Goal: Task Accomplishment & Management: Manage account settings

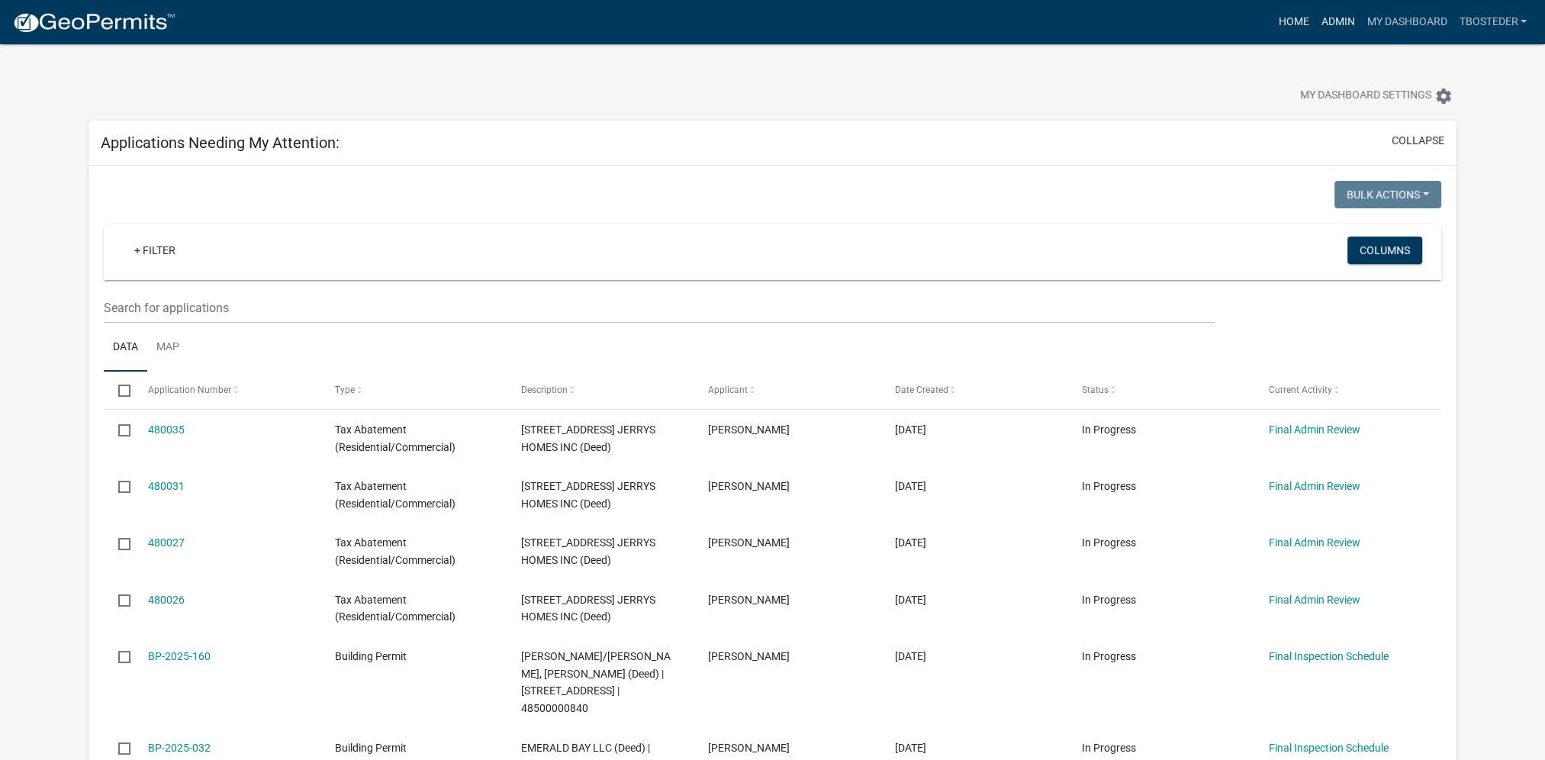
drag, startPoint x: 1324, startPoint y: 16, endPoint x: 1290, endPoint y: 24, distance: 35.2
click at [1325, 16] on link "Admin" at bounding box center [1338, 22] width 46 height 29
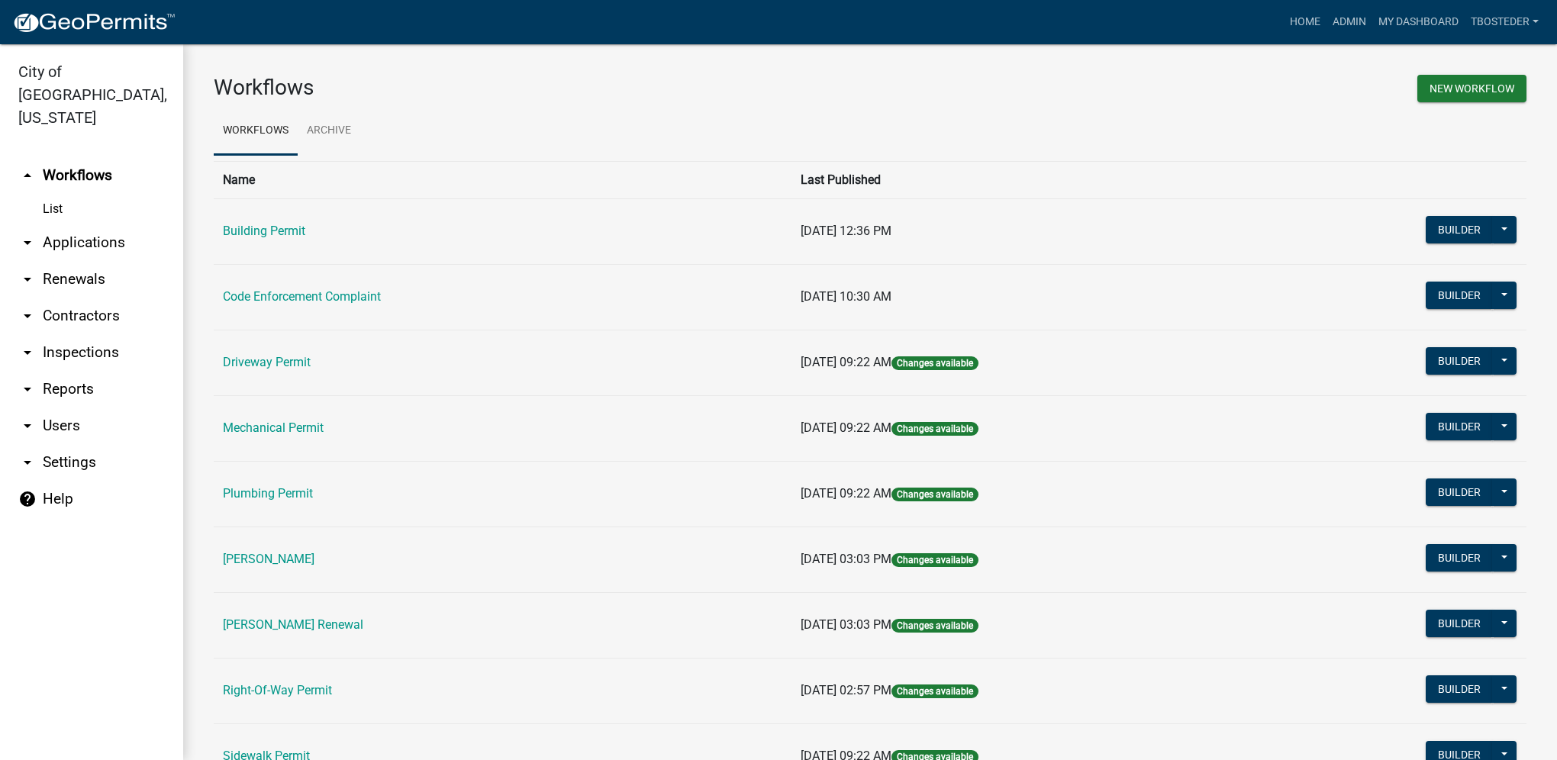
click at [240, 226] on link "Building Permit" at bounding box center [264, 231] width 82 height 15
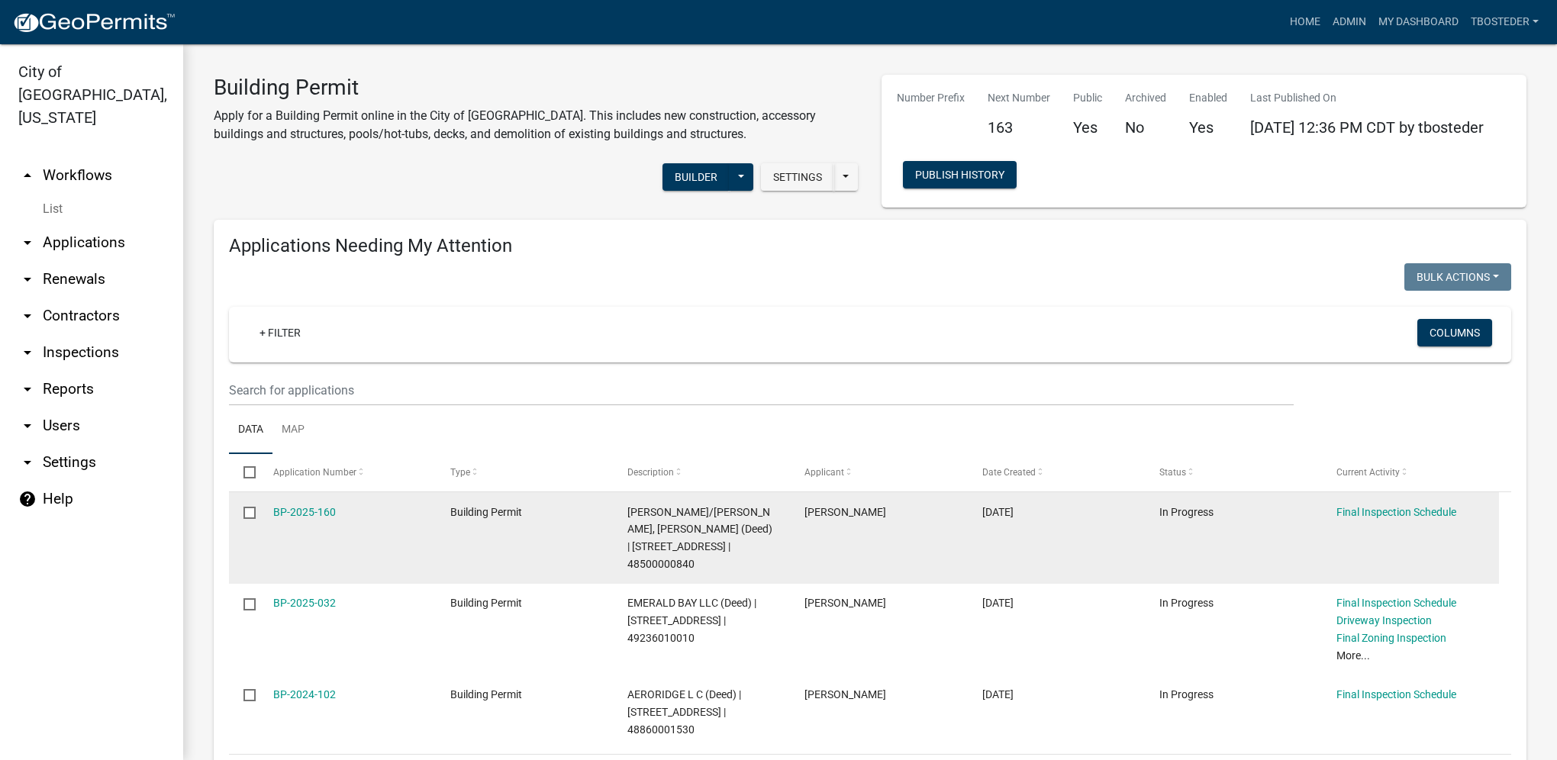
select select "1: 25"
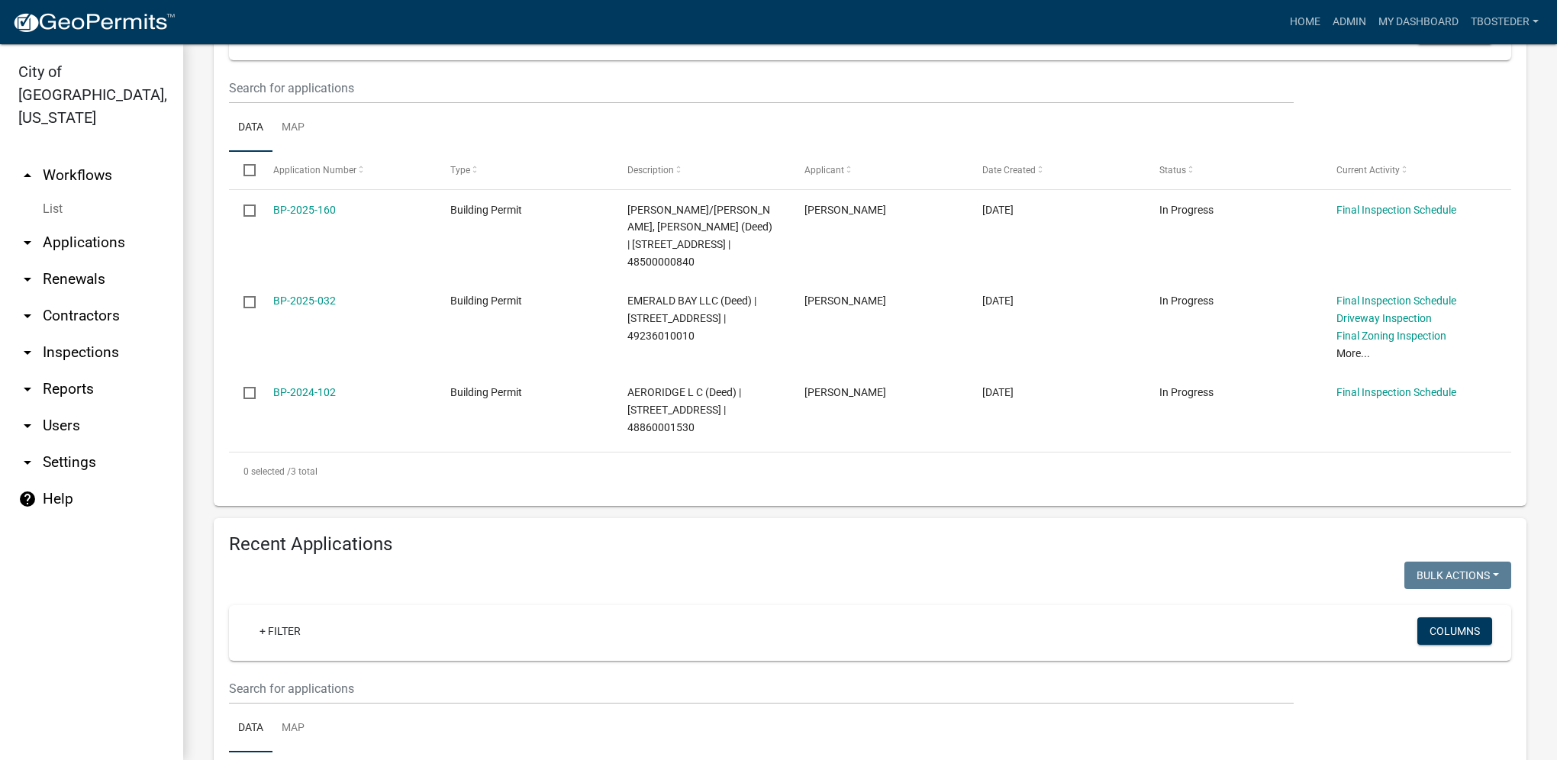
scroll to position [305, 0]
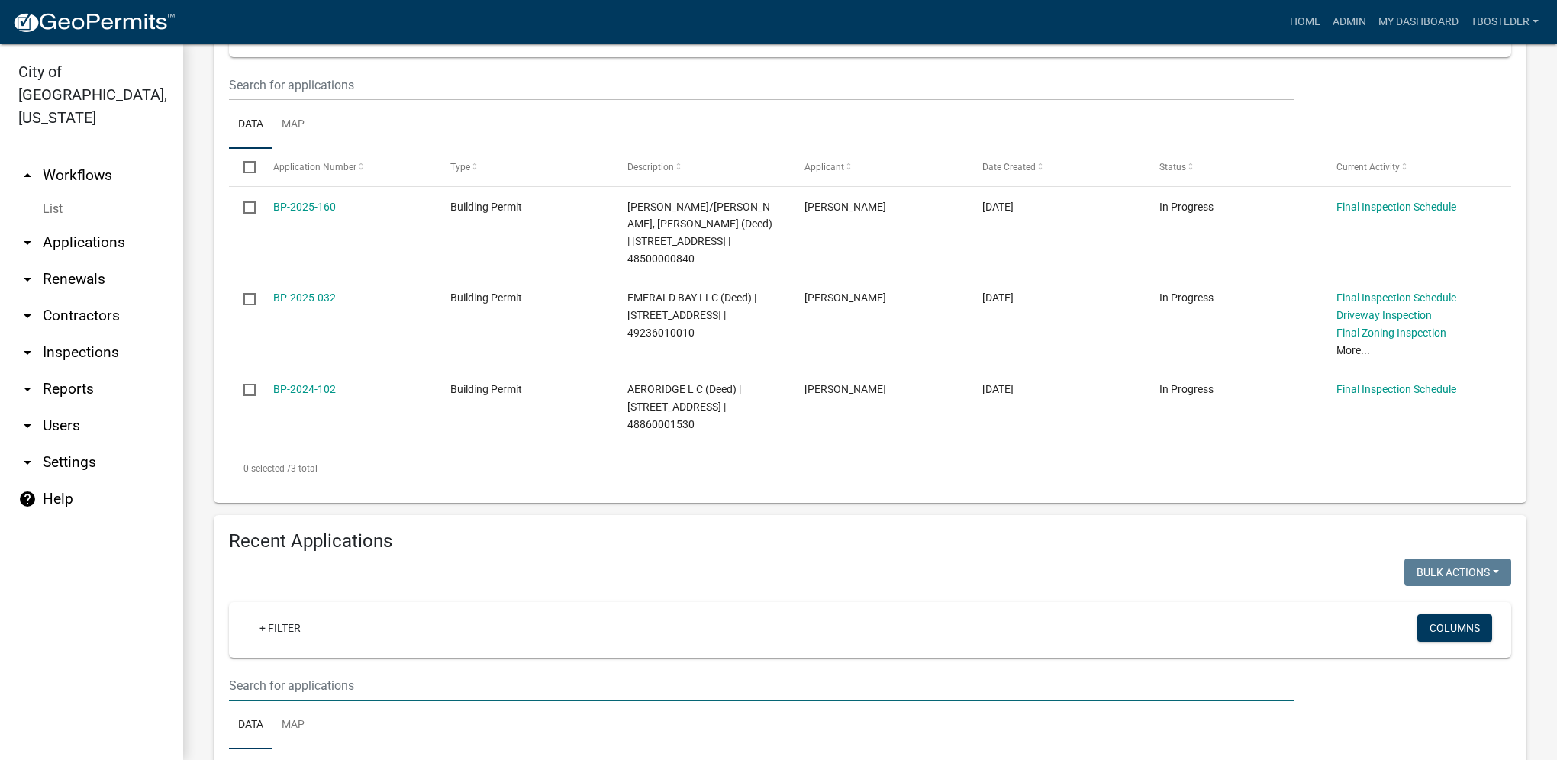
click at [394, 670] on input "text" at bounding box center [761, 685] width 1065 height 31
type input "[PERSON_NAME]"
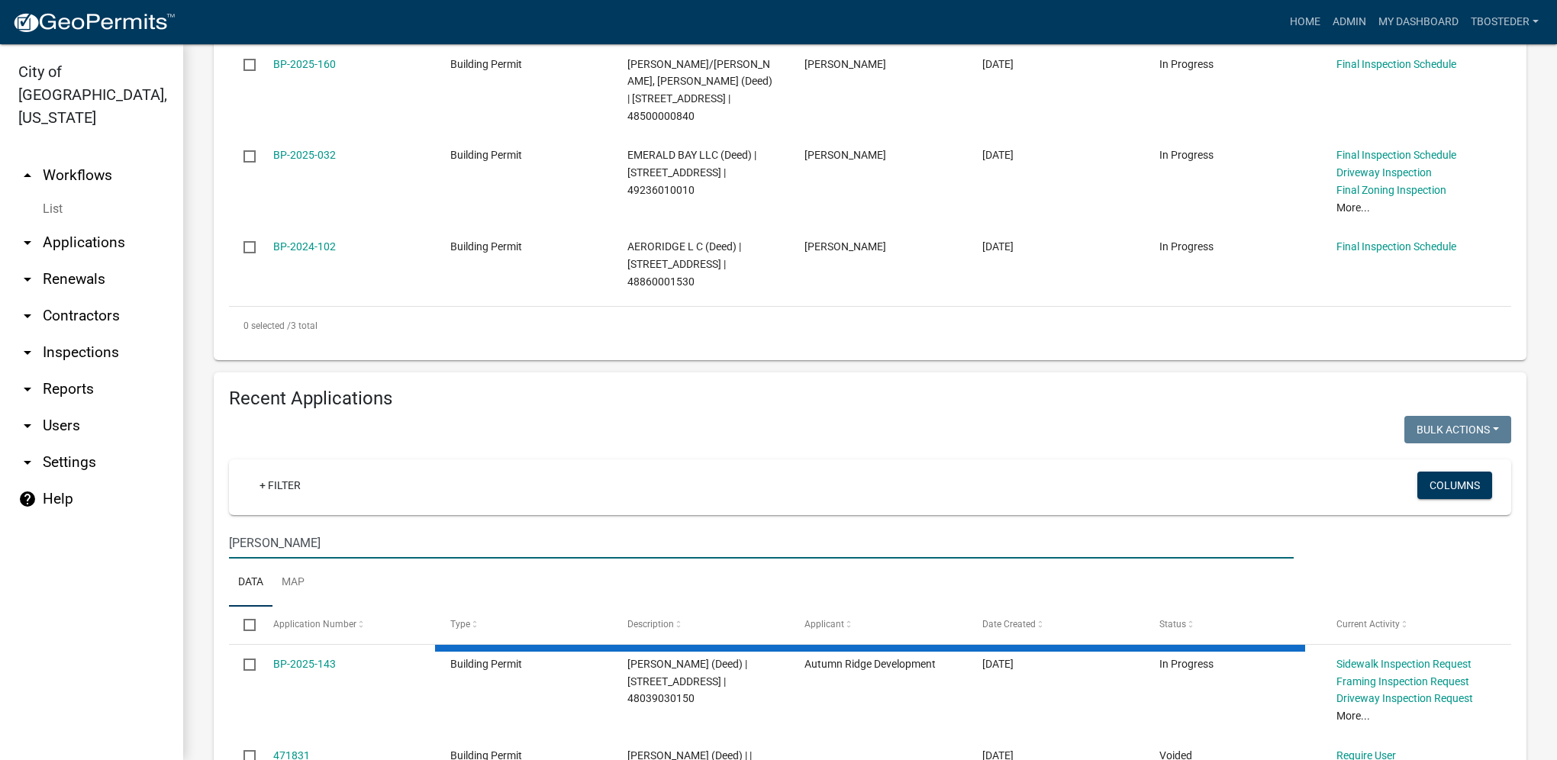
scroll to position [464, 0]
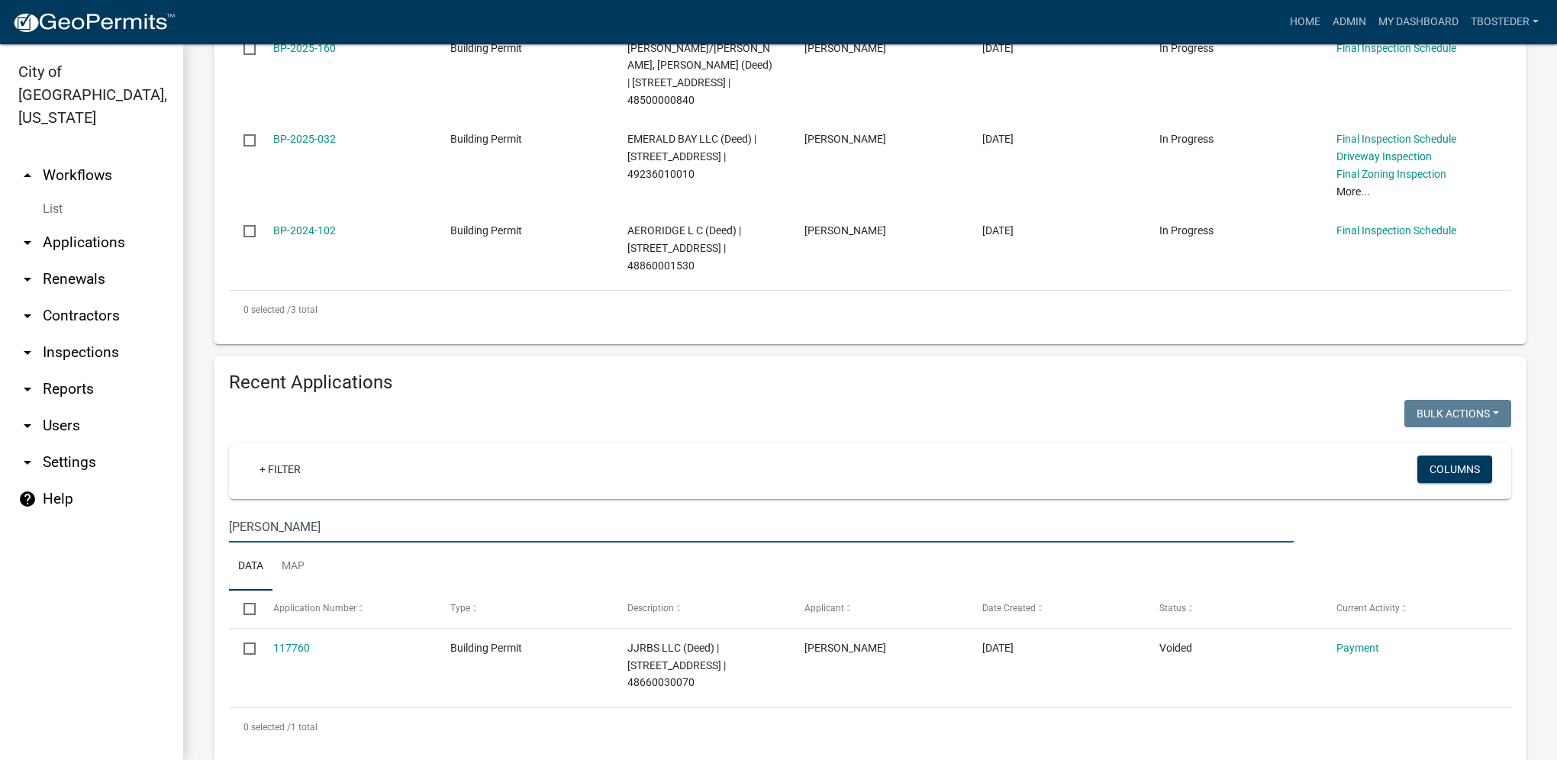
drag, startPoint x: 284, startPoint y: 511, endPoint x: 211, endPoint y: 508, distance: 73.3
click at [211, 508] on div "Recent Applications Bulk Actions Void Expire Lock Withdraw + Filter Columns [PE…" at bounding box center [870, 558] width 1336 height 405
select select "1: 25"
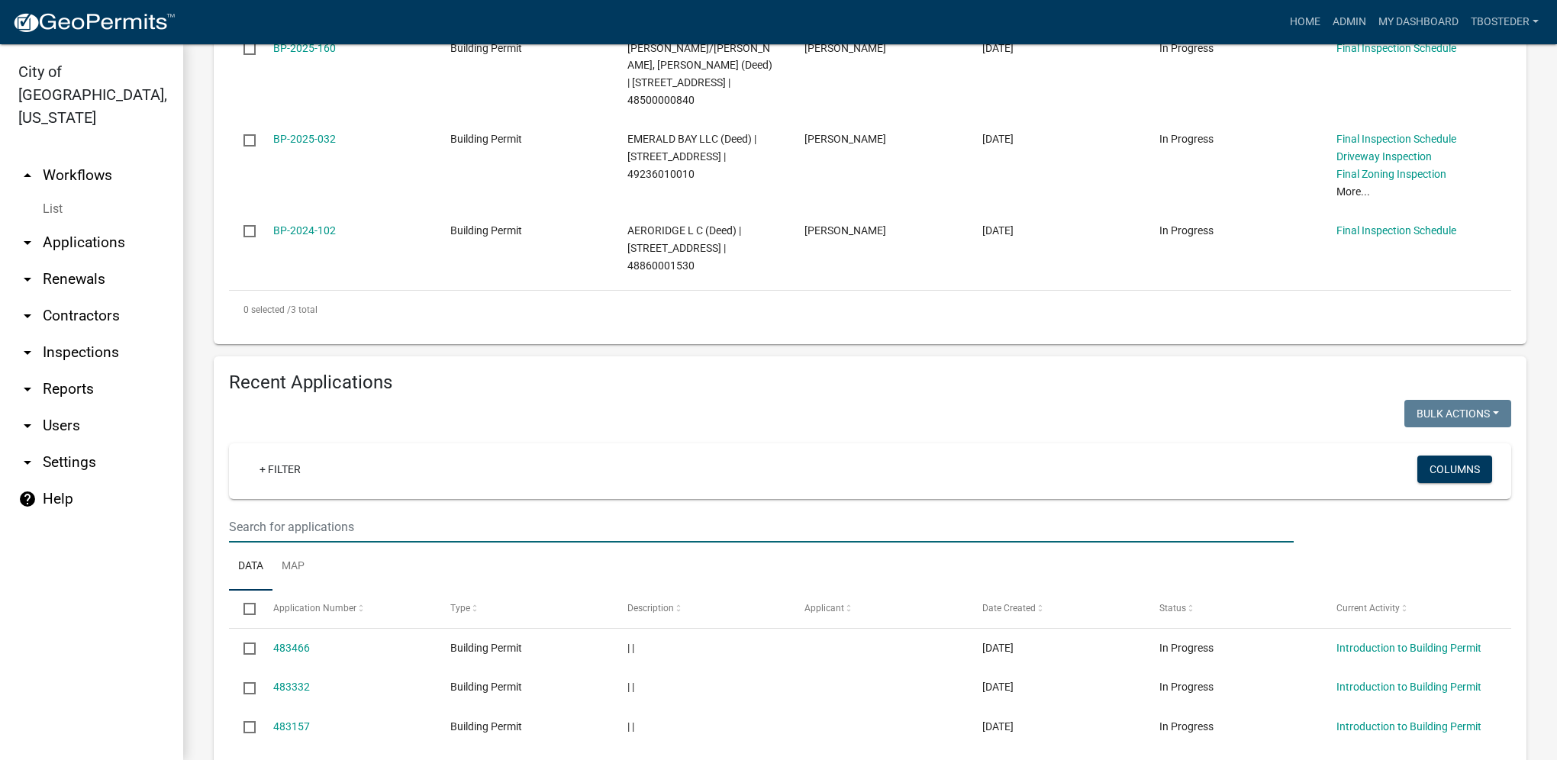
scroll to position [504, 0]
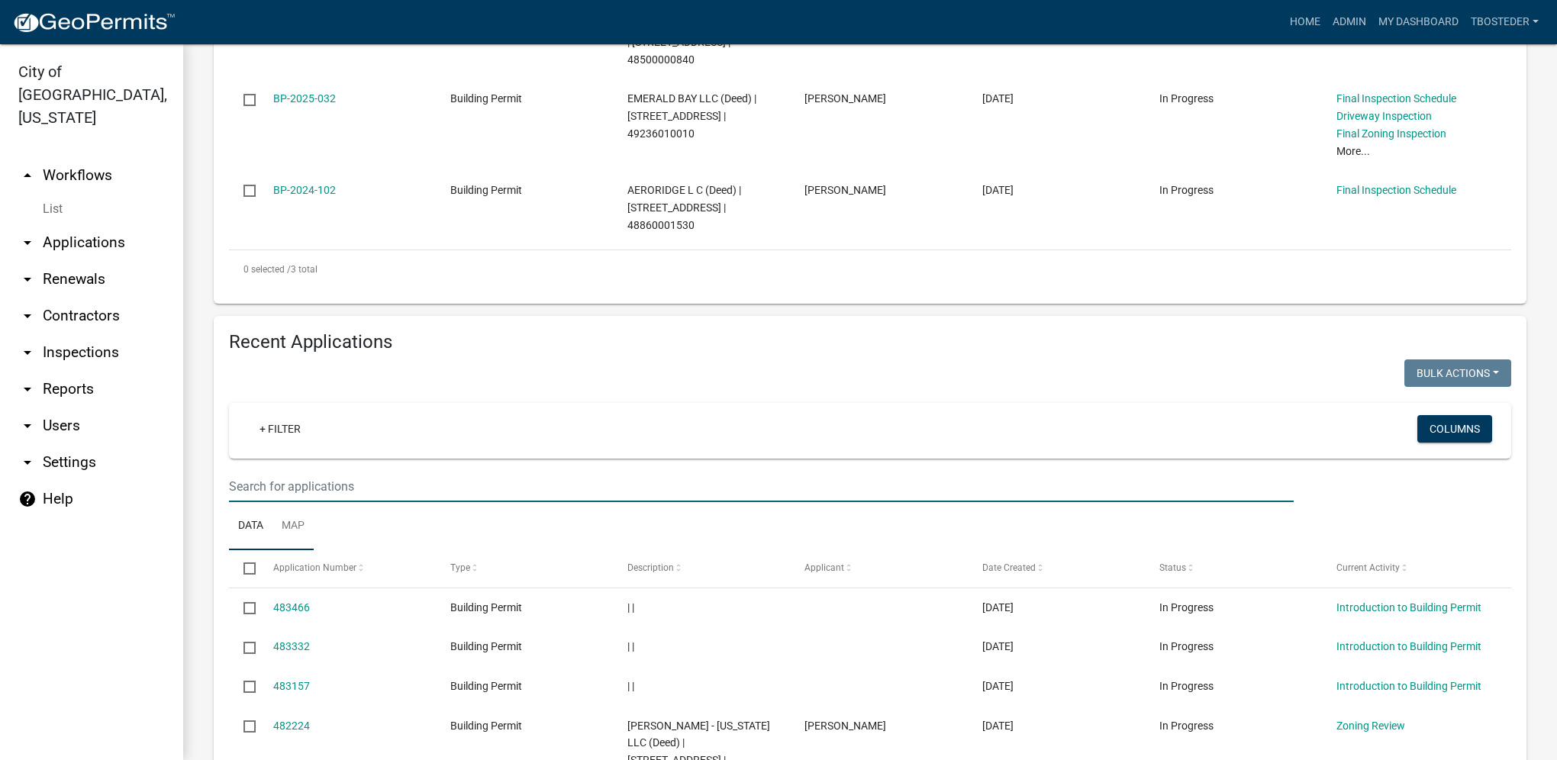
drag, startPoint x: 290, startPoint y: 501, endPoint x: 301, endPoint y: 511, distance: 15.1
click at [290, 502] on link "Map" at bounding box center [292, 526] width 41 height 49
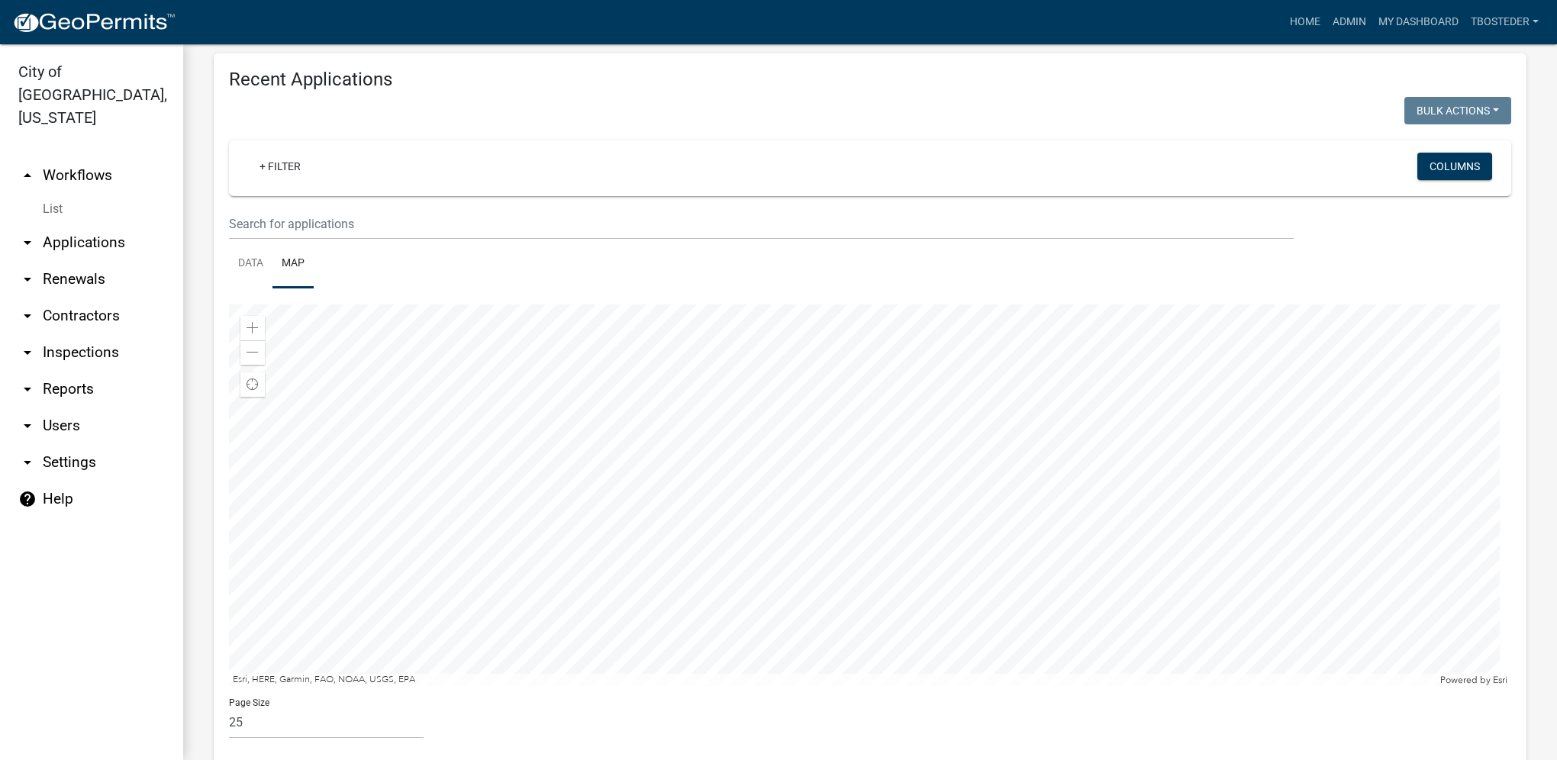
scroll to position [788, 0]
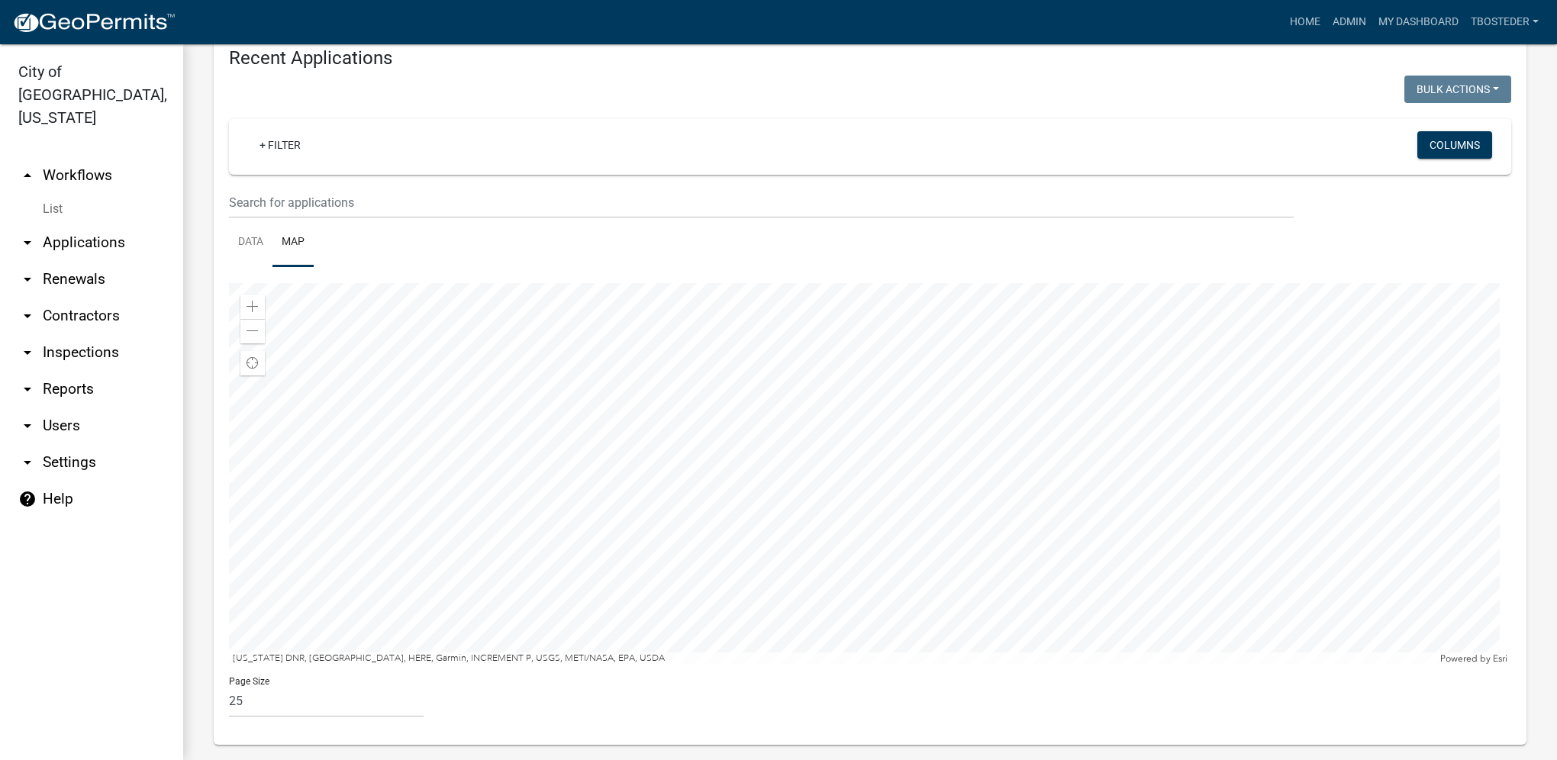
click at [895, 528] on div at bounding box center [870, 474] width 1282 height 382
click at [885, 469] on div at bounding box center [870, 474] width 1282 height 382
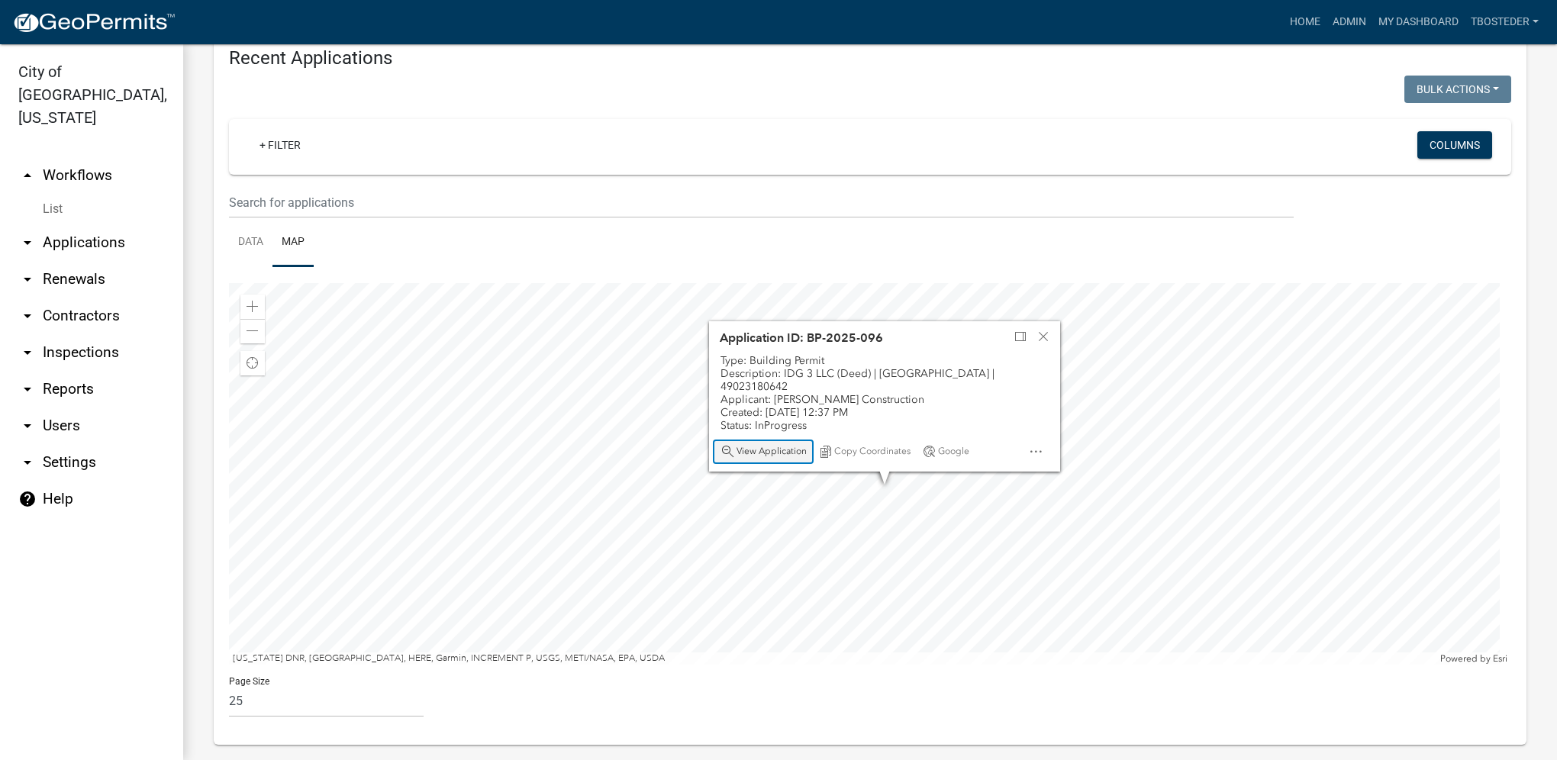
click at [779, 446] on span "View Application" at bounding box center [771, 452] width 70 height 12
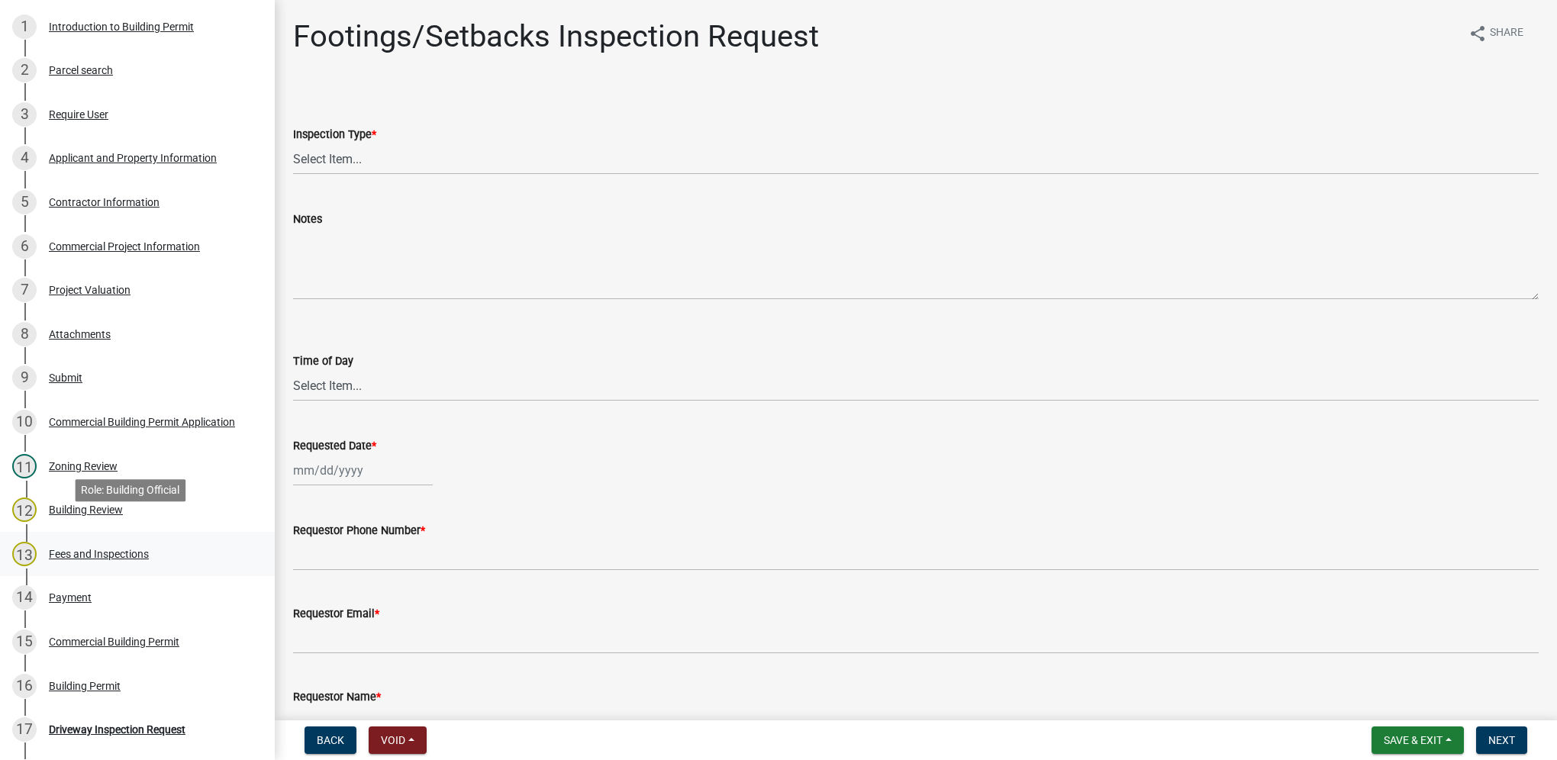
scroll to position [305, 0]
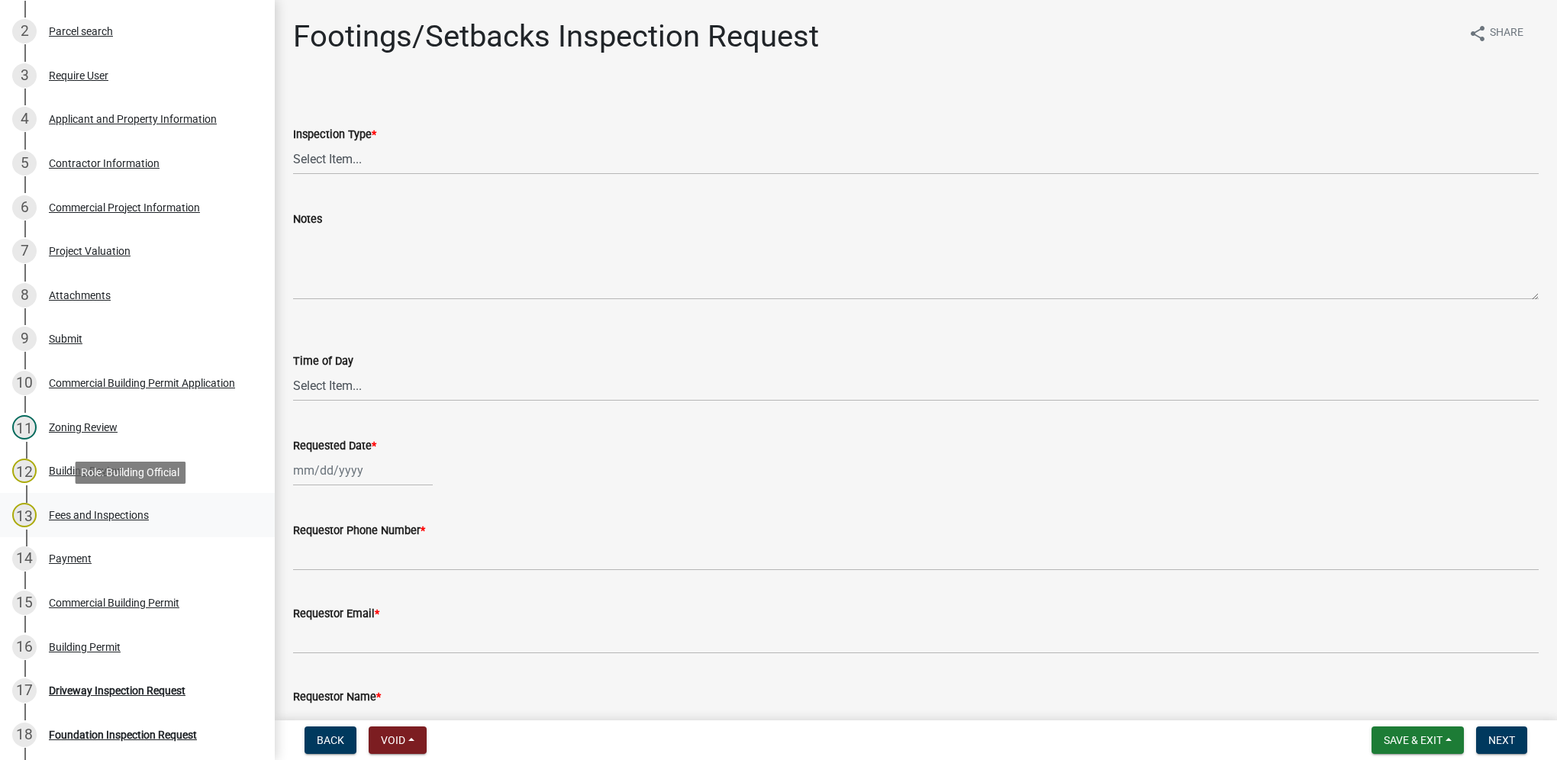
click at [140, 523] on div "13 Fees and Inspections" at bounding box center [131, 515] width 238 height 24
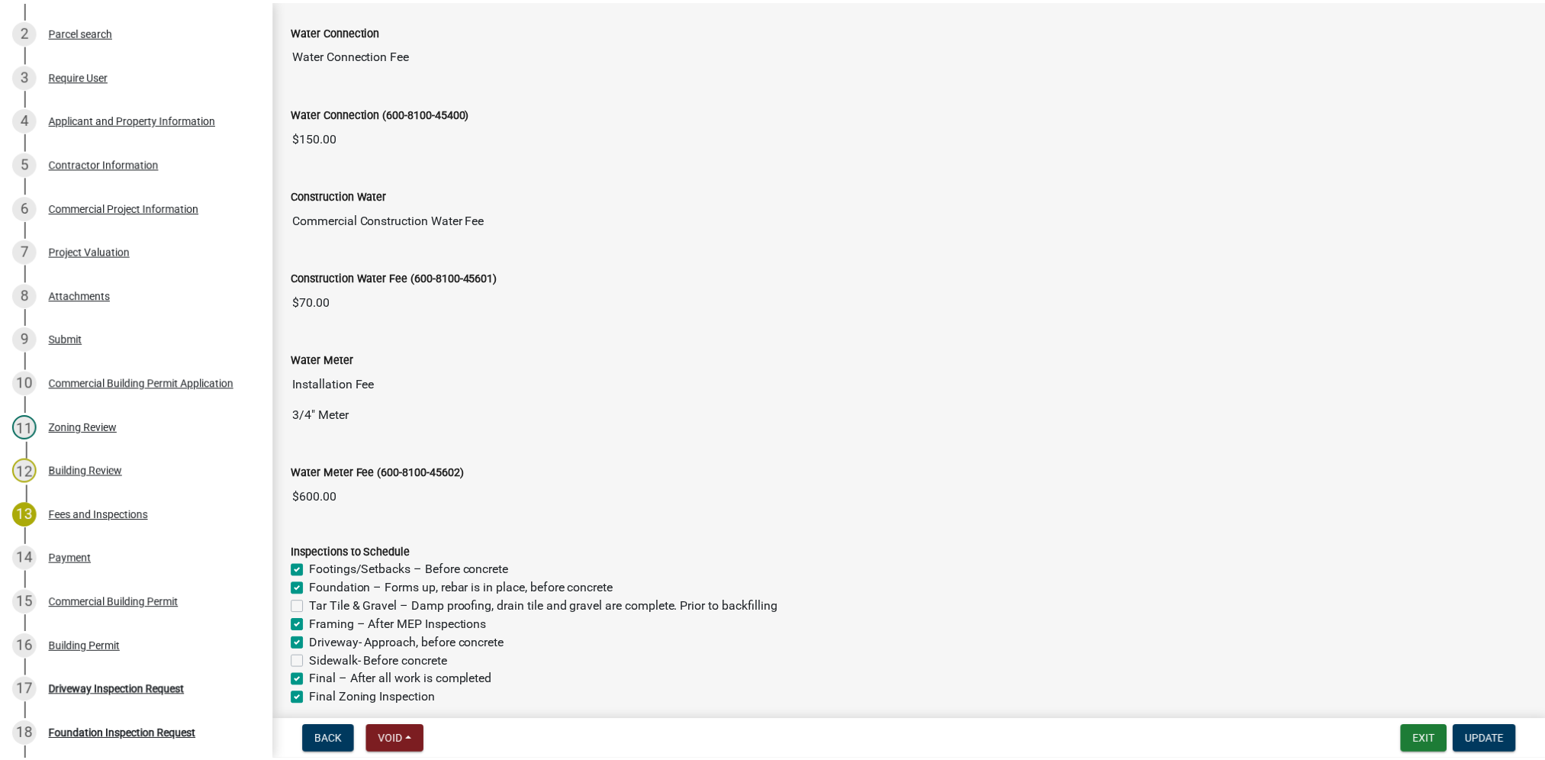
scroll to position [1297, 0]
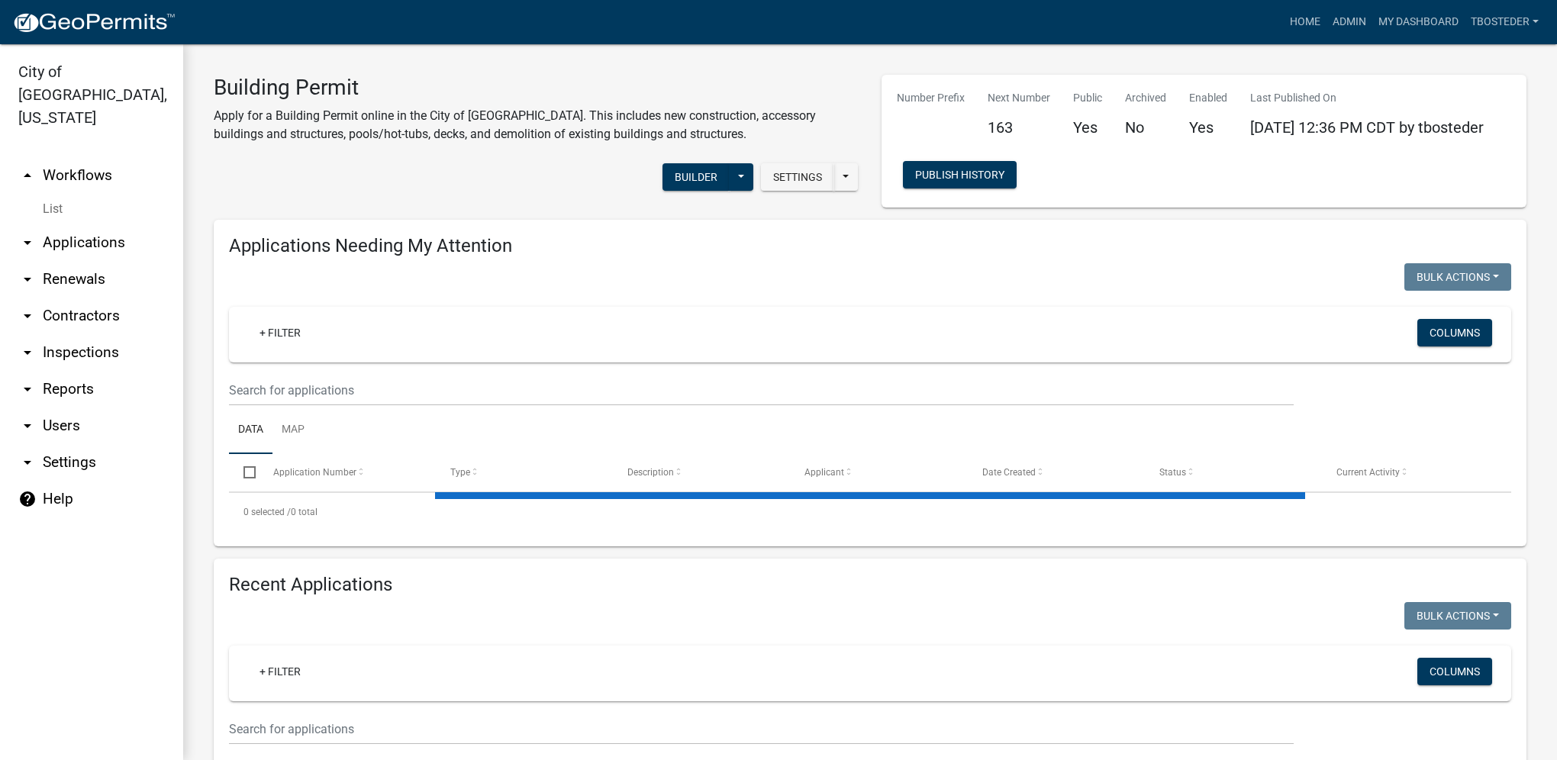
select select "1: 25"
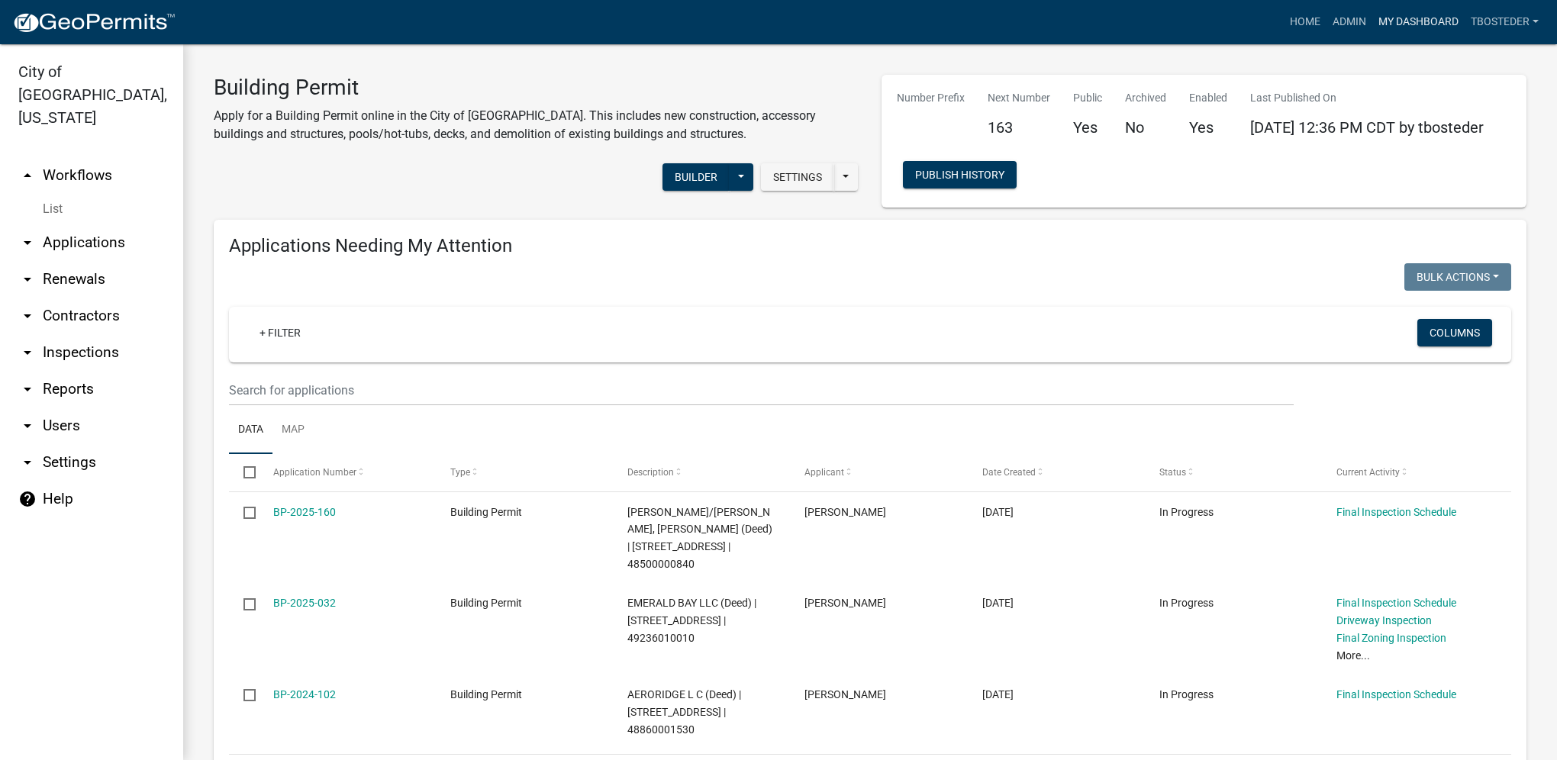
click at [1407, 15] on link "My Dashboard" at bounding box center [1418, 22] width 92 height 29
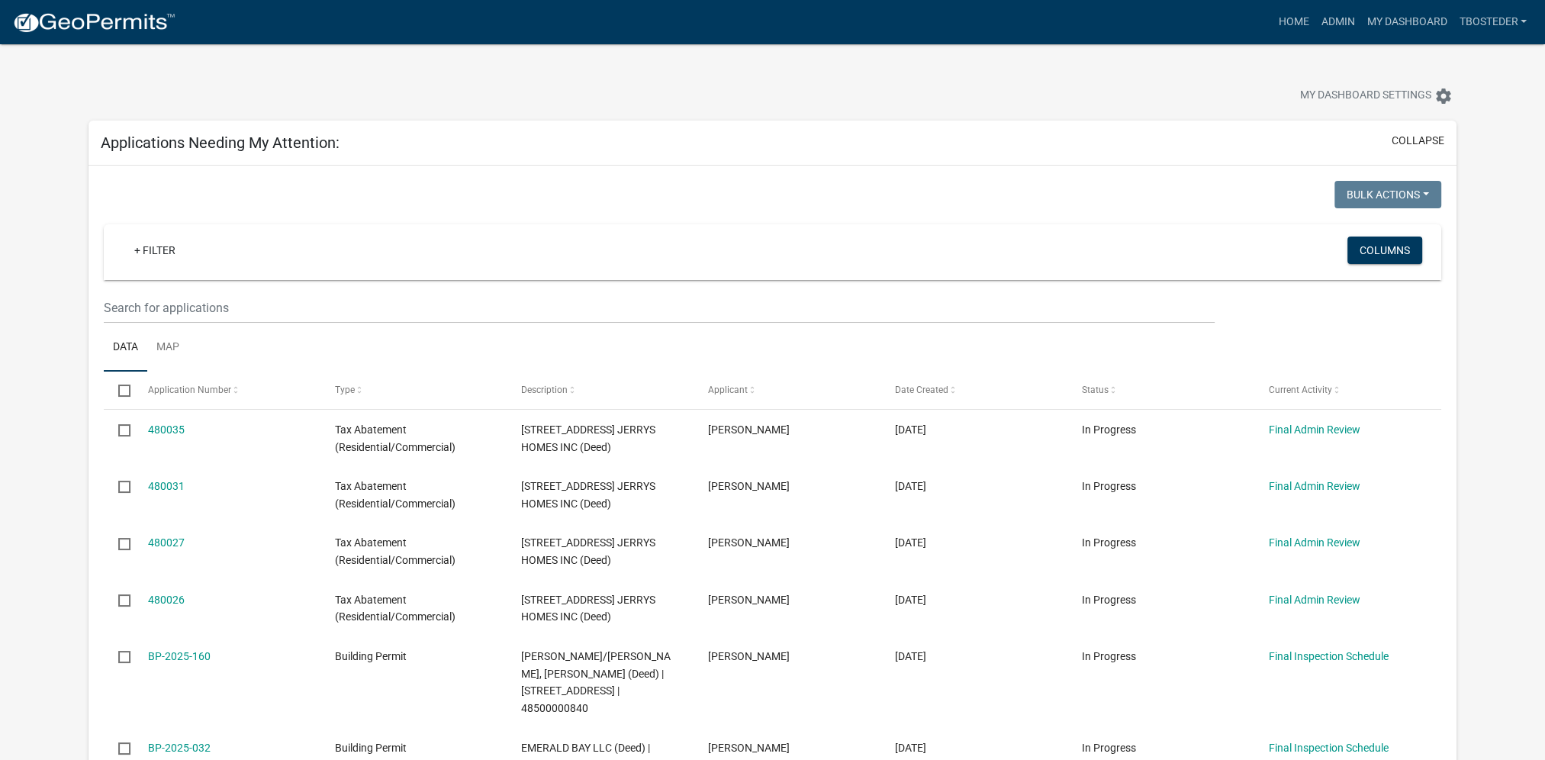
click at [583, 42] on nav "more_horiz Home Admin My Dashboard tbosteder Admin Account Logout" at bounding box center [772, 22] width 1545 height 44
click at [1384, 34] on link "My Dashboard" at bounding box center [1407, 22] width 92 height 29
click at [1323, 15] on link "Admin" at bounding box center [1338, 22] width 46 height 29
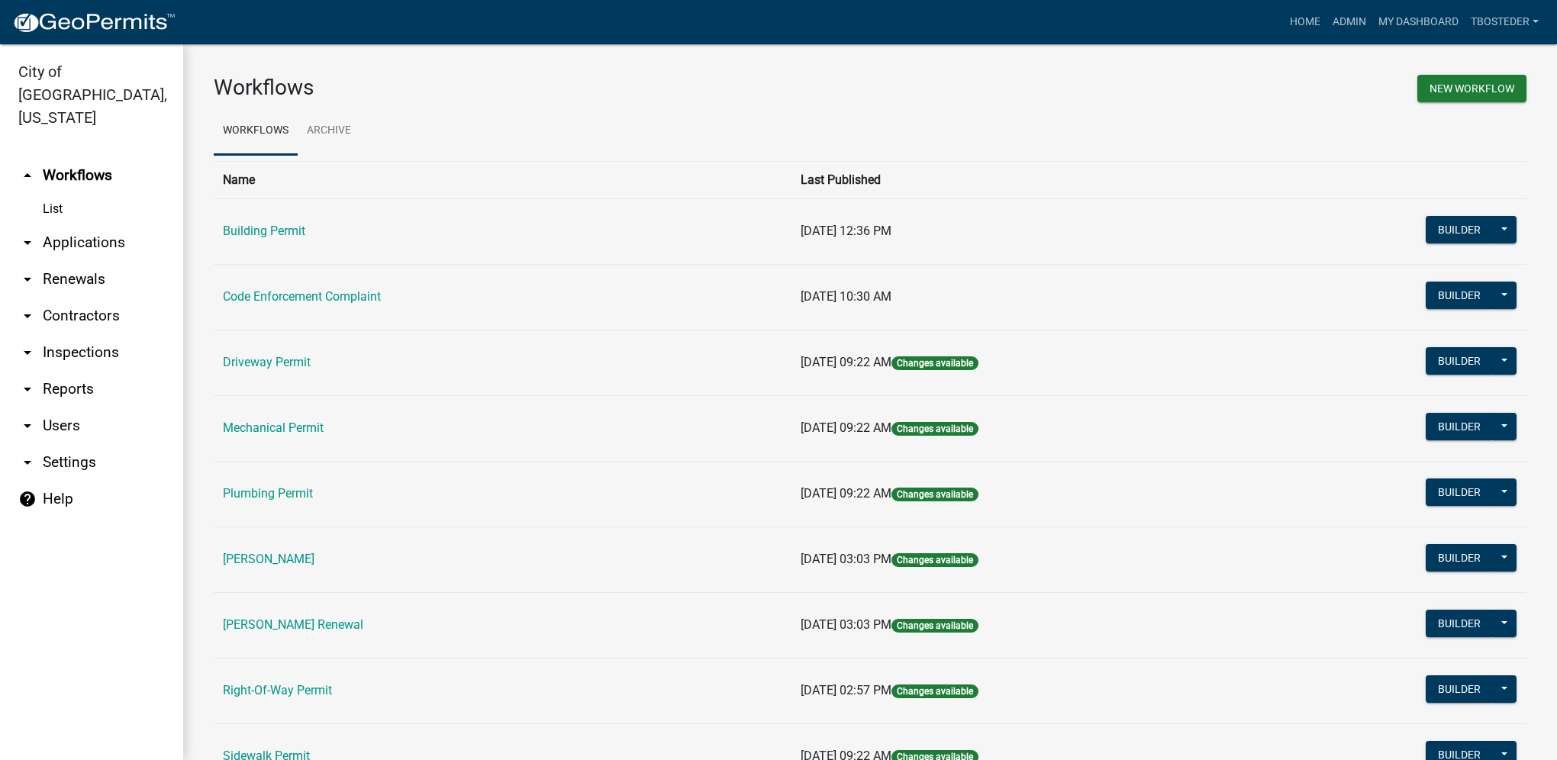
click at [79, 371] on link "arrow_drop_down Reports" at bounding box center [91, 389] width 183 height 37
select select "0: null"
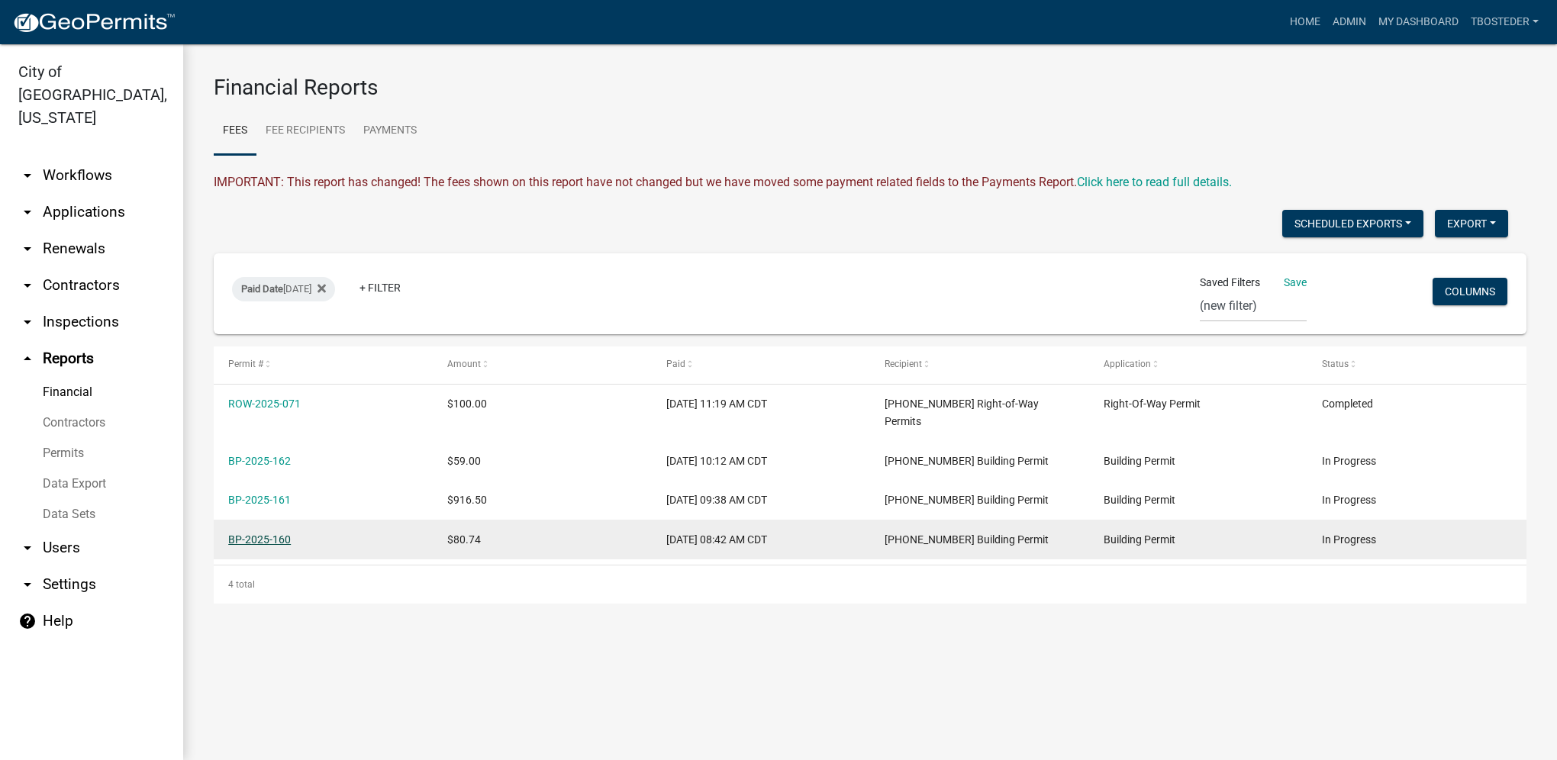
click at [275, 533] on link "BP-2025-160" at bounding box center [259, 539] width 63 height 12
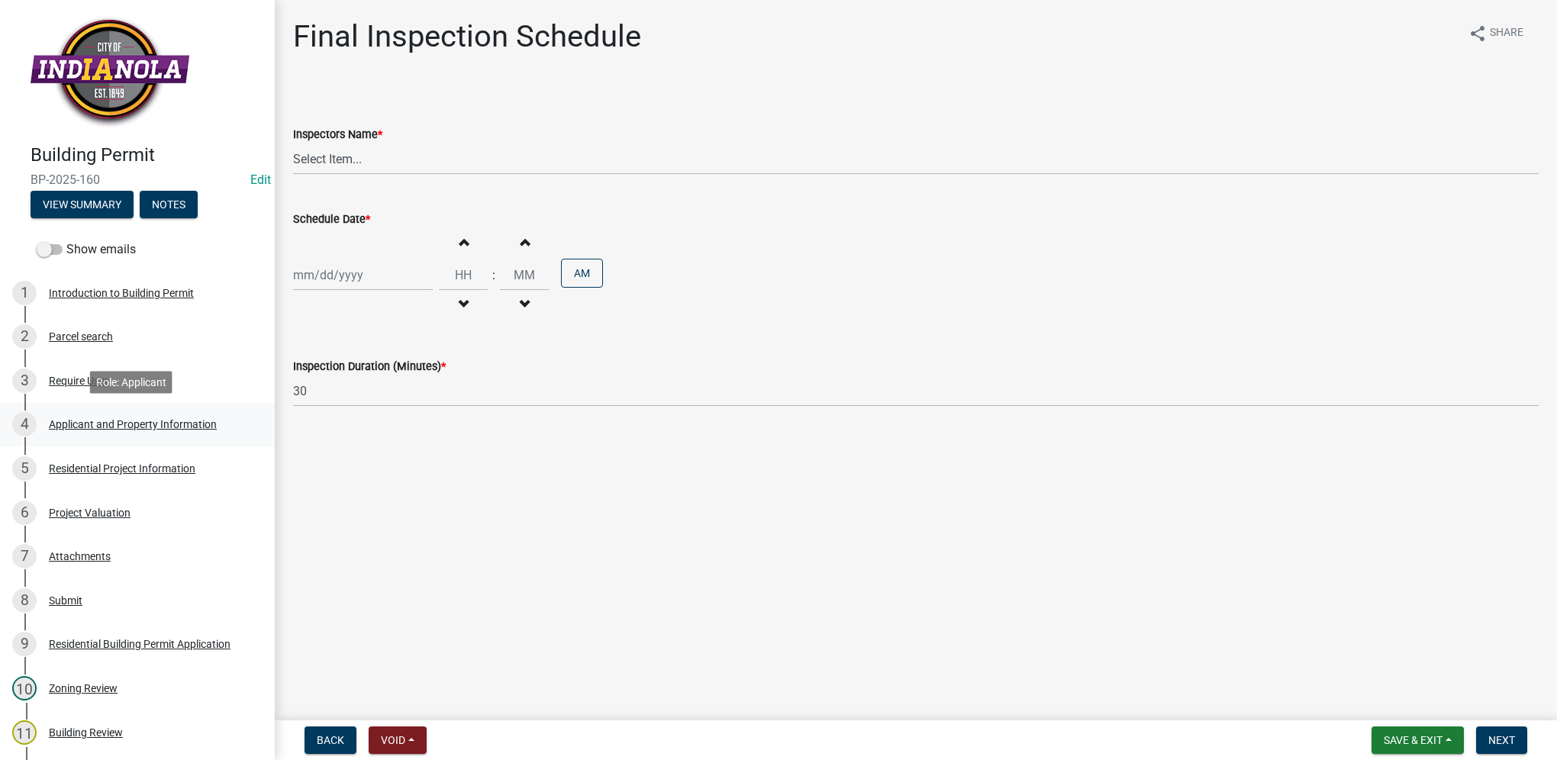
click at [94, 427] on div "Applicant and Property Information" at bounding box center [133, 424] width 168 height 11
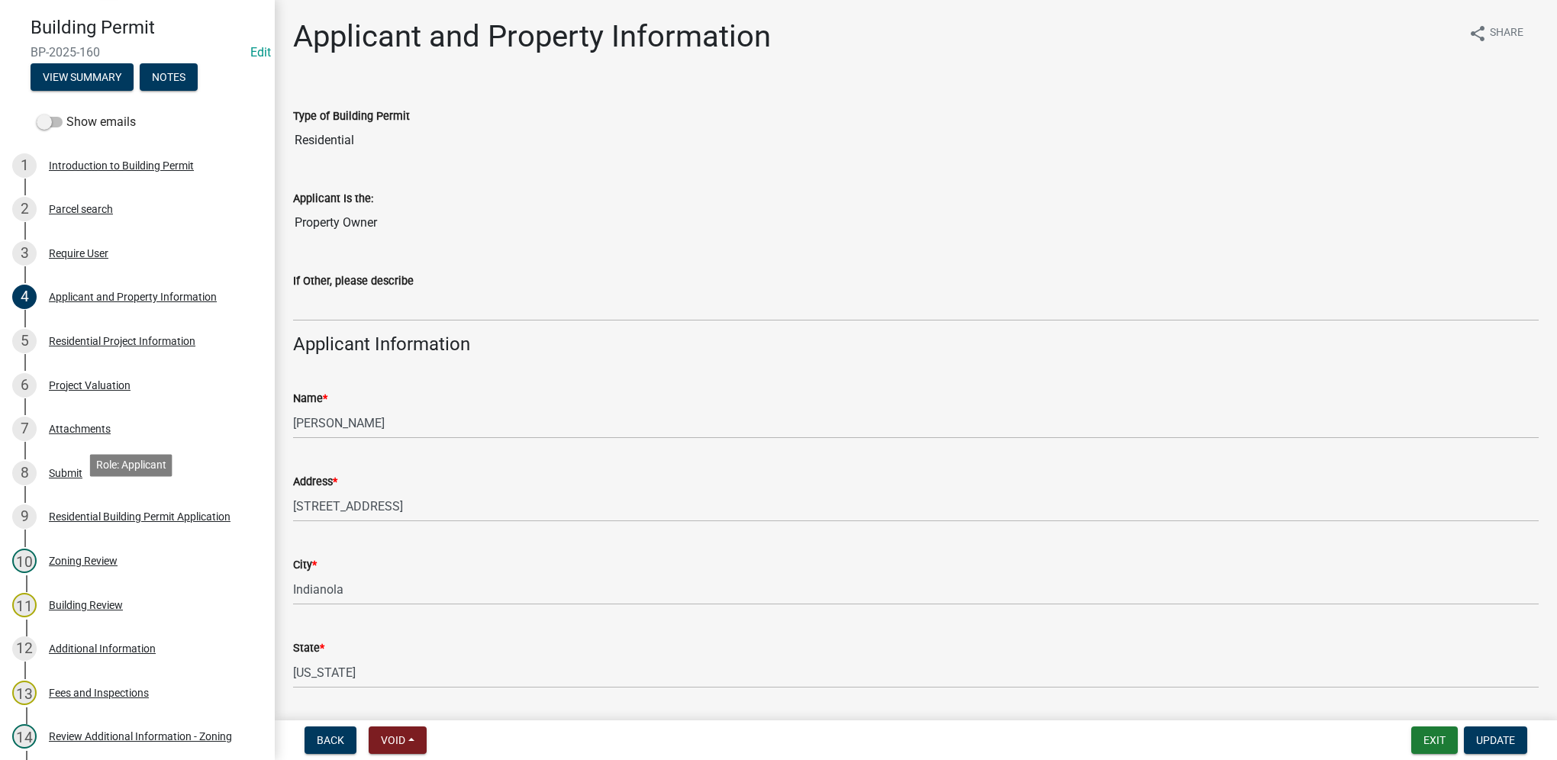
scroll to position [153, 0]
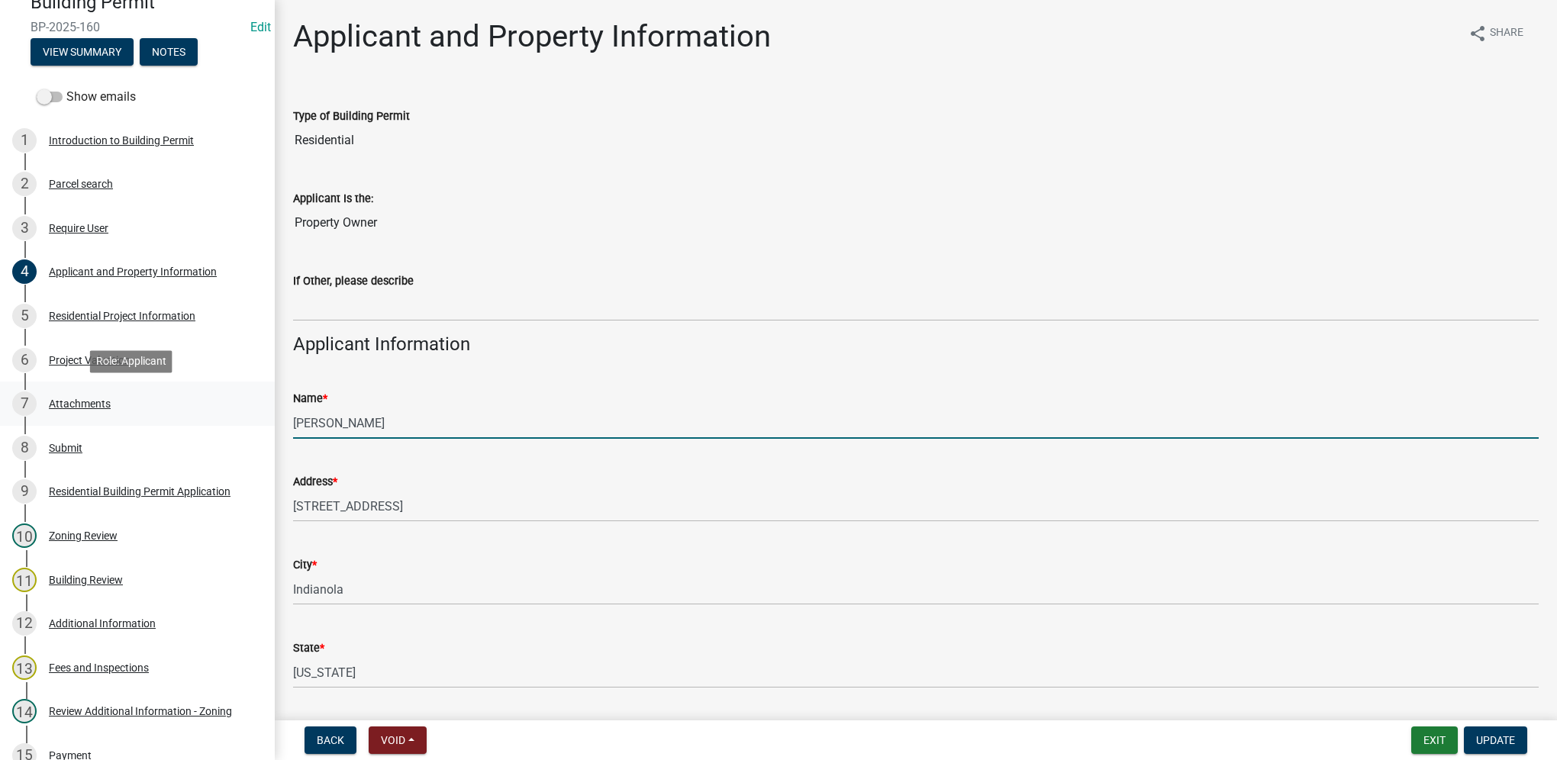
drag, startPoint x: 497, startPoint y: 412, endPoint x: 232, endPoint y: 408, distance: 264.9
click at [232, 408] on div "Building Permit BP-2025-160 Edit View Summary Notes Show emails 1 Introduction …" at bounding box center [778, 380] width 1557 height 760
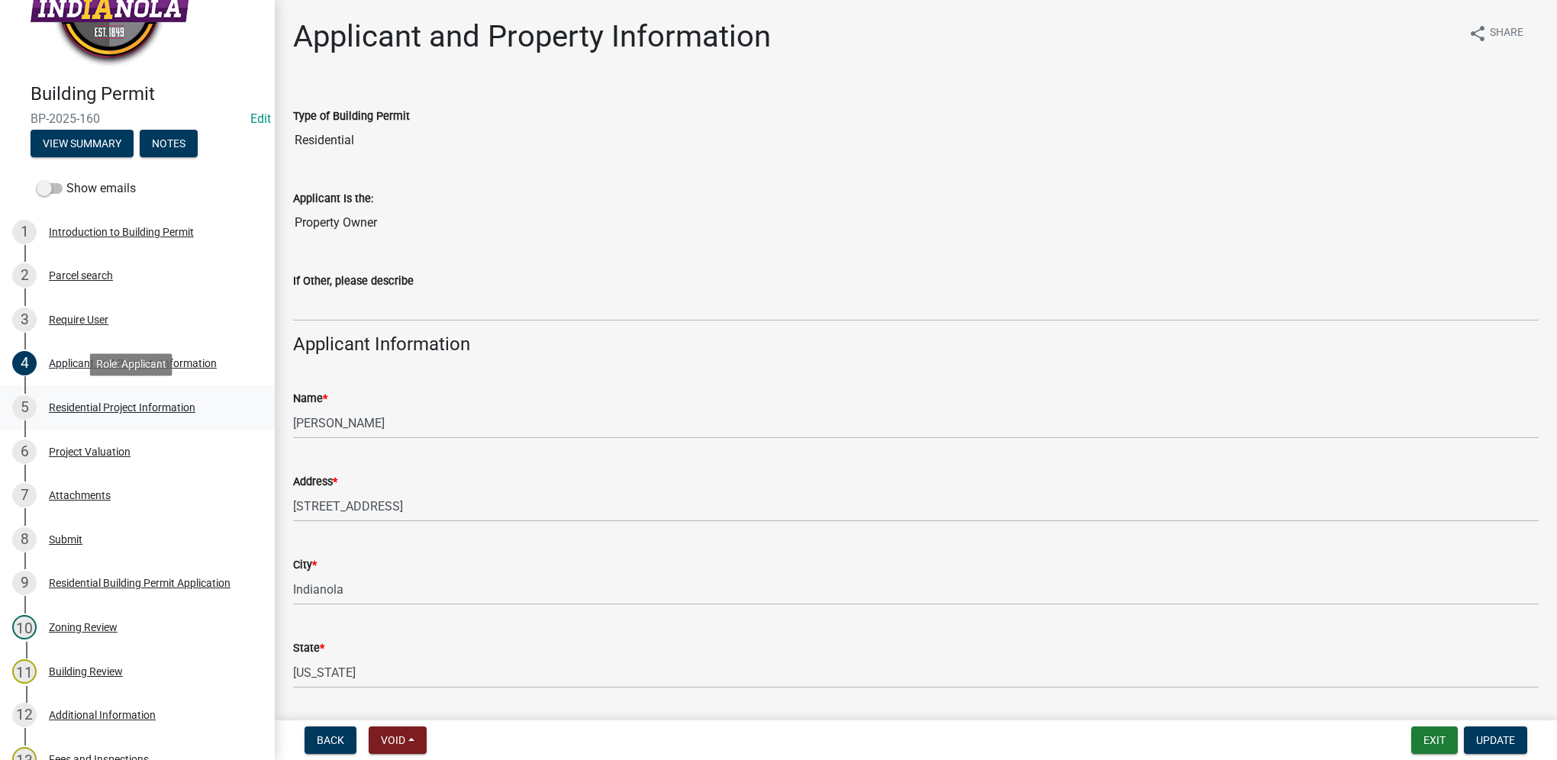
scroll to position [0, 0]
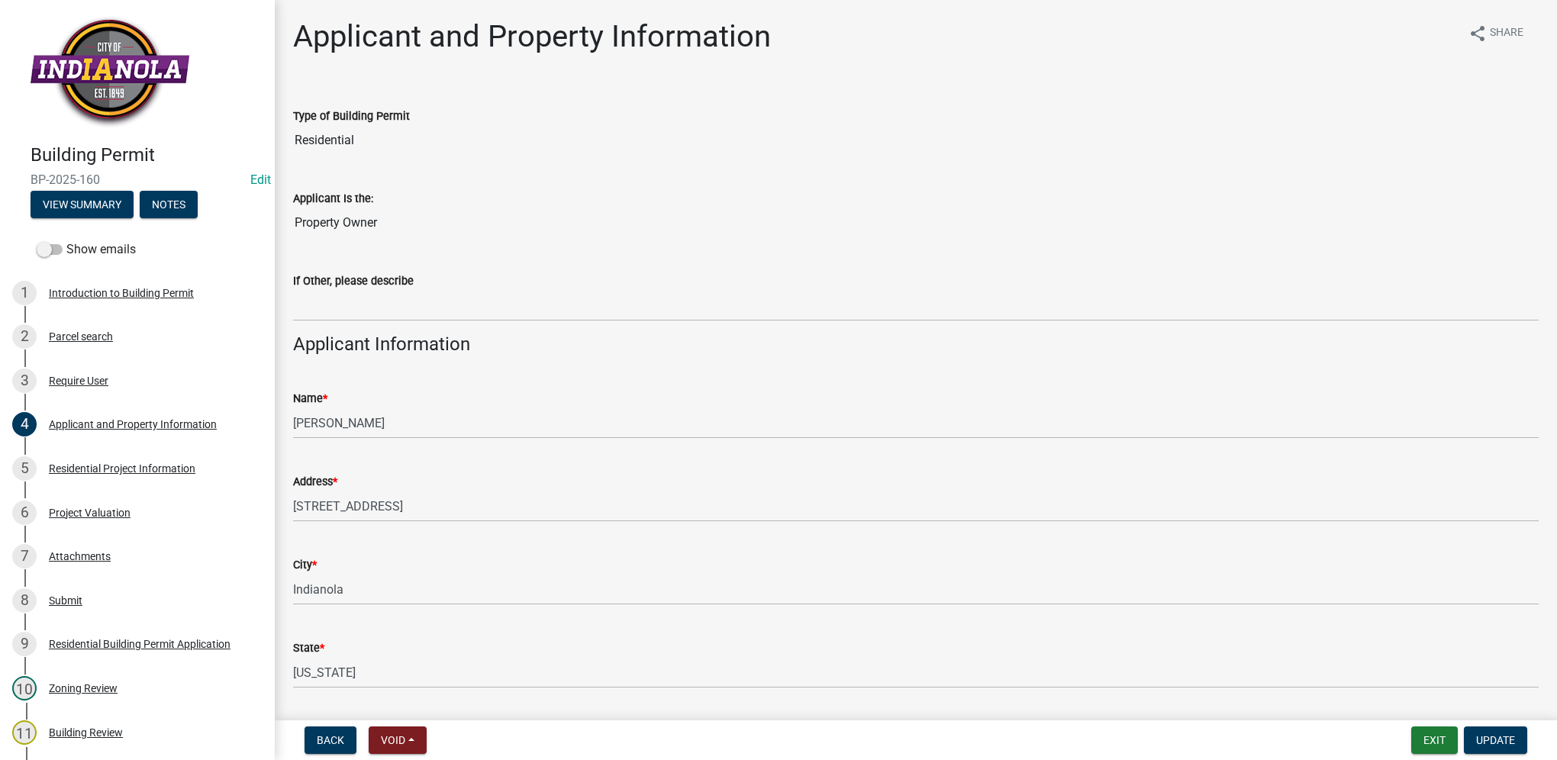
drag, startPoint x: 102, startPoint y: 180, endPoint x: 27, endPoint y: 175, distance: 75.7
click at [27, 175] on div "Building Permit BP-2025-160 Edit View Summary Notes" at bounding box center [137, 177] width 250 height 90
drag, startPoint x: 27, startPoint y: 175, endPoint x: 52, endPoint y: 178, distance: 25.4
copy span "BP-2025-160"
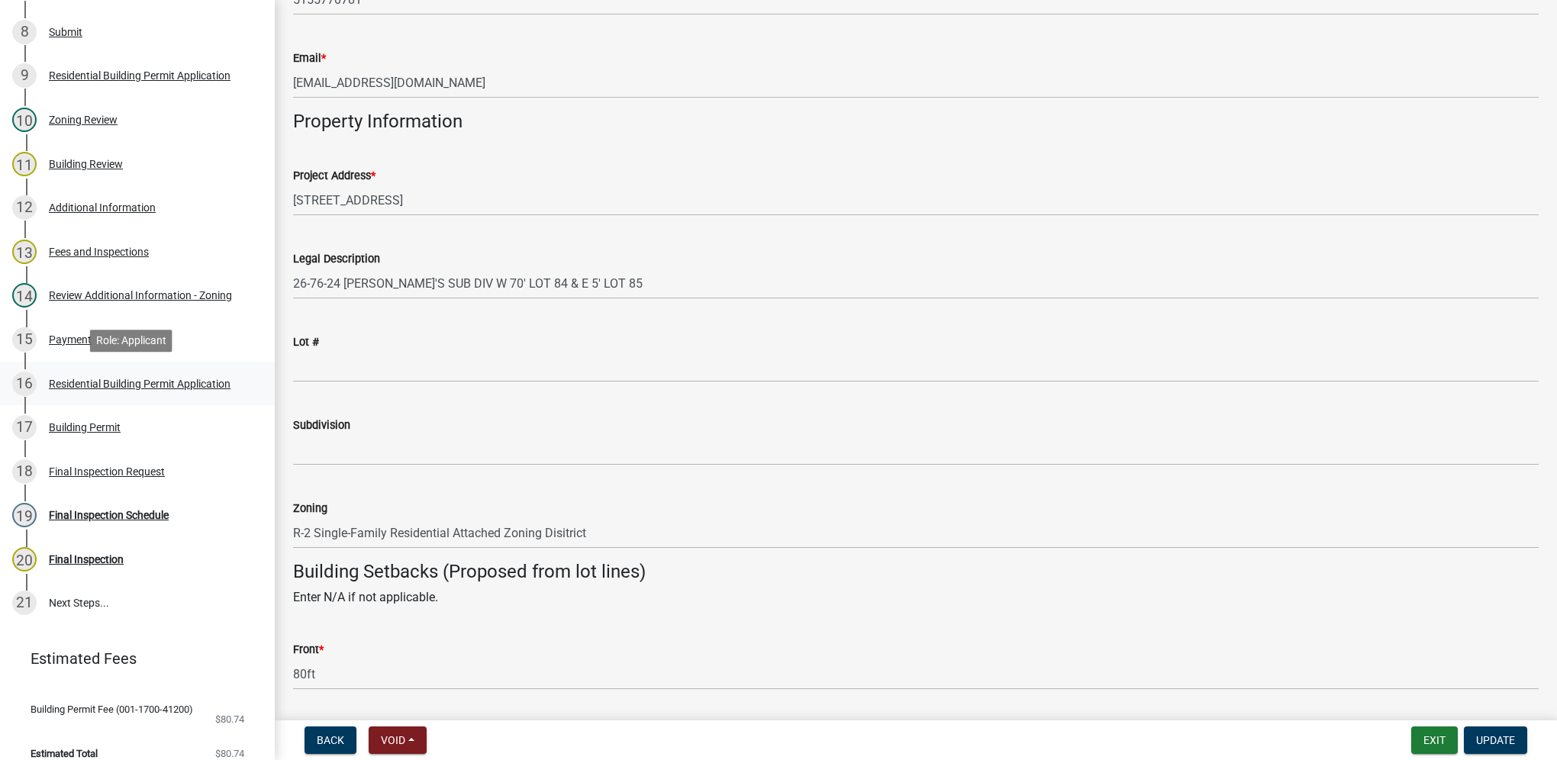
scroll to position [585, 0]
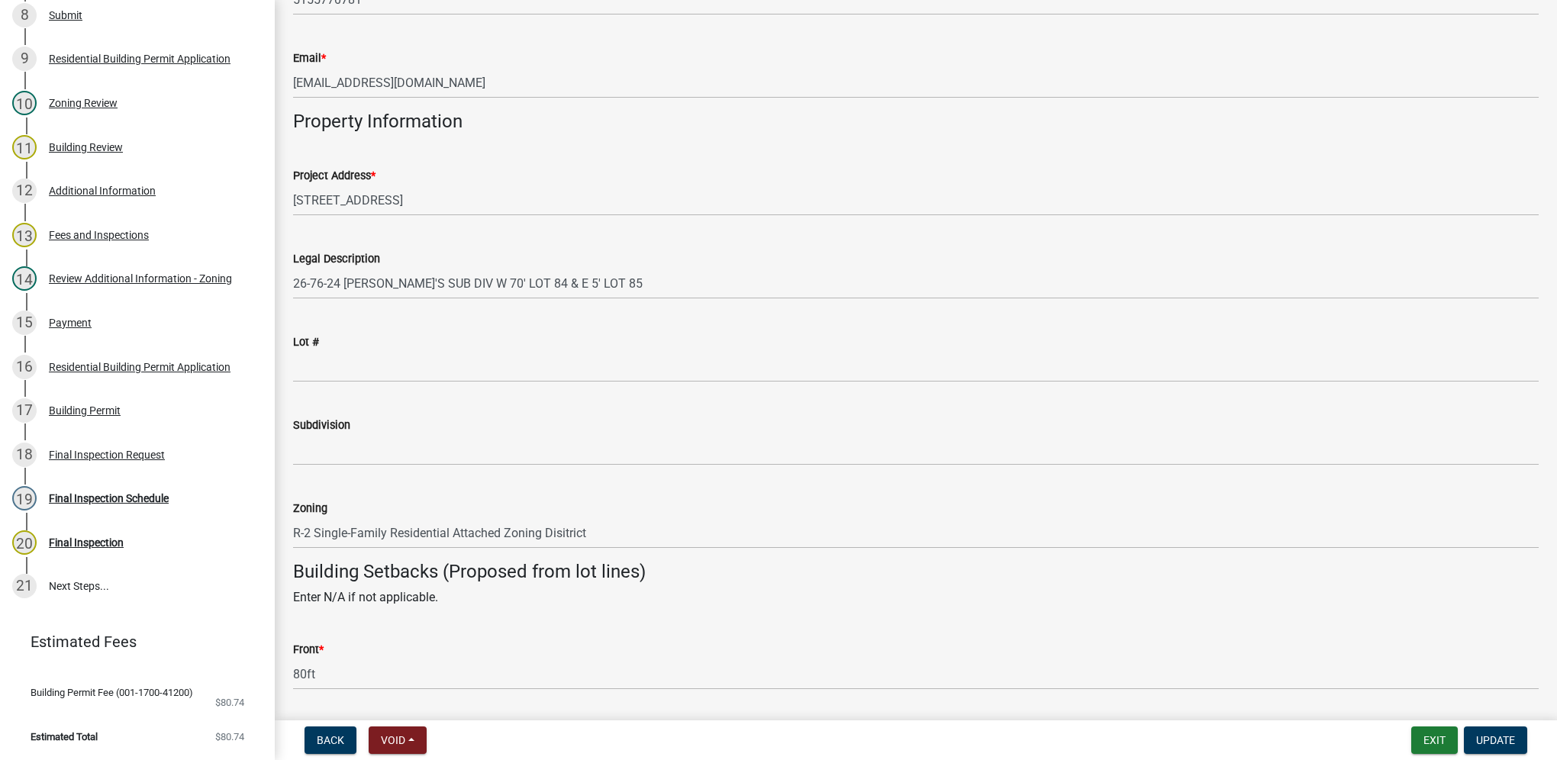
select select "0: null"
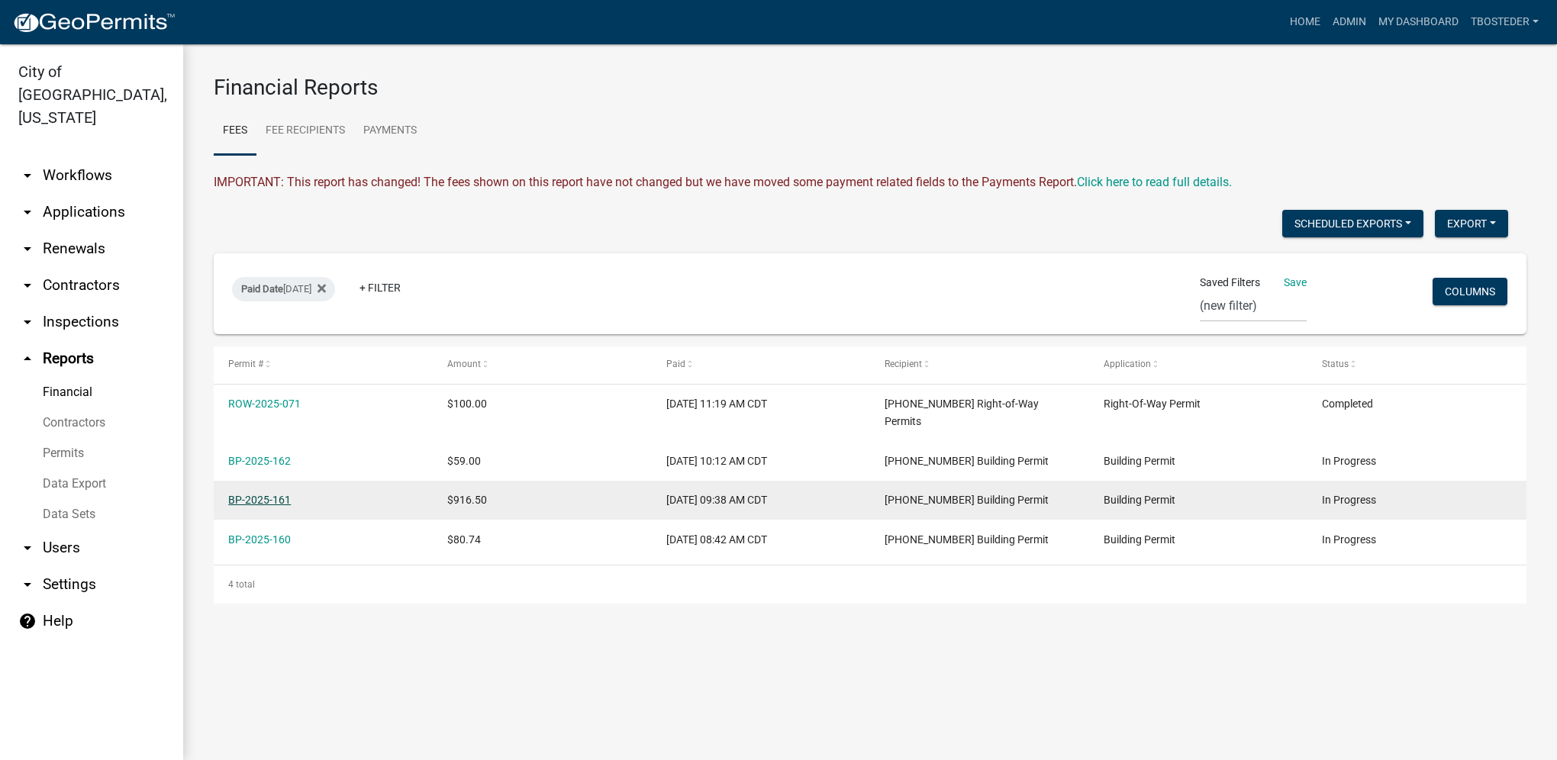
click at [285, 494] on link "BP-2025-161" at bounding box center [259, 500] width 63 height 12
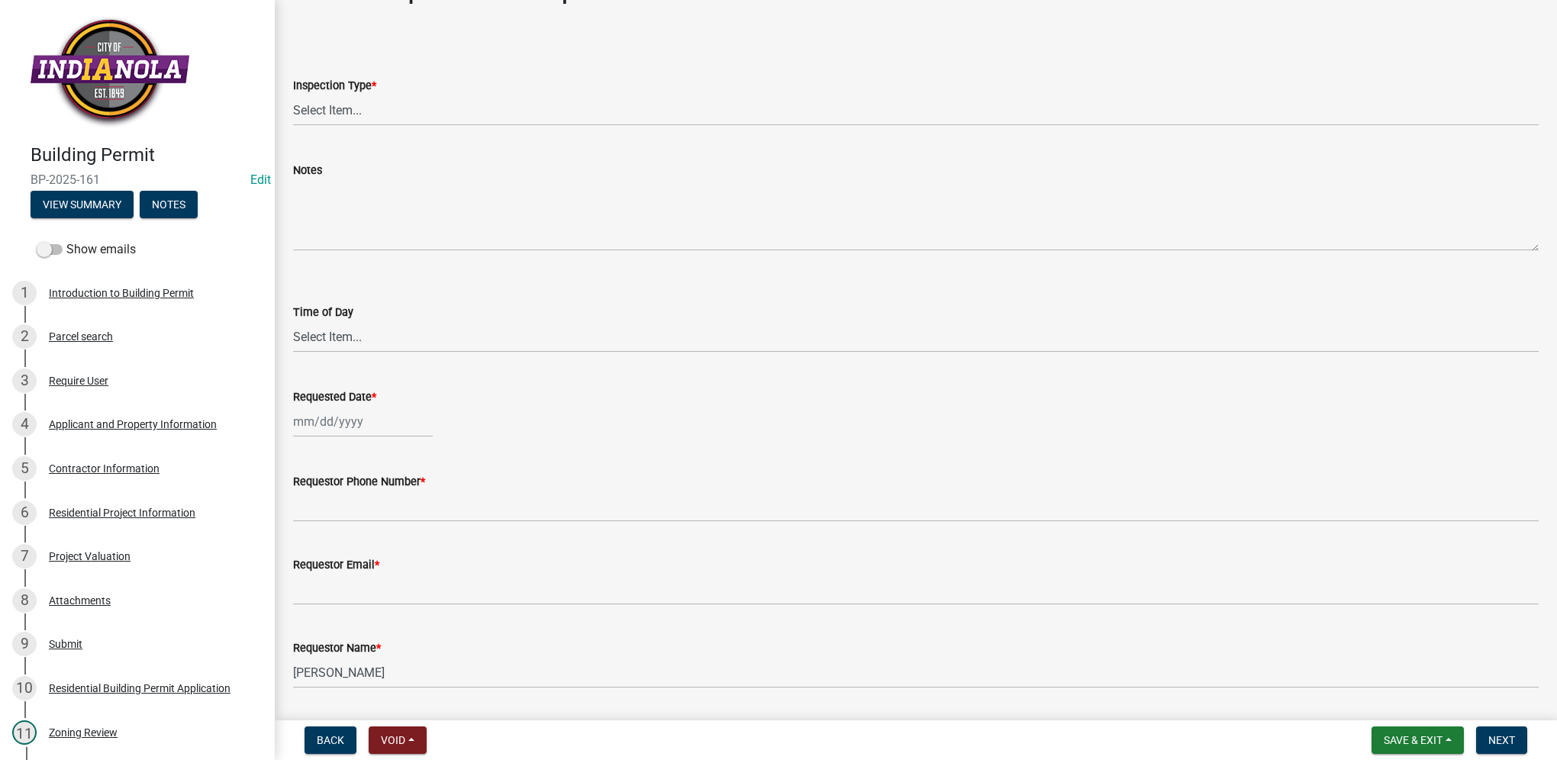
scroll to position [95, 0]
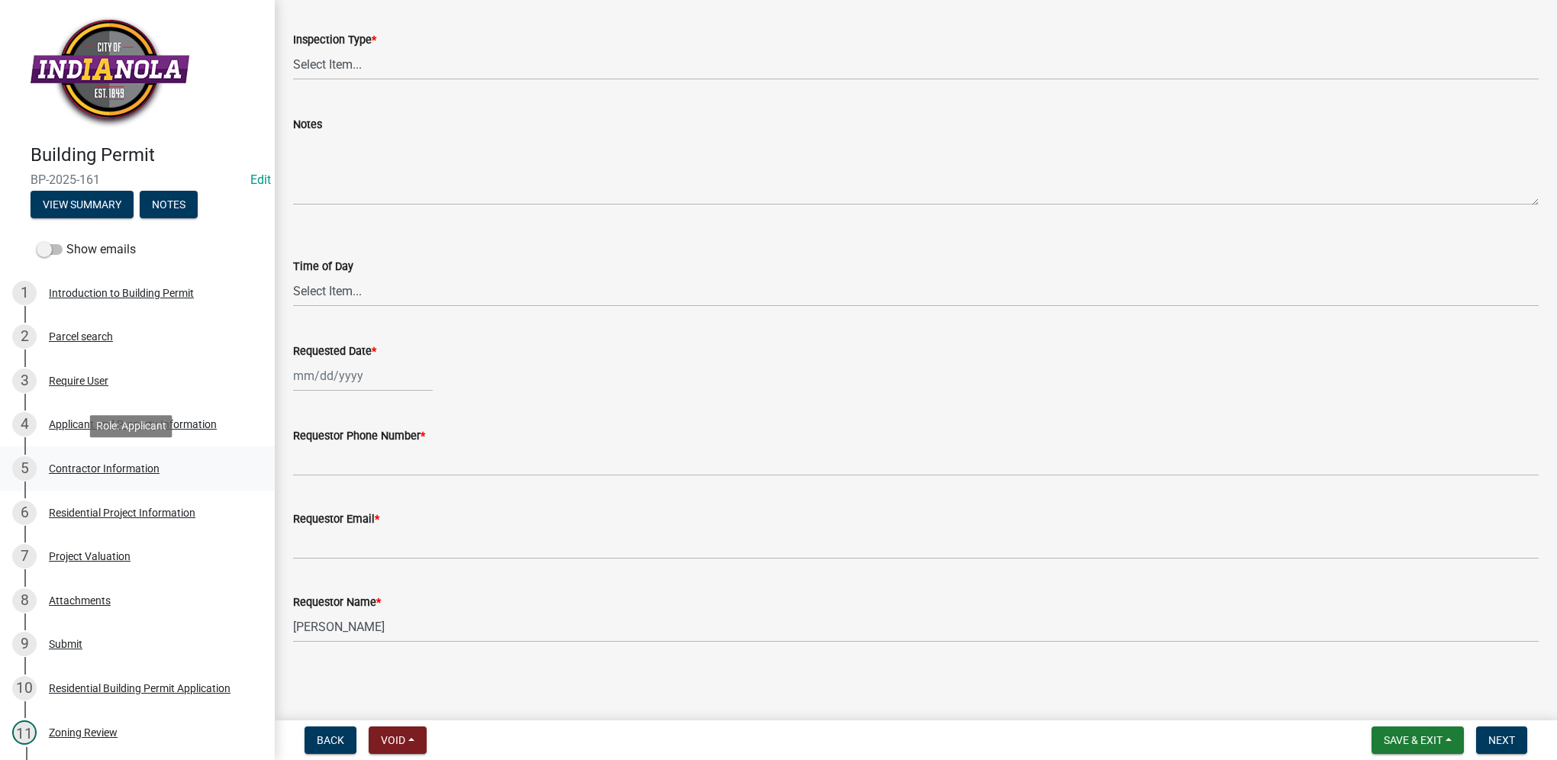
click at [142, 463] on div "Contractor Information" at bounding box center [104, 468] width 111 height 11
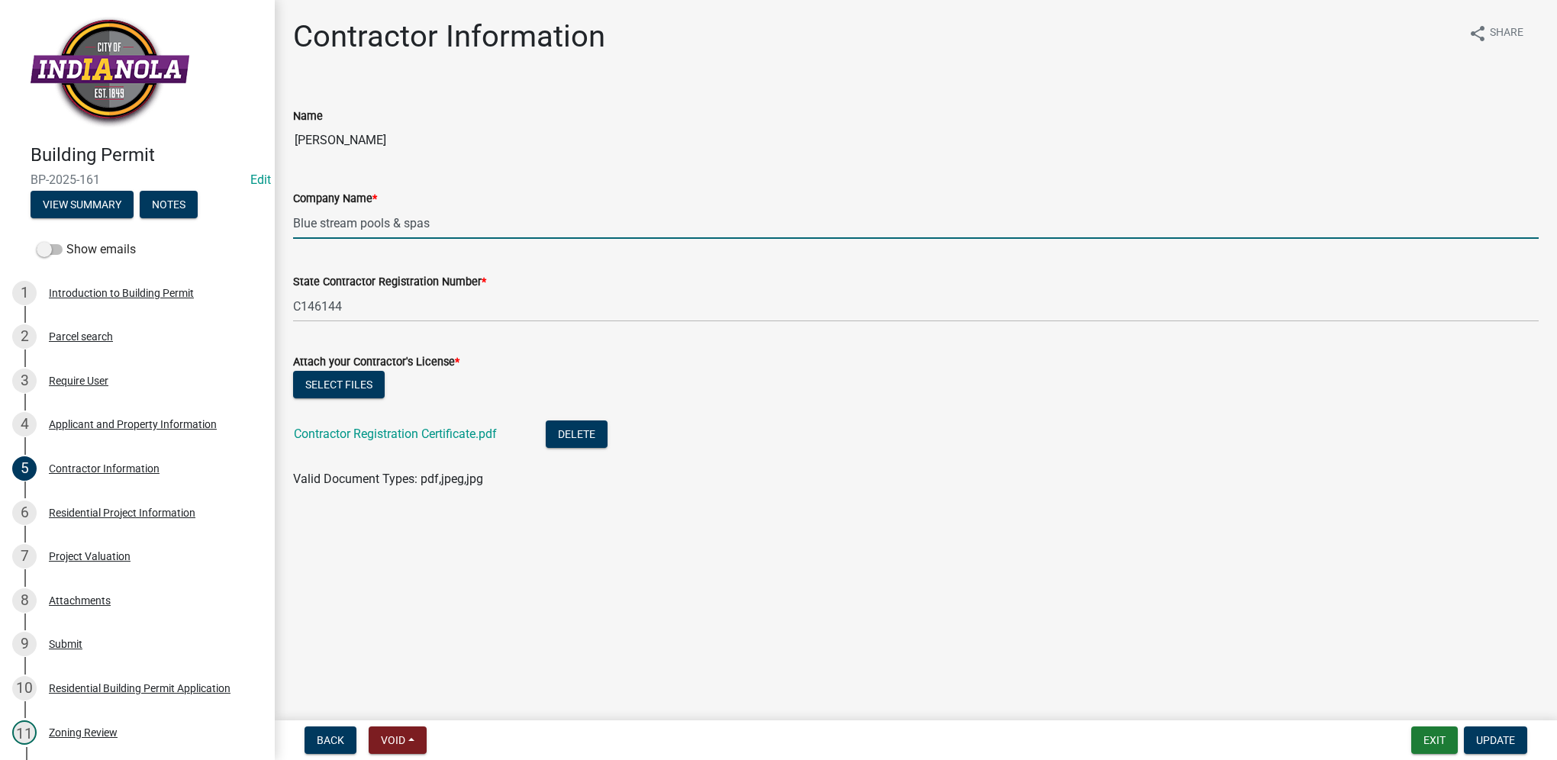
drag, startPoint x: 454, startPoint y: 215, endPoint x: 290, endPoint y: 227, distance: 164.5
click at [290, 227] on div "Company Name * Blue stream pools & spas" at bounding box center [916, 203] width 1268 height 71
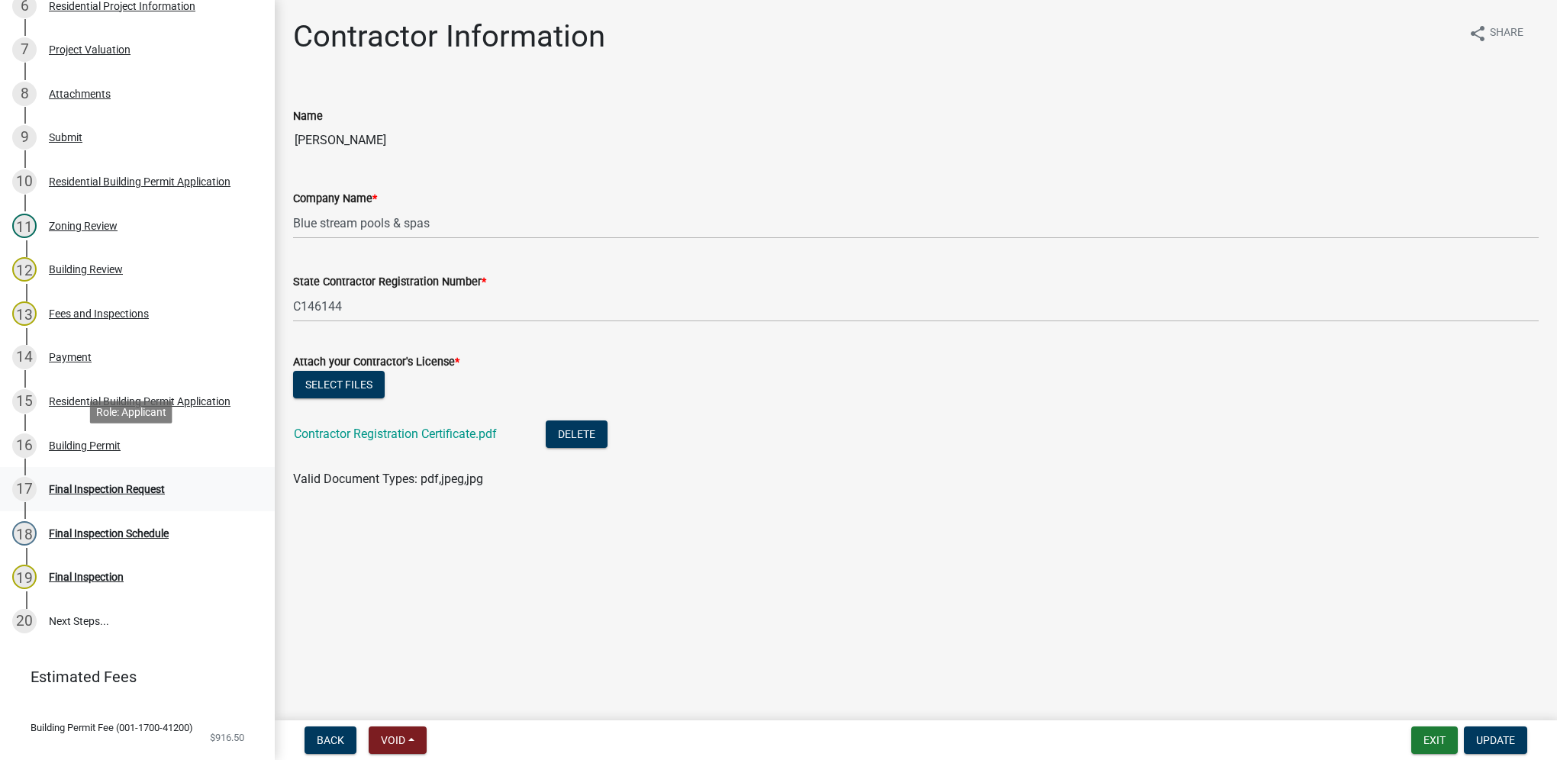
scroll to position [541, 0]
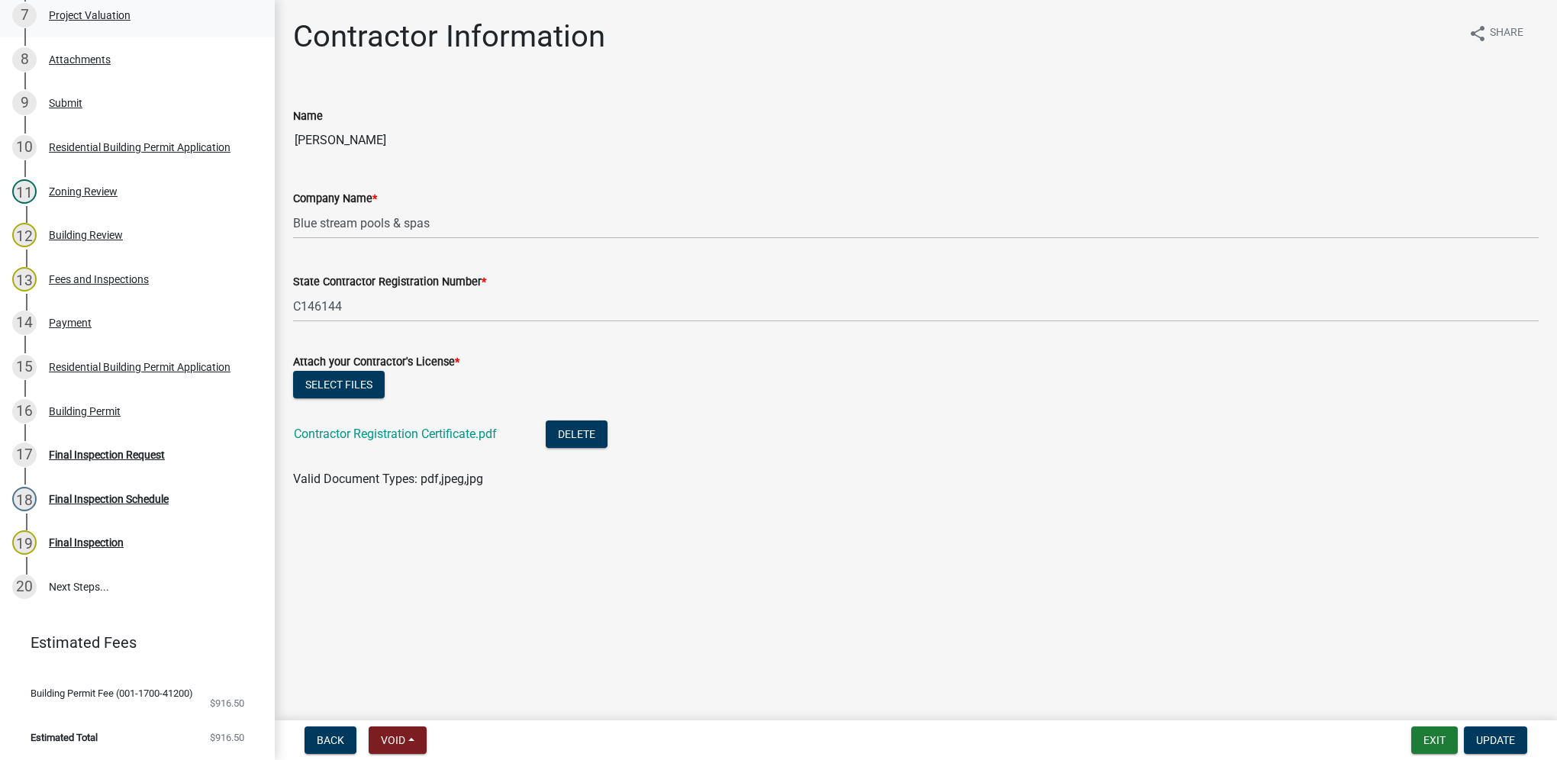
select select "0: null"
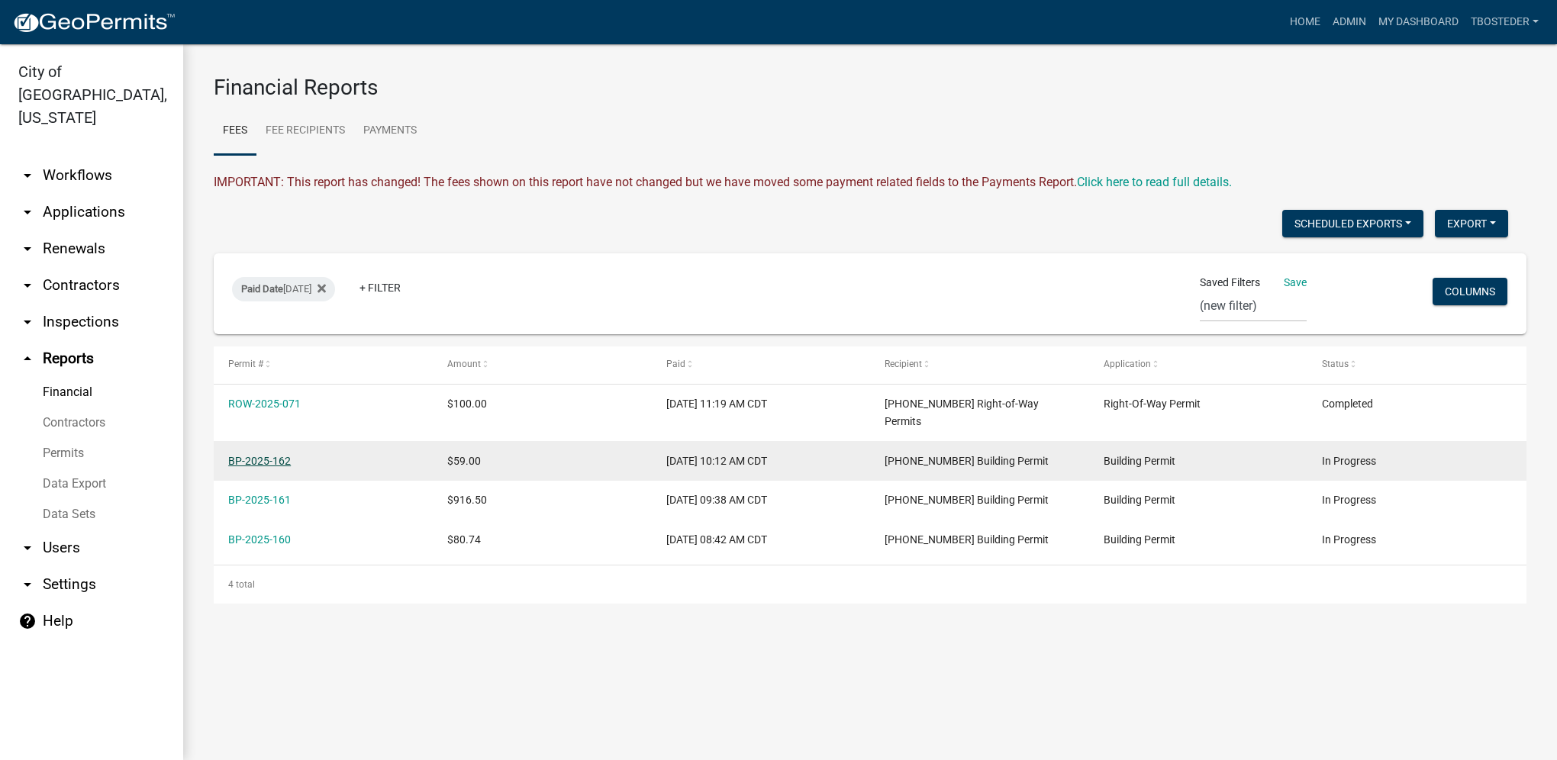
click at [265, 455] on link "BP-2025-162" at bounding box center [259, 461] width 63 height 12
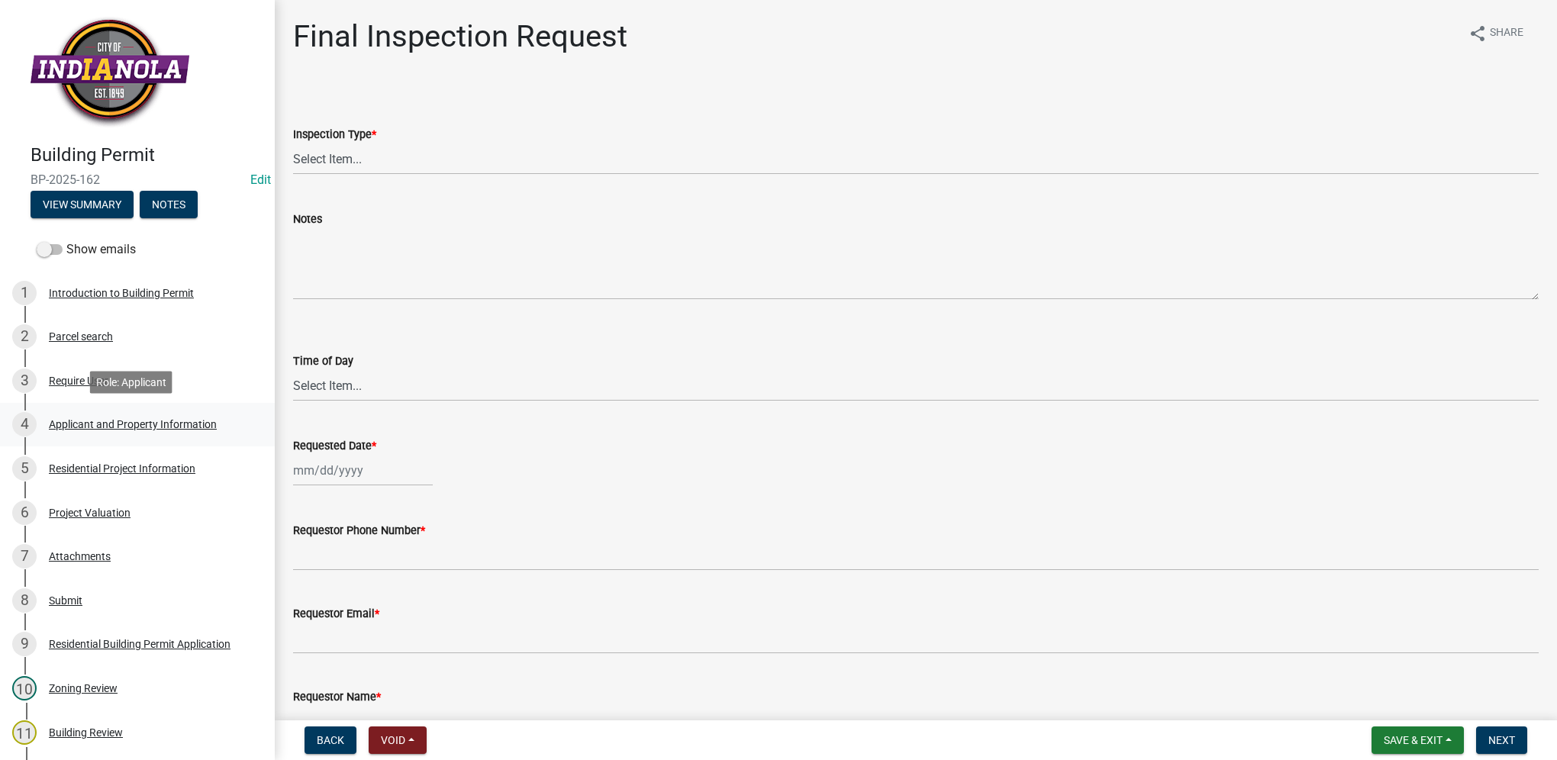
click at [190, 425] on div "Applicant and Property Information" at bounding box center [133, 424] width 168 height 11
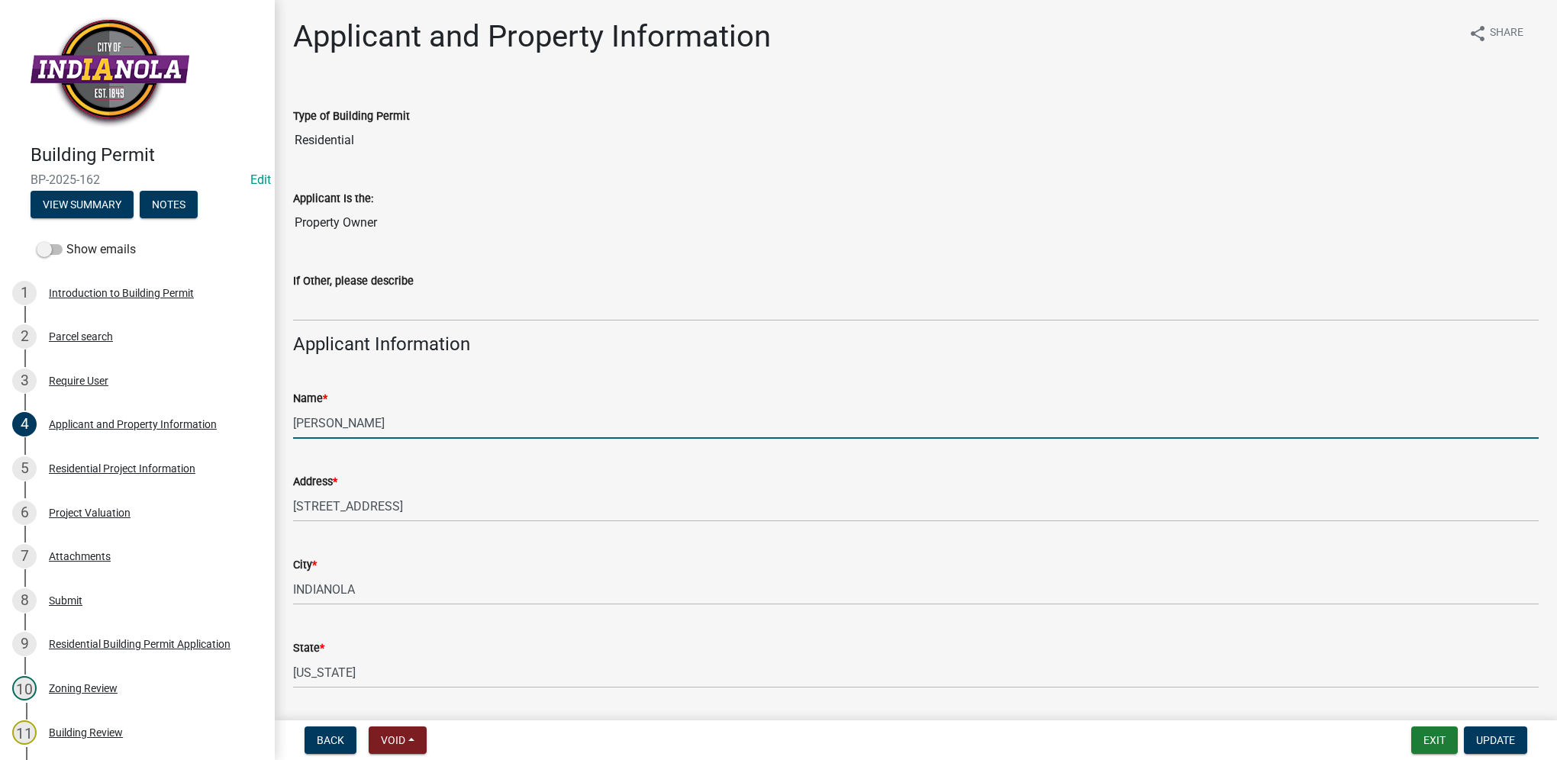
drag, startPoint x: 421, startPoint y: 427, endPoint x: 272, endPoint y: 429, distance: 149.6
click at [272, 429] on div "Building Permit BP-2025-162 Edit View Summary Notes Show emails 1 Introduction …" at bounding box center [778, 380] width 1557 height 760
select select "0: null"
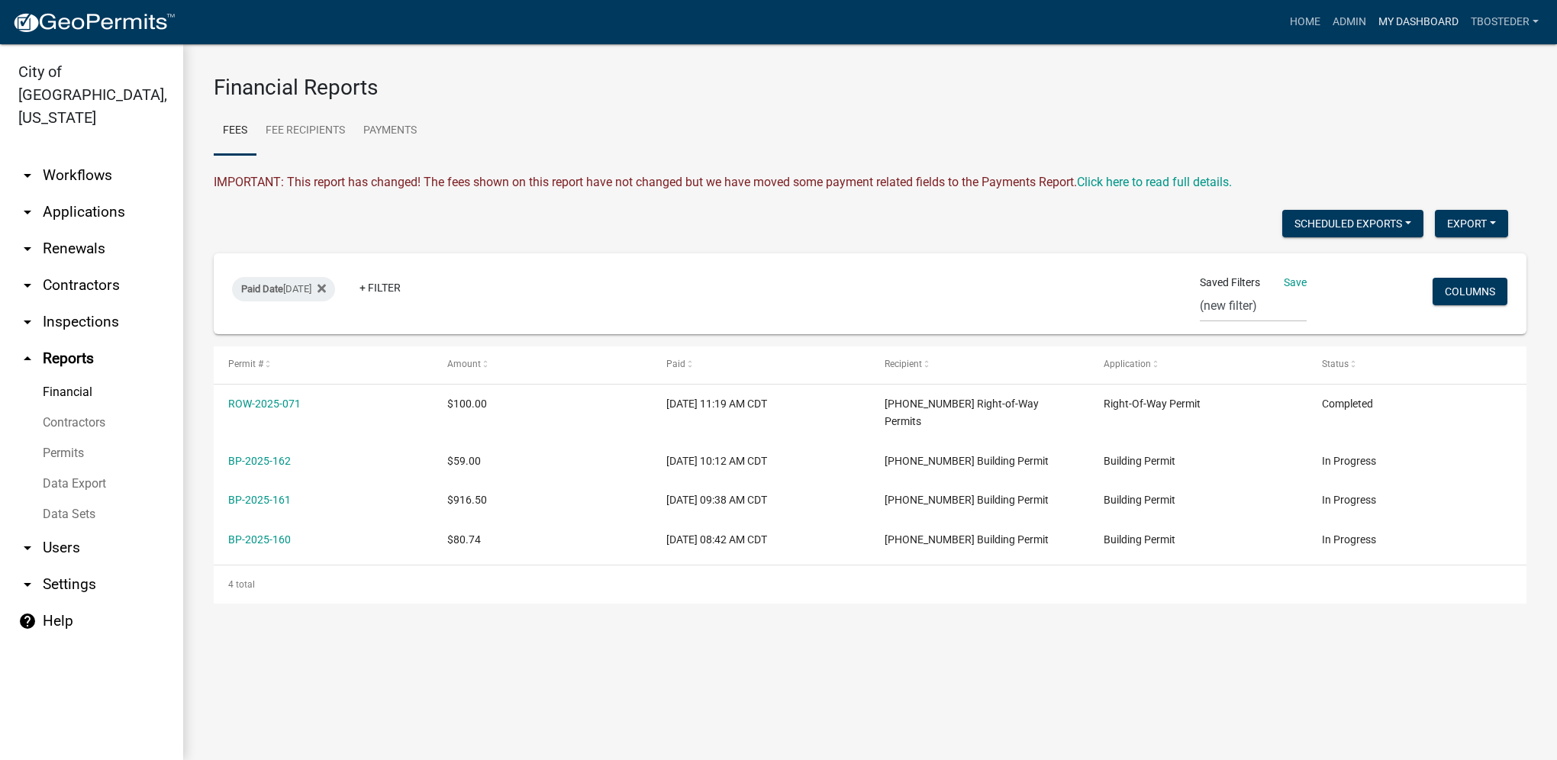
click at [1392, 25] on link "My Dashboard" at bounding box center [1418, 22] width 92 height 29
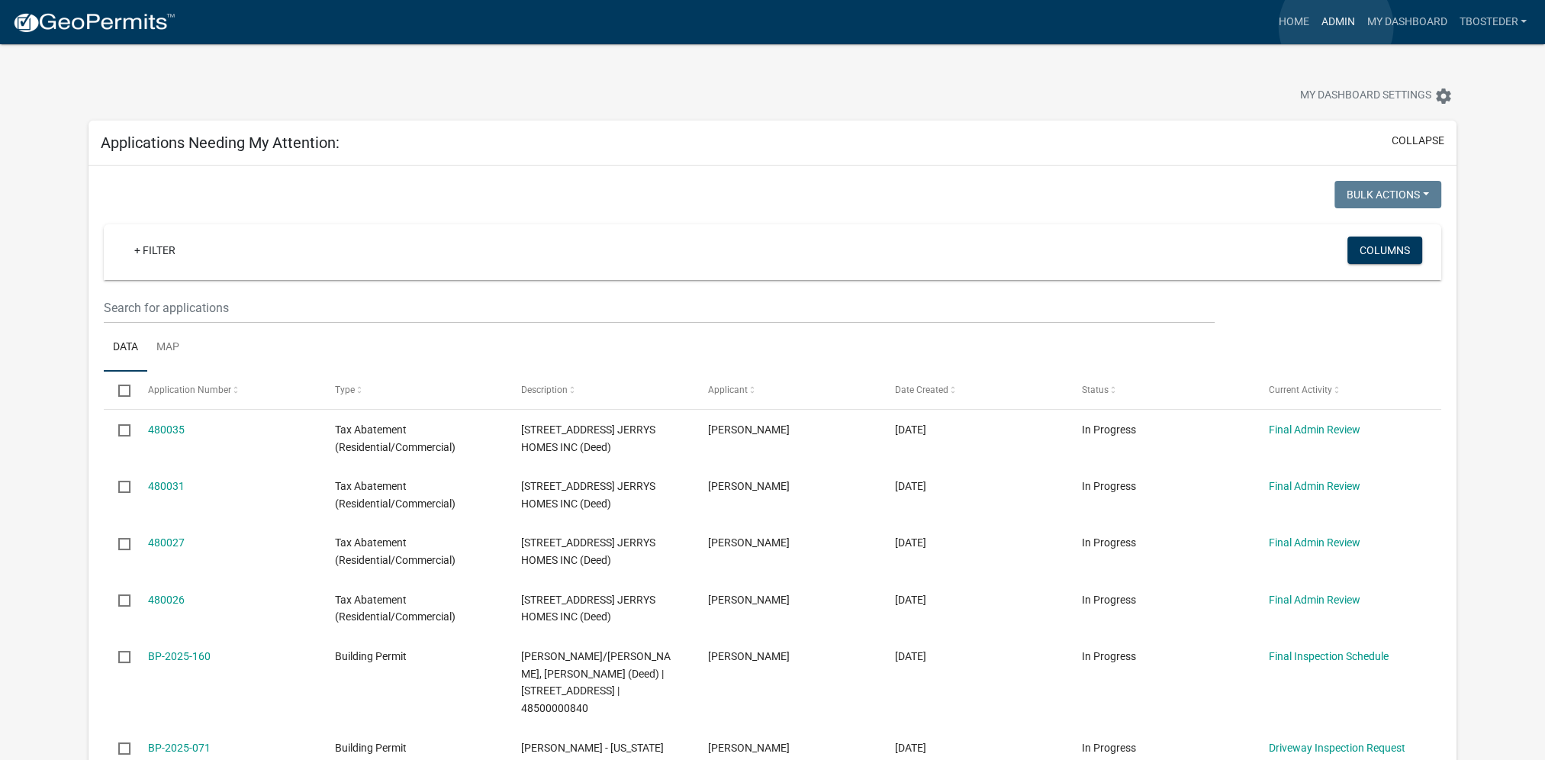
click at [1336, 27] on link "Admin" at bounding box center [1338, 22] width 46 height 29
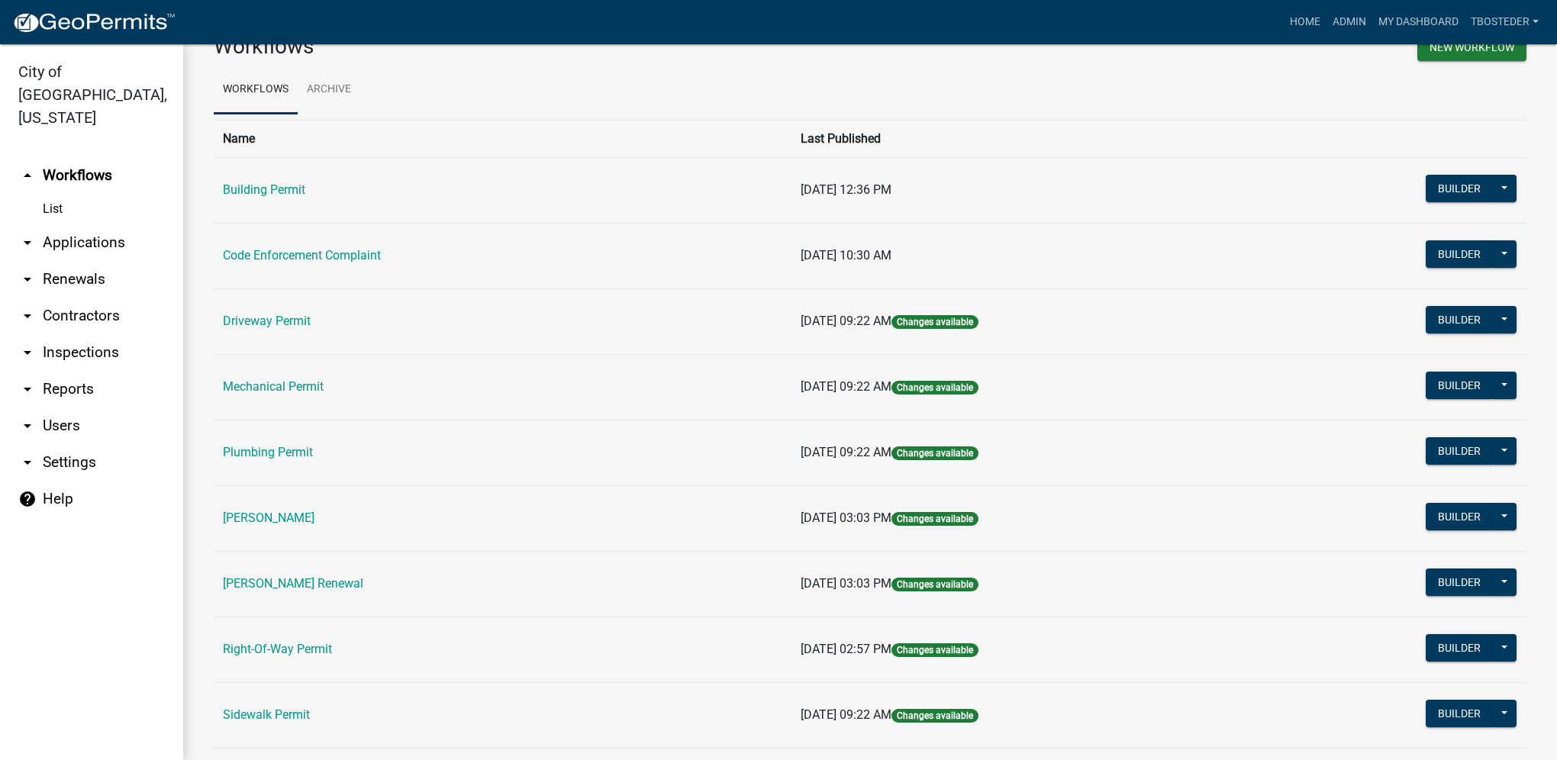
scroll to position [76, 0]
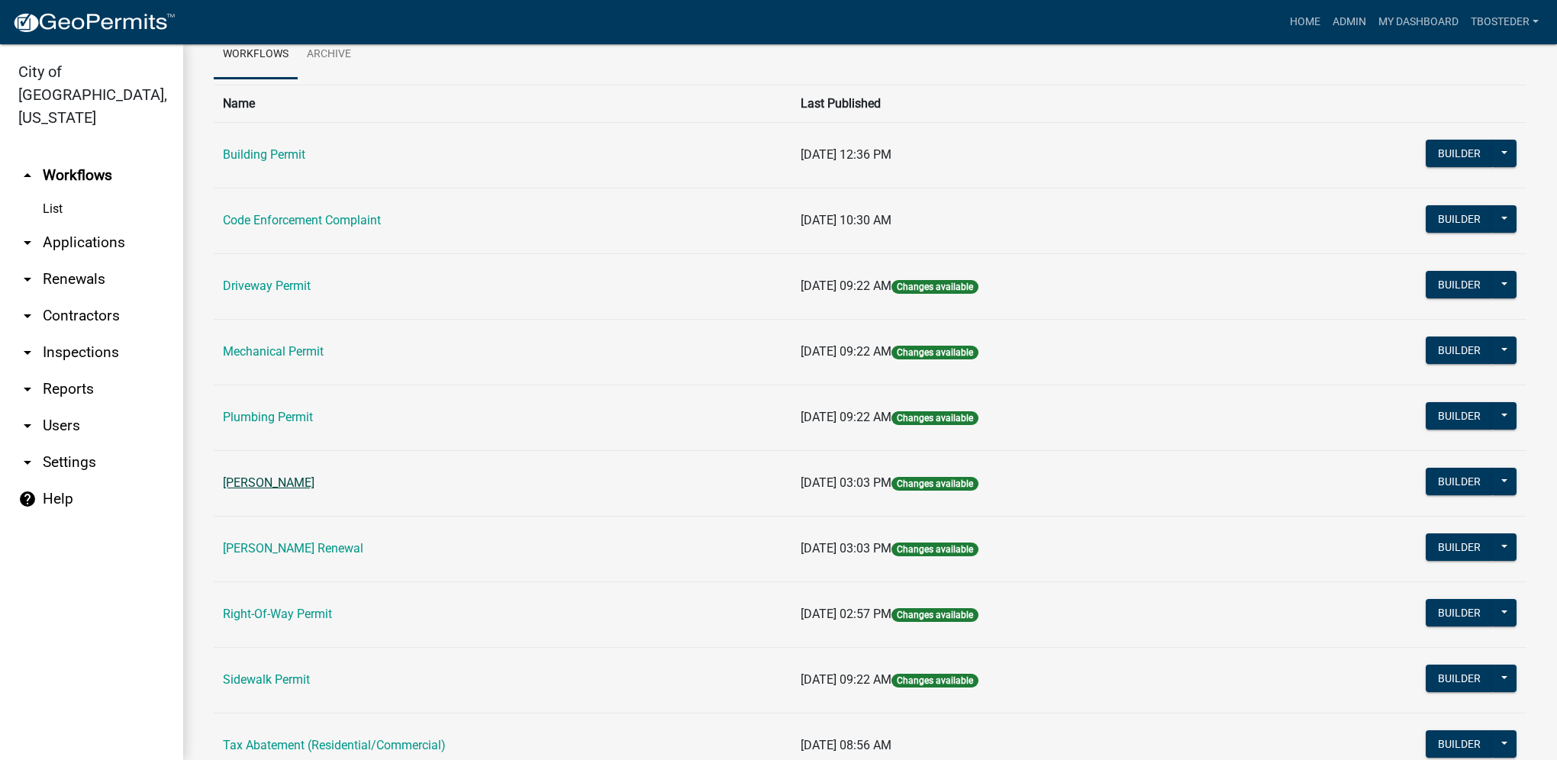
click at [308, 479] on link "[PERSON_NAME]" at bounding box center [269, 482] width 92 height 15
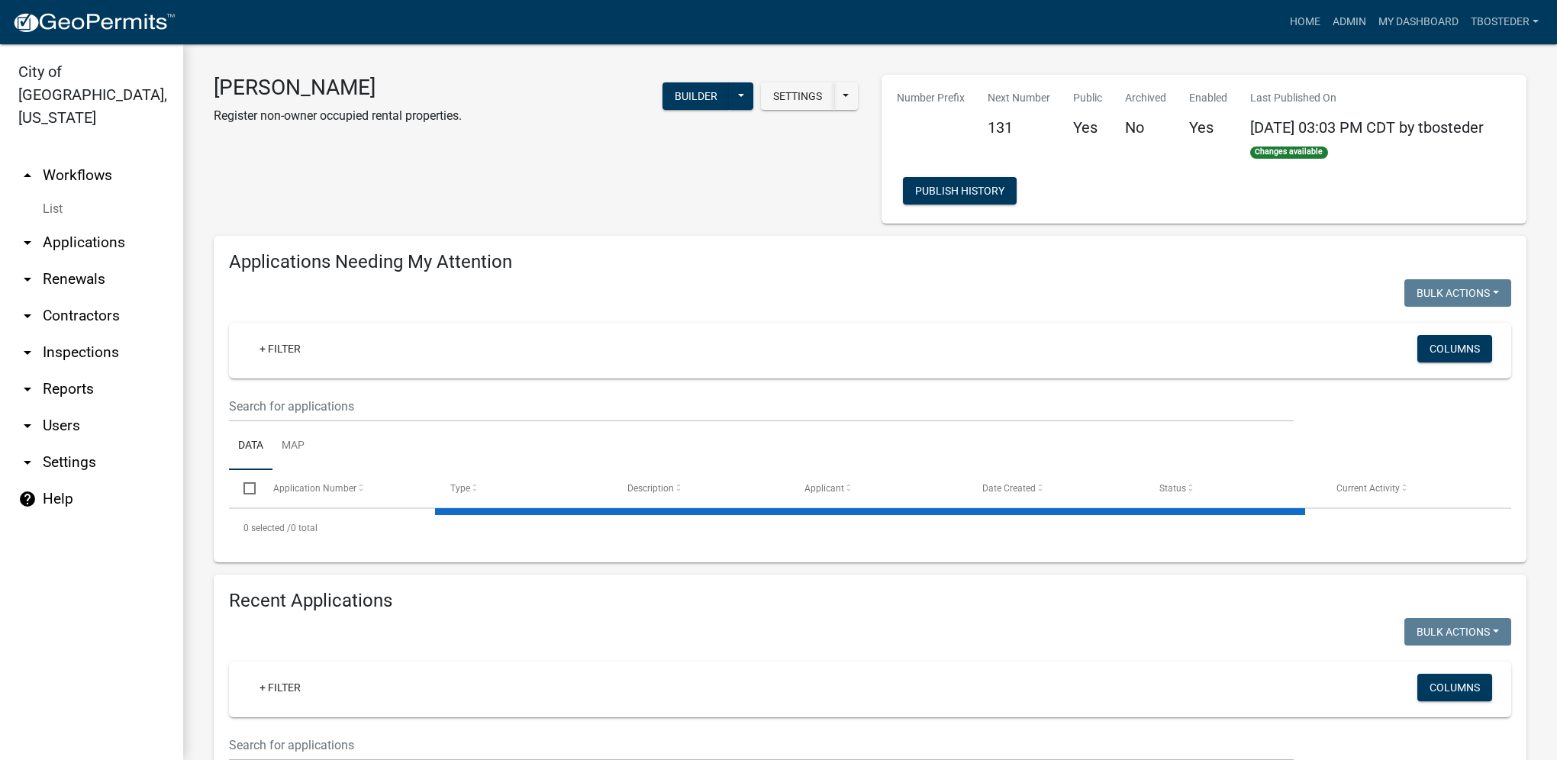
select select "1: 25"
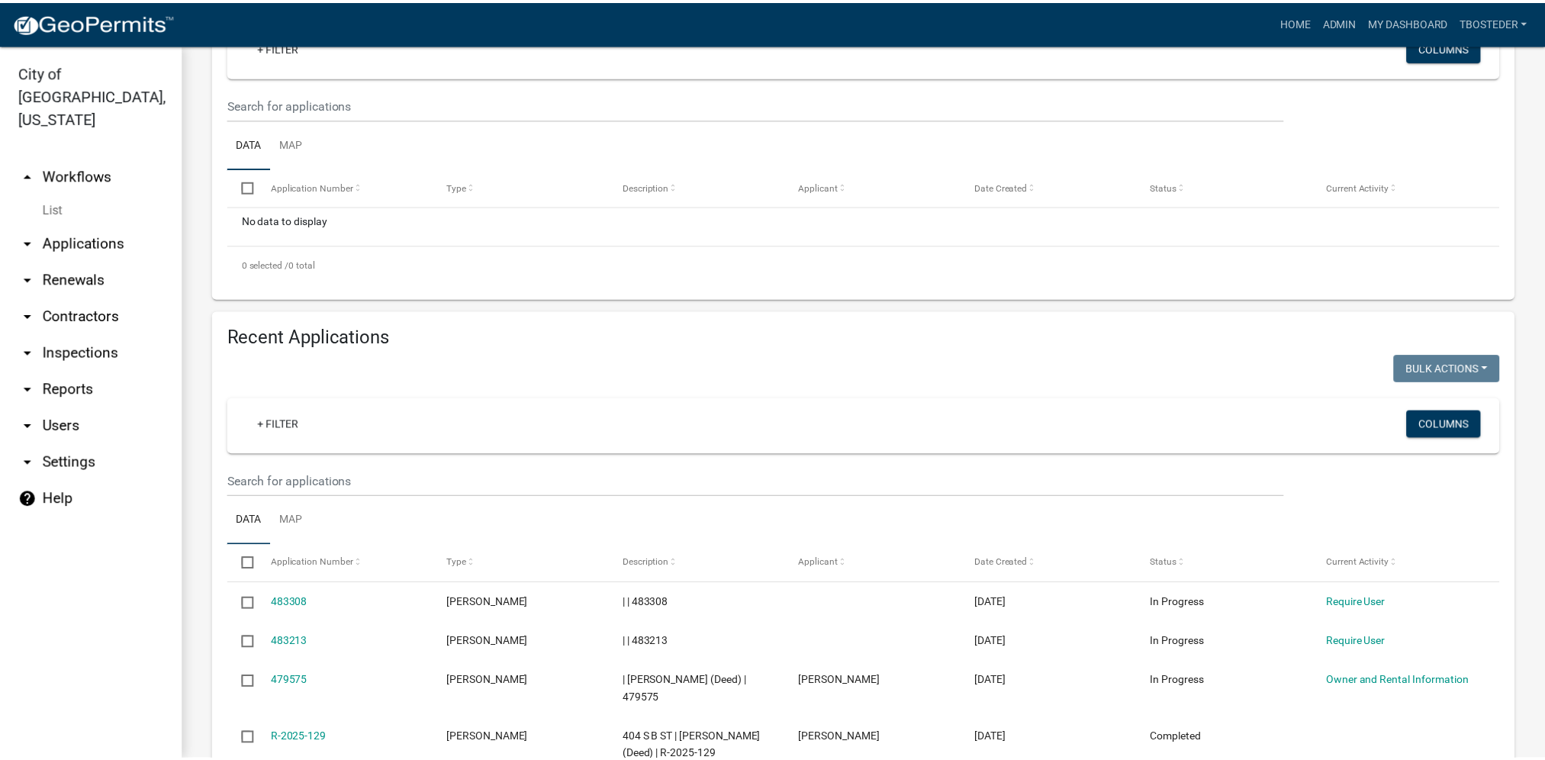
scroll to position [305, 0]
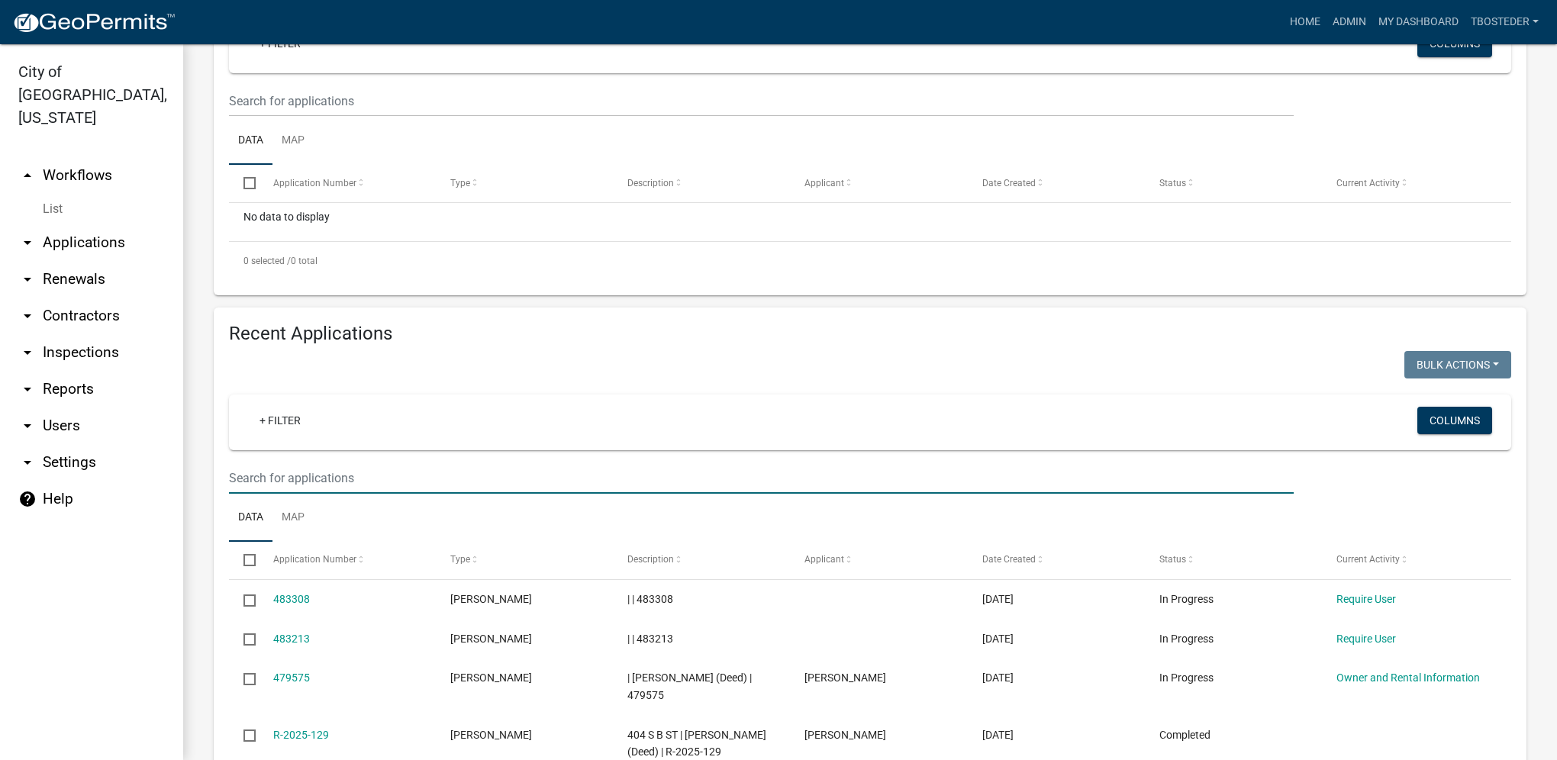
click at [412, 487] on input "text" at bounding box center [761, 478] width 1065 height 31
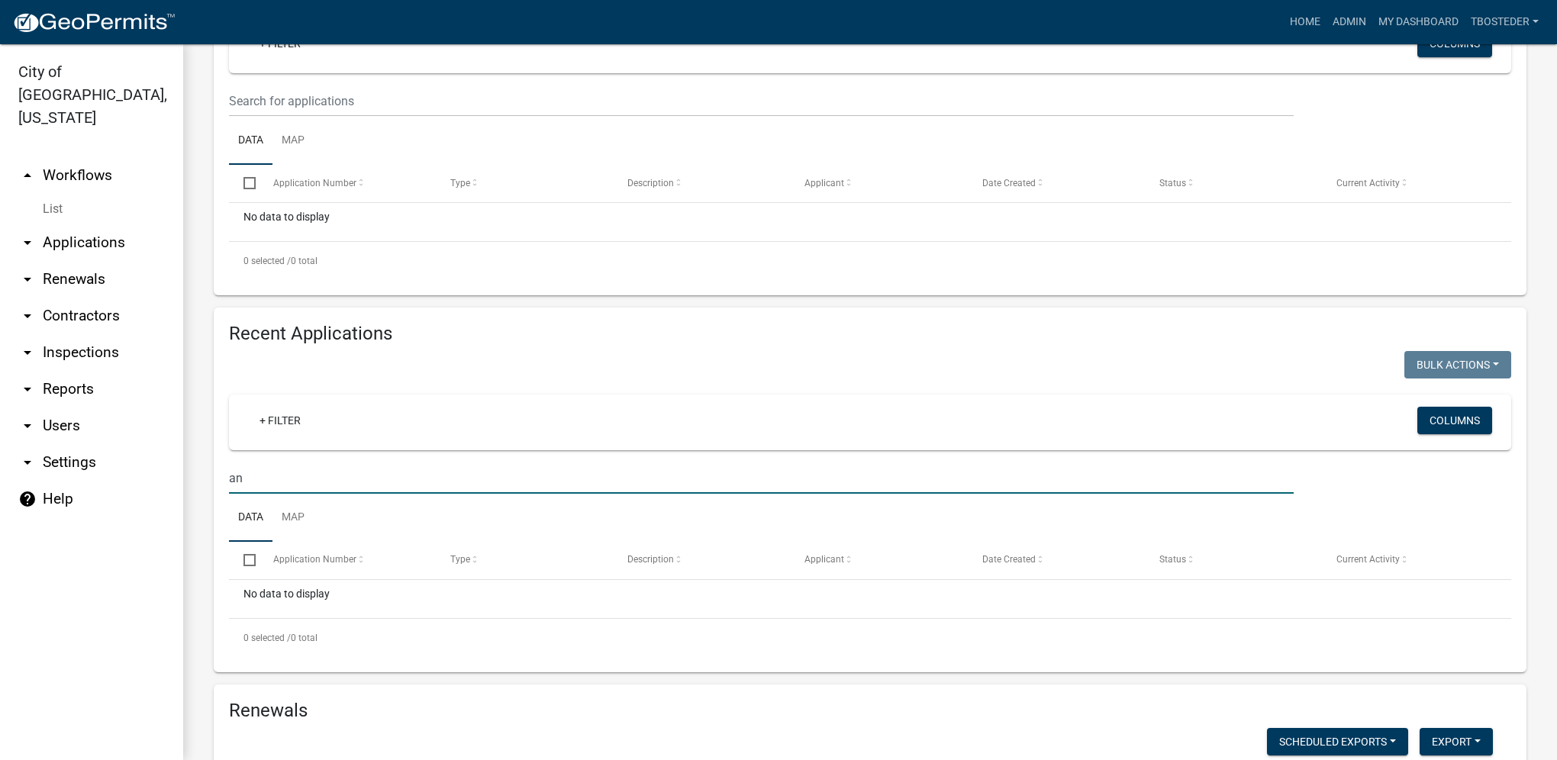
type input "a"
select select "1: 25"
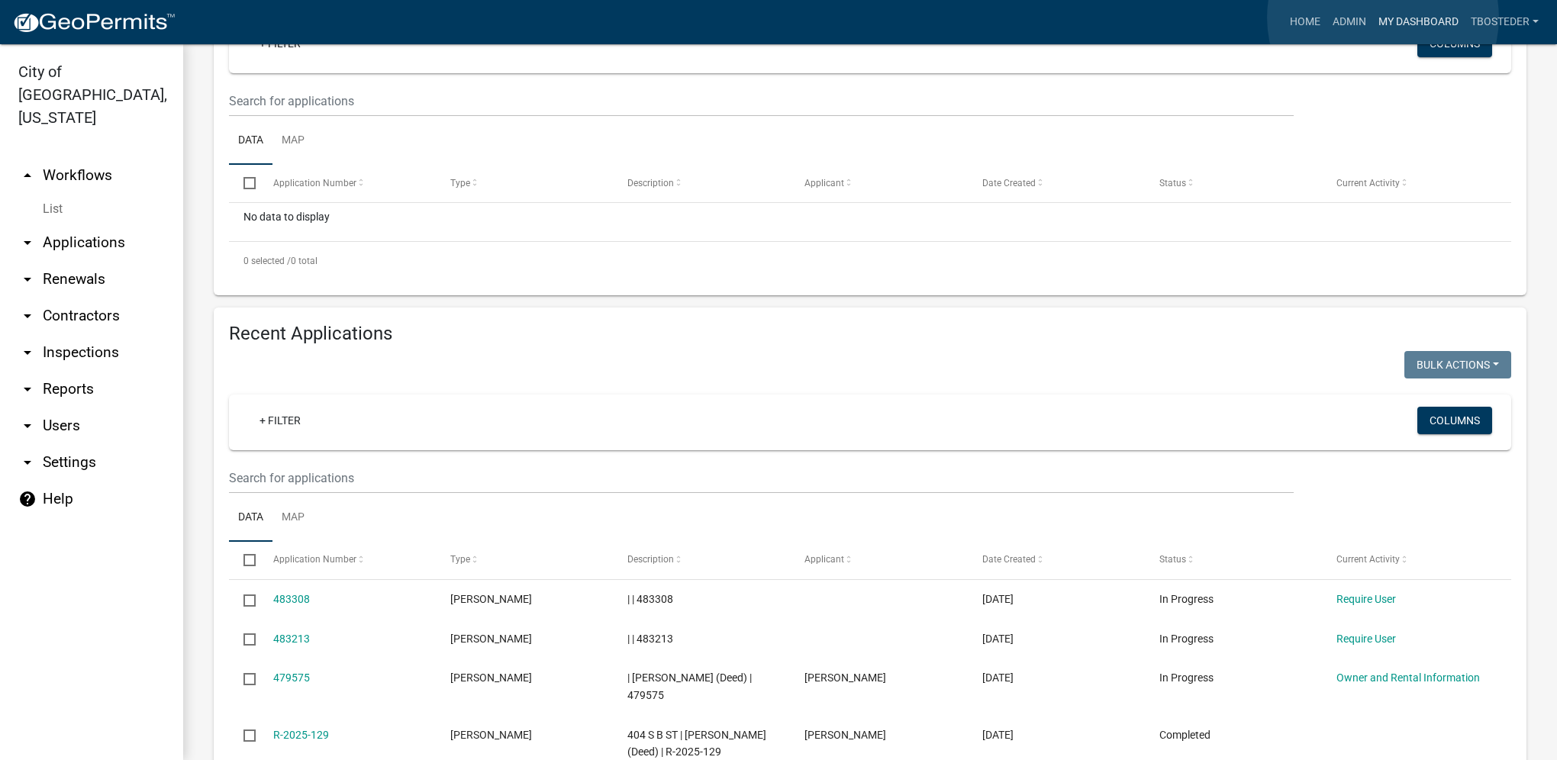
click at [1383, 18] on link "My Dashboard" at bounding box center [1418, 22] width 92 height 29
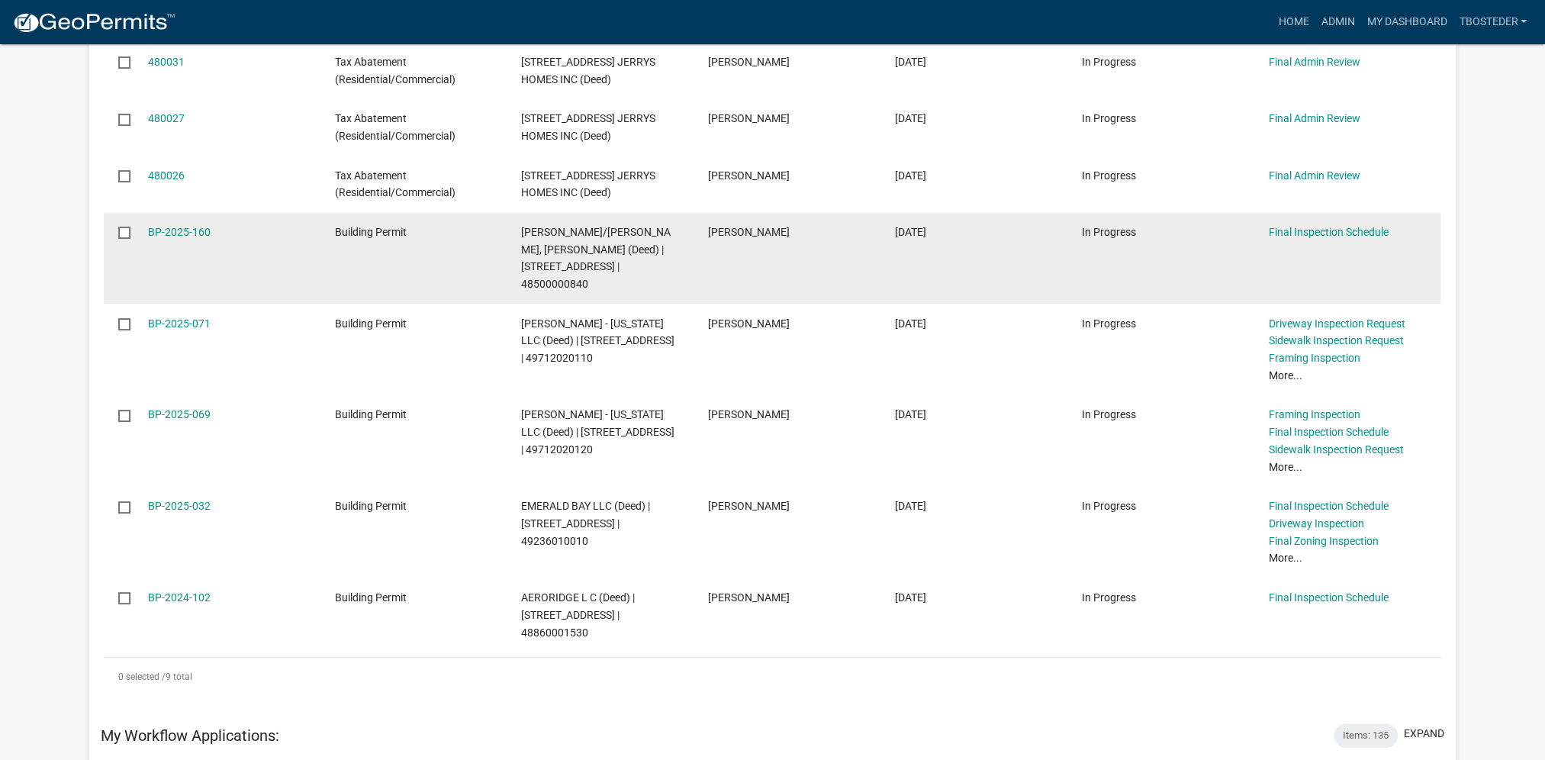
scroll to position [458, 0]
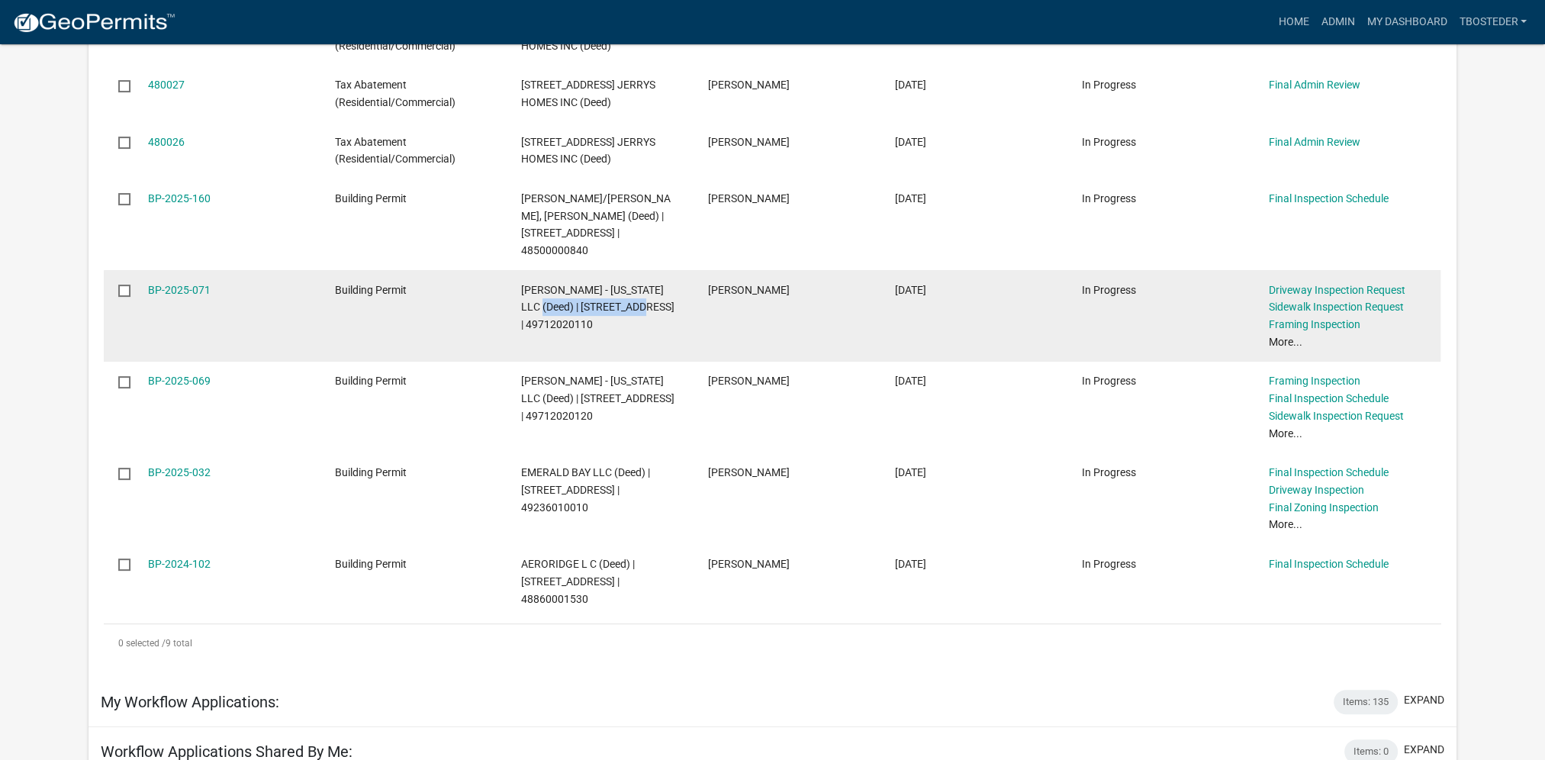
drag, startPoint x: 521, startPoint y: 292, endPoint x: 627, endPoint y: 290, distance: 106.1
click at [627, 290] on datatable-body-cell "[PERSON_NAME] - [US_STATE] LLC (Deed) | [STREET_ADDRESS] | 49712020110" at bounding box center [600, 316] width 187 height 92
copy span "[STREET_ADDRESS]"
click at [192, 284] on link "BP-2025-071" at bounding box center [179, 290] width 63 height 12
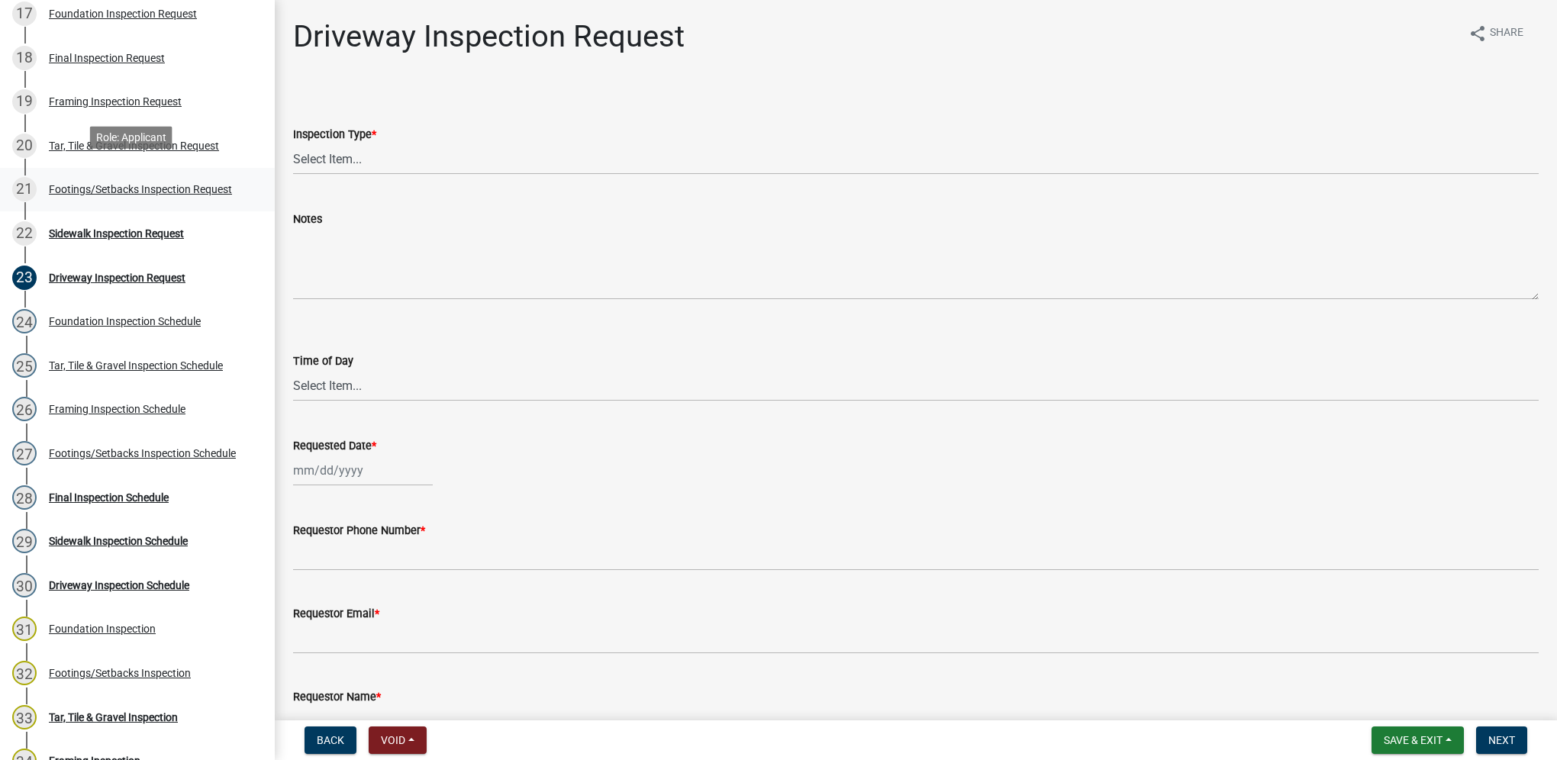
scroll to position [992, 0]
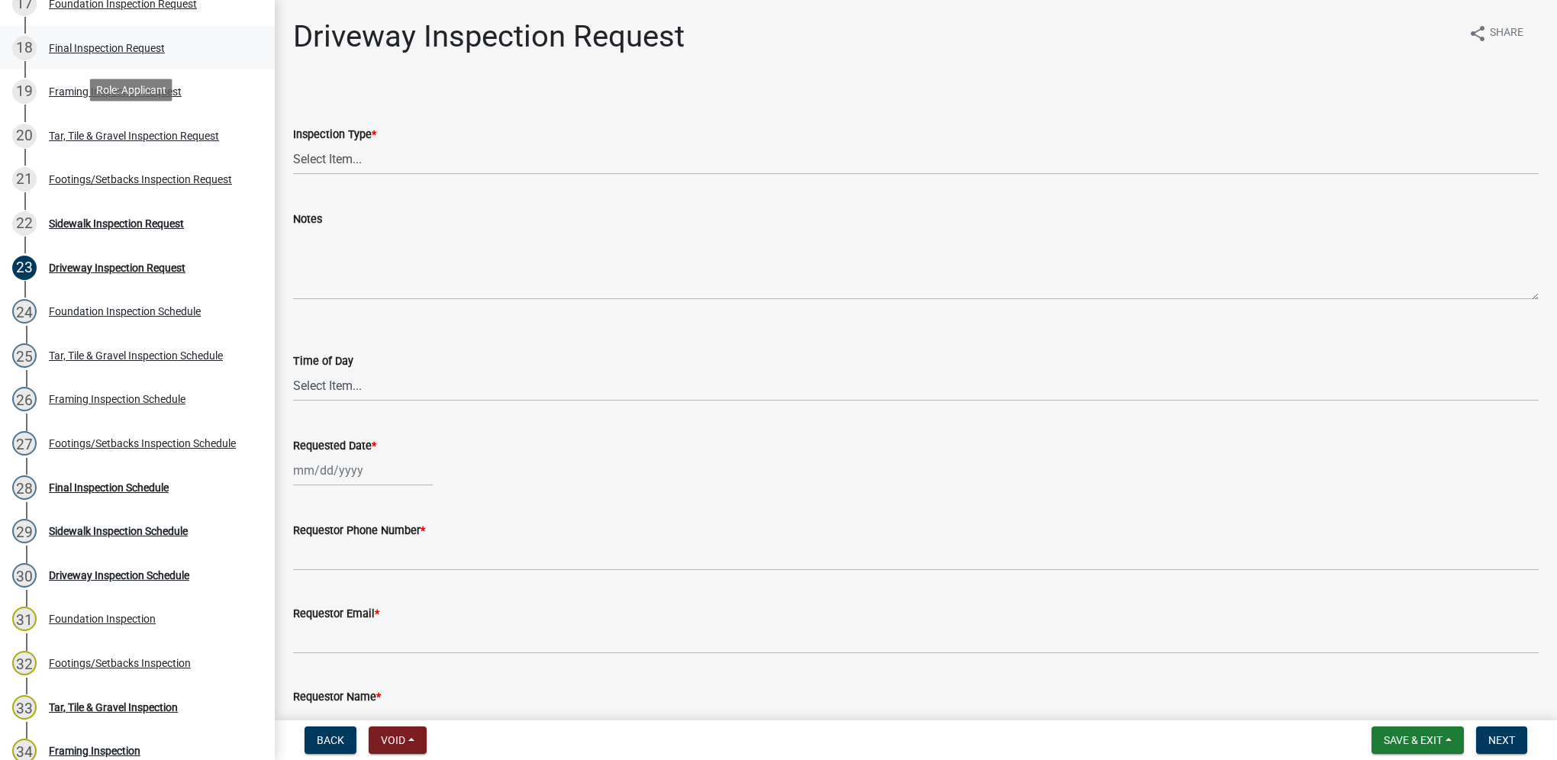
click at [116, 31] on link "18 Final Inspection Request" at bounding box center [137, 48] width 275 height 44
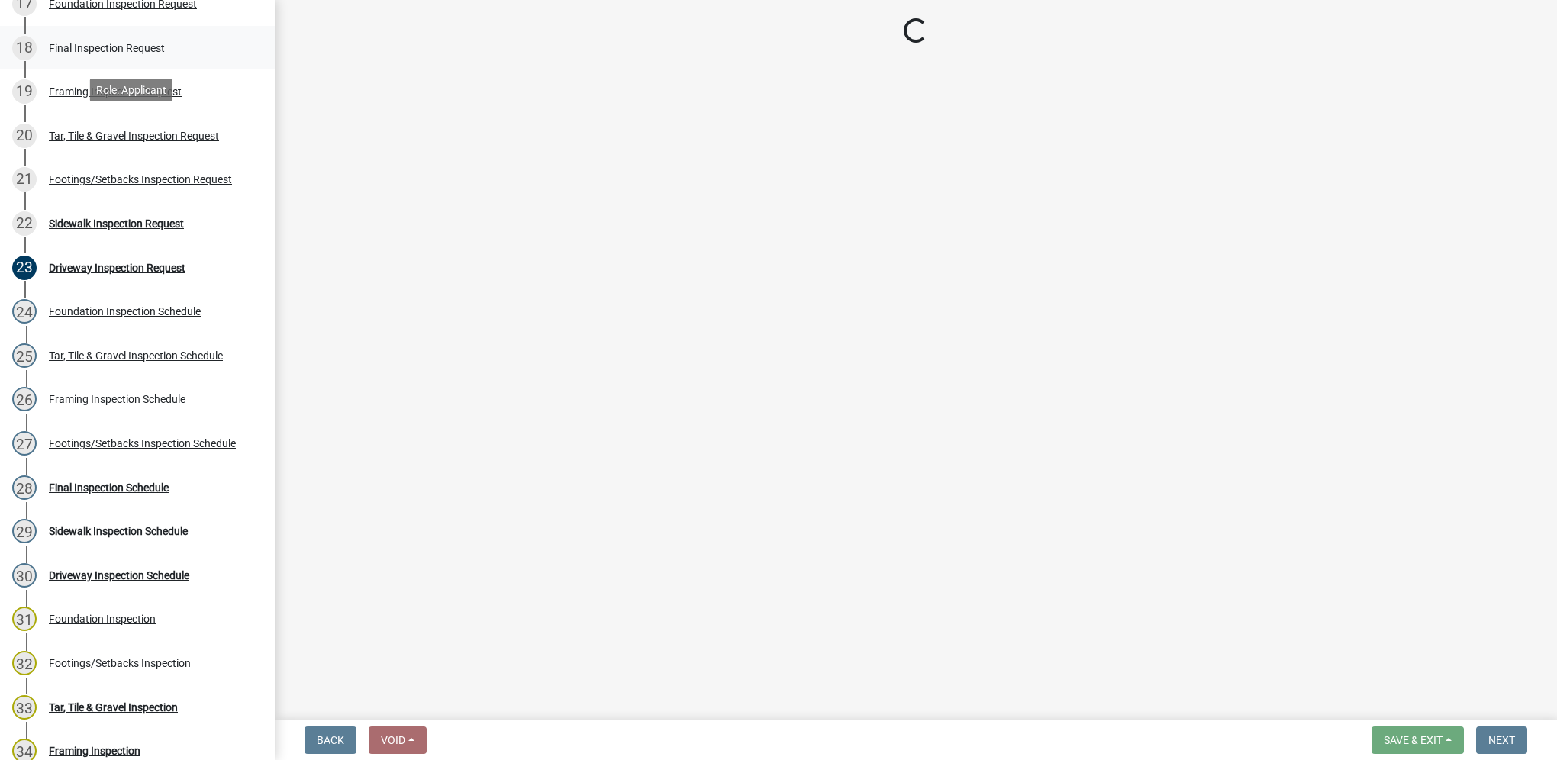
select select "9e95eb3a-8818-42e3-b35f-efe302931548"
select select "88af556d-fdf1-454b-b933-61cadeae1443"
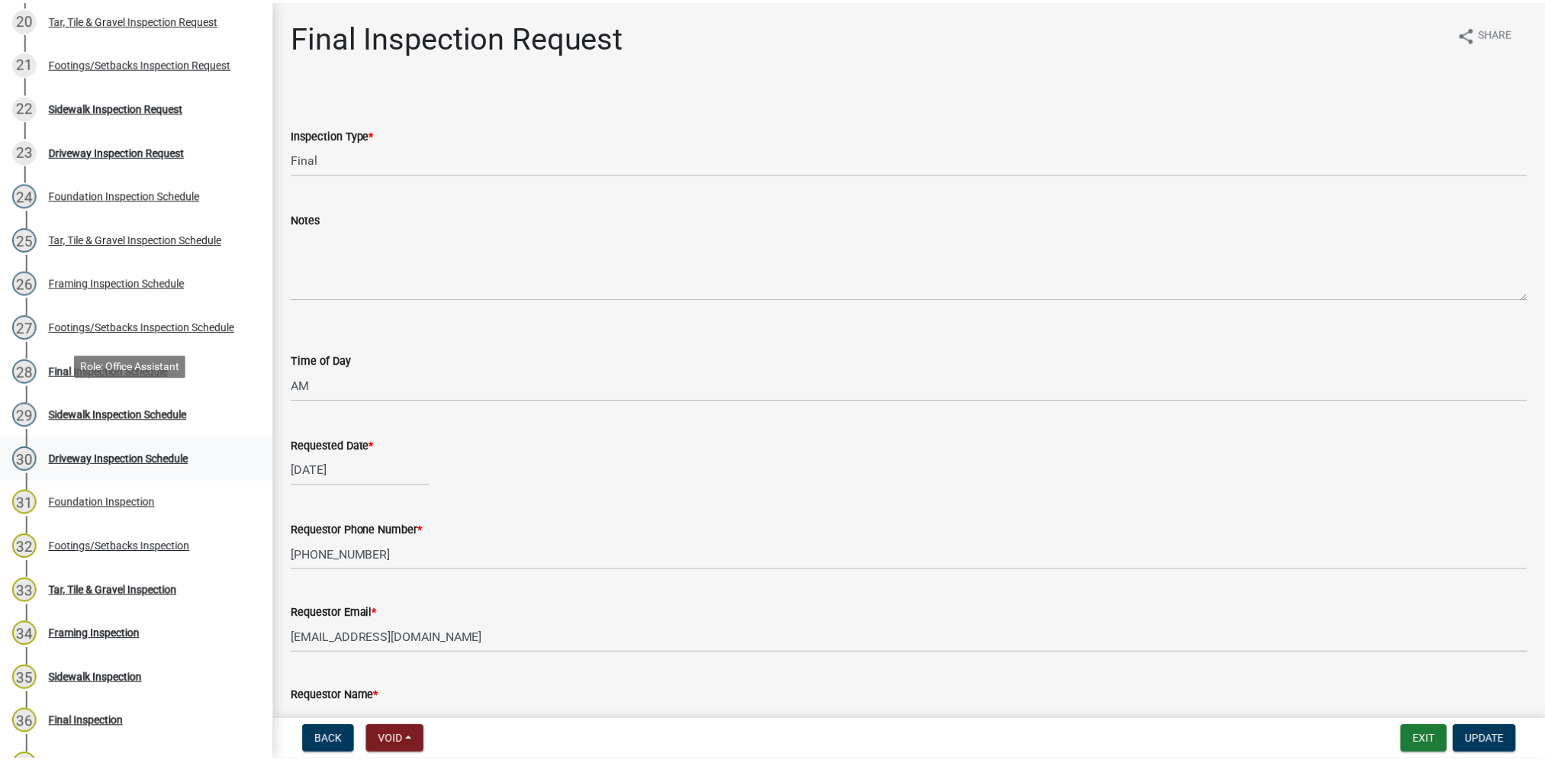
scroll to position [1221, 0]
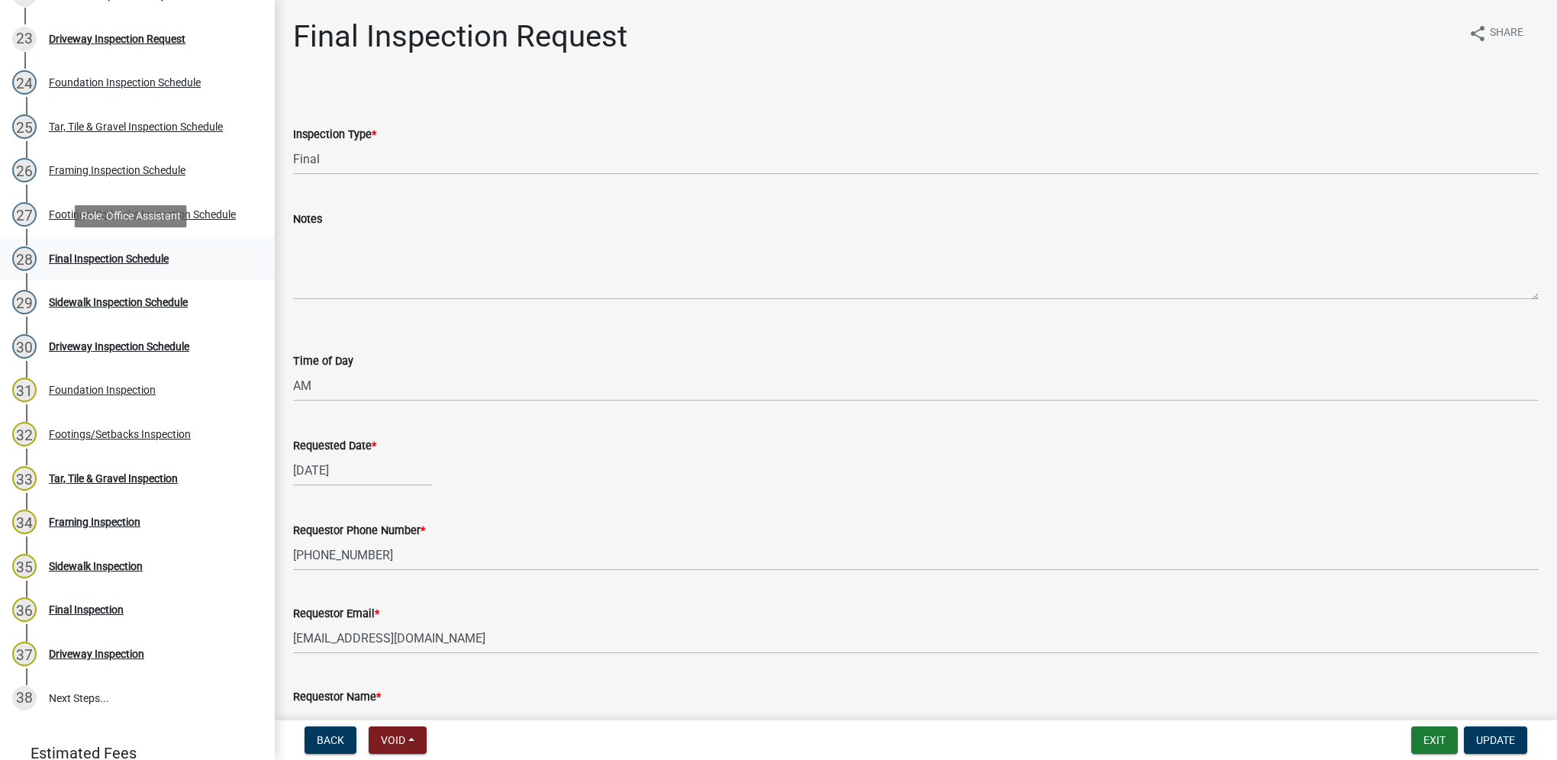
click at [68, 268] on div "28 Final Inspection Schedule" at bounding box center [131, 259] width 238 height 24
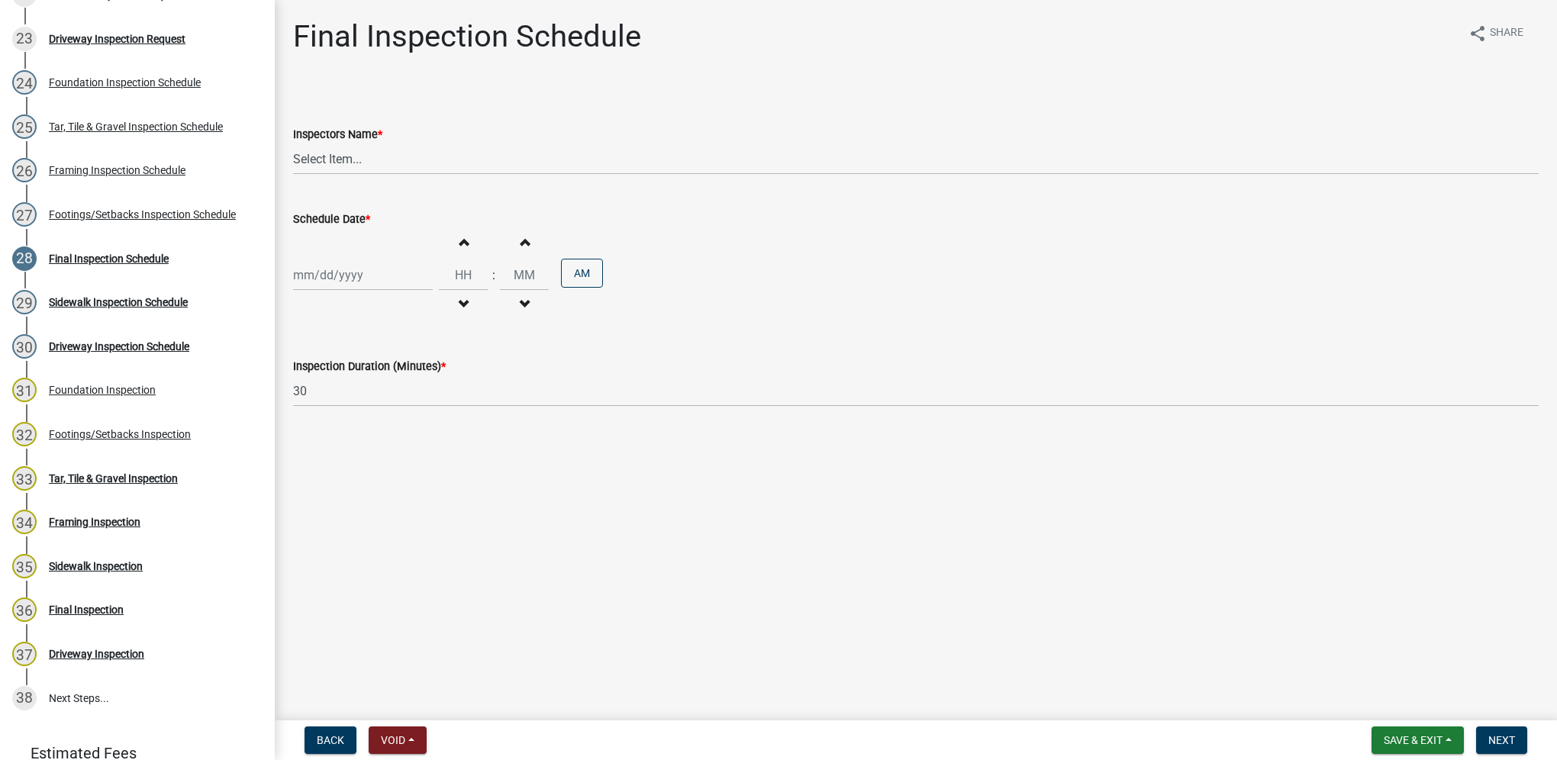
click at [307, 175] on wm-data-entity-input "Inspectors Name * Select Item... [DEMOGRAPHIC_DATA] (Indianola Other Inspector)…" at bounding box center [916, 136] width 1246 height 103
click at [309, 167] on select "Select Item... [DEMOGRAPHIC_DATA] (Indianola Other Inspector) T. Little ([PERSO…" at bounding box center [916, 158] width 1246 height 31
select select "27b8dde7-9ed4-44e4-ae8e-5969b60be3e6"
click at [293, 143] on select "Select Item... [DEMOGRAPHIC_DATA] (Indianola Other Inspector) T. Little ([PERSO…" at bounding box center [916, 158] width 1246 height 31
click at [339, 276] on div at bounding box center [363, 274] width 140 height 31
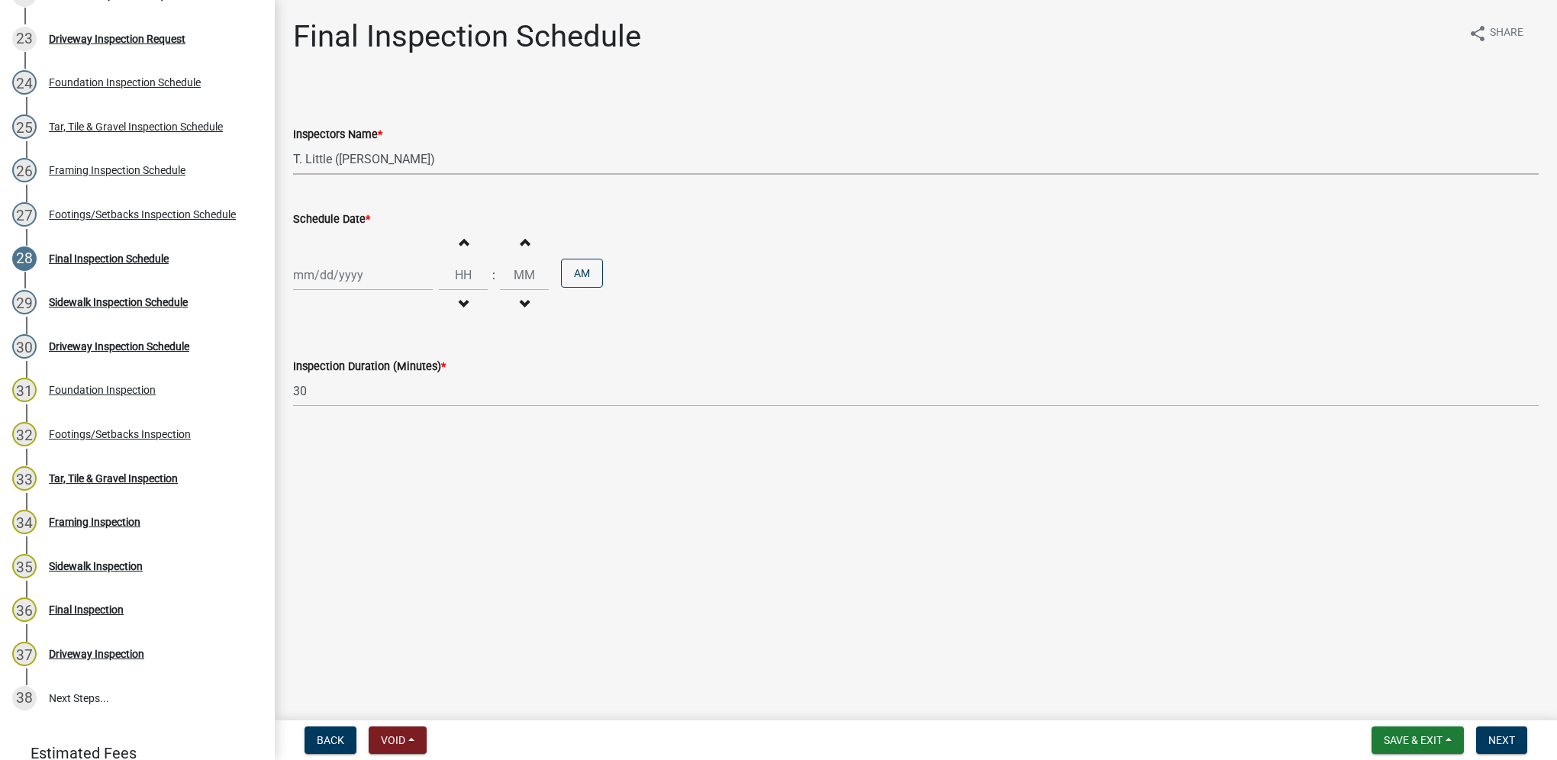
select select "9"
select select "2025"
click at [359, 453] on div "1" at bounding box center [357, 454] width 24 height 24
type input "[DATE]"
click at [450, 274] on input "Hours" at bounding box center [463, 274] width 49 height 31
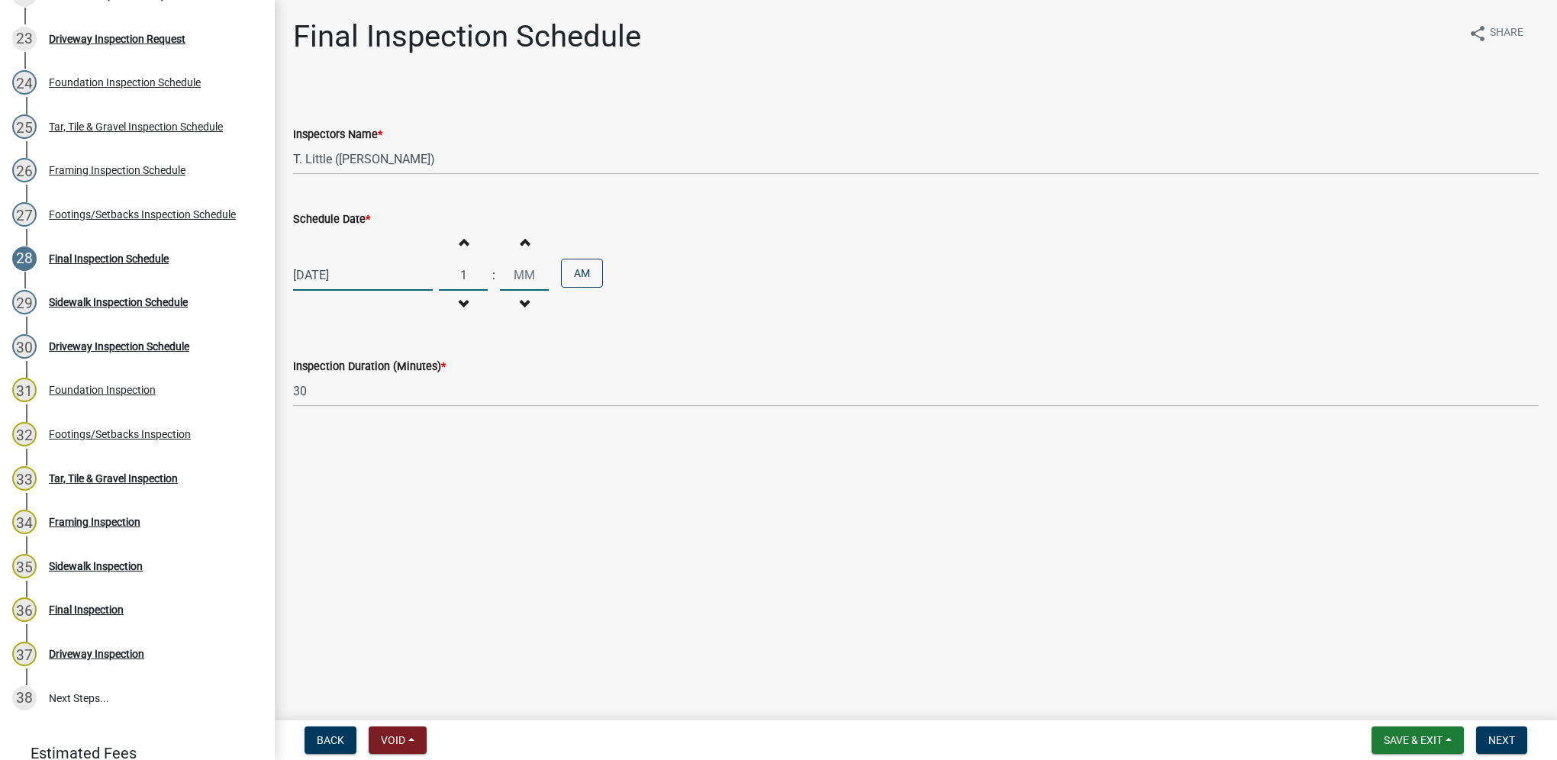
type input "01"
type input "30"
click at [589, 266] on button "AM" at bounding box center [582, 273] width 42 height 29
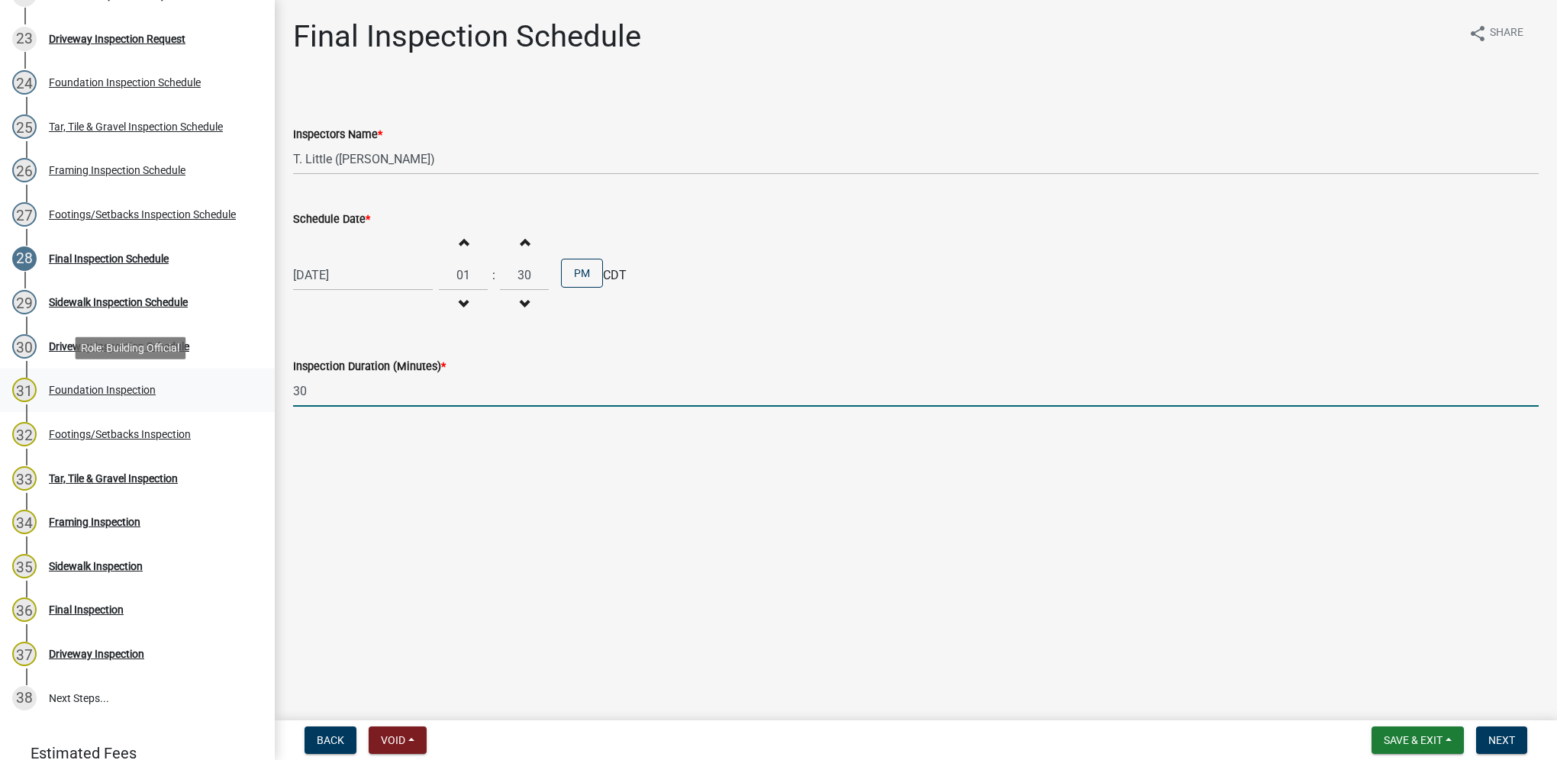
drag, startPoint x: 324, startPoint y: 396, endPoint x: 247, endPoint y: 373, distance: 80.4
click at [247, 373] on div "Building Permit BP-2025-071 Edit View Summary Notes Show emails 1 Introduction …" at bounding box center [778, 380] width 1557 height 760
type input "60"
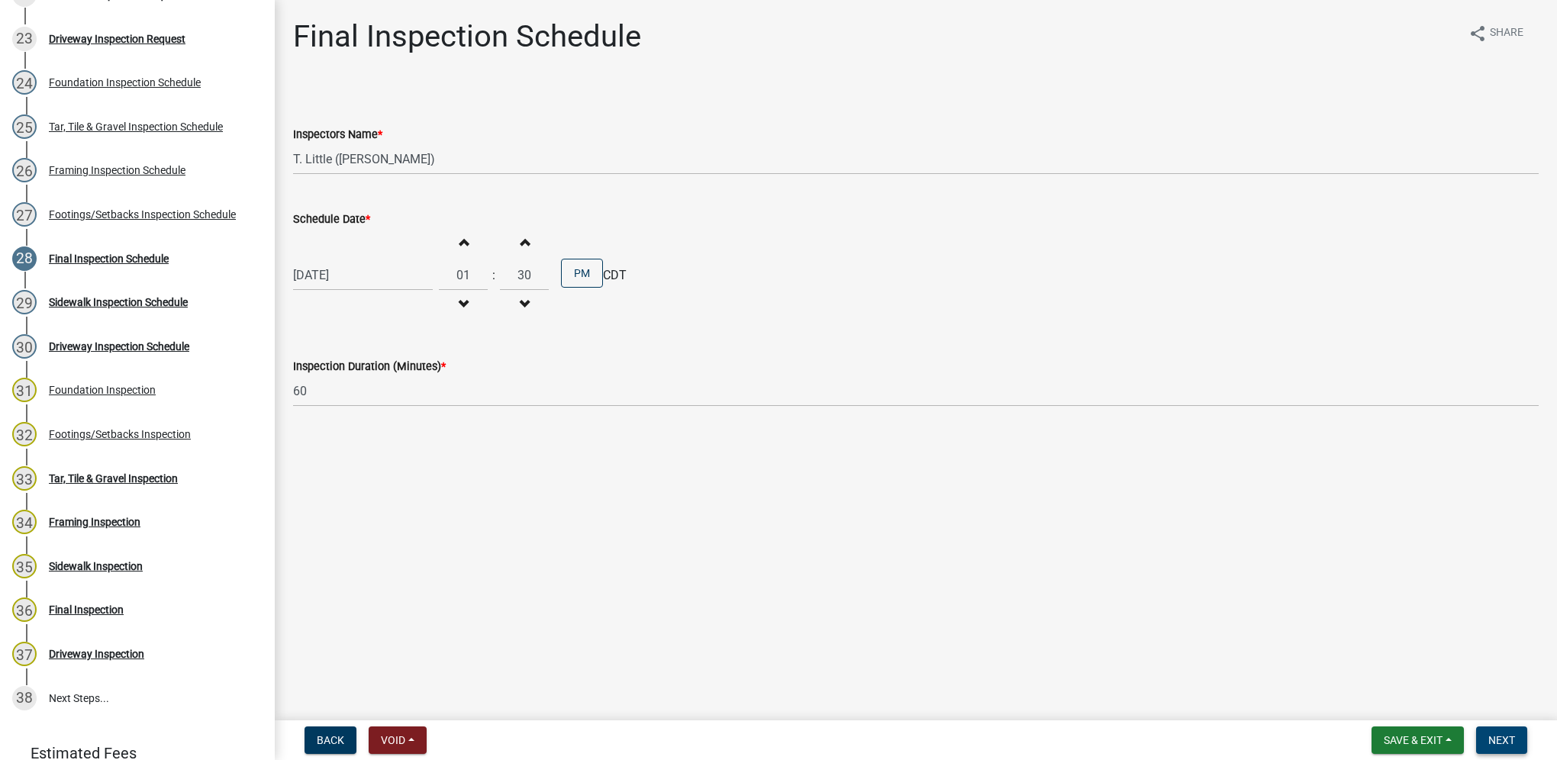
click at [1499, 744] on span "Next" at bounding box center [1501, 740] width 27 height 12
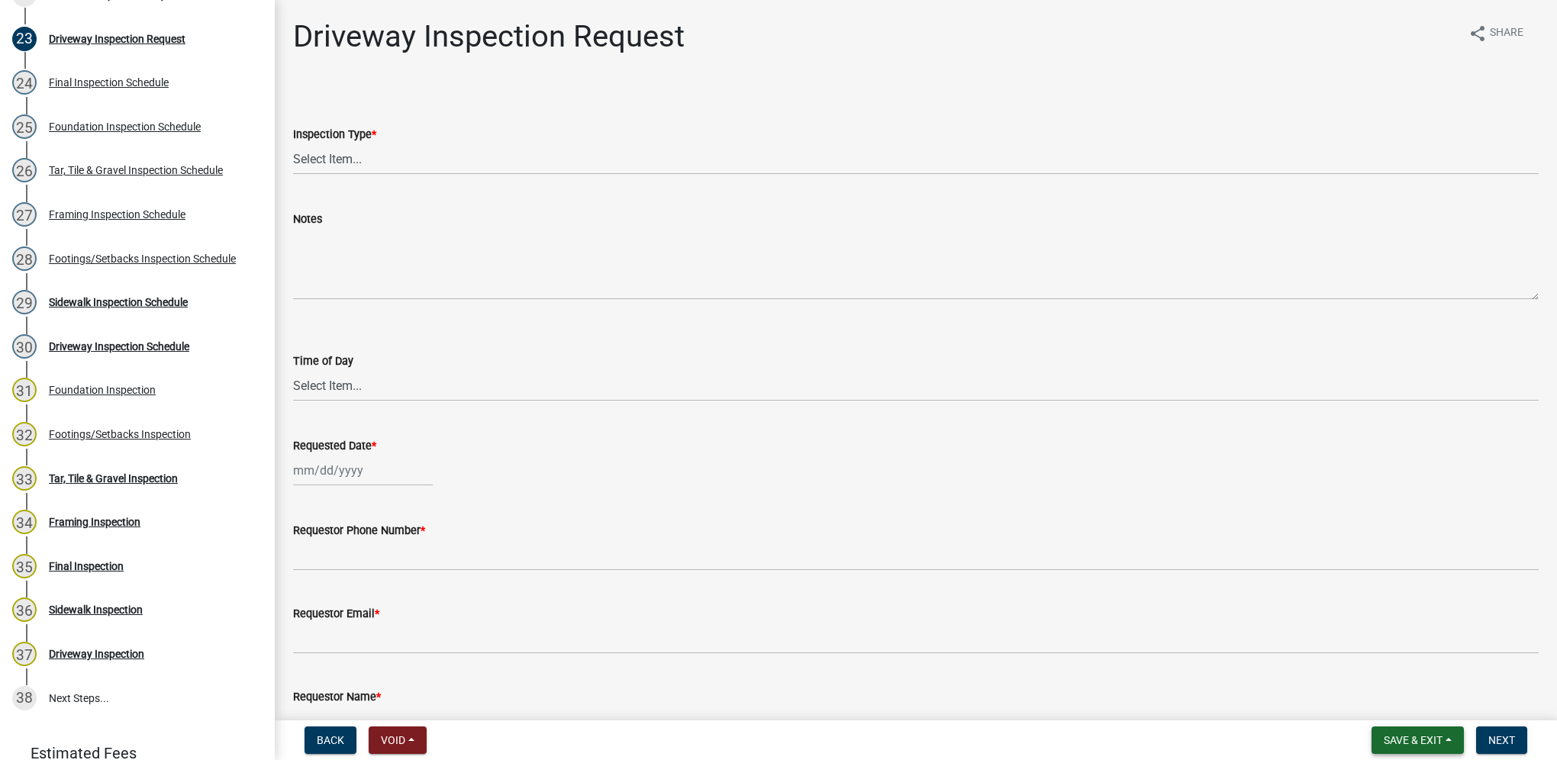
click at [1395, 742] on span "Save & Exit" at bounding box center [1413, 740] width 59 height 12
click at [1386, 713] on button "Save & Exit" at bounding box center [1403, 700] width 122 height 37
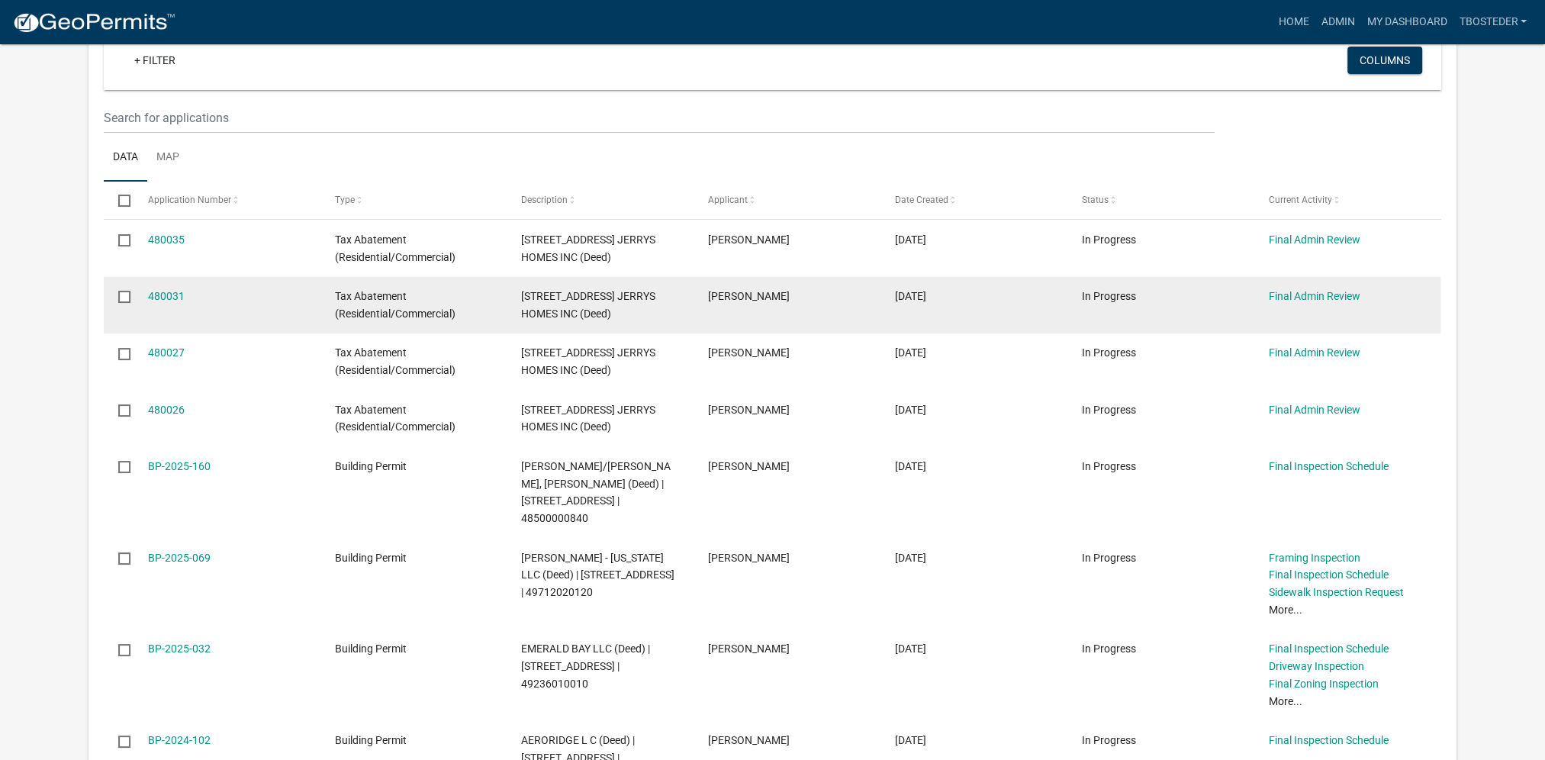
scroll to position [305, 0]
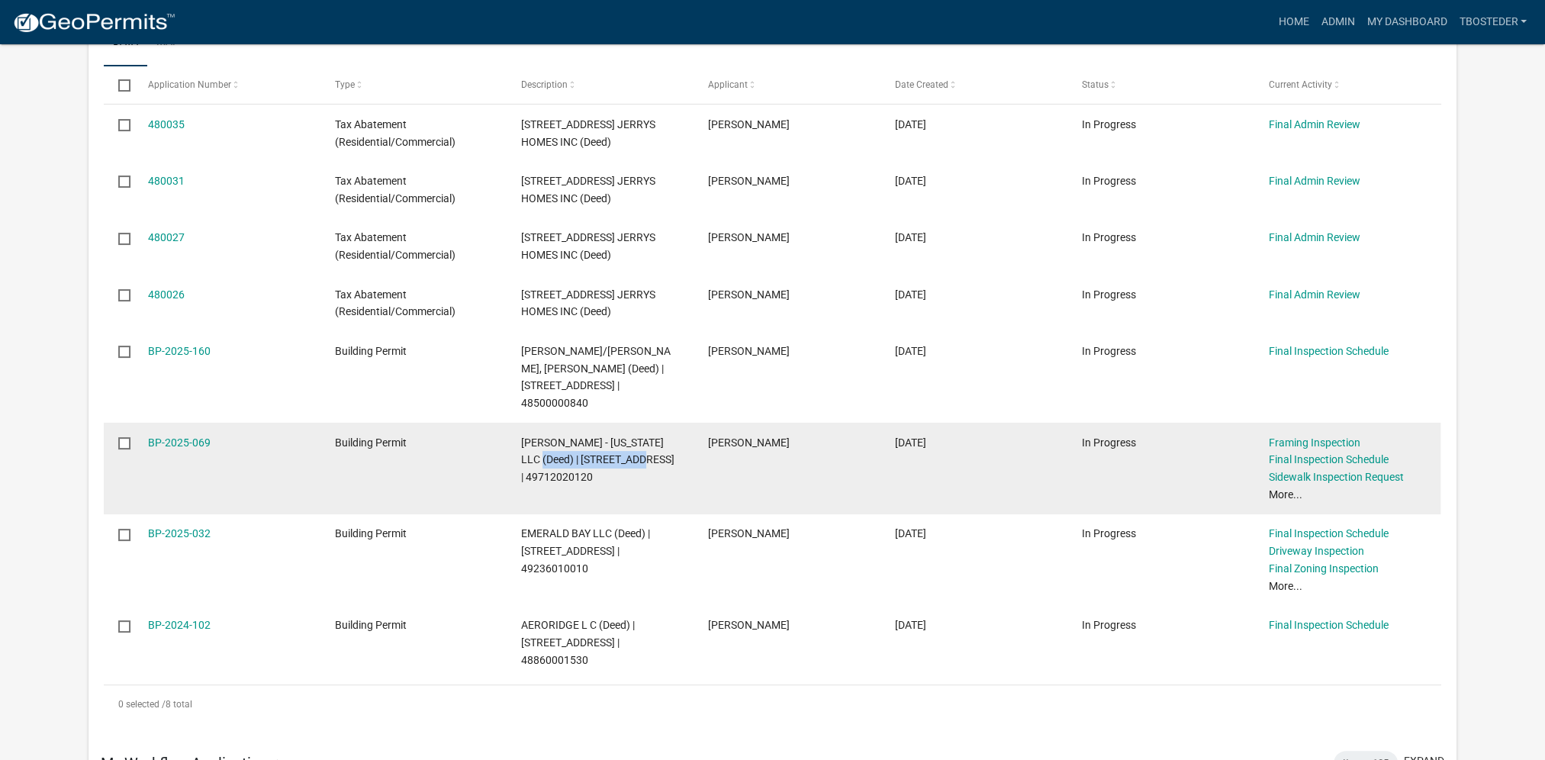
drag, startPoint x: 521, startPoint y: 441, endPoint x: 627, endPoint y: 449, distance: 105.6
click at [627, 449] on datatable-body-cell "[PERSON_NAME] - [US_STATE] LLC (Deed) | [STREET_ADDRESS] | 49712020120" at bounding box center [600, 469] width 187 height 92
copy span "[STREET_ADDRESS]"
click at [172, 437] on link "BP-2025-069" at bounding box center [179, 443] width 63 height 12
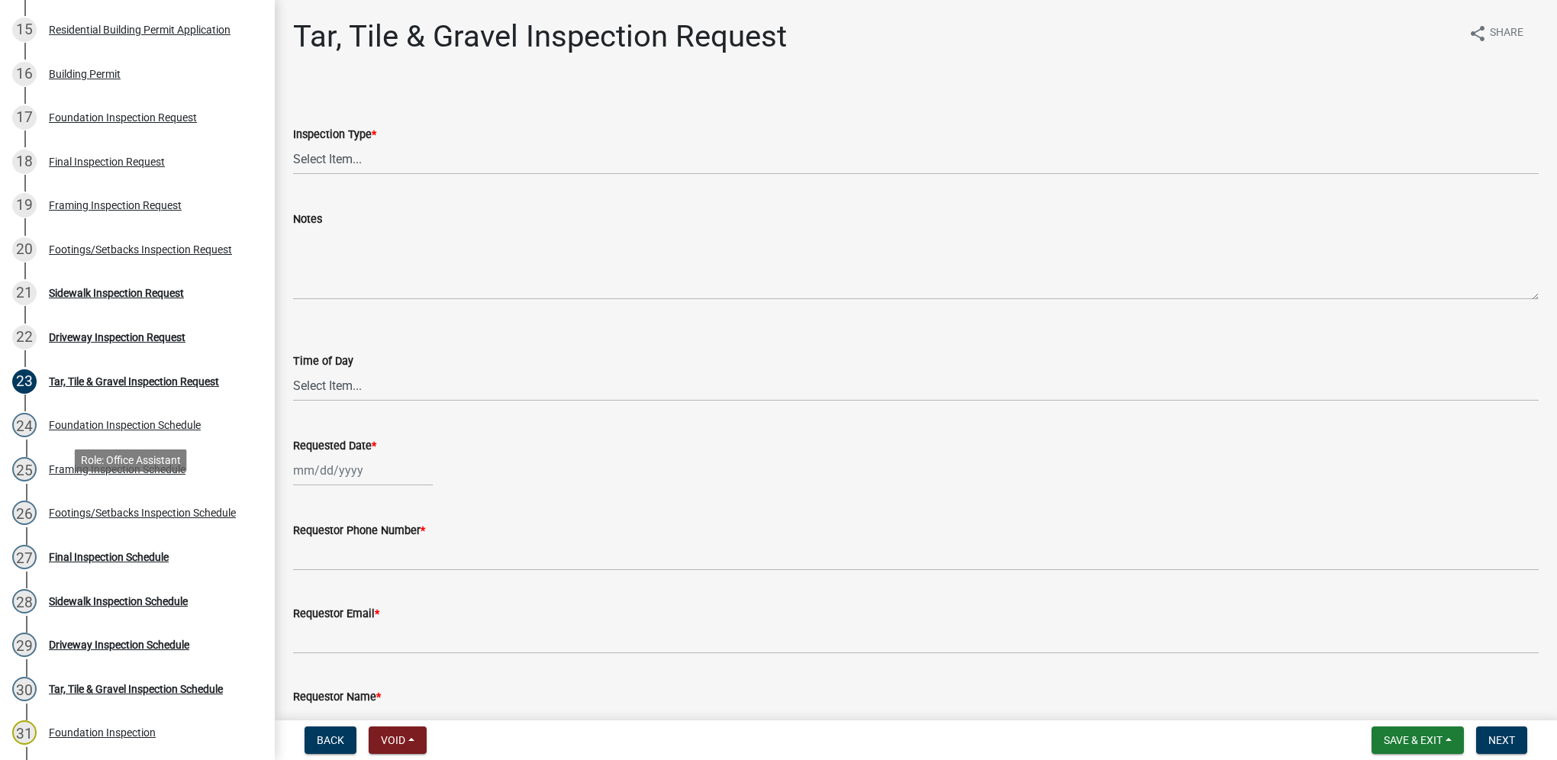
scroll to position [916, 0]
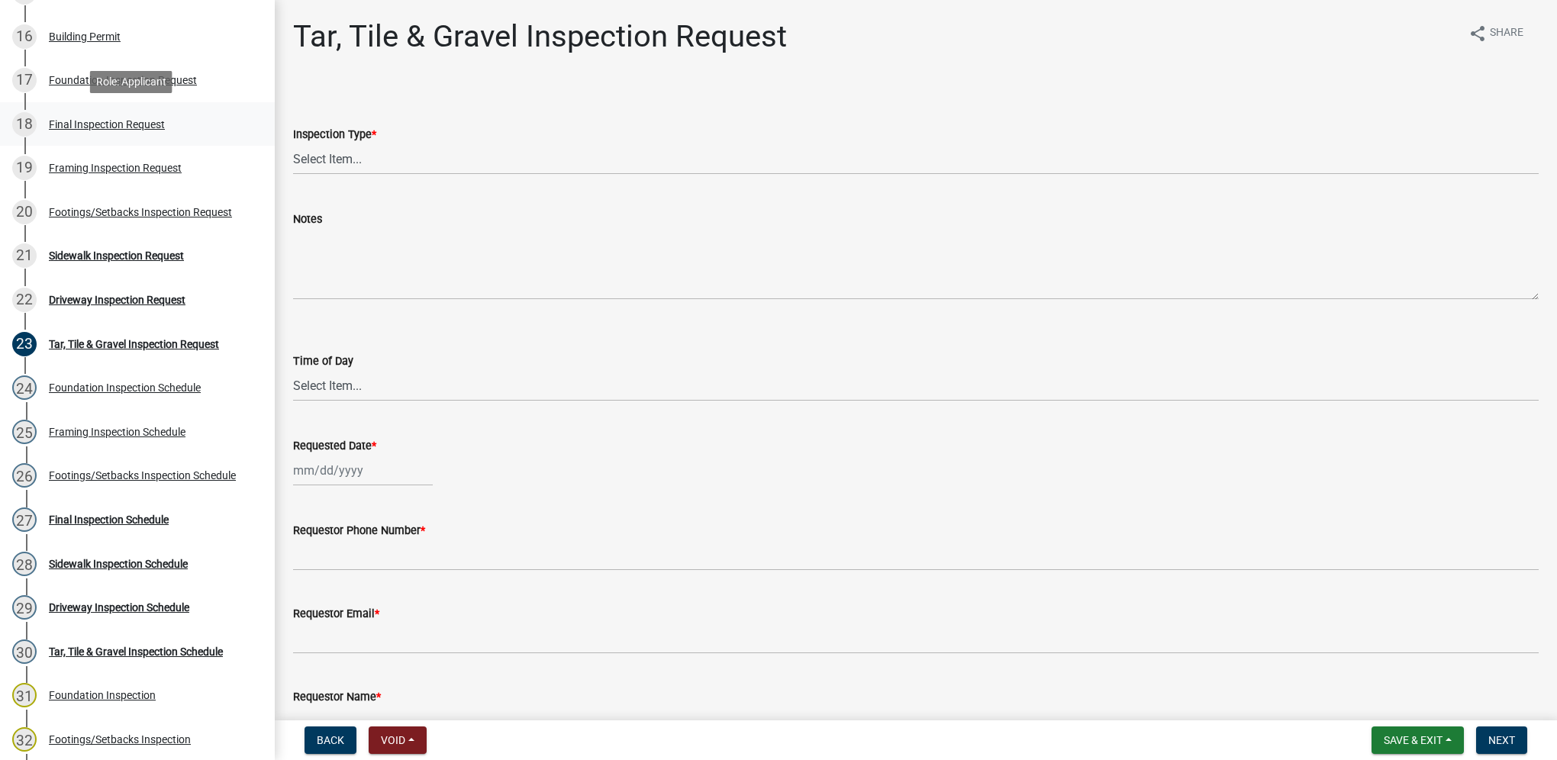
click at [138, 126] on div "Final Inspection Request" at bounding box center [107, 124] width 116 height 11
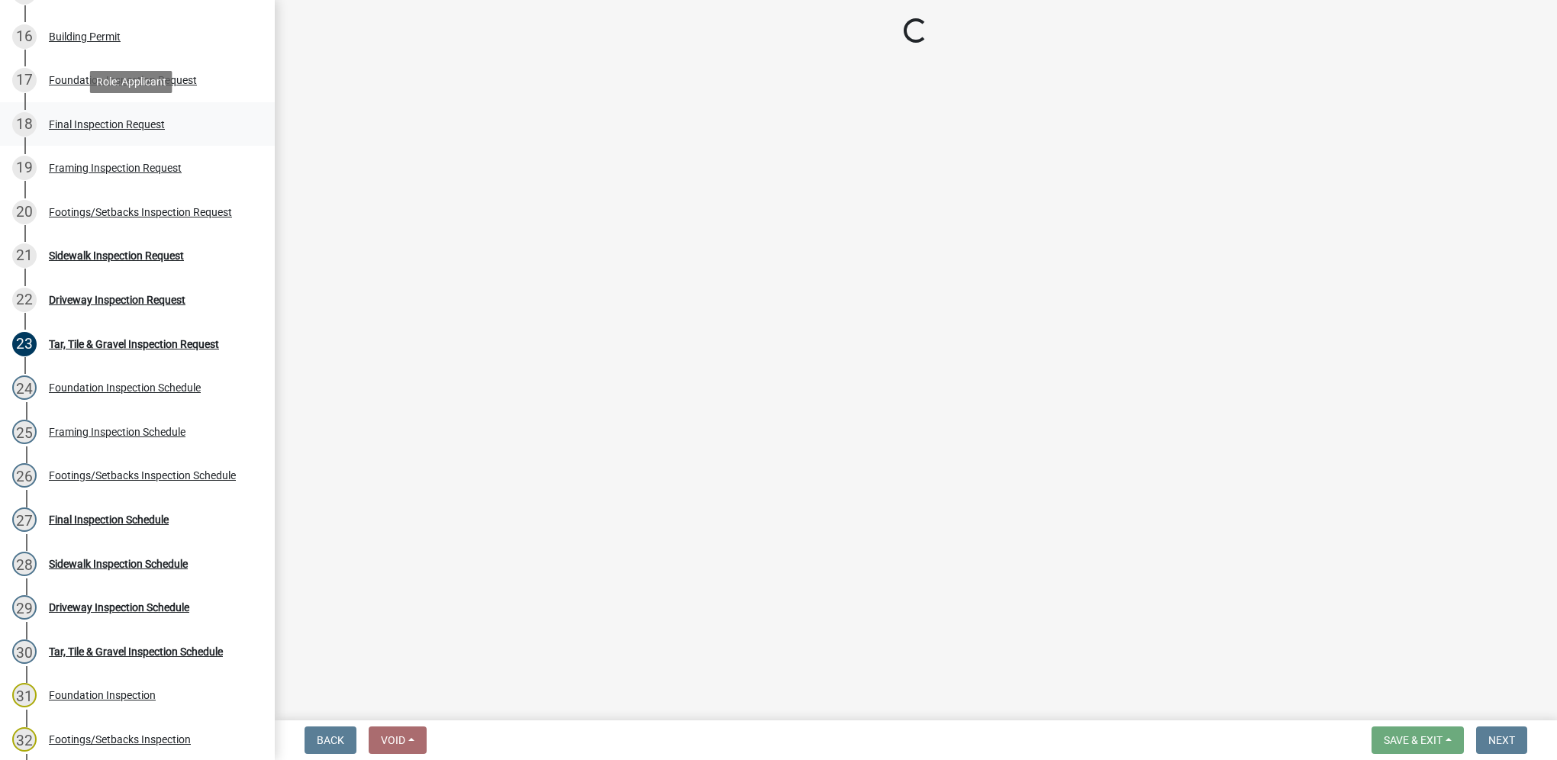
select select "9e95eb3a-8818-42e3-b35f-efe302931548"
select select "88af556d-fdf1-454b-b933-61cadeae1443"
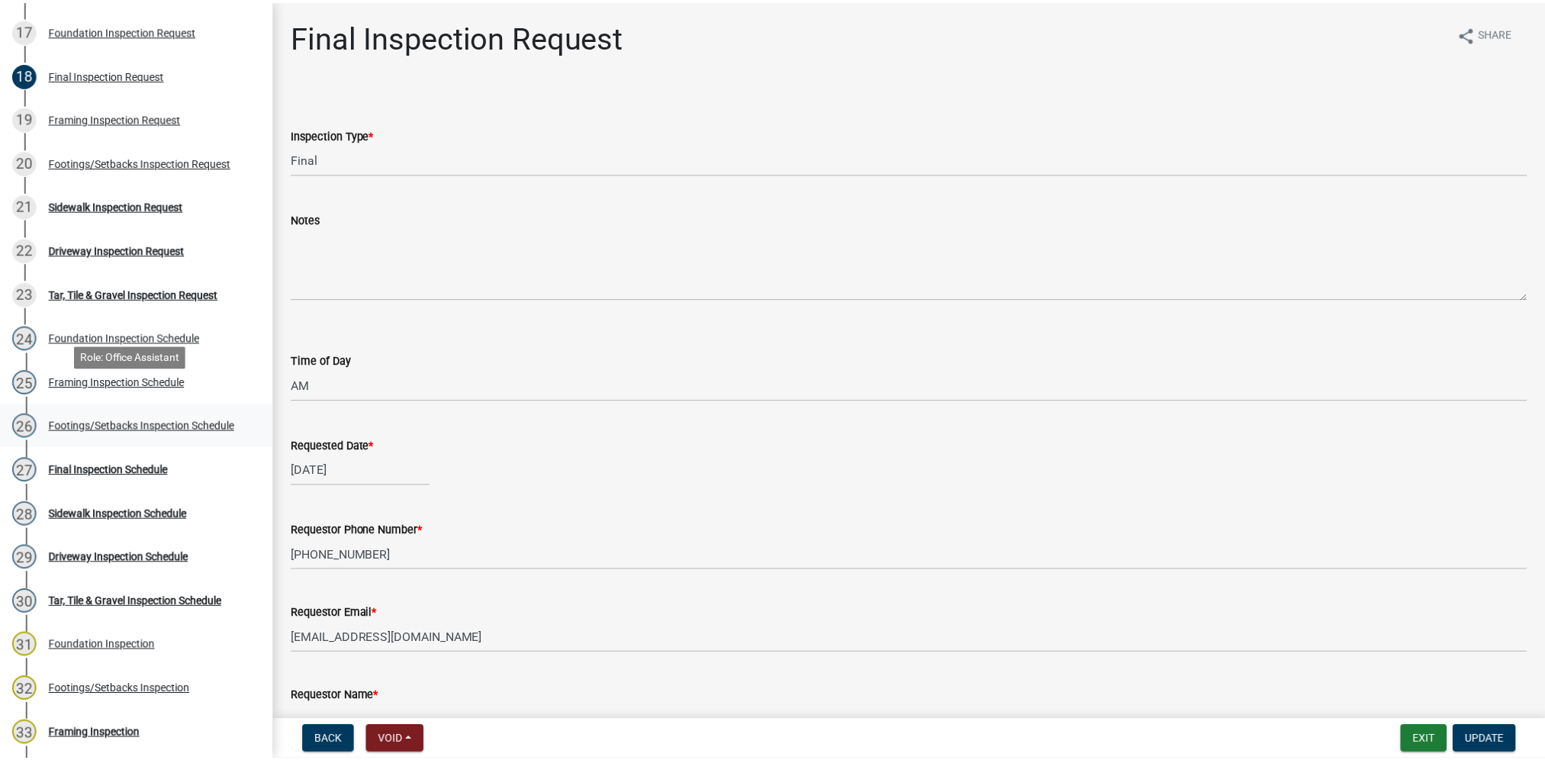
scroll to position [992, 0]
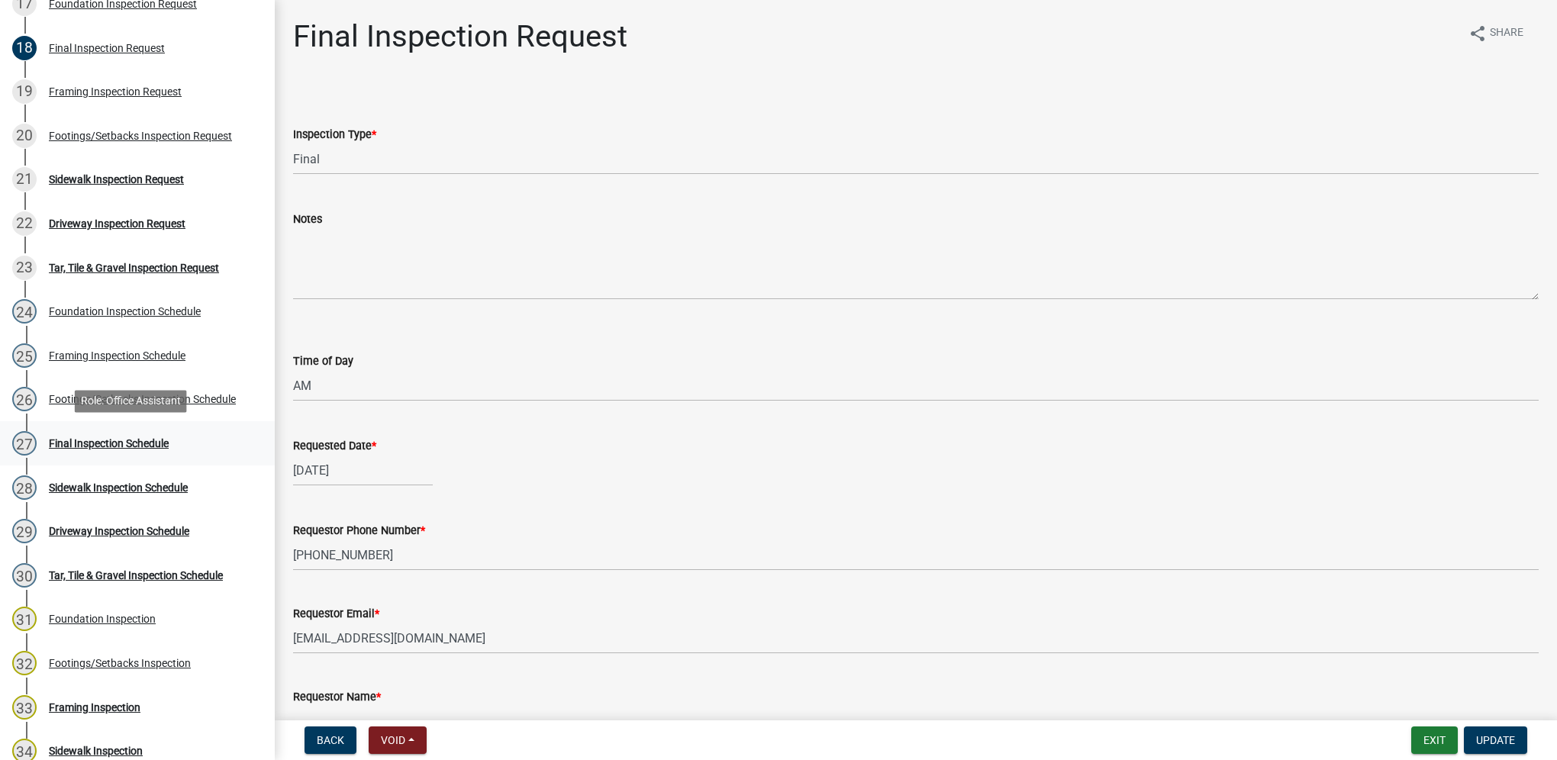
click at [150, 433] on div "27 Final Inspection Schedule" at bounding box center [131, 443] width 238 height 24
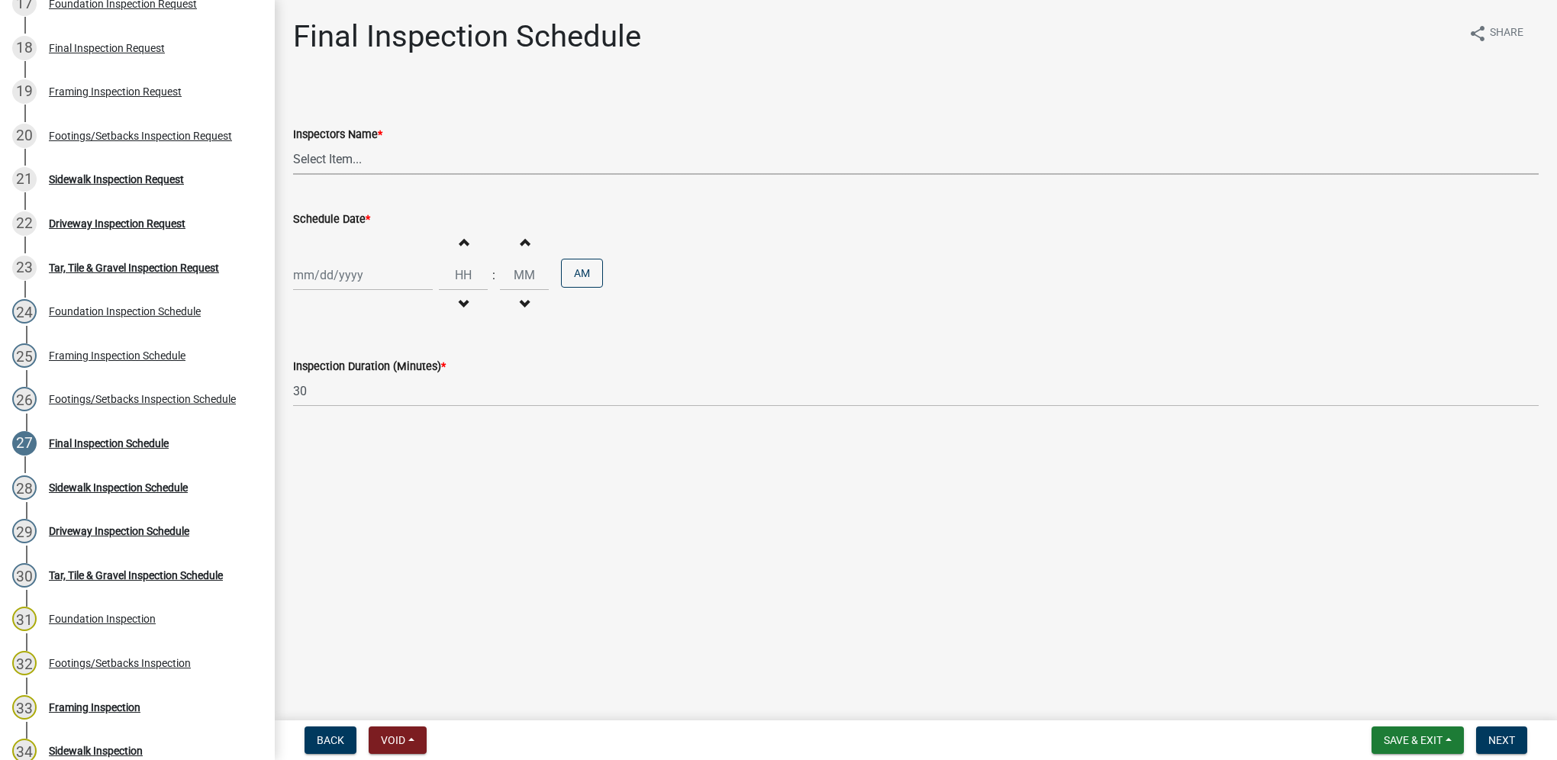
click at [350, 164] on select "Select Item... [DEMOGRAPHIC_DATA] (Indianola Other Inspector) T. Little ([PERSO…" at bounding box center [916, 158] width 1246 height 31
select select "27b8dde7-9ed4-44e4-ae8e-5969b60be3e6"
click at [293, 143] on select "Select Item... [DEMOGRAPHIC_DATA] (Indianola Other Inspector) T. Little ([PERSO…" at bounding box center [916, 158] width 1246 height 31
click at [363, 276] on div at bounding box center [363, 274] width 140 height 31
select select "9"
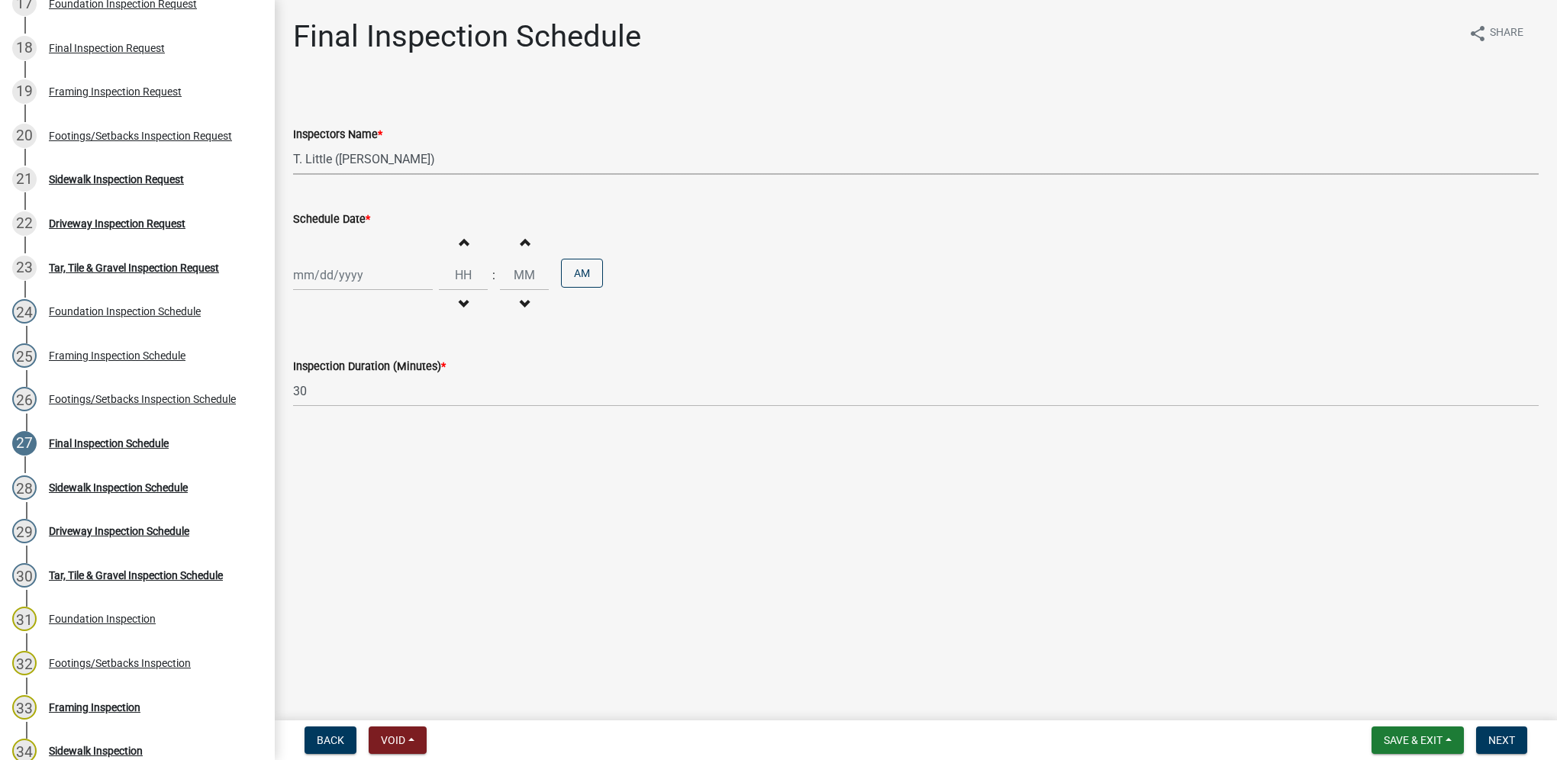
select select "2025"
click at [356, 452] on div "1" at bounding box center [357, 454] width 24 height 24
type input "[DATE]"
click at [470, 282] on input "Hours" at bounding box center [463, 274] width 49 height 31
type input "02"
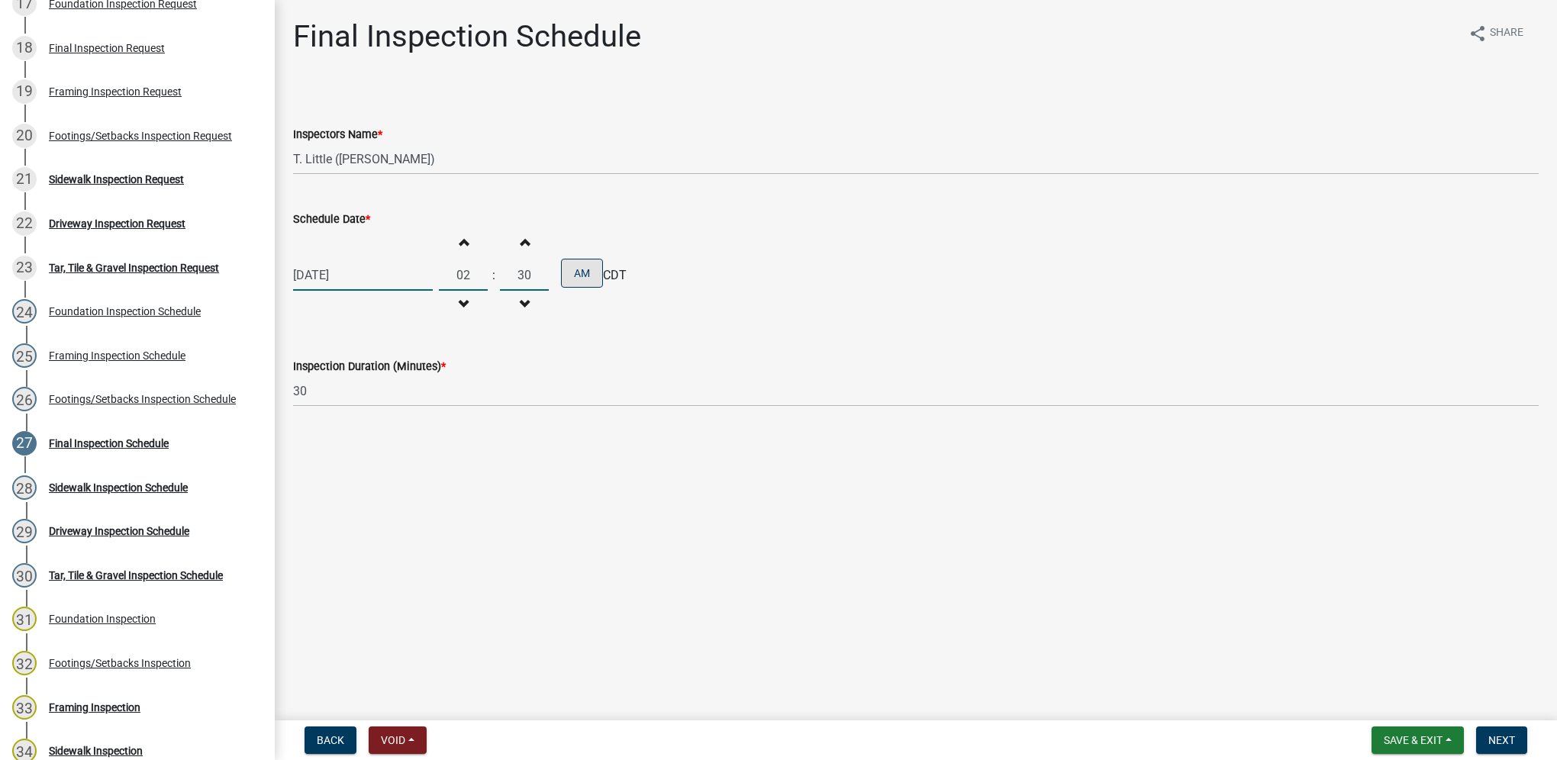
type input "30"
click at [569, 275] on button "AM" at bounding box center [582, 273] width 42 height 29
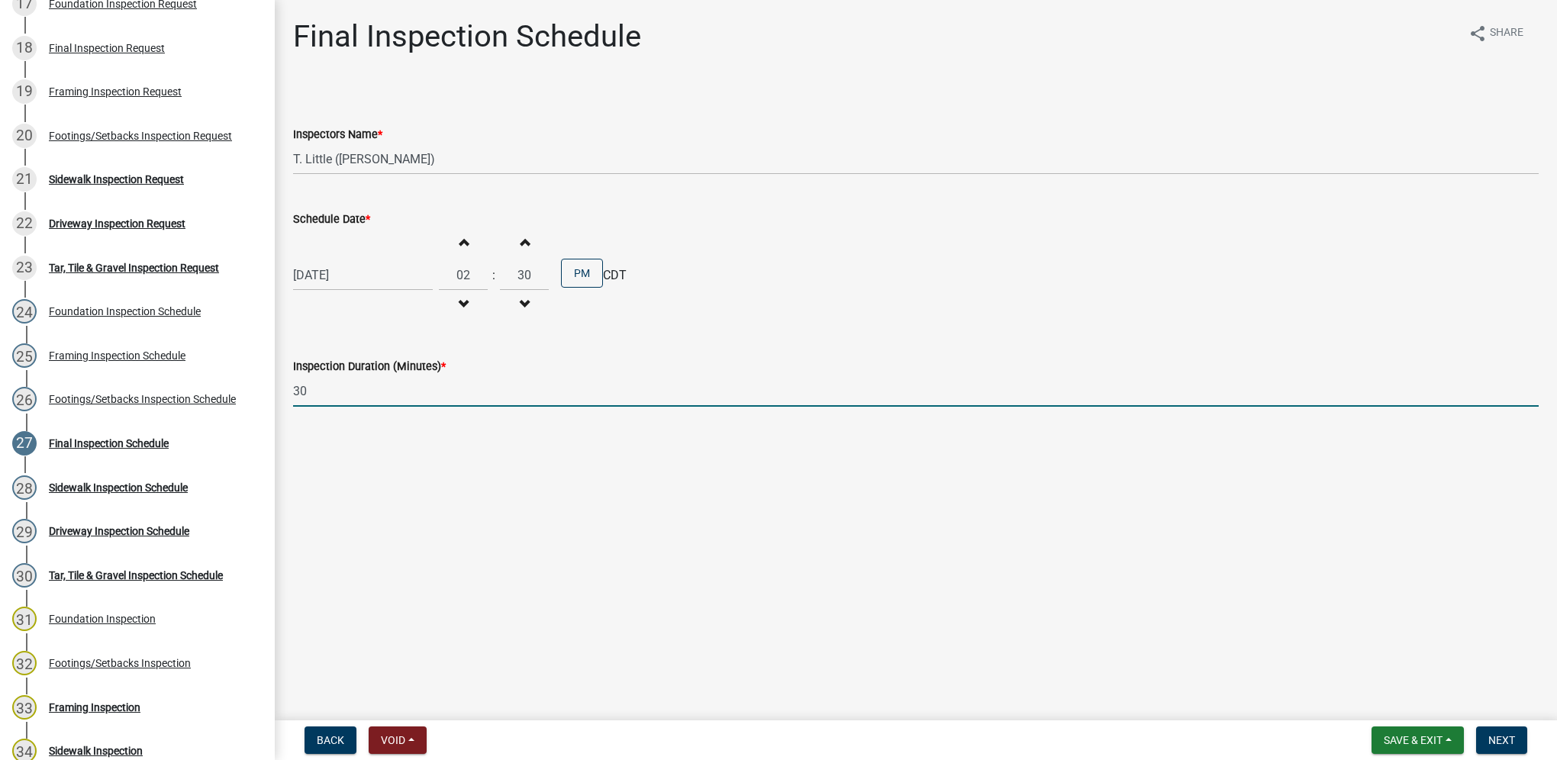
drag, startPoint x: 311, startPoint y: 391, endPoint x: 282, endPoint y: 375, distance: 32.1
click at [284, 379] on div "Inspection Duration (Minutes) * 30" at bounding box center [916, 371] width 1268 height 71
type input "60"
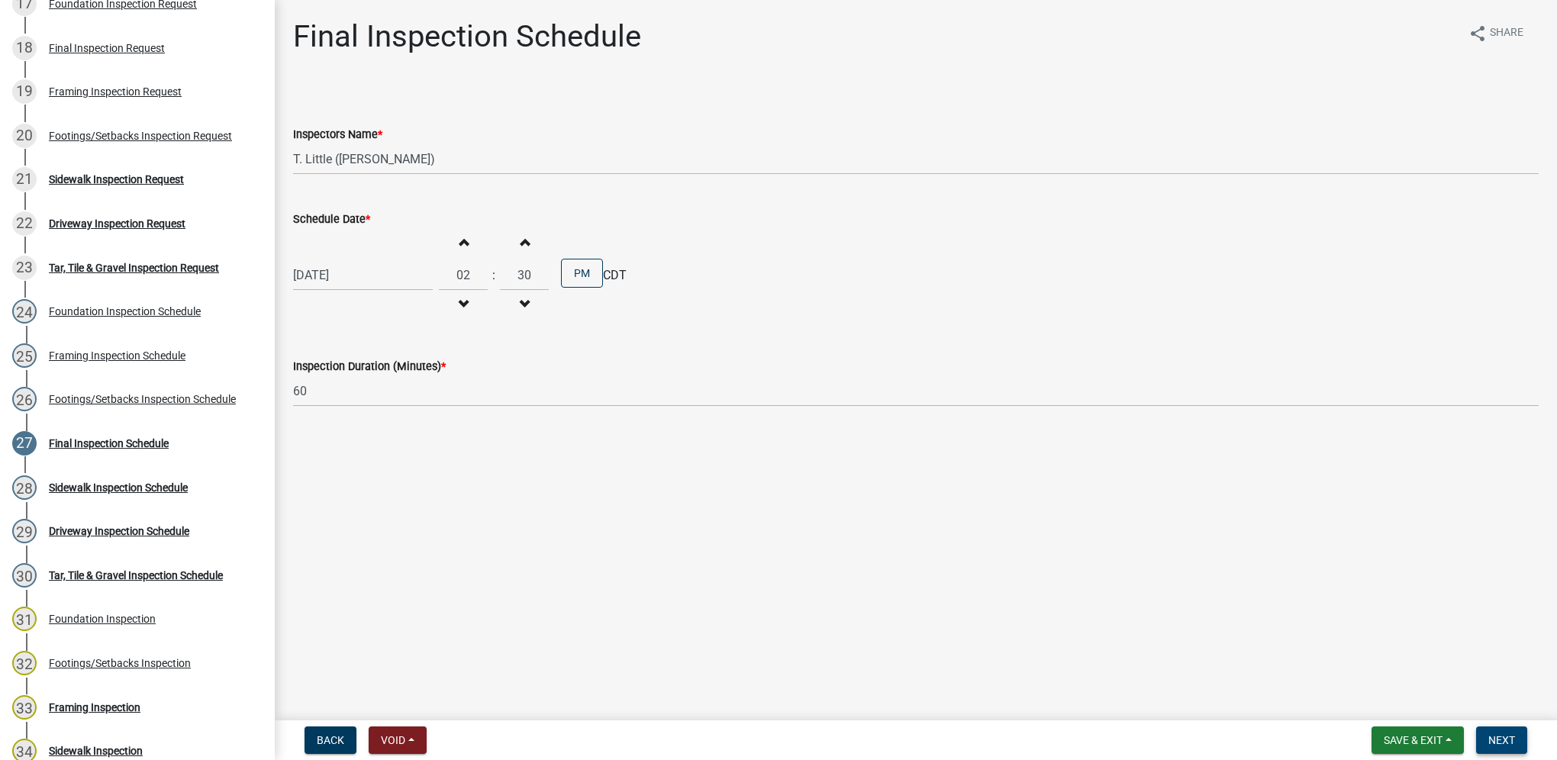
click at [1491, 735] on span "Next" at bounding box center [1501, 740] width 27 height 12
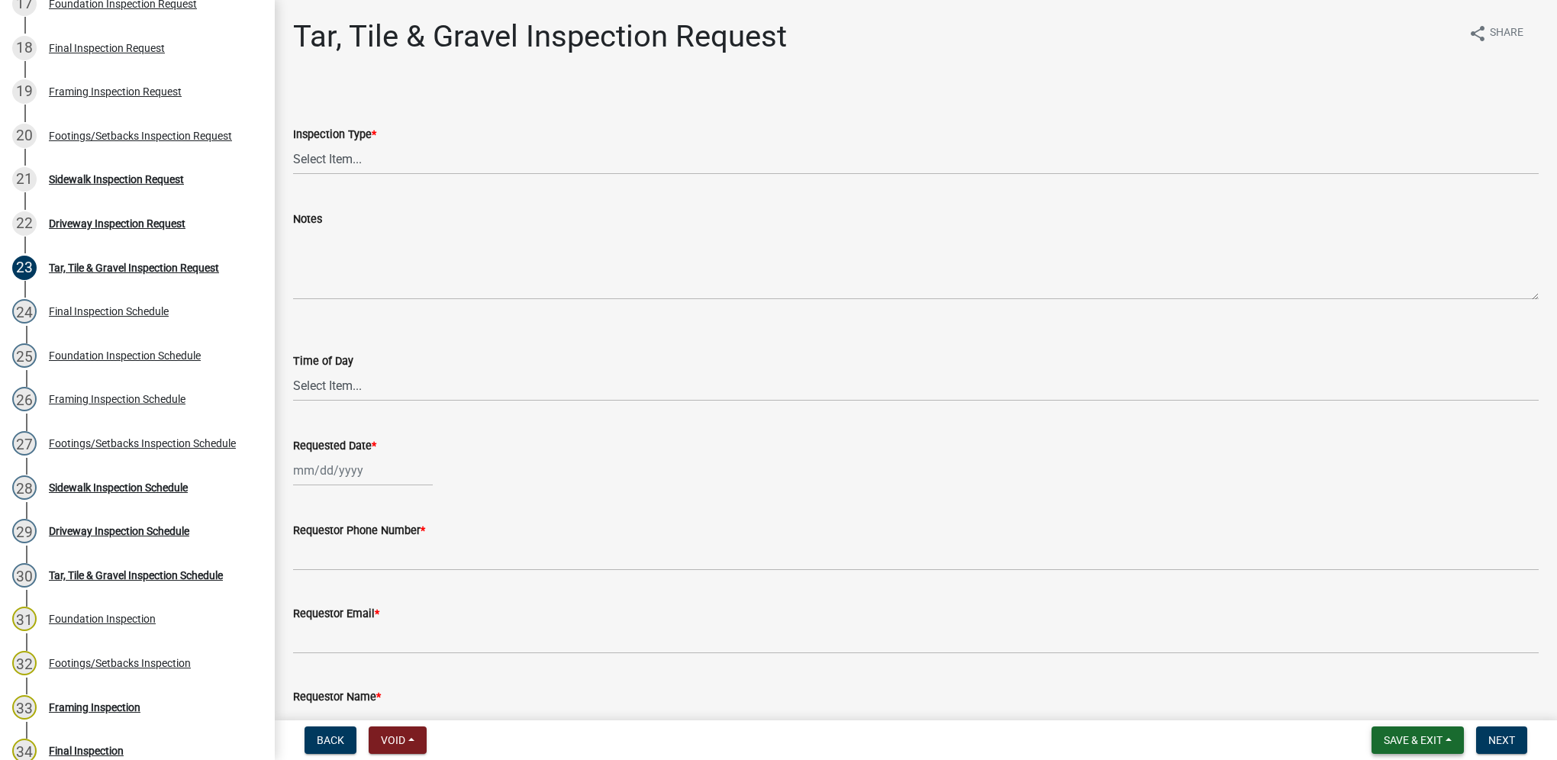
click at [1439, 745] on span "Save & Exit" at bounding box center [1413, 740] width 59 height 12
click at [1351, 701] on button "Save & Exit" at bounding box center [1403, 700] width 122 height 37
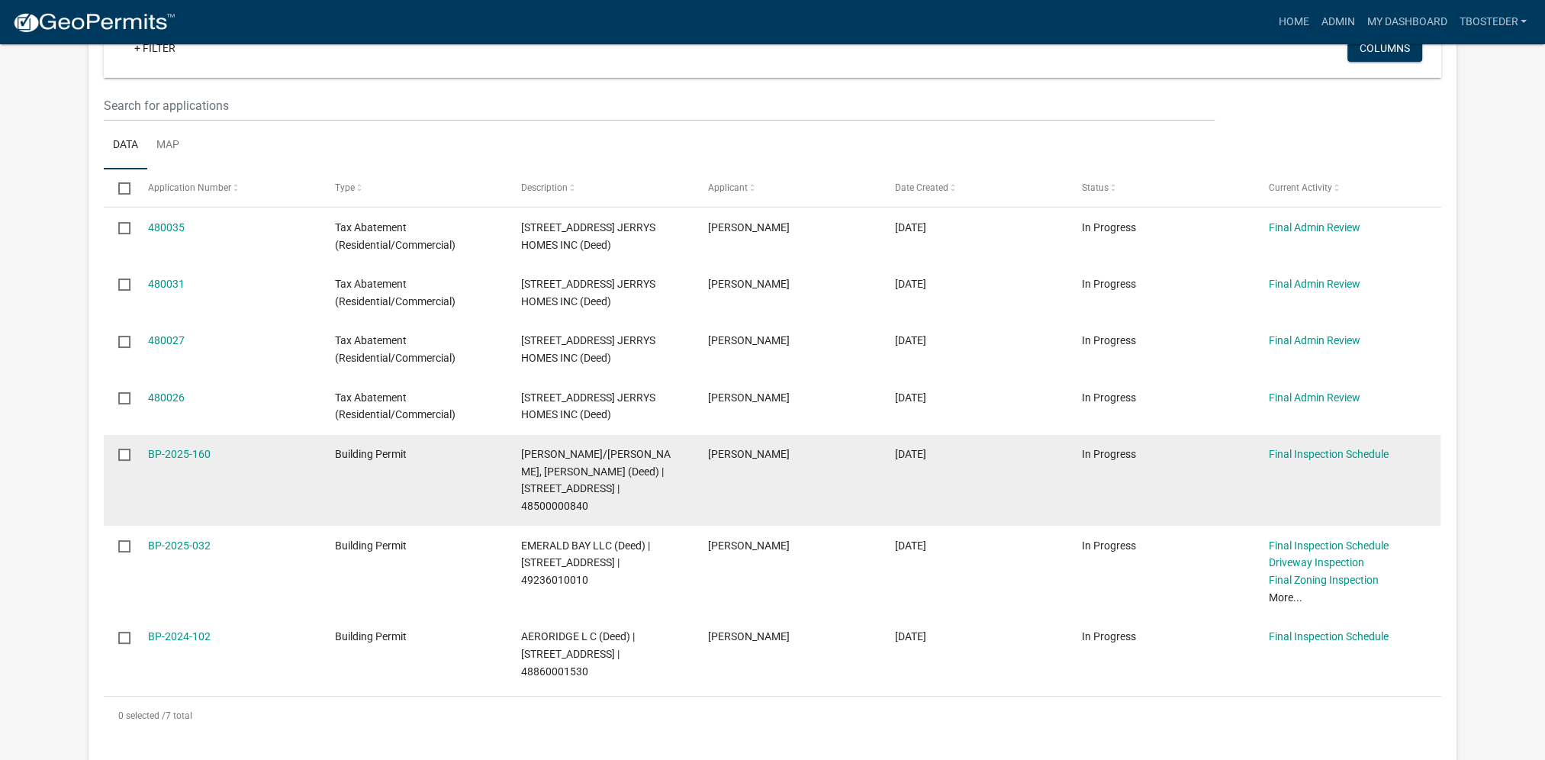
scroll to position [229, 0]
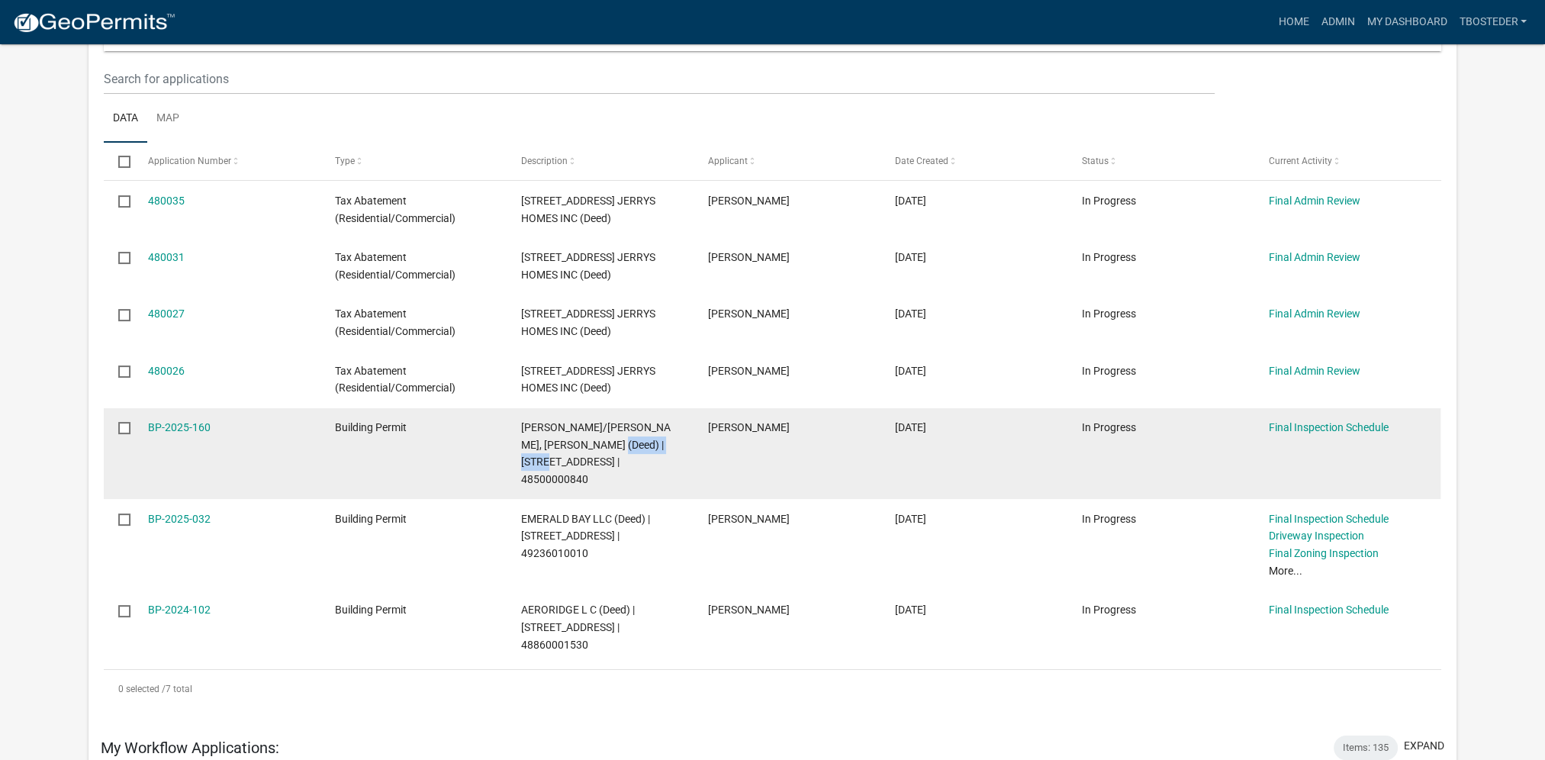
drag, startPoint x: 611, startPoint y: 443, endPoint x: 538, endPoint y: 467, distance: 77.2
click at [538, 467] on span "[PERSON_NAME]/[PERSON_NAME], [PERSON_NAME] (Deed) | [STREET_ADDRESS] | 48500000…" at bounding box center [596, 453] width 150 height 64
click at [187, 430] on link "BP-2025-160" at bounding box center [179, 427] width 63 height 12
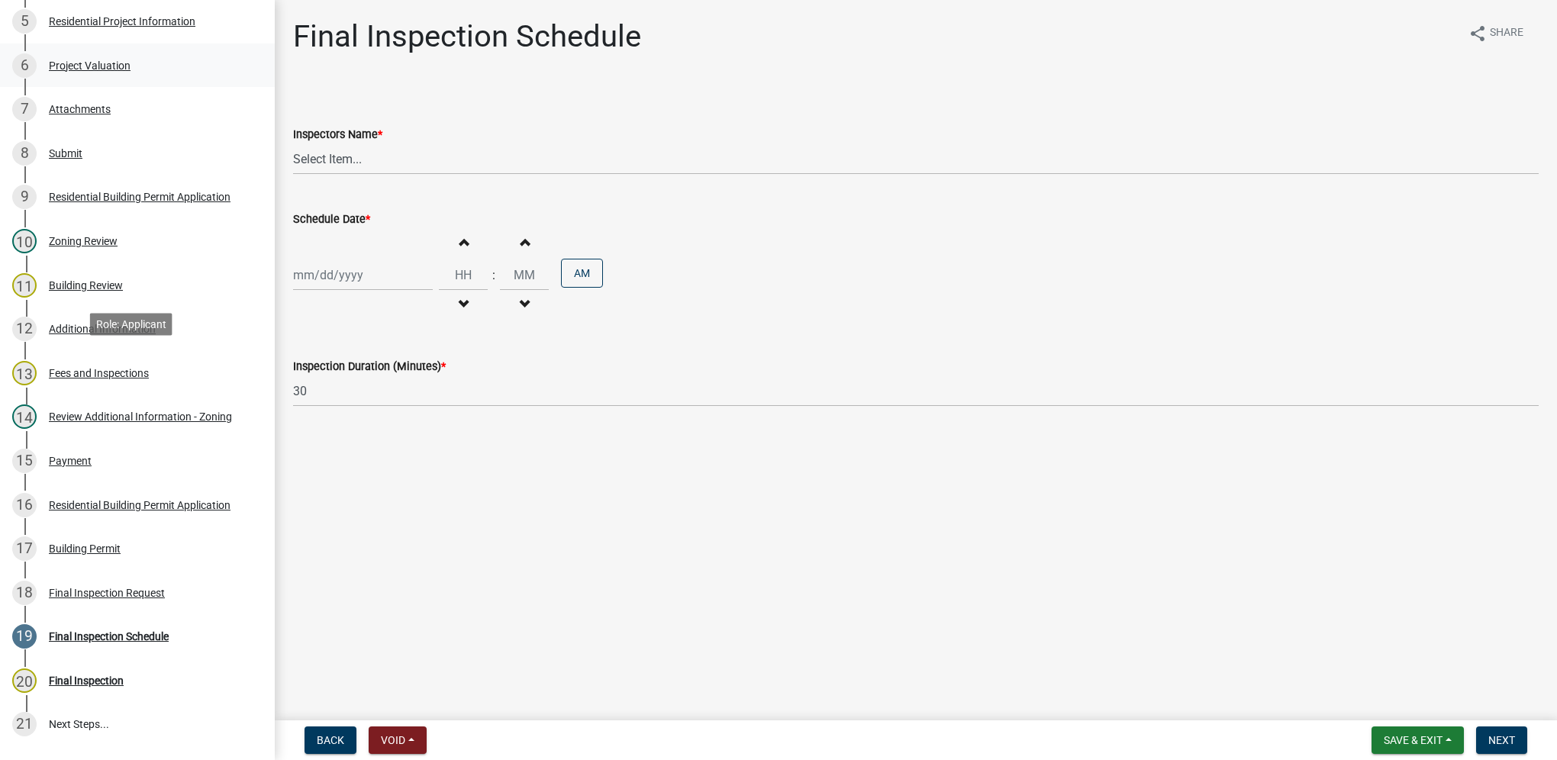
scroll to position [585, 0]
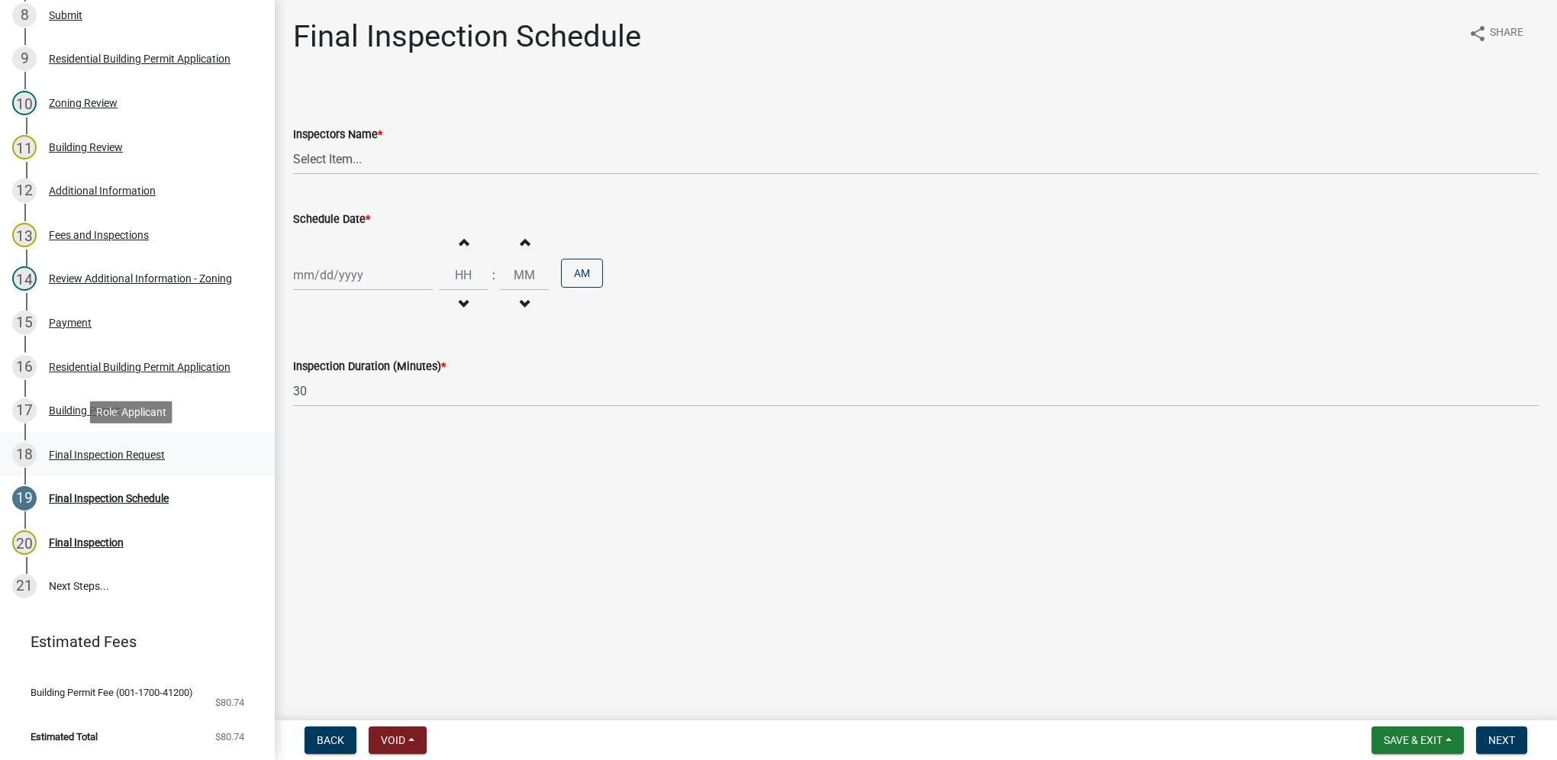
click at [167, 451] on div "18 Final Inspection Request" at bounding box center [131, 455] width 238 height 24
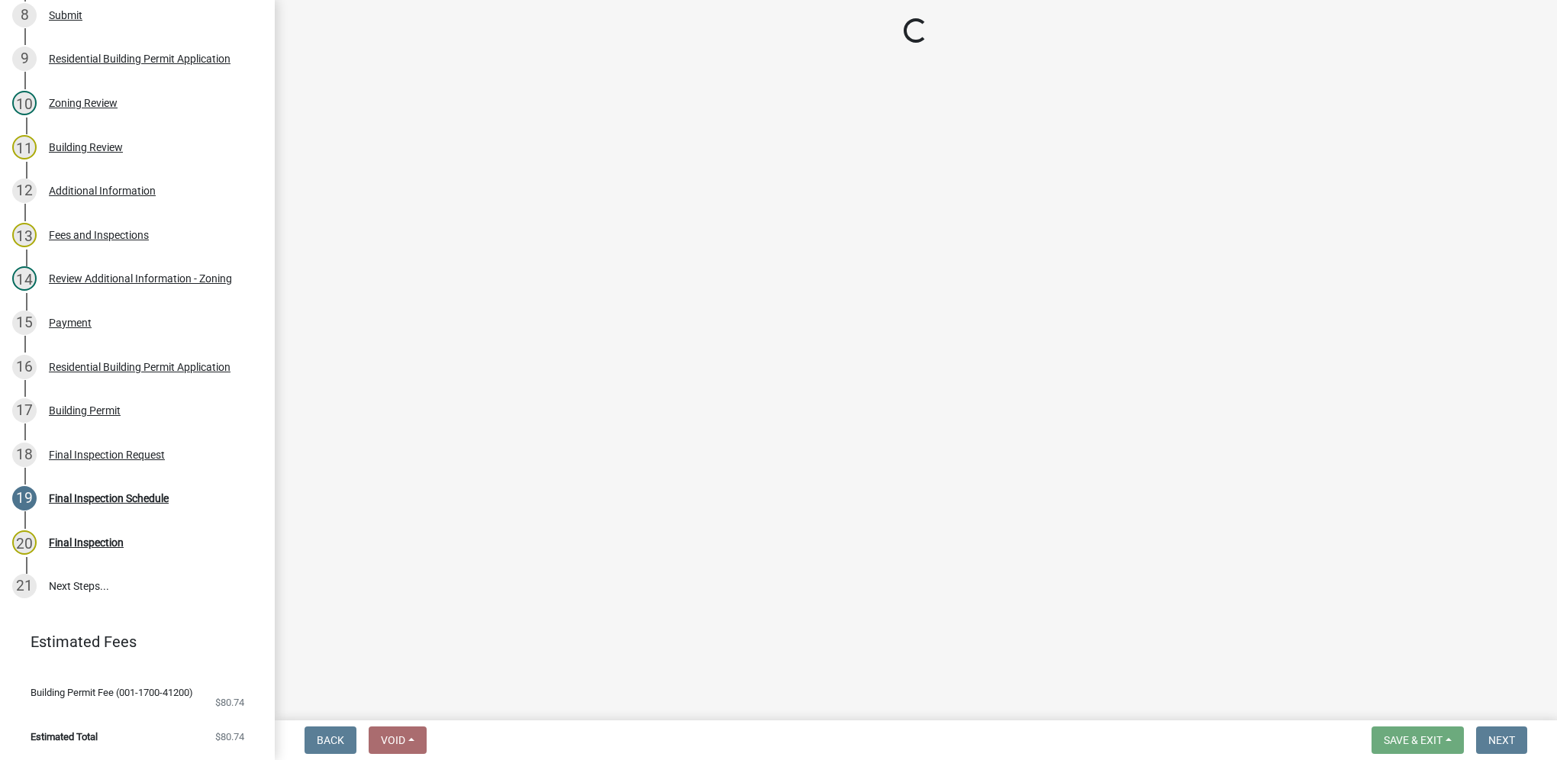
select select "9e95eb3a-8818-42e3-b35f-efe302931548"
select select "e2425e86-bc0a-4638-8dbc-f5bad8ae1679"
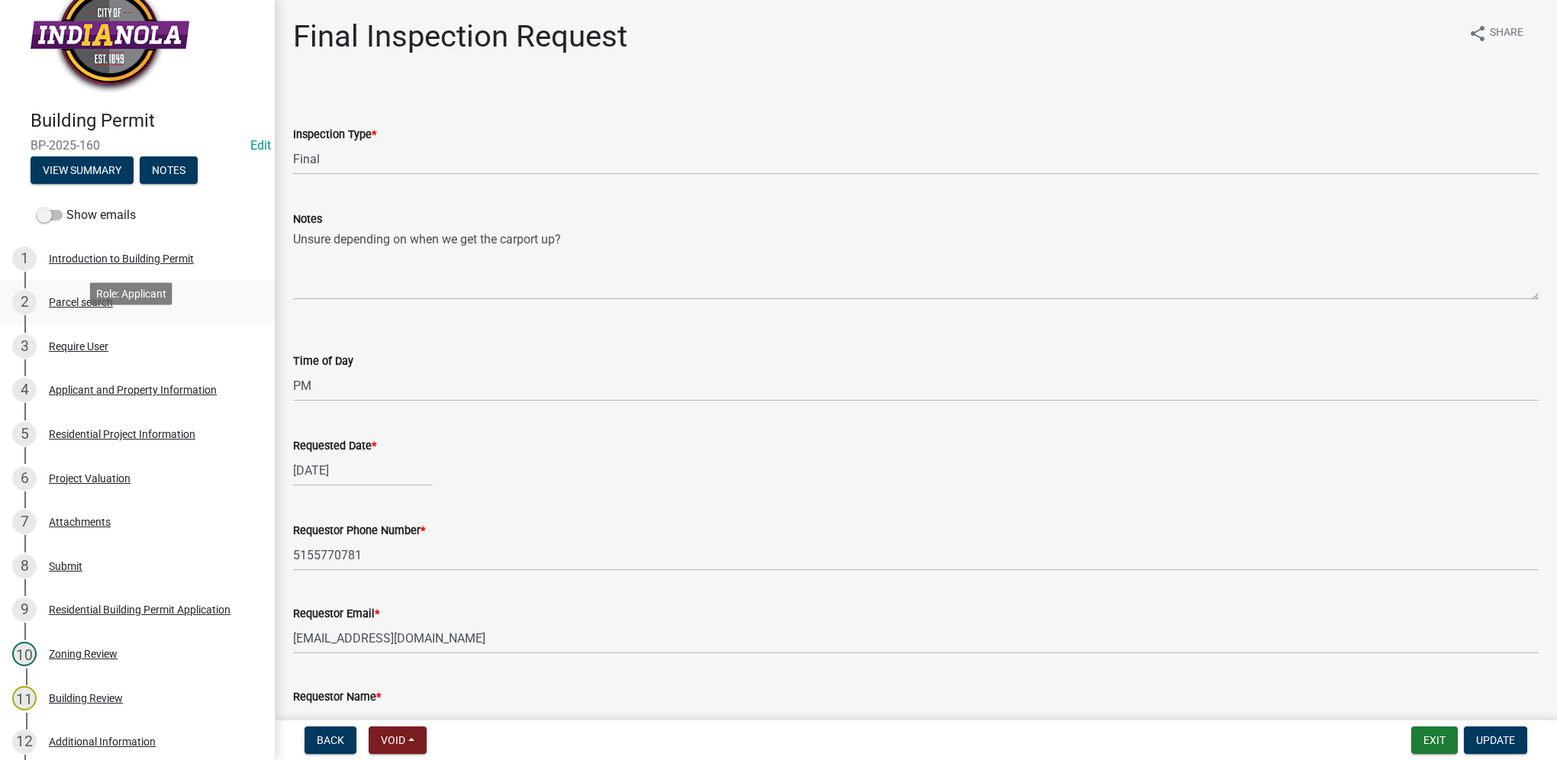
scroll to position [0, 0]
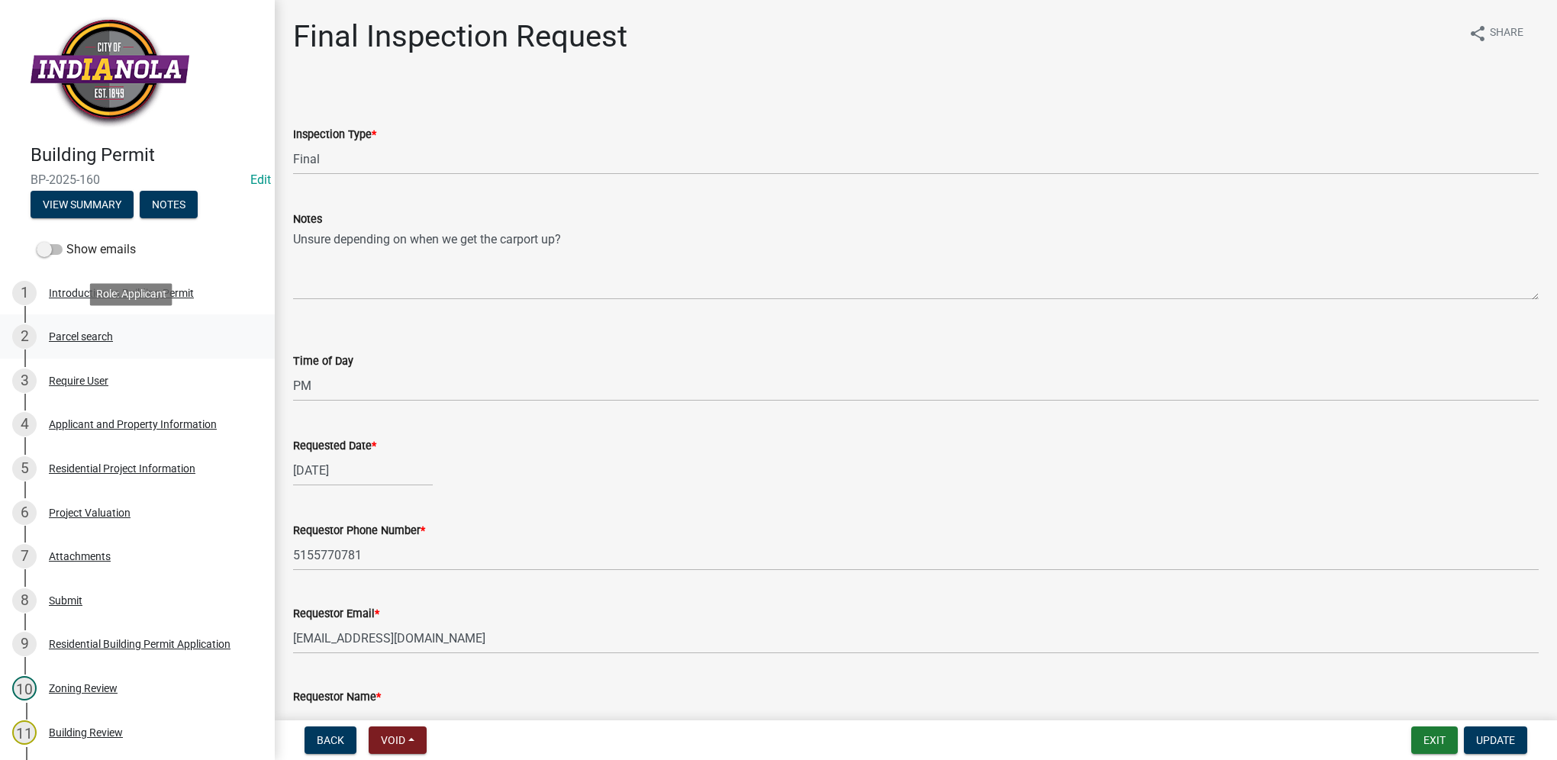
click at [104, 335] on div "Parcel search" at bounding box center [81, 336] width 64 height 11
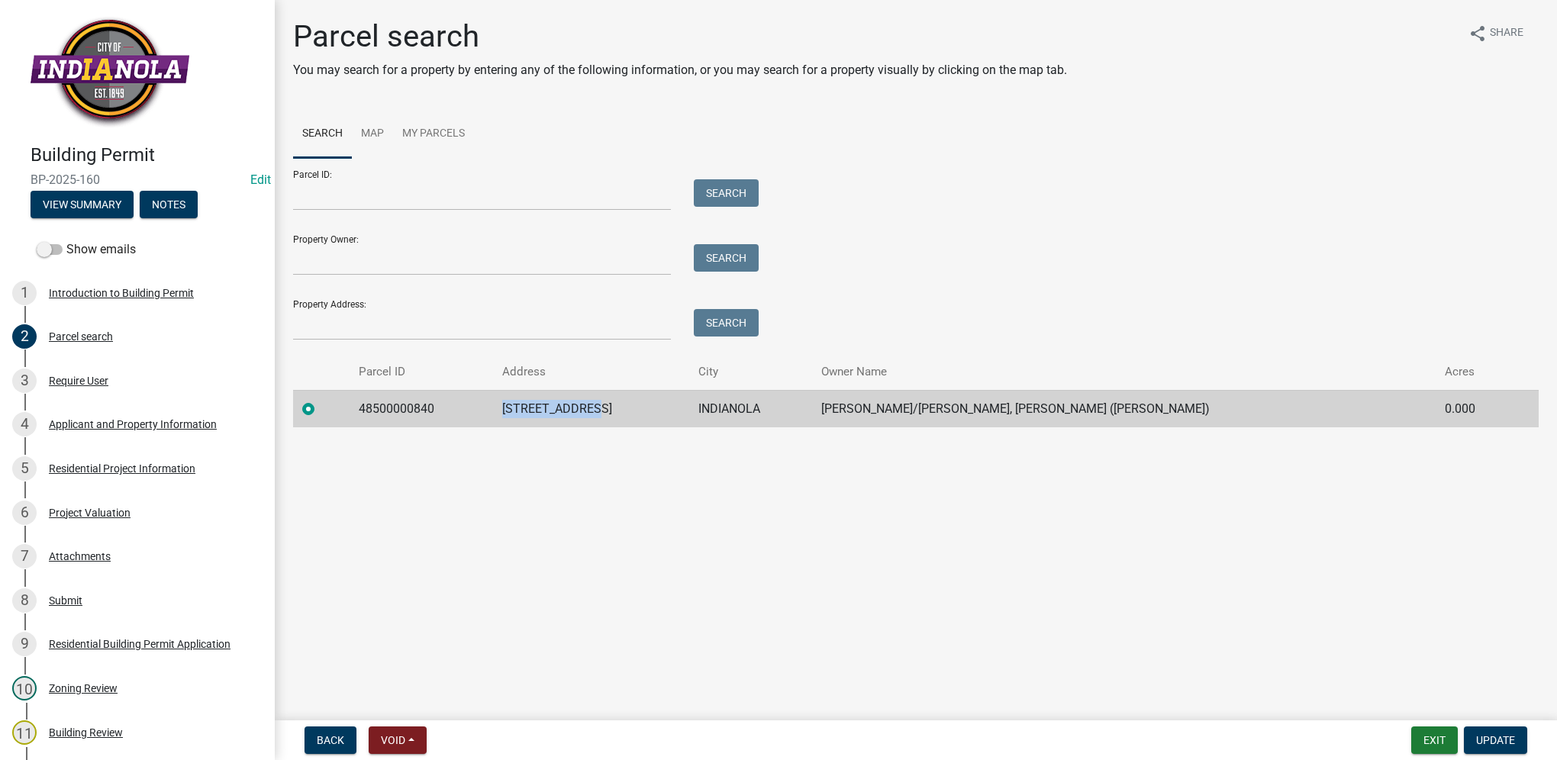
drag, startPoint x: 513, startPoint y: 420, endPoint x: 646, endPoint y: 412, distance: 133.0
click at [646, 412] on tr "48500000840 [STREET_ADDRESS][PERSON_NAME]/[PERSON_NAME], [PERSON_NAME] (Deed) 0…" at bounding box center [916, 408] width 1246 height 37
drag, startPoint x: 646, startPoint y: 412, endPoint x: 632, endPoint y: 416, distance: 14.3
copy tr "[STREET_ADDRESS]"
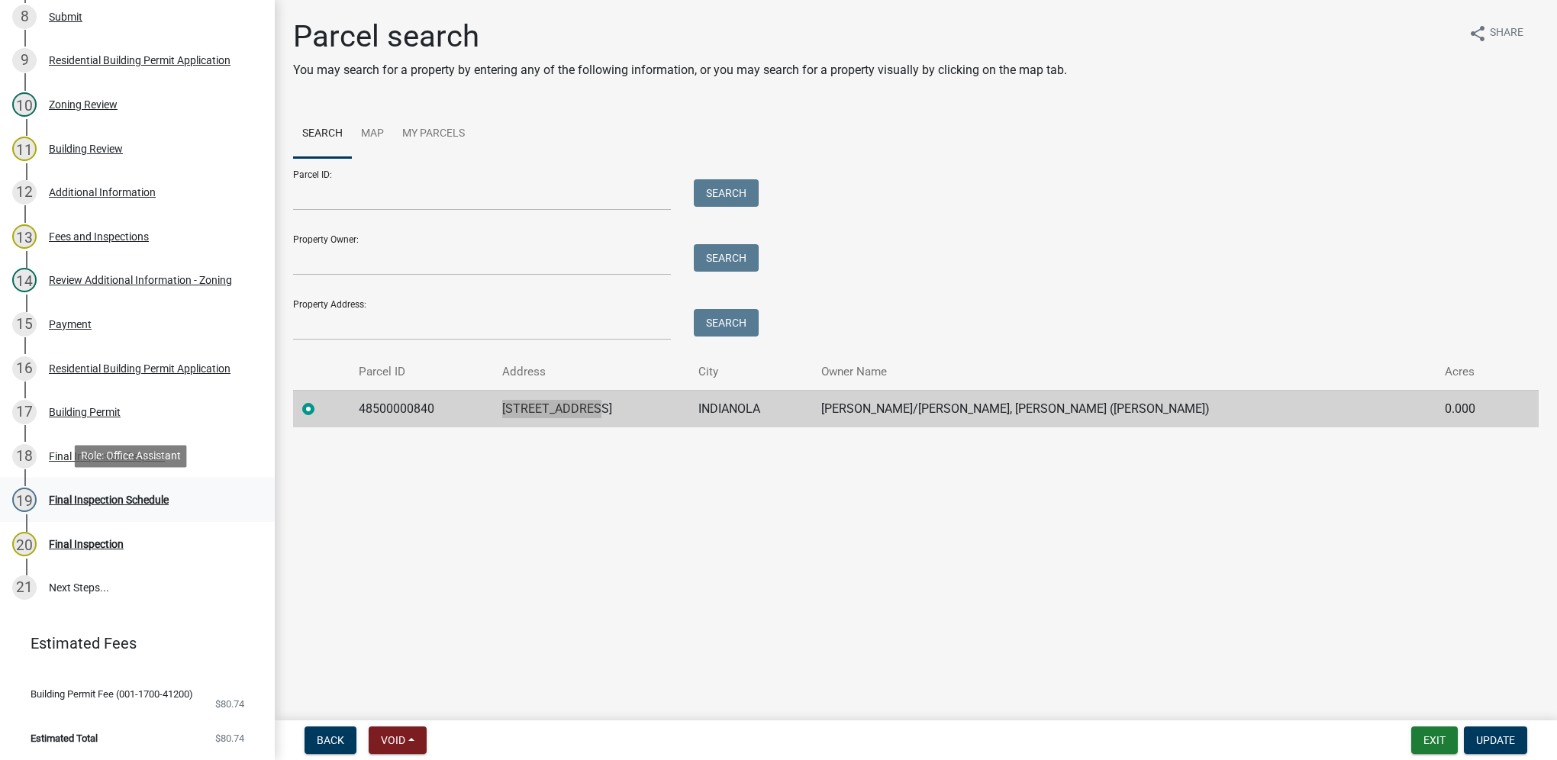
scroll to position [585, 0]
click at [183, 463] on div "18 Final Inspection Request" at bounding box center [131, 455] width 238 height 24
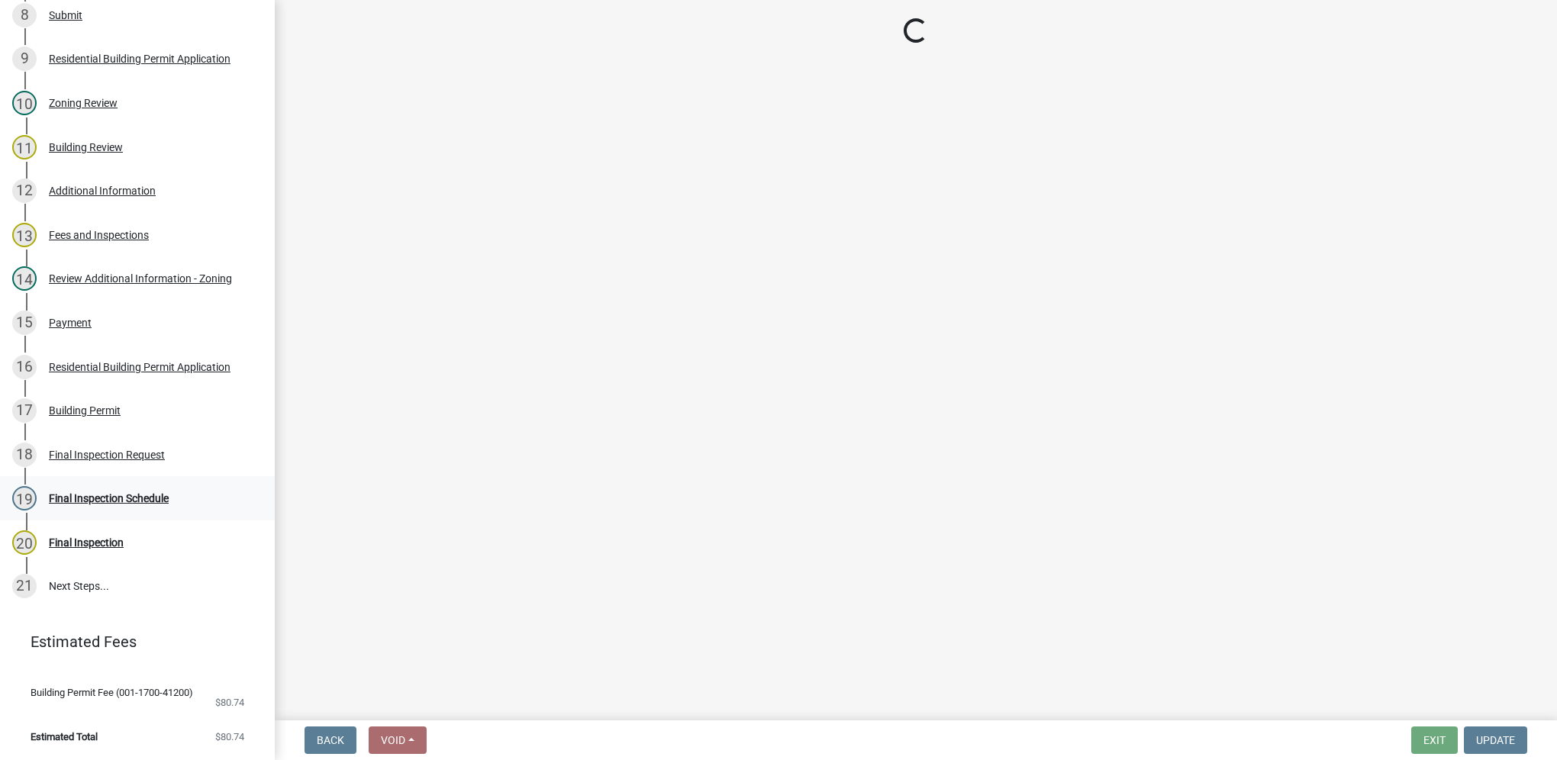
select select "9e95eb3a-8818-42e3-b35f-efe302931548"
select select "e2425e86-bc0a-4638-8dbc-f5bad8ae1679"
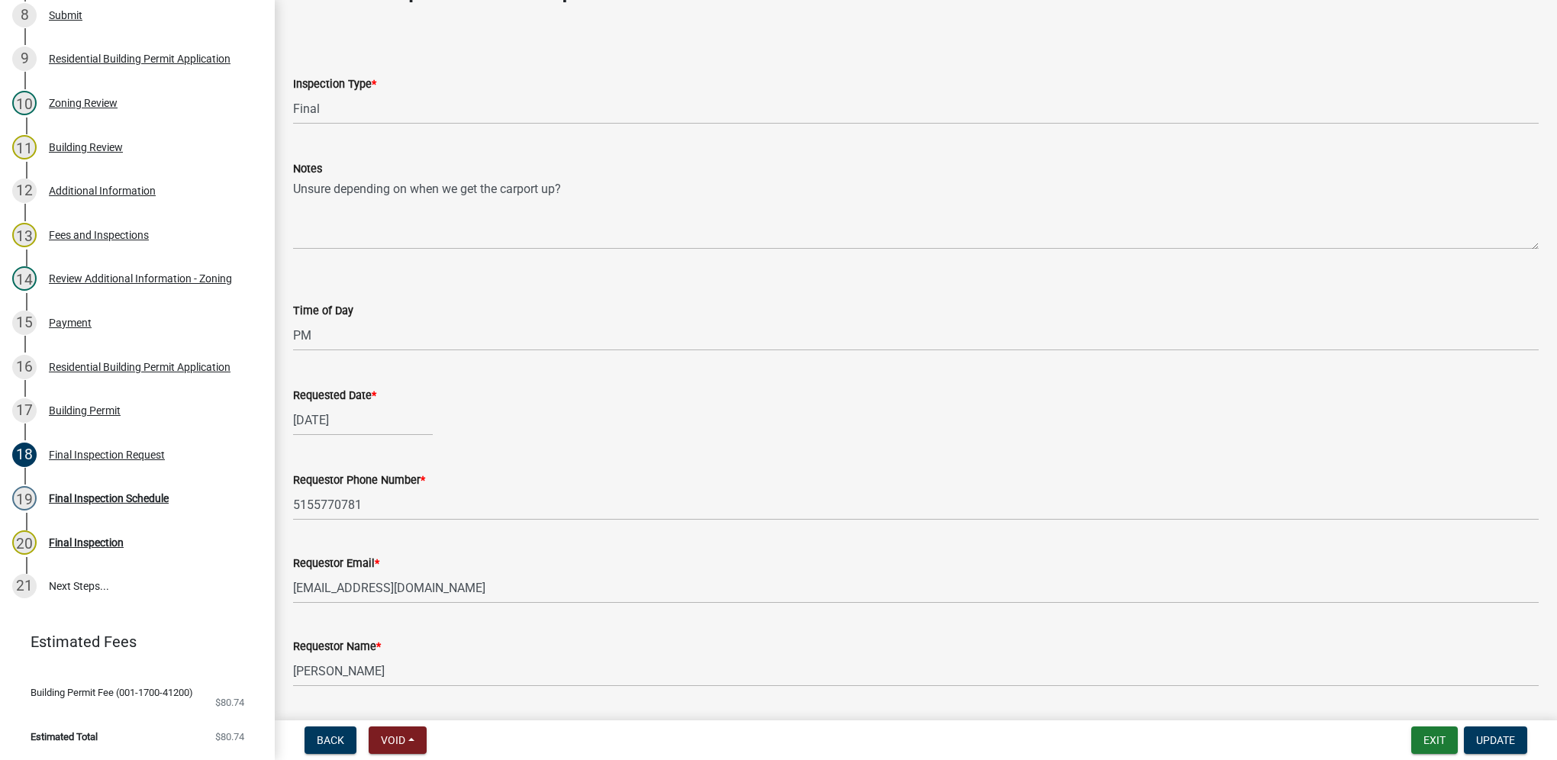
scroll to position [95, 0]
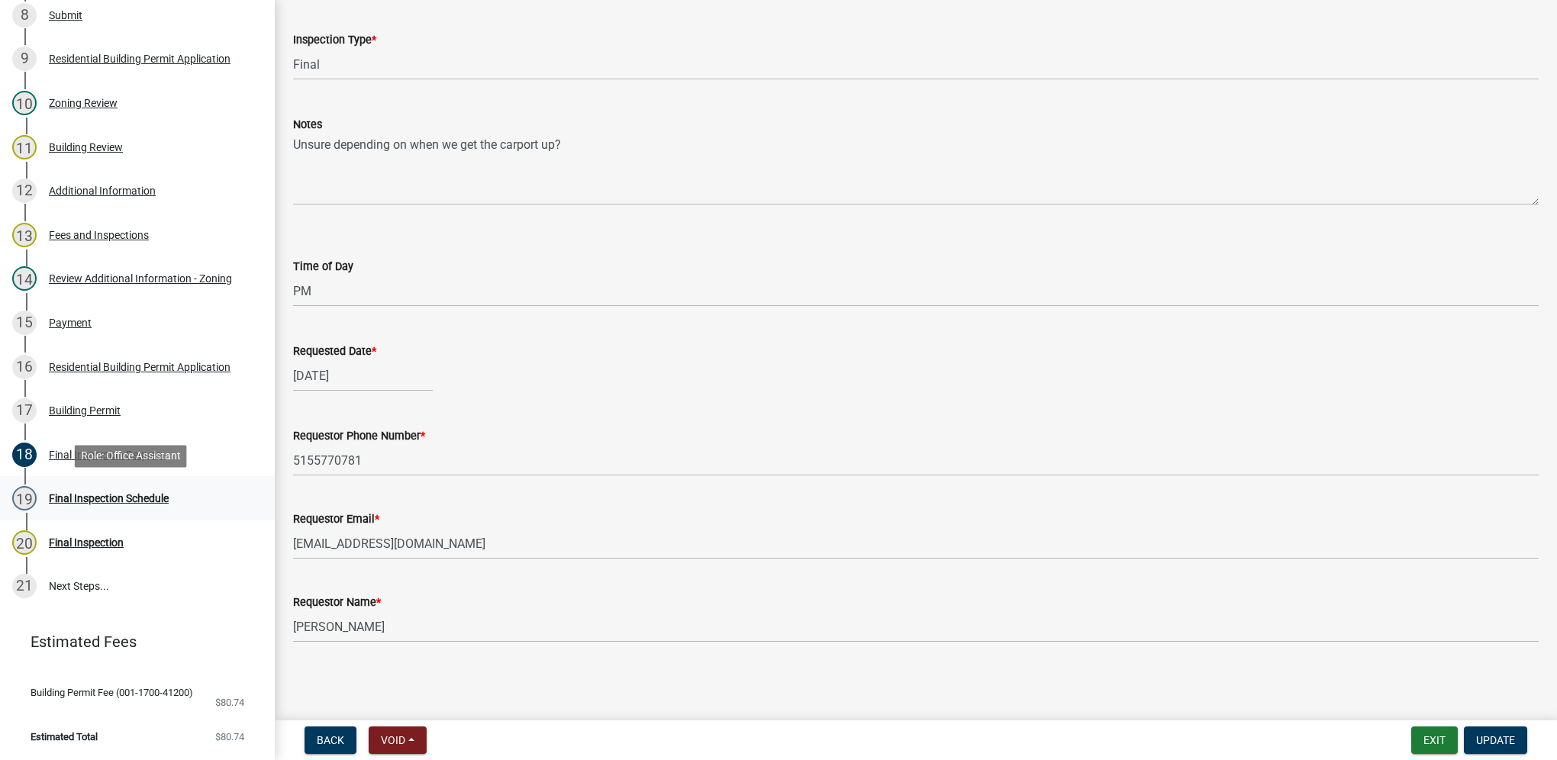
click at [127, 499] on div "Final Inspection Schedule" at bounding box center [109, 498] width 120 height 11
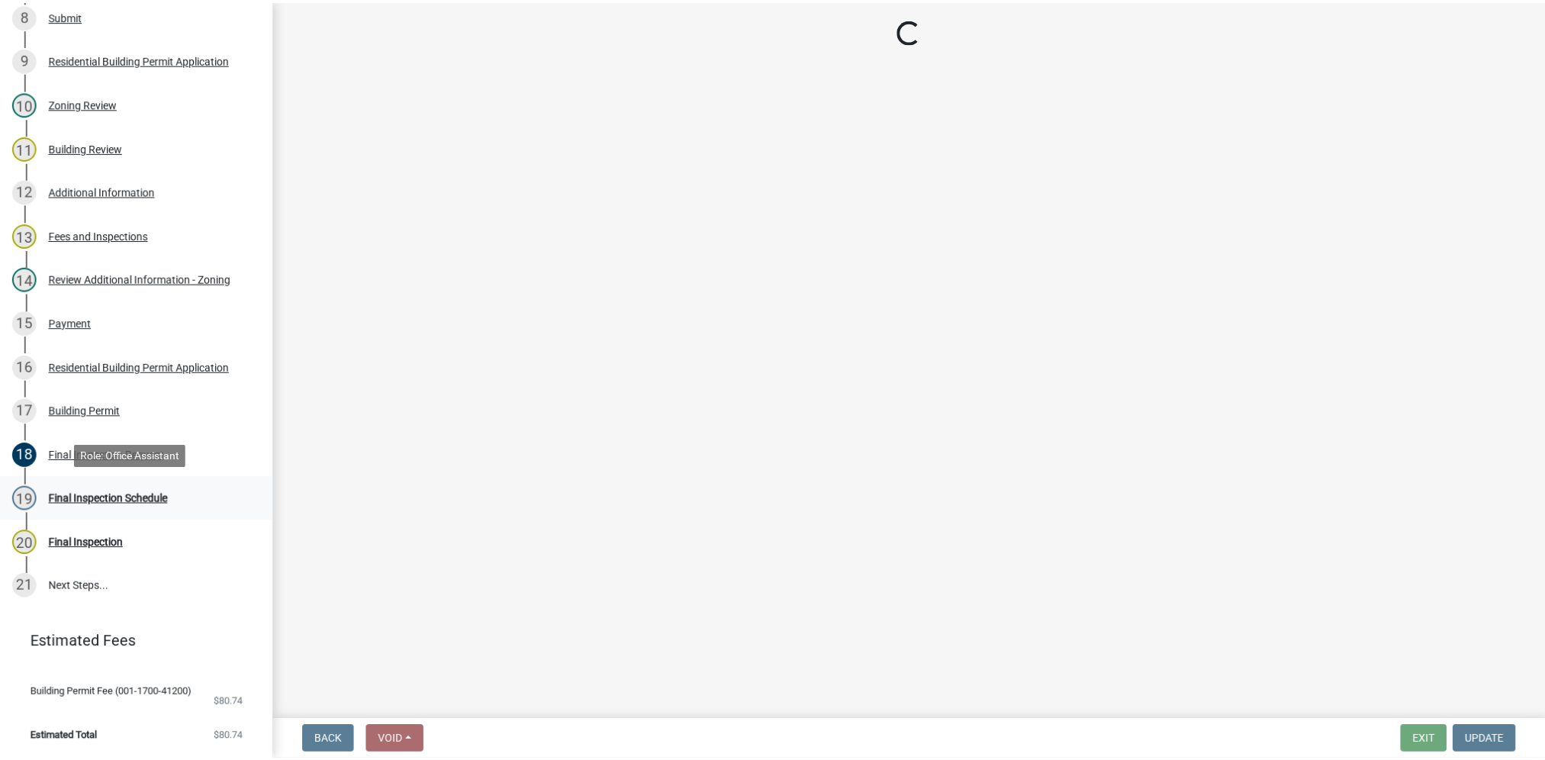
scroll to position [0, 0]
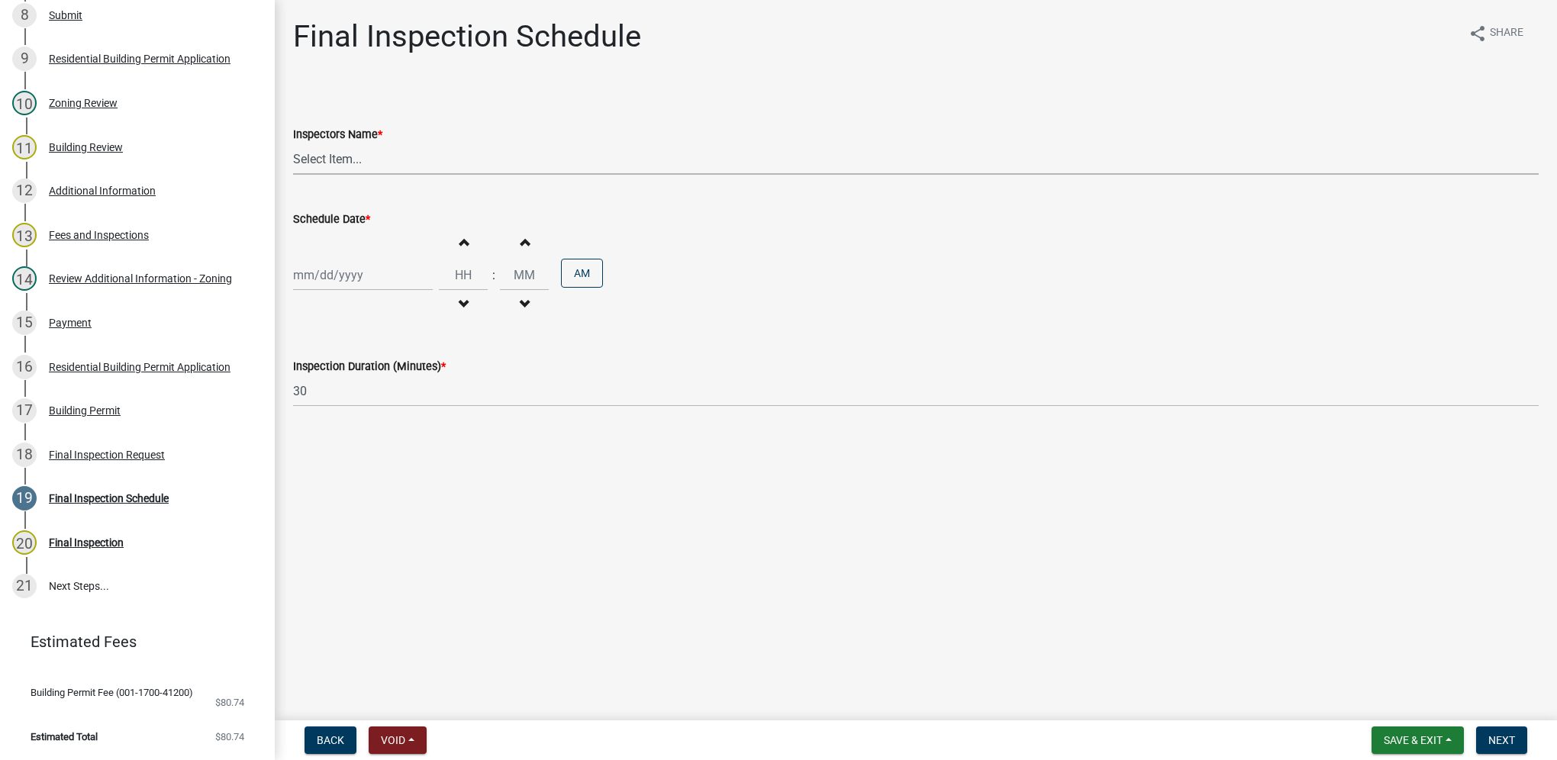
click at [365, 165] on select "Select Item... [DEMOGRAPHIC_DATA] (Indianola Other Inspector) T. Little ([PERSO…" at bounding box center [916, 158] width 1246 height 31
select select "27b8dde7-9ed4-44e4-ae8e-5969b60be3e6"
click at [293, 143] on select "Select Item... [DEMOGRAPHIC_DATA] (Indianola Other Inspector) T. Little ([PERSO…" at bounding box center [916, 158] width 1246 height 31
select select "9"
select select "2025"
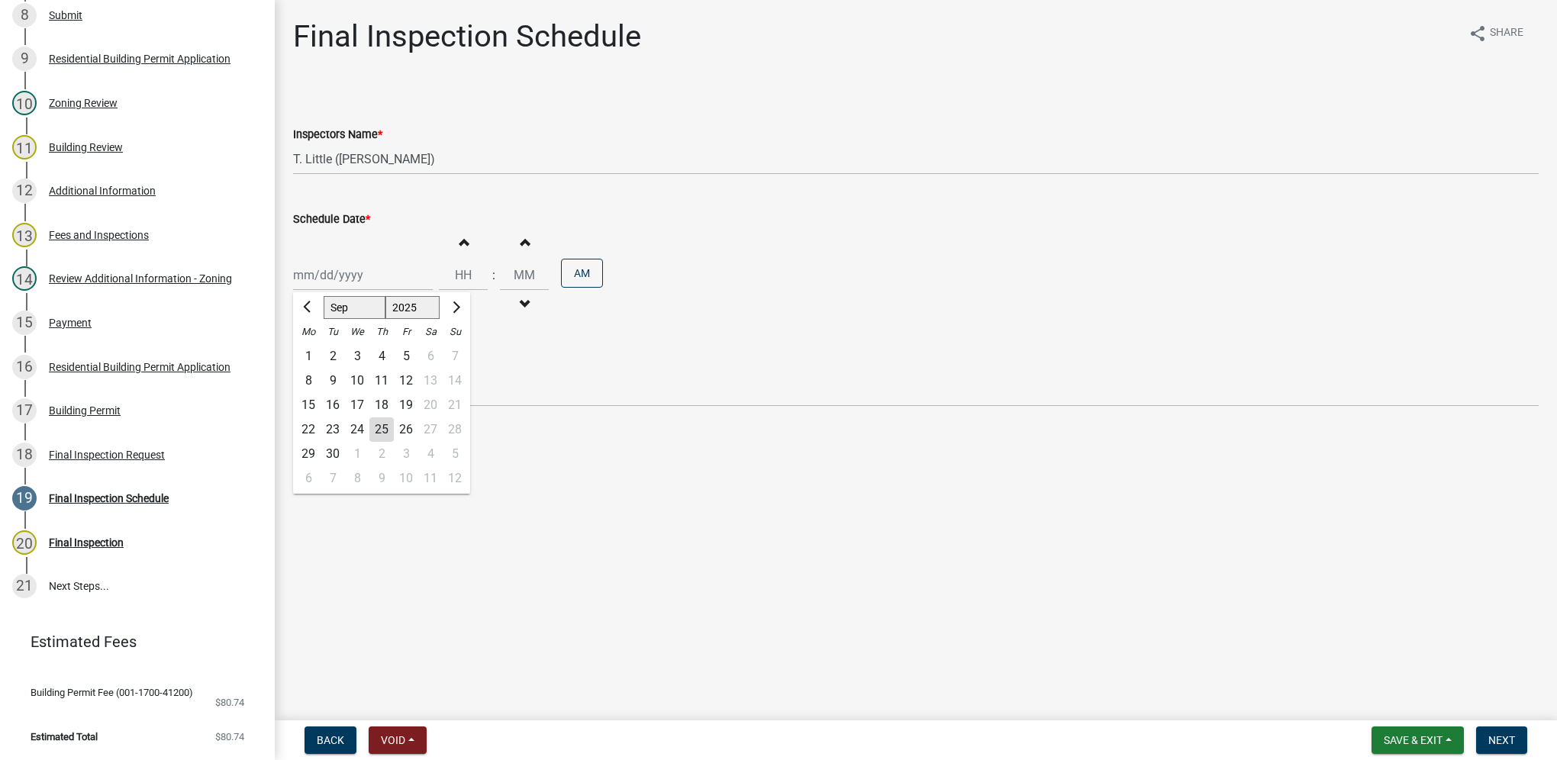
click at [347, 262] on div "[PERSON_NAME] Feb Mar Apr [PERSON_NAME][DATE] Oct Nov [DATE] 1526 1527 1528 152…" at bounding box center [363, 274] width 140 height 31
click at [295, 274] on input "Schedule Date *" at bounding box center [363, 274] width 140 height 31
type input "[DATE]"
click at [469, 276] on input "Hours" at bounding box center [463, 274] width 49 height 31
type input "01"
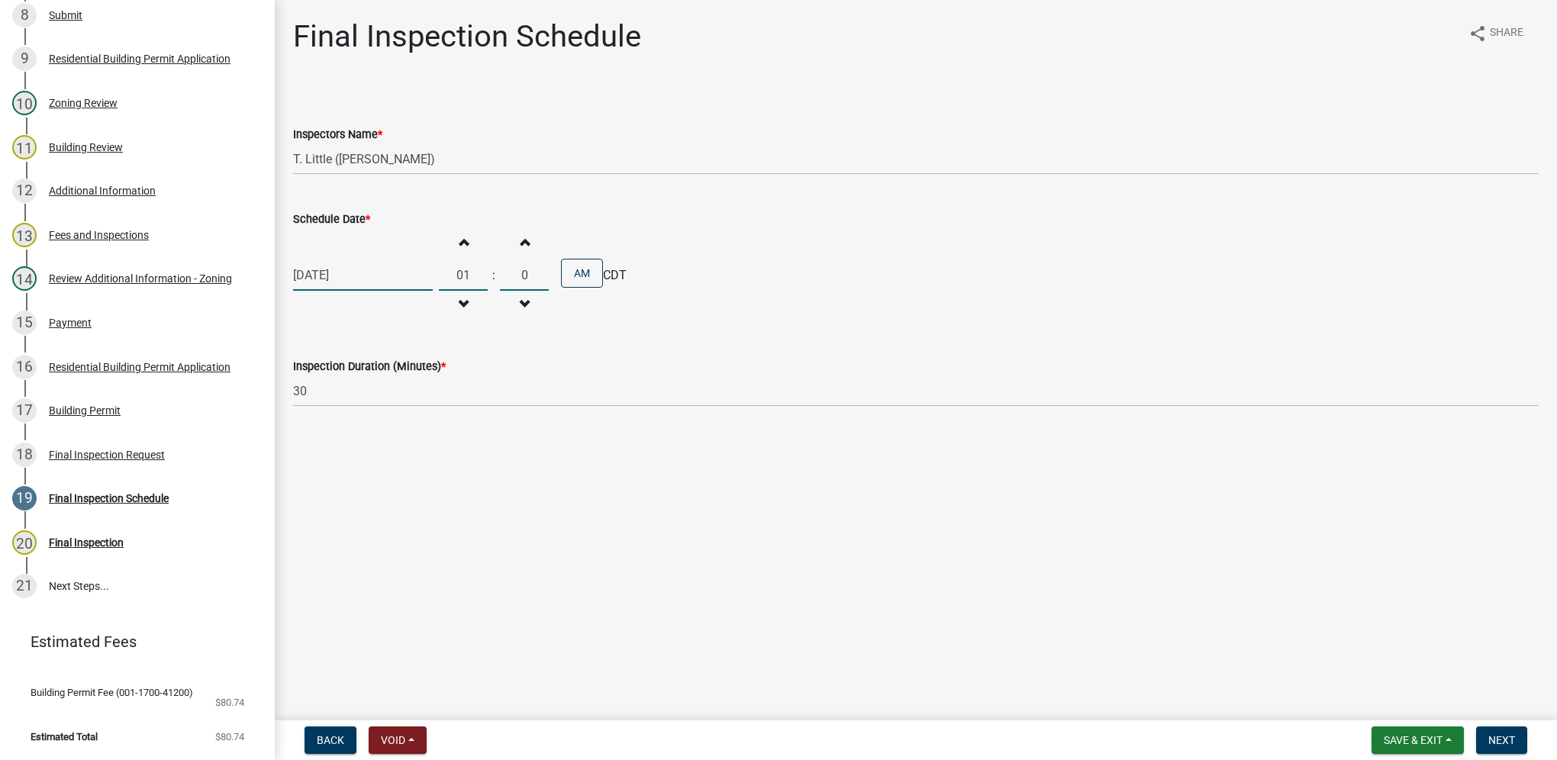
type input "00"
click at [570, 281] on button "AM" at bounding box center [582, 273] width 42 height 29
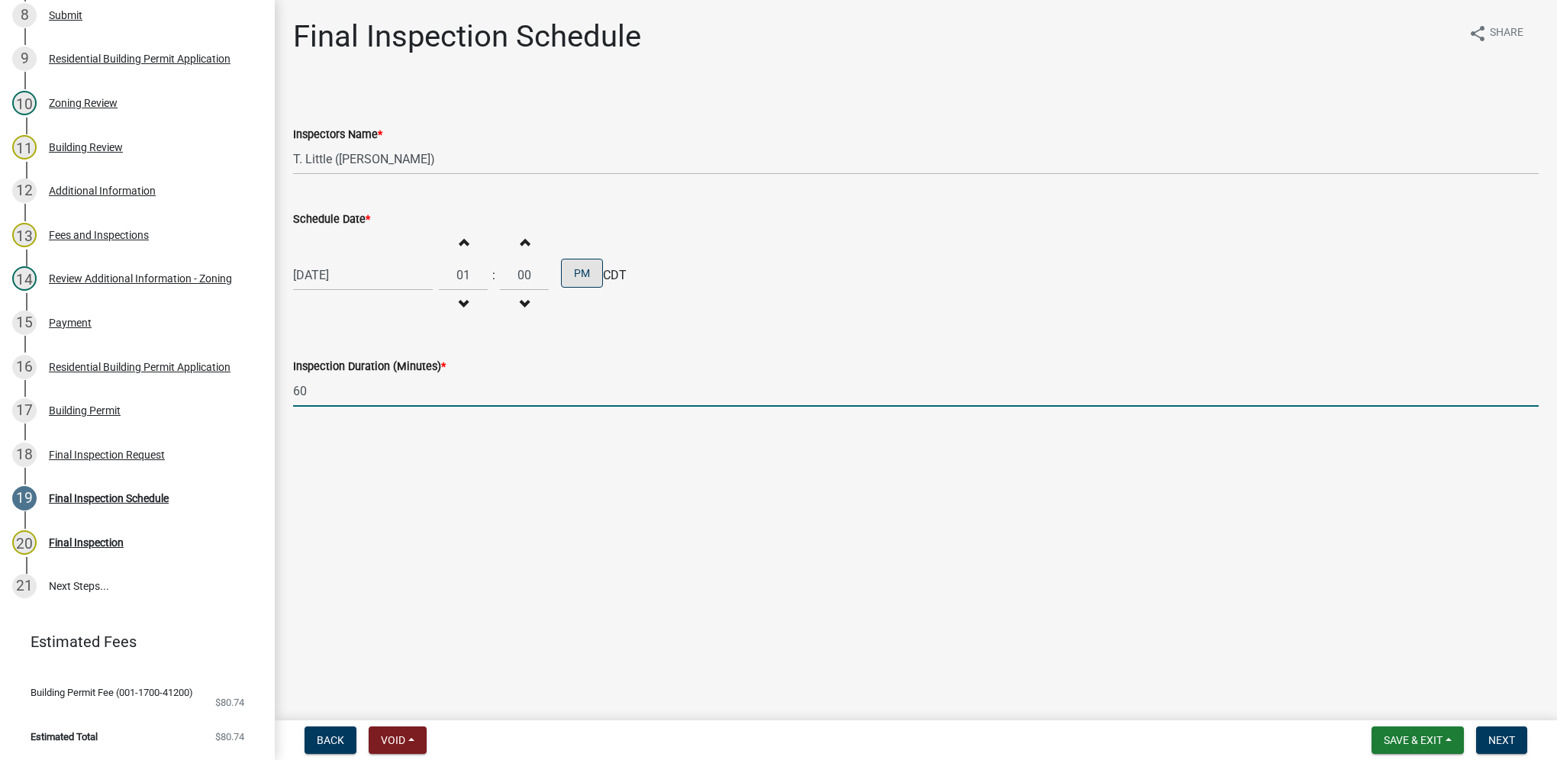
type input "60"
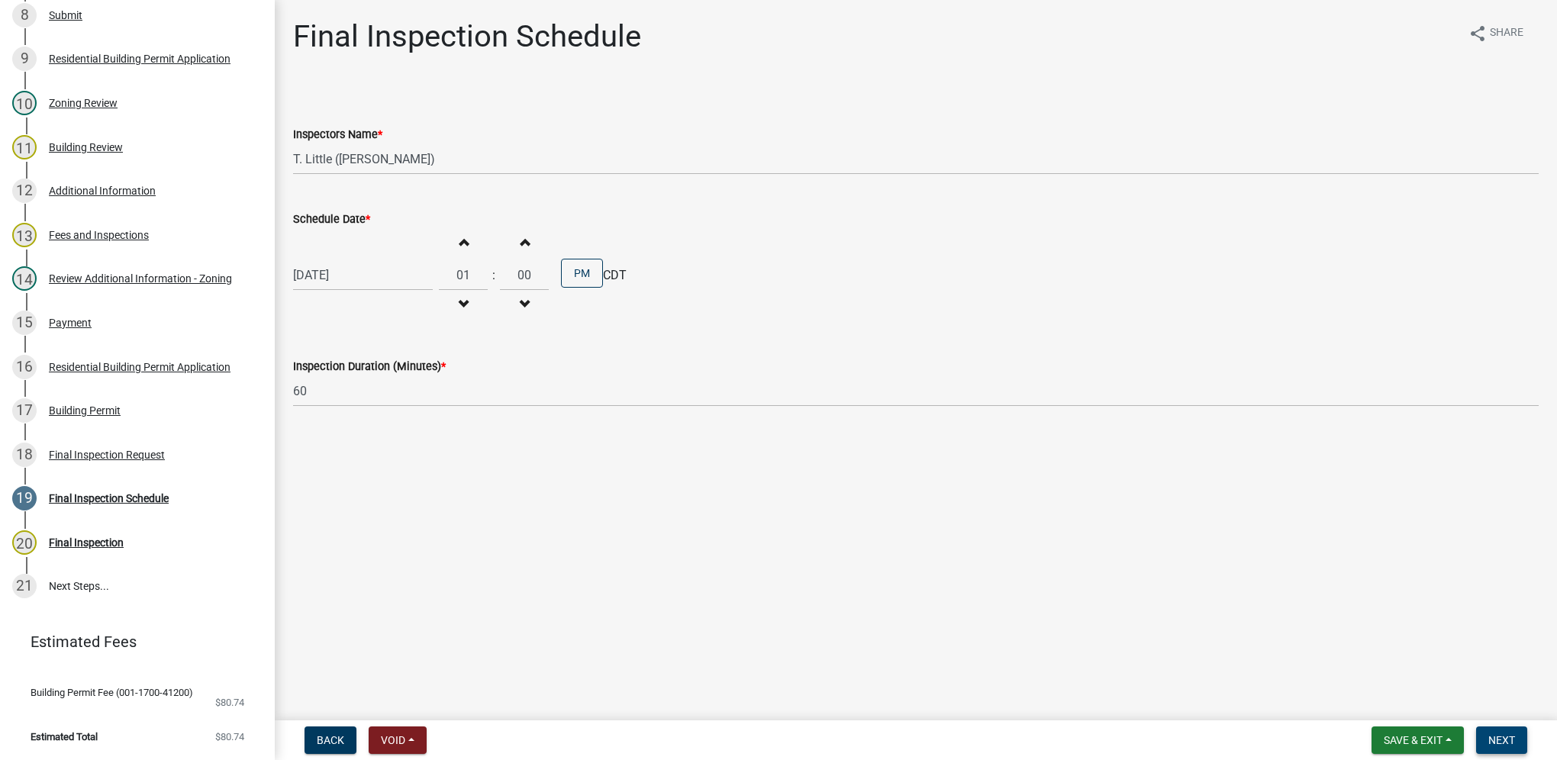
click at [1505, 734] on span "Next" at bounding box center [1501, 740] width 27 height 12
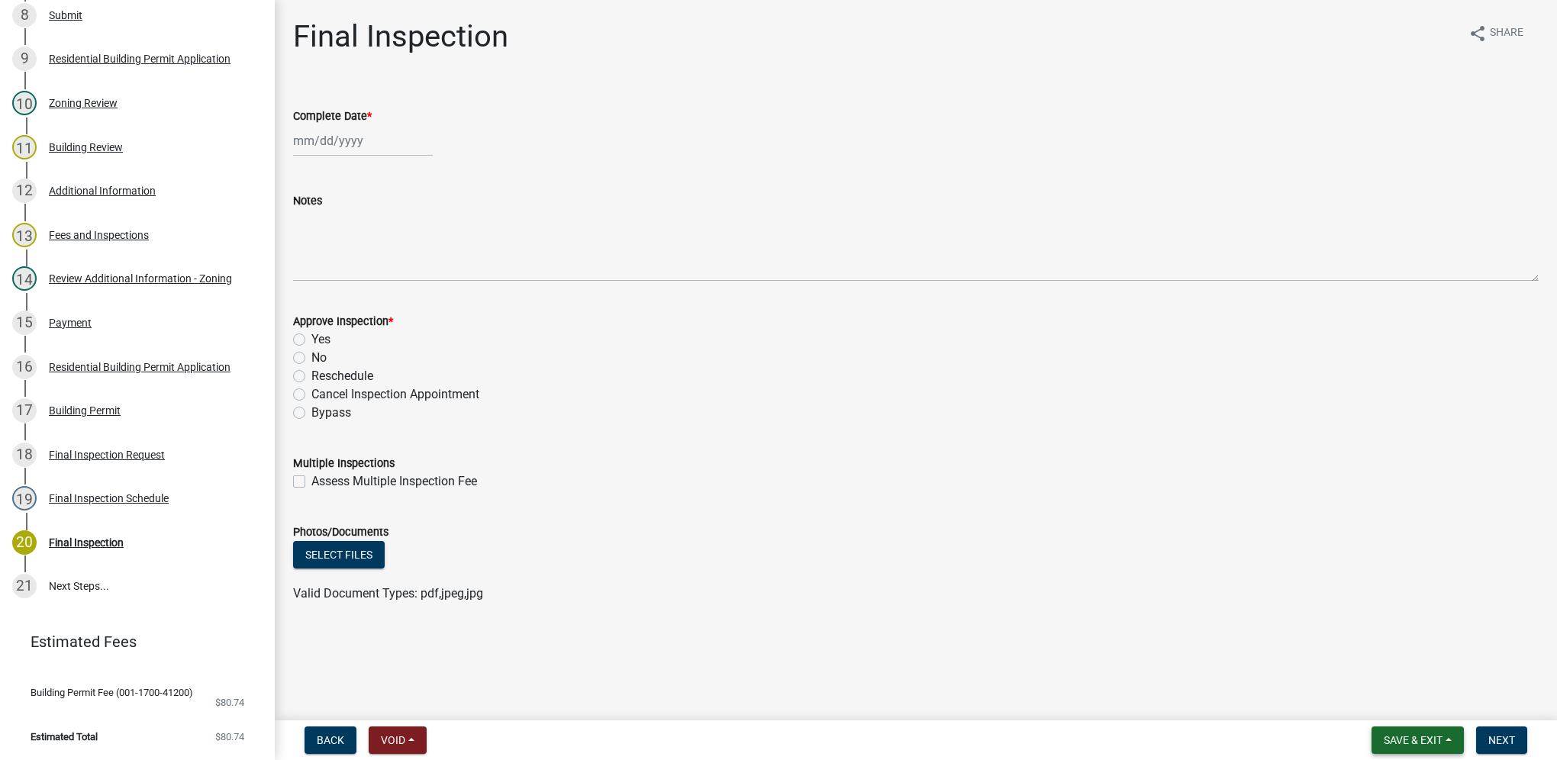
click at [1431, 738] on span "Save & Exit" at bounding box center [1413, 740] width 59 height 12
click at [1429, 708] on button "Save & Exit" at bounding box center [1403, 700] width 122 height 37
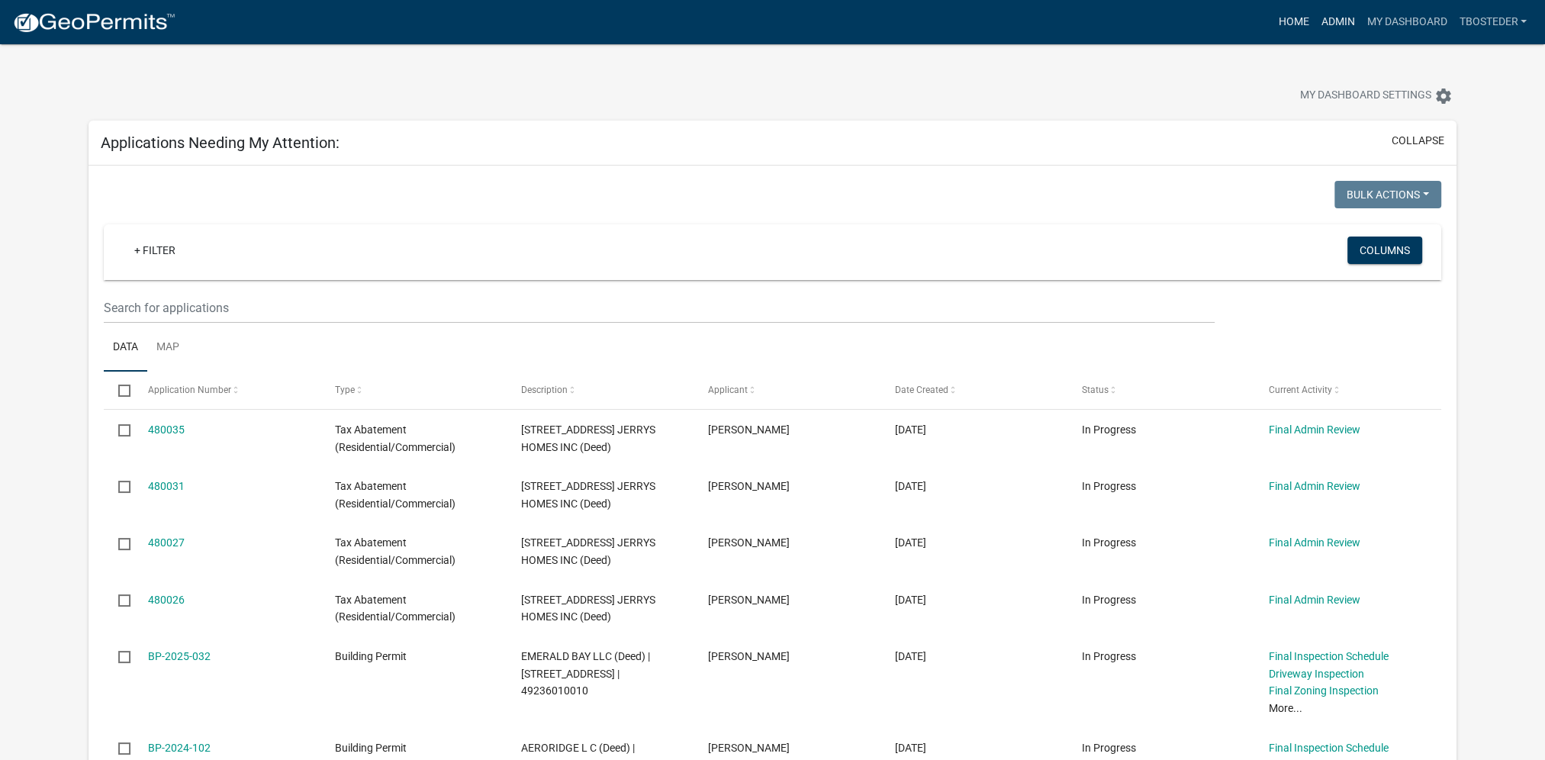
drag, startPoint x: 1320, startPoint y: 20, endPoint x: 1309, endPoint y: 21, distance: 10.8
click at [1320, 20] on link "Admin" at bounding box center [1338, 22] width 46 height 29
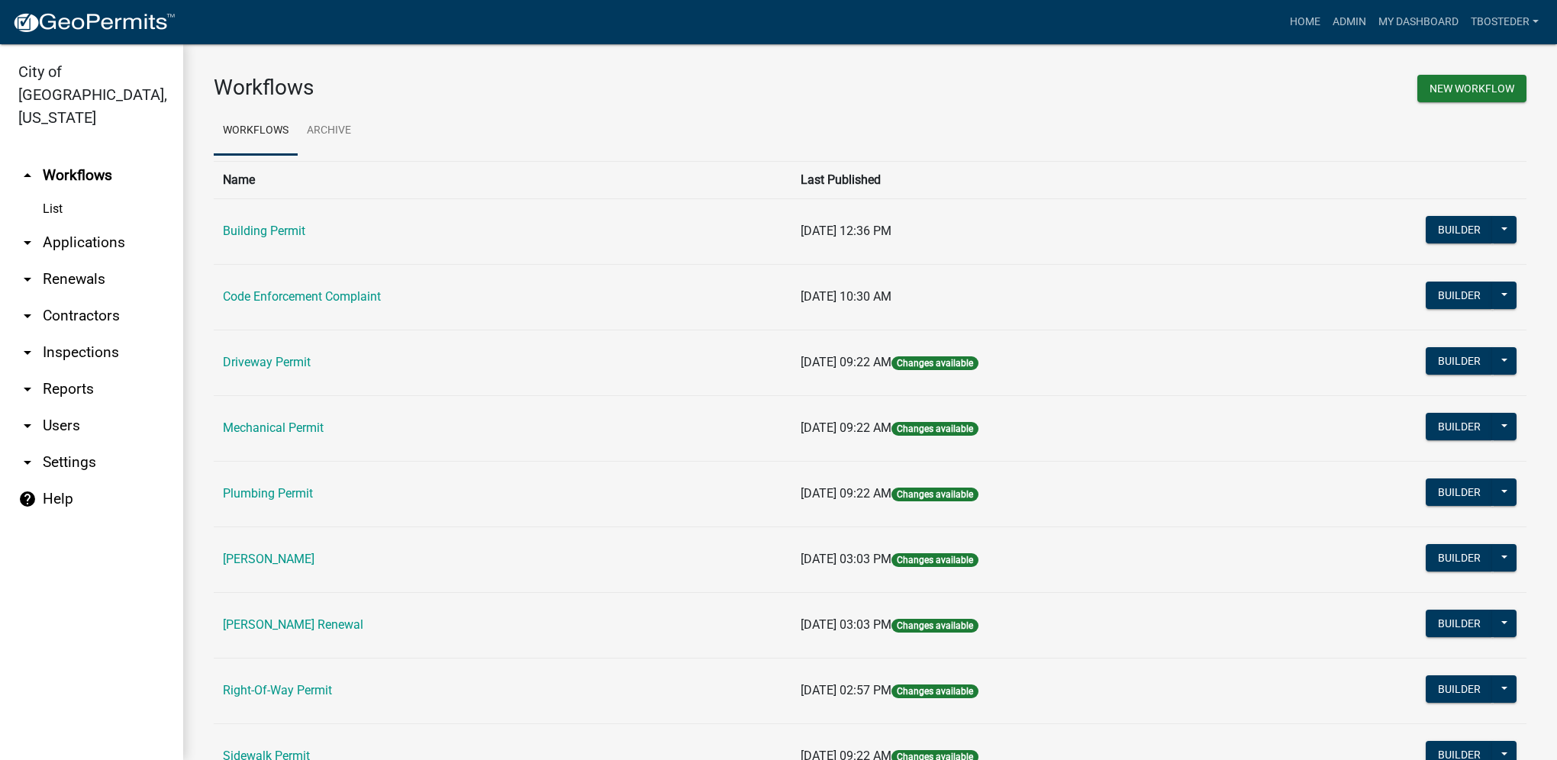
drag, startPoint x: 237, startPoint y: 232, endPoint x: 122, endPoint y: 247, distance: 116.2
click at [237, 232] on link "Building Permit" at bounding box center [264, 231] width 82 height 15
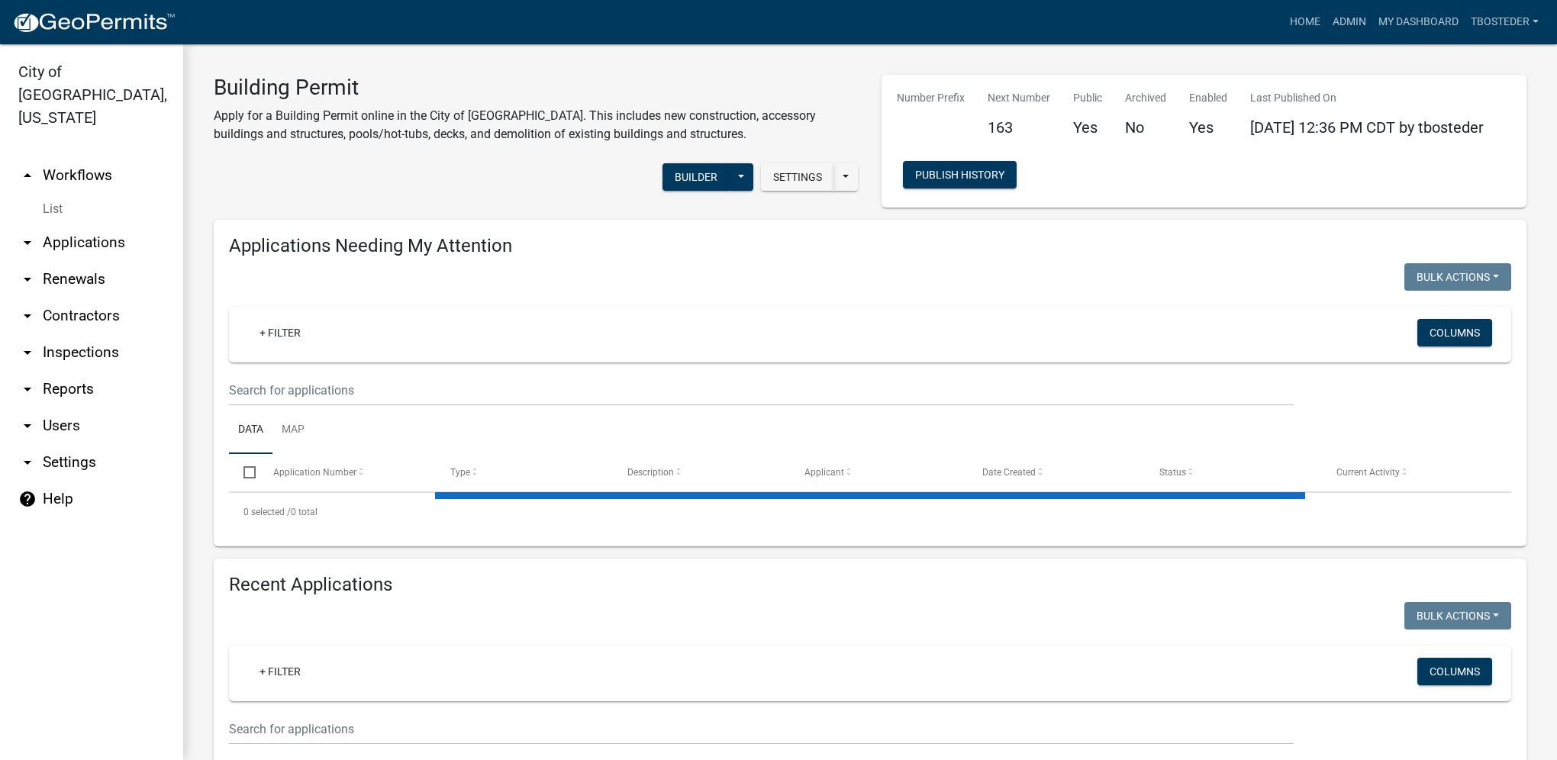
select select "1: 25"
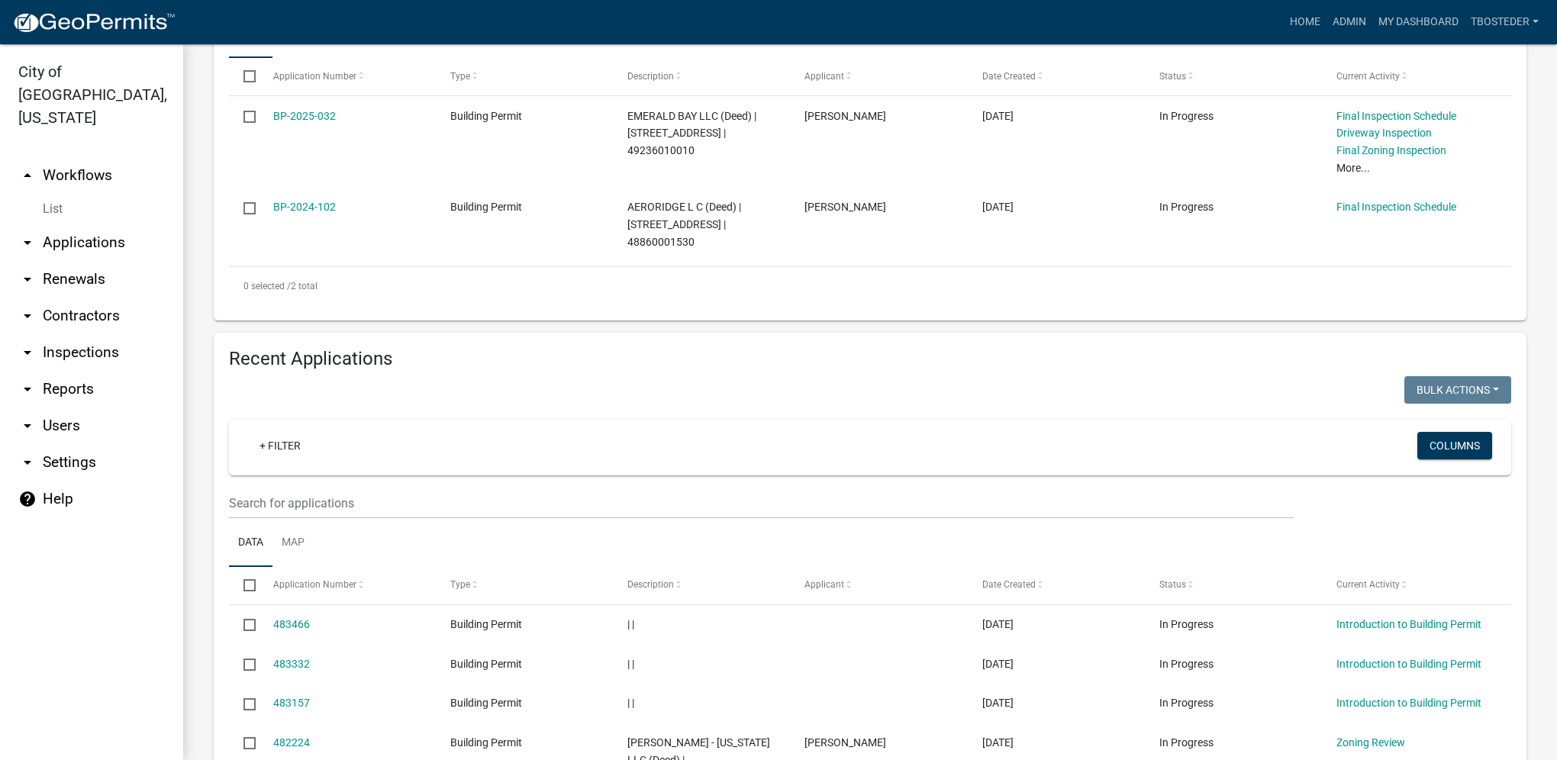
scroll to position [458, 0]
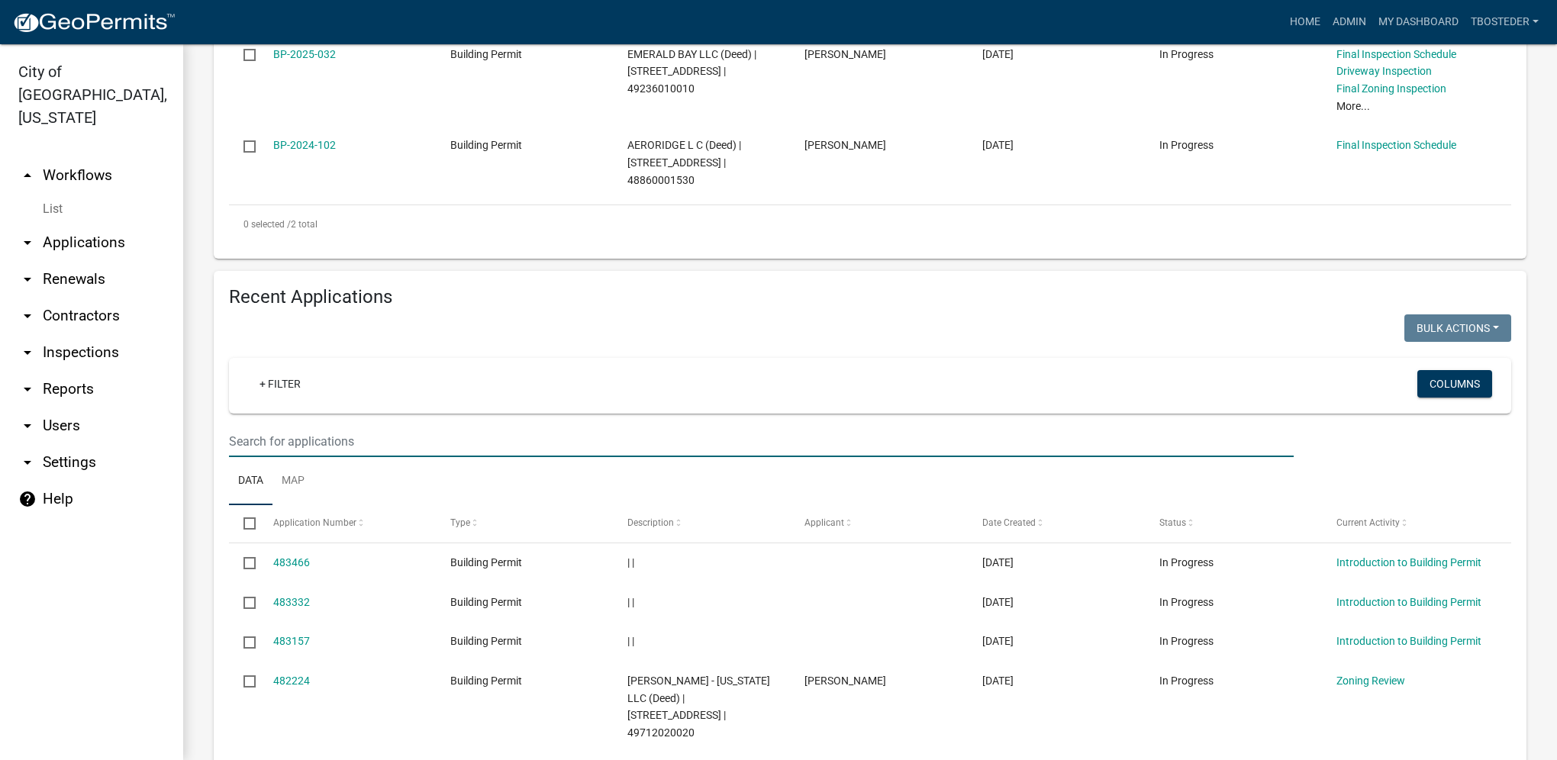
drag, startPoint x: 324, startPoint y: 437, endPoint x: 311, endPoint y: 437, distance: 12.2
click at [311, 437] on input "text" at bounding box center [761, 441] width 1065 height 31
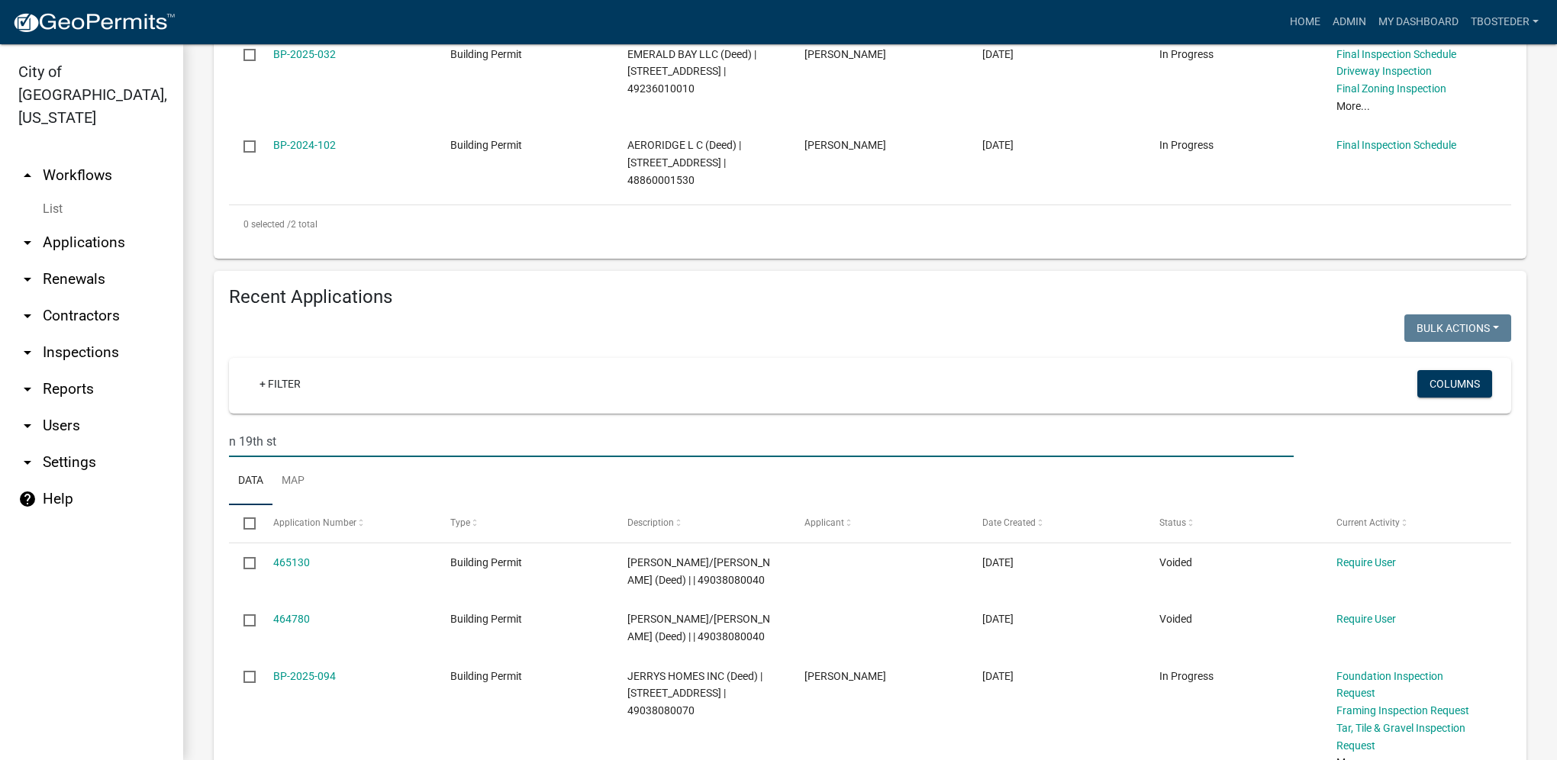
type input "n 19th st"
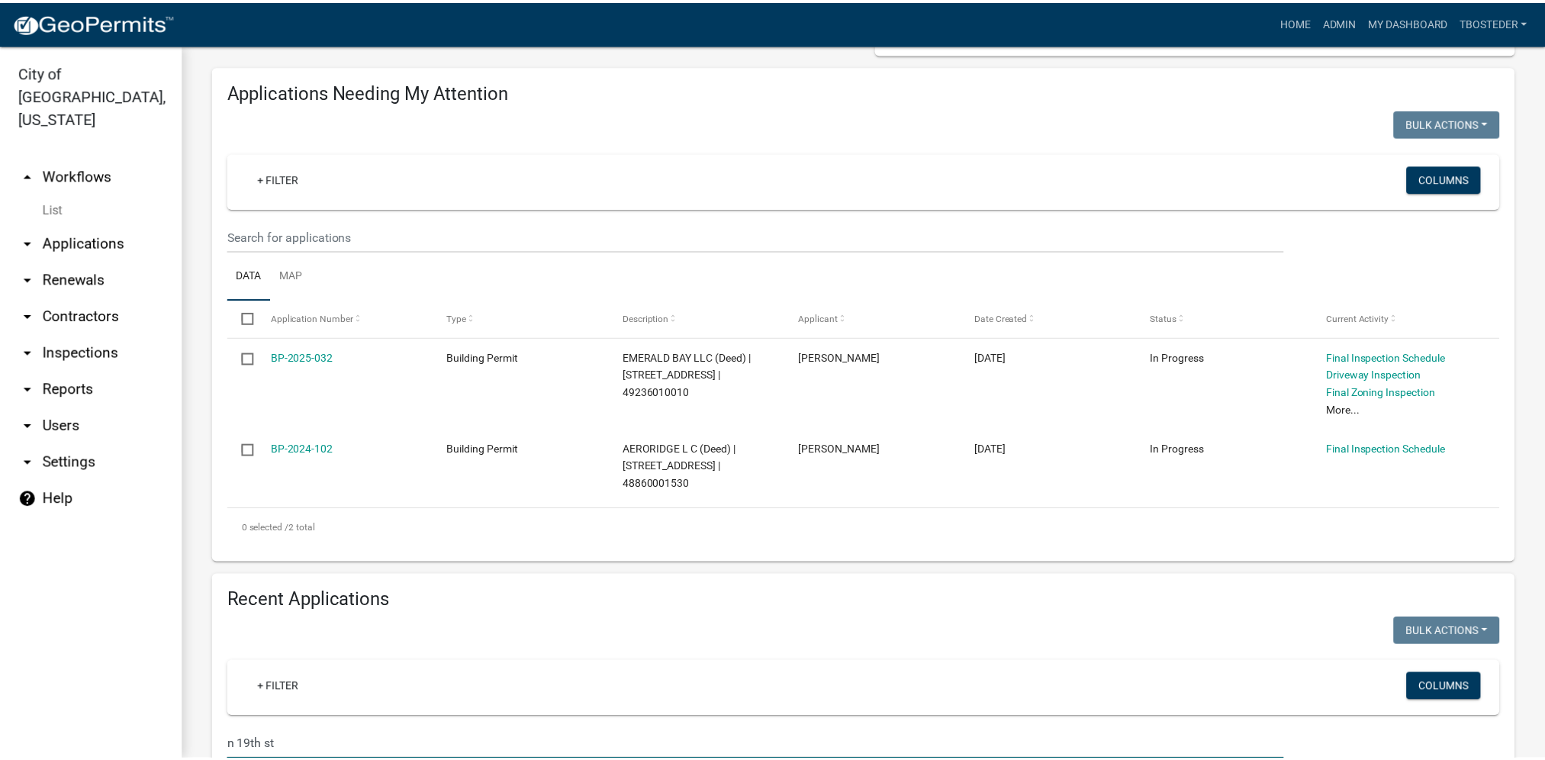
scroll to position [153, 0]
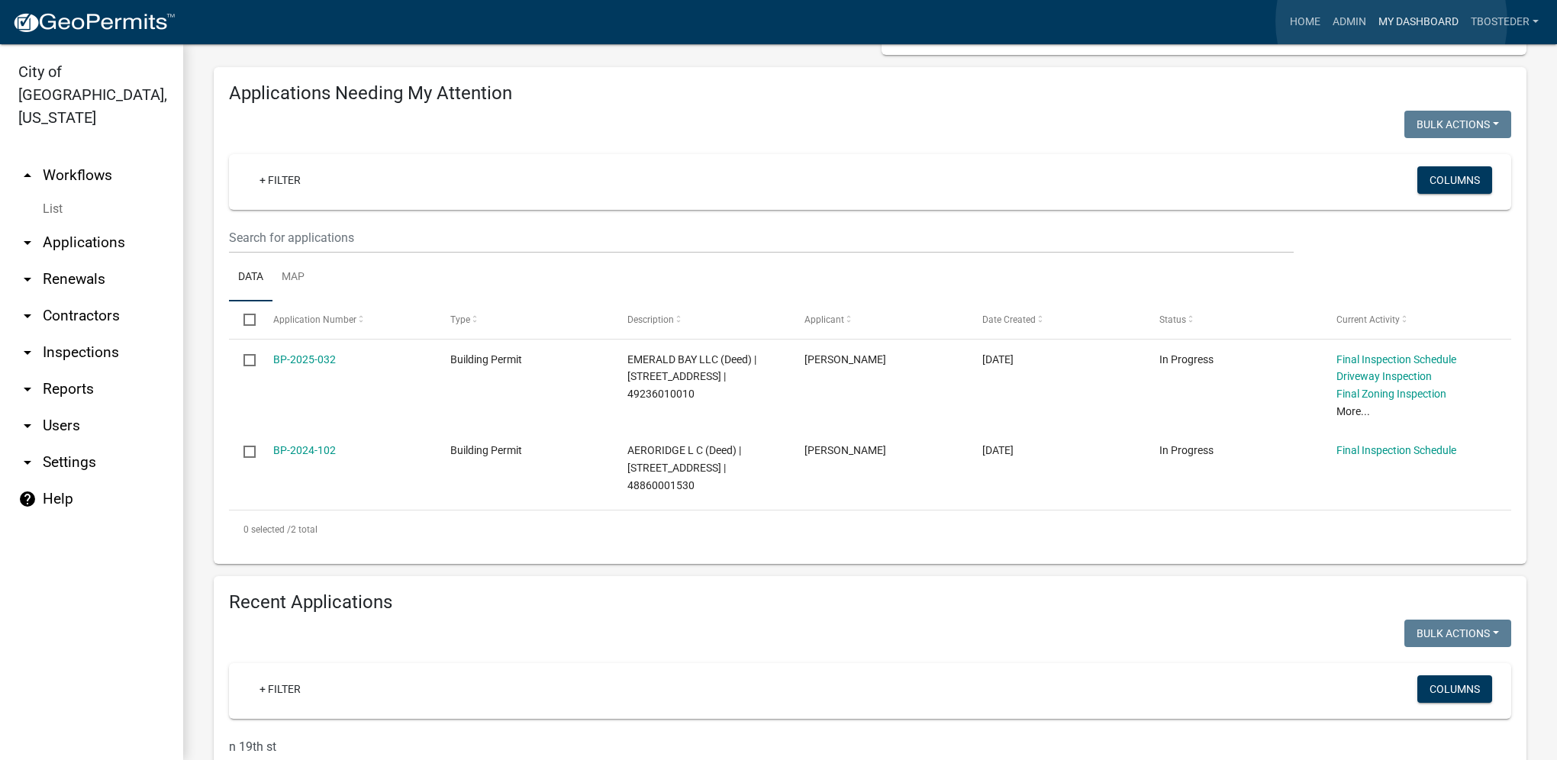
click at [1391, 21] on link "My Dashboard" at bounding box center [1418, 22] width 92 height 29
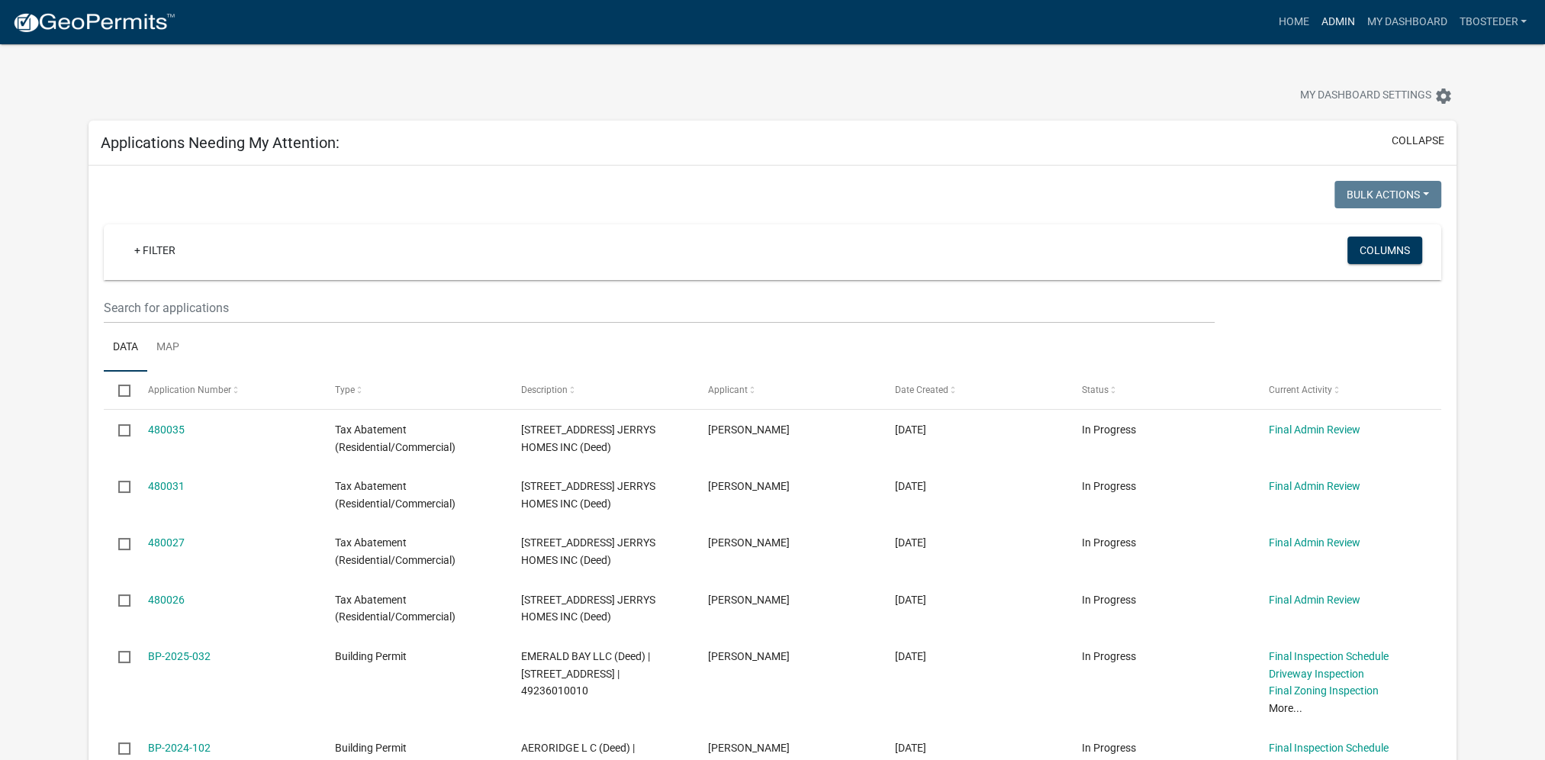
click at [1325, 23] on link "Admin" at bounding box center [1338, 22] width 46 height 29
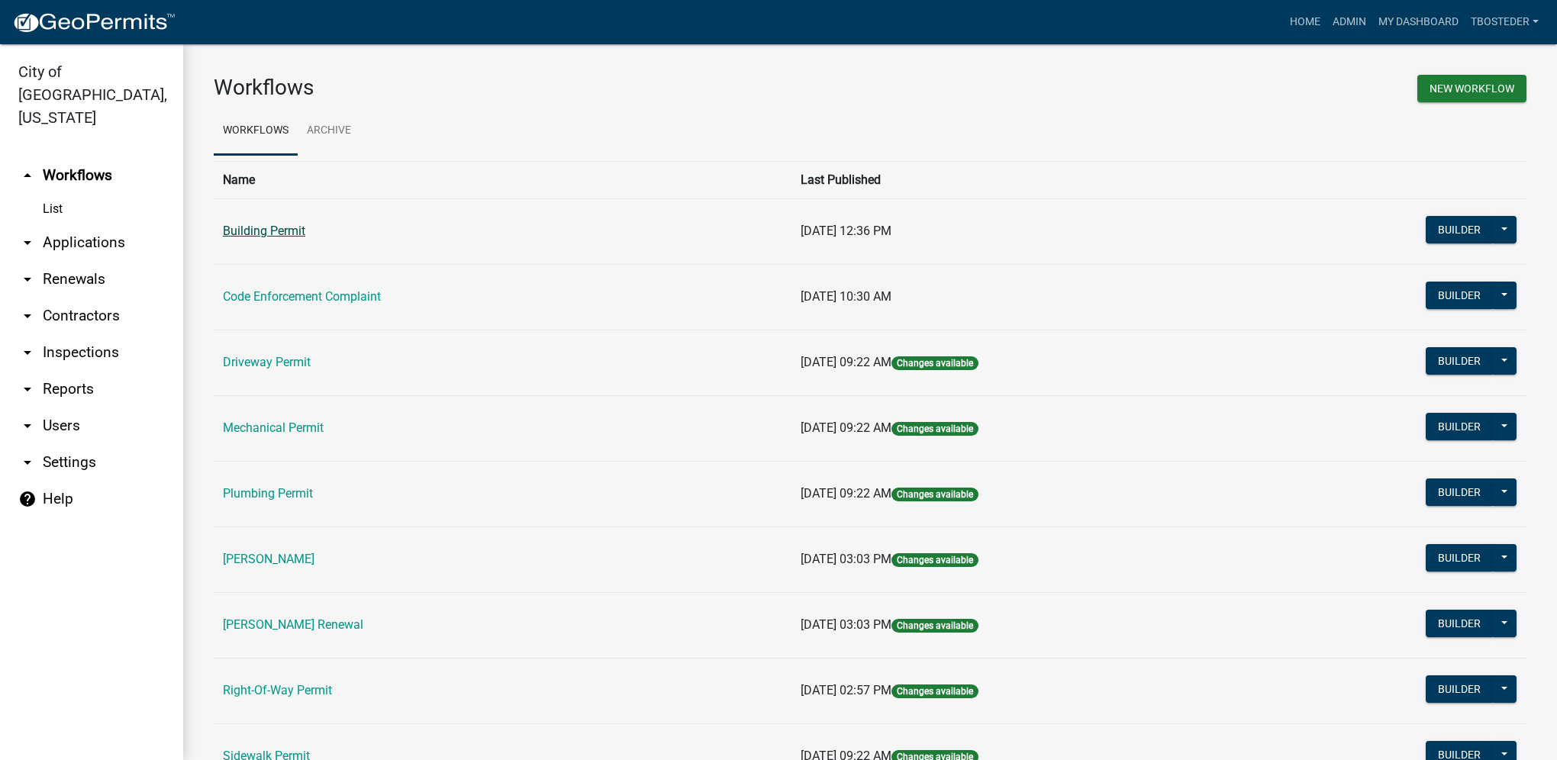
click at [269, 230] on link "Building Permit" at bounding box center [264, 231] width 82 height 15
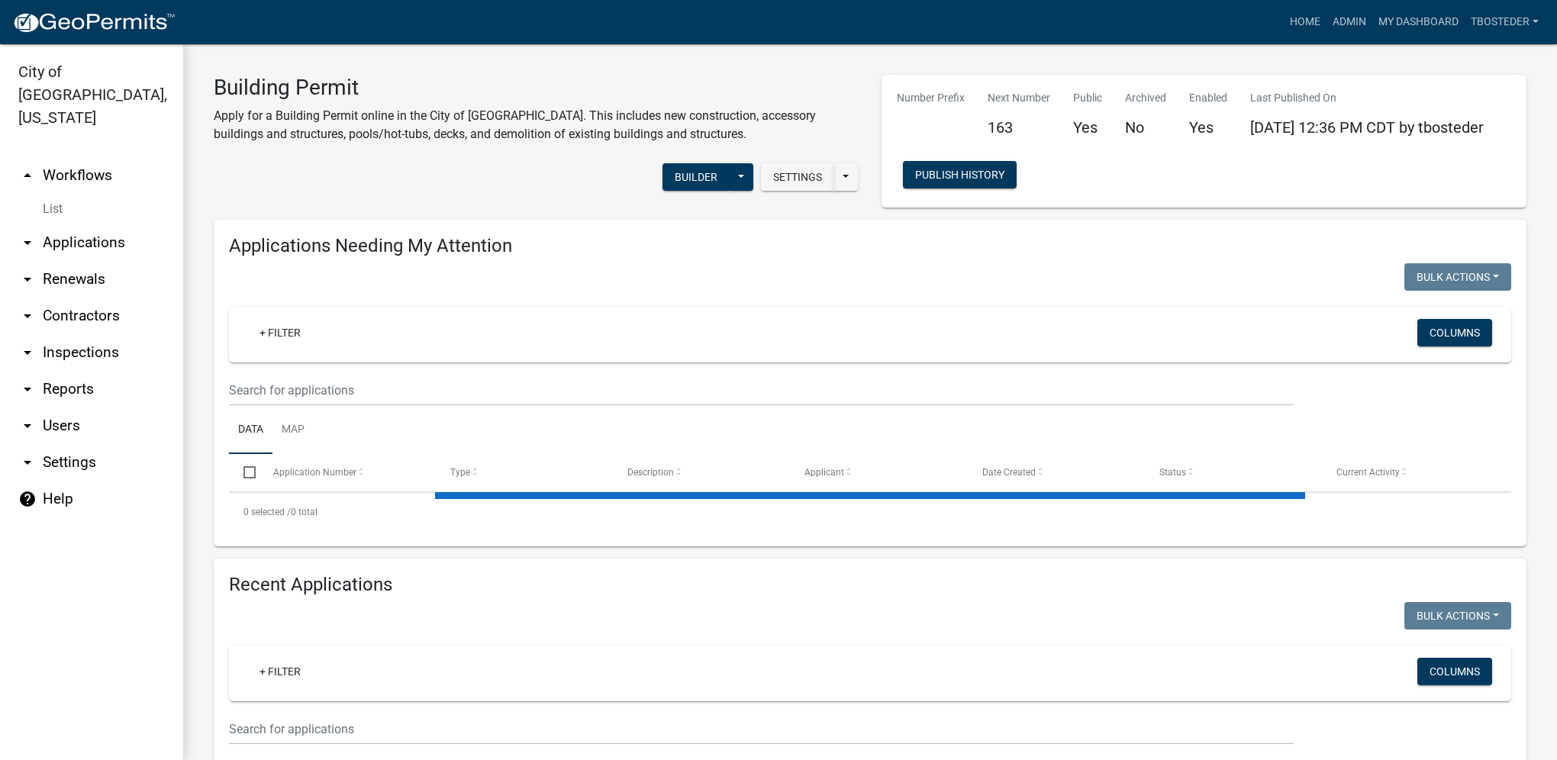
select select "1: 25"
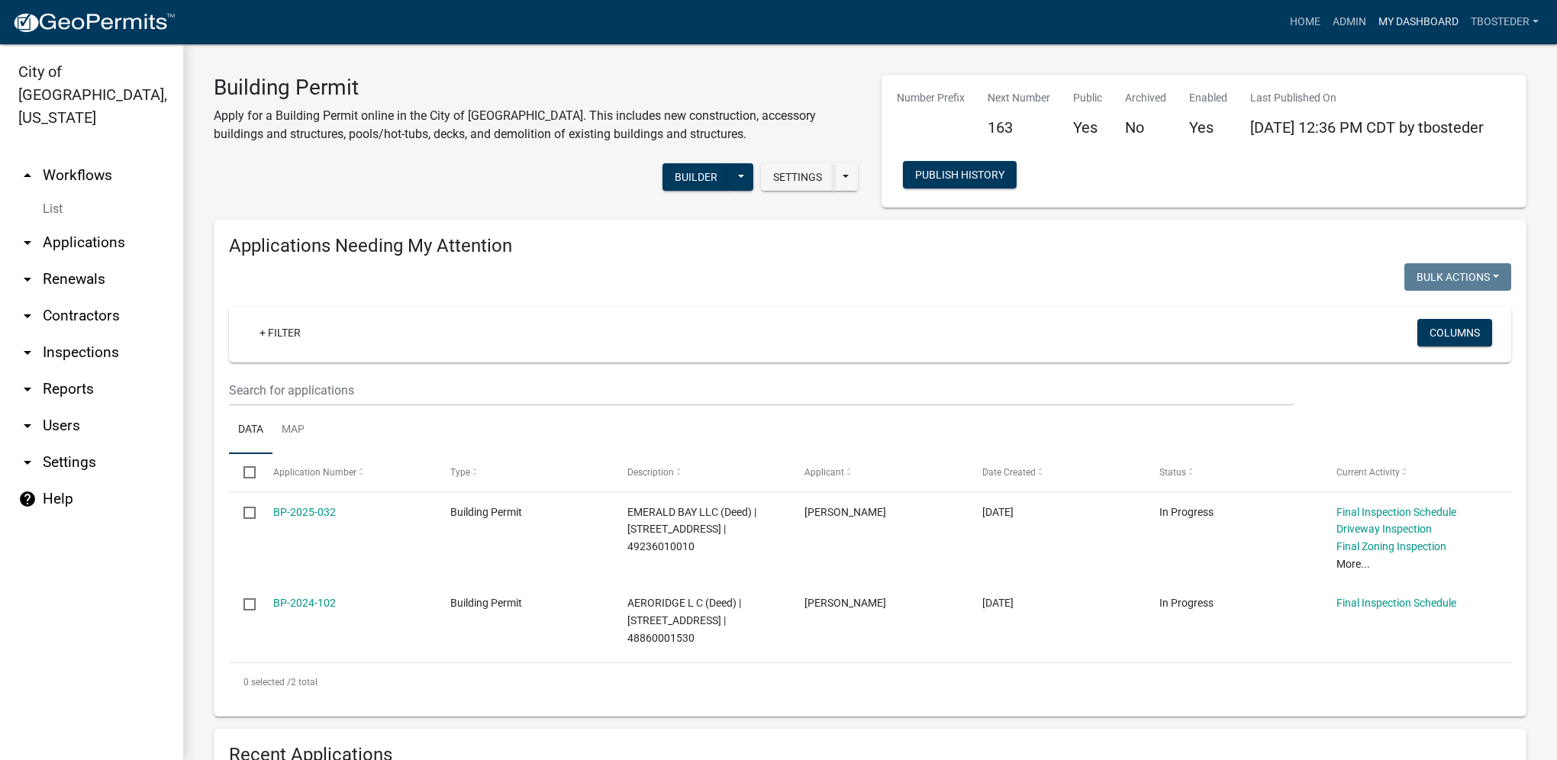
click at [1439, 24] on link "My Dashboard" at bounding box center [1418, 22] width 92 height 29
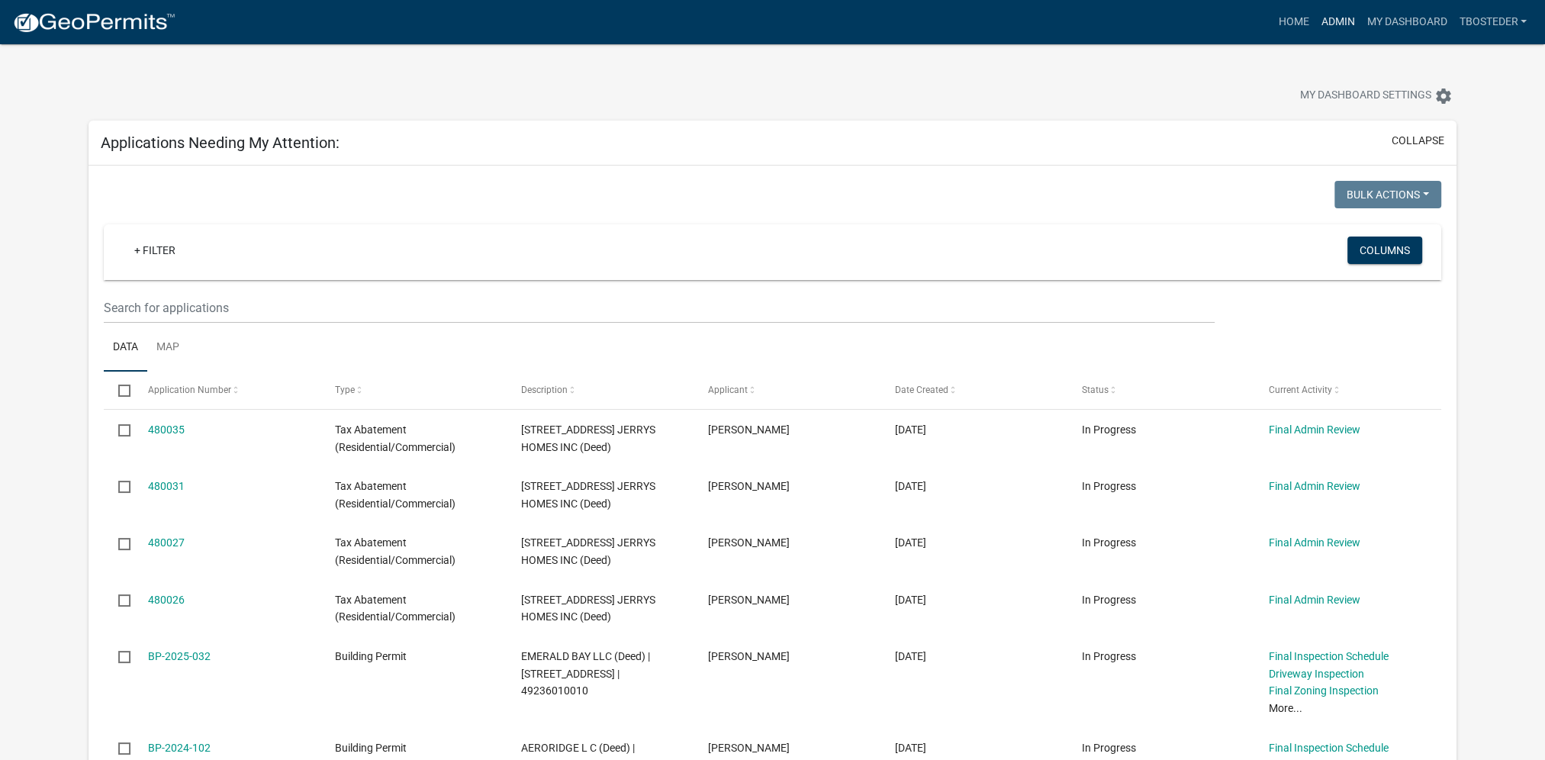
click at [1345, 18] on link "Admin" at bounding box center [1338, 22] width 46 height 29
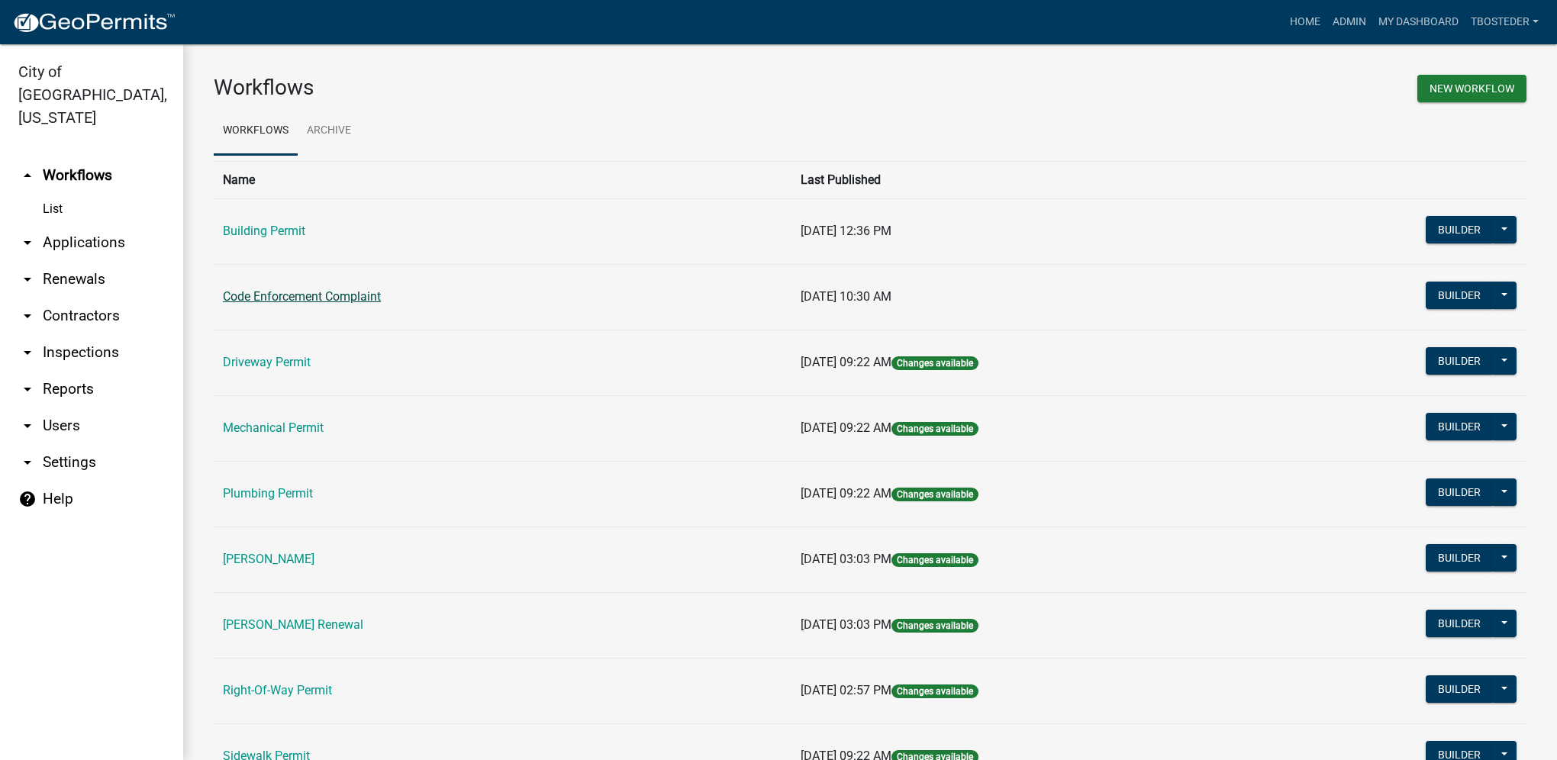
click at [287, 292] on link "Code Enforcement Complaint" at bounding box center [302, 296] width 158 height 15
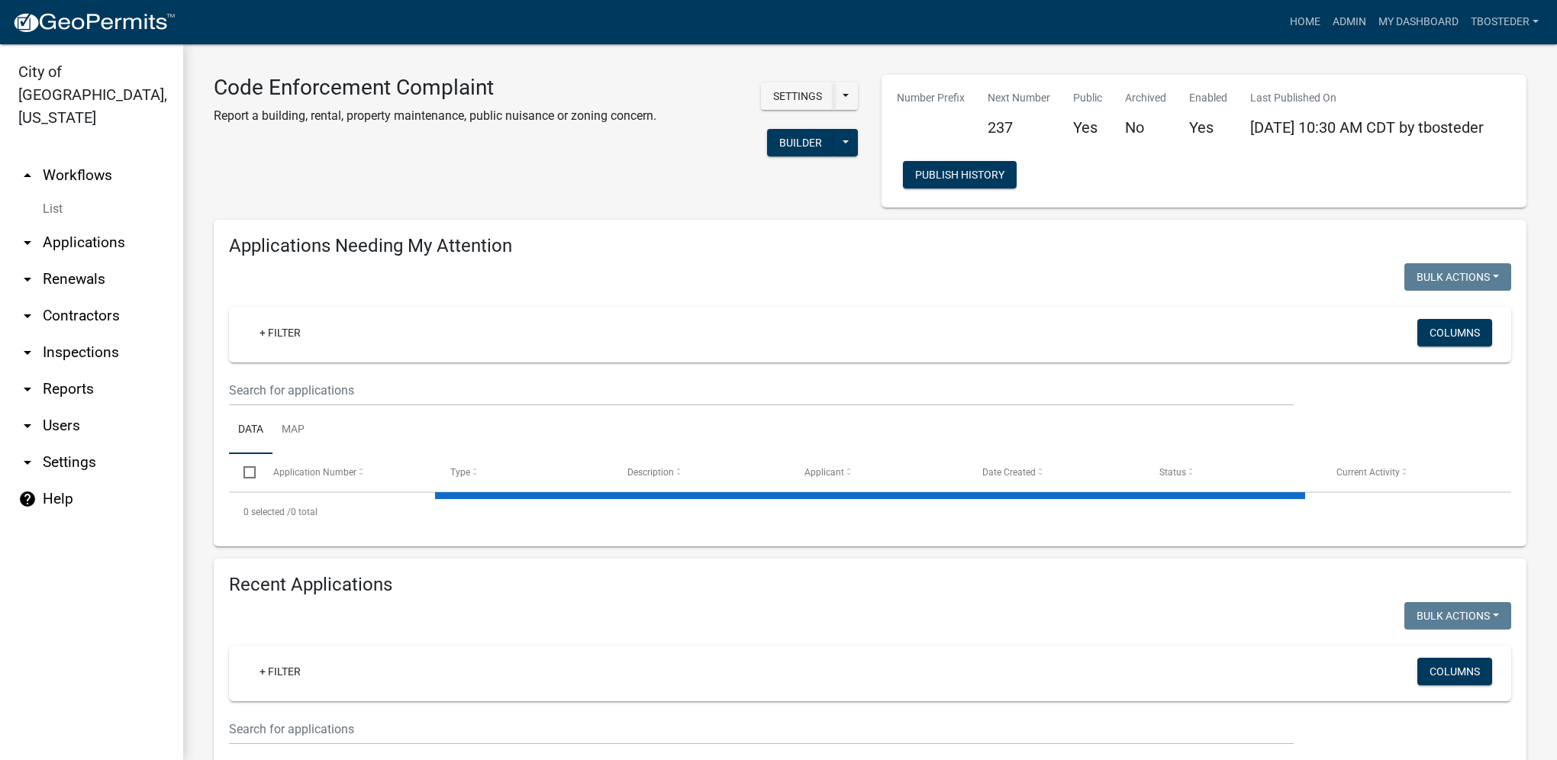
select select "1: 25"
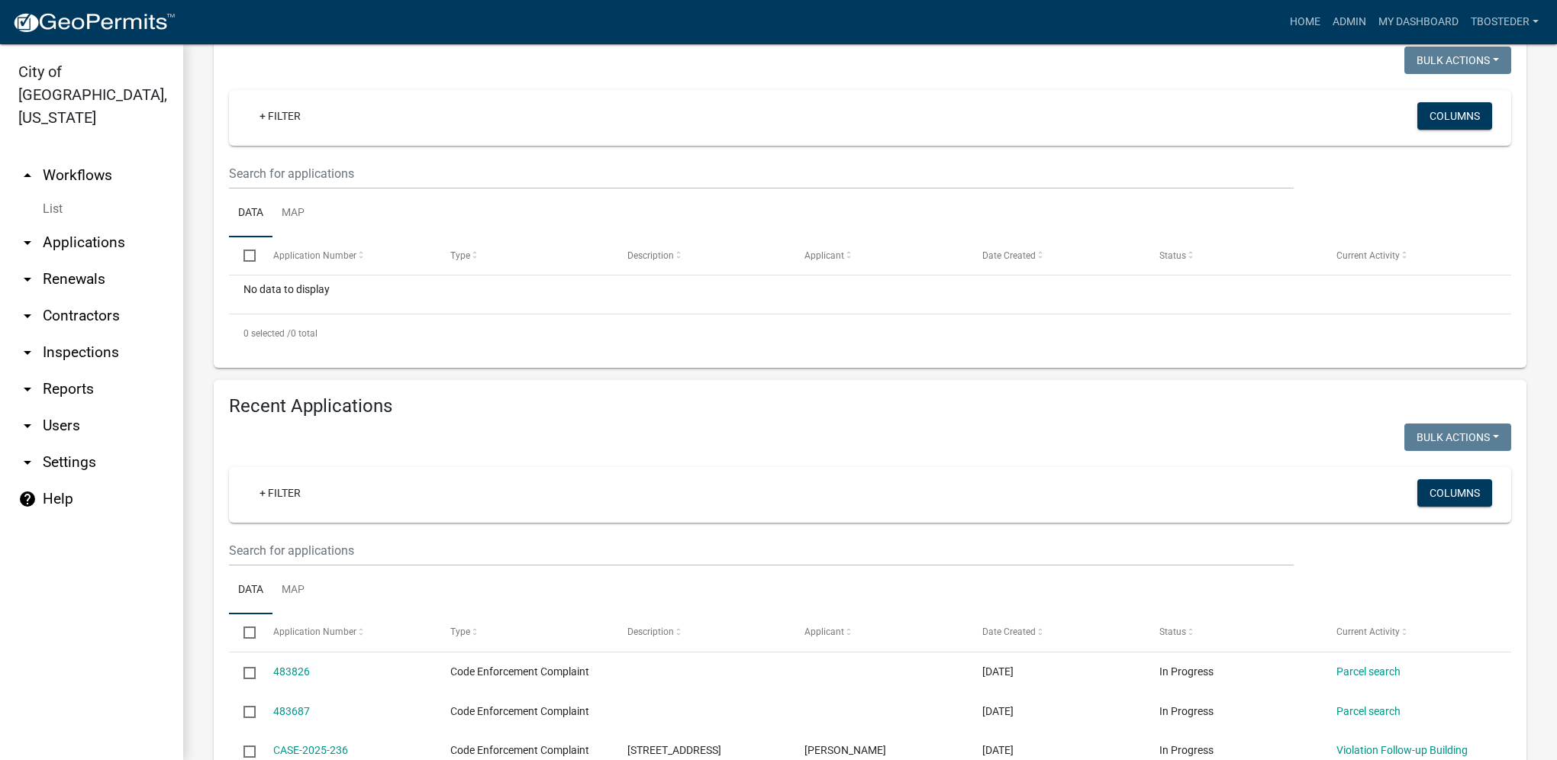
scroll to position [229, 0]
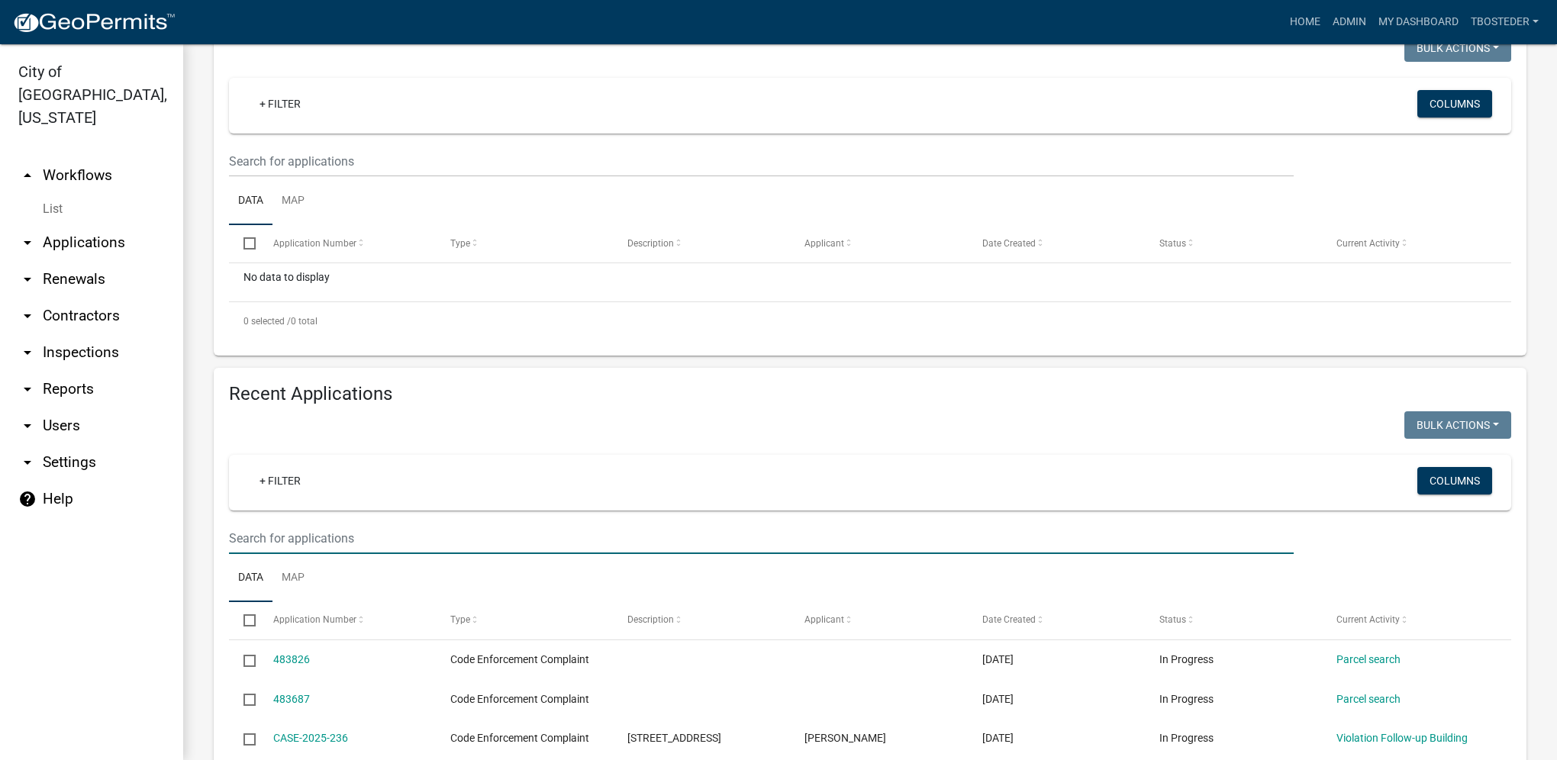
click at [353, 549] on input "text" at bounding box center [761, 538] width 1065 height 31
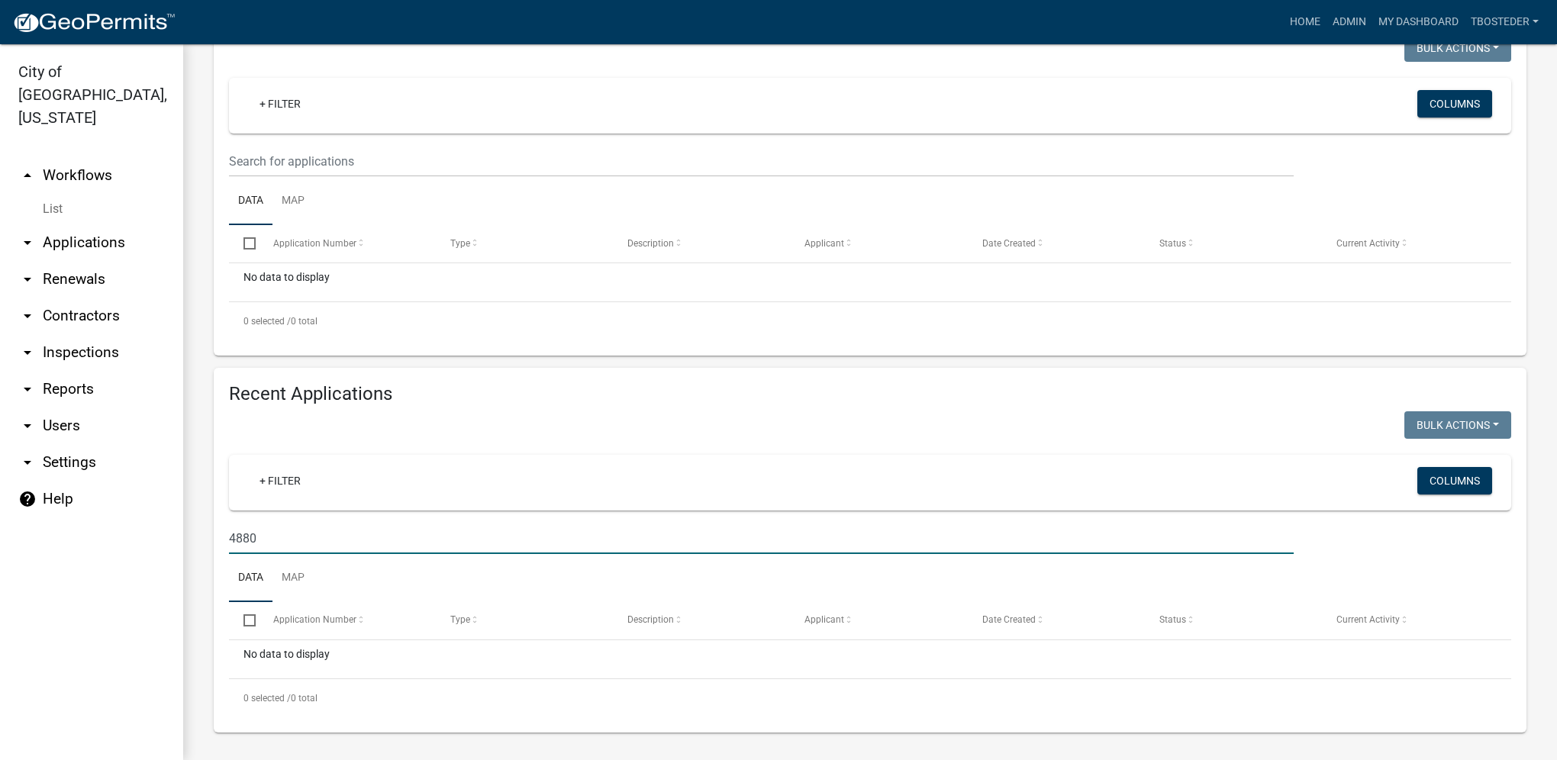
type input "488"
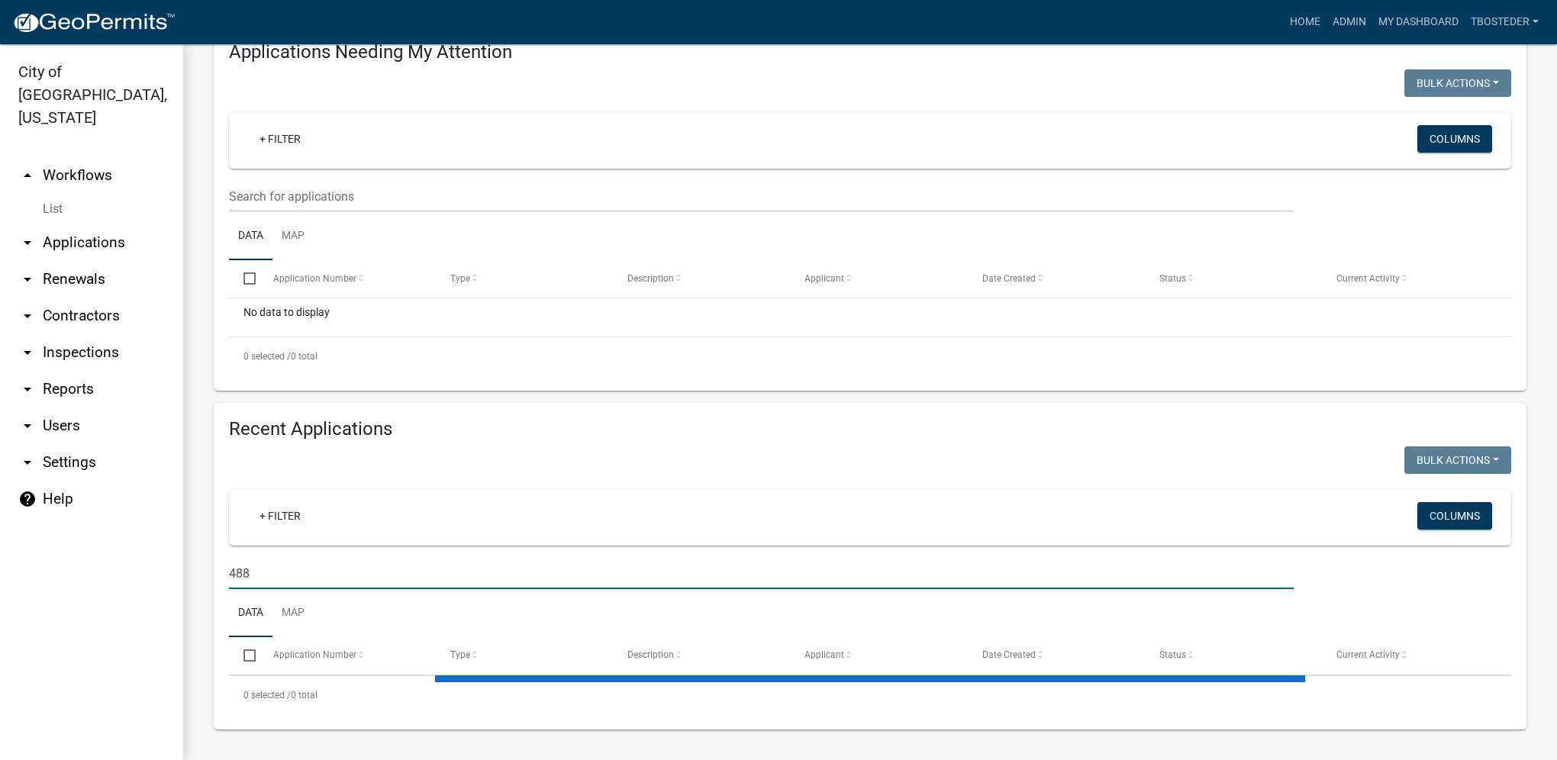
select select "1: 25"
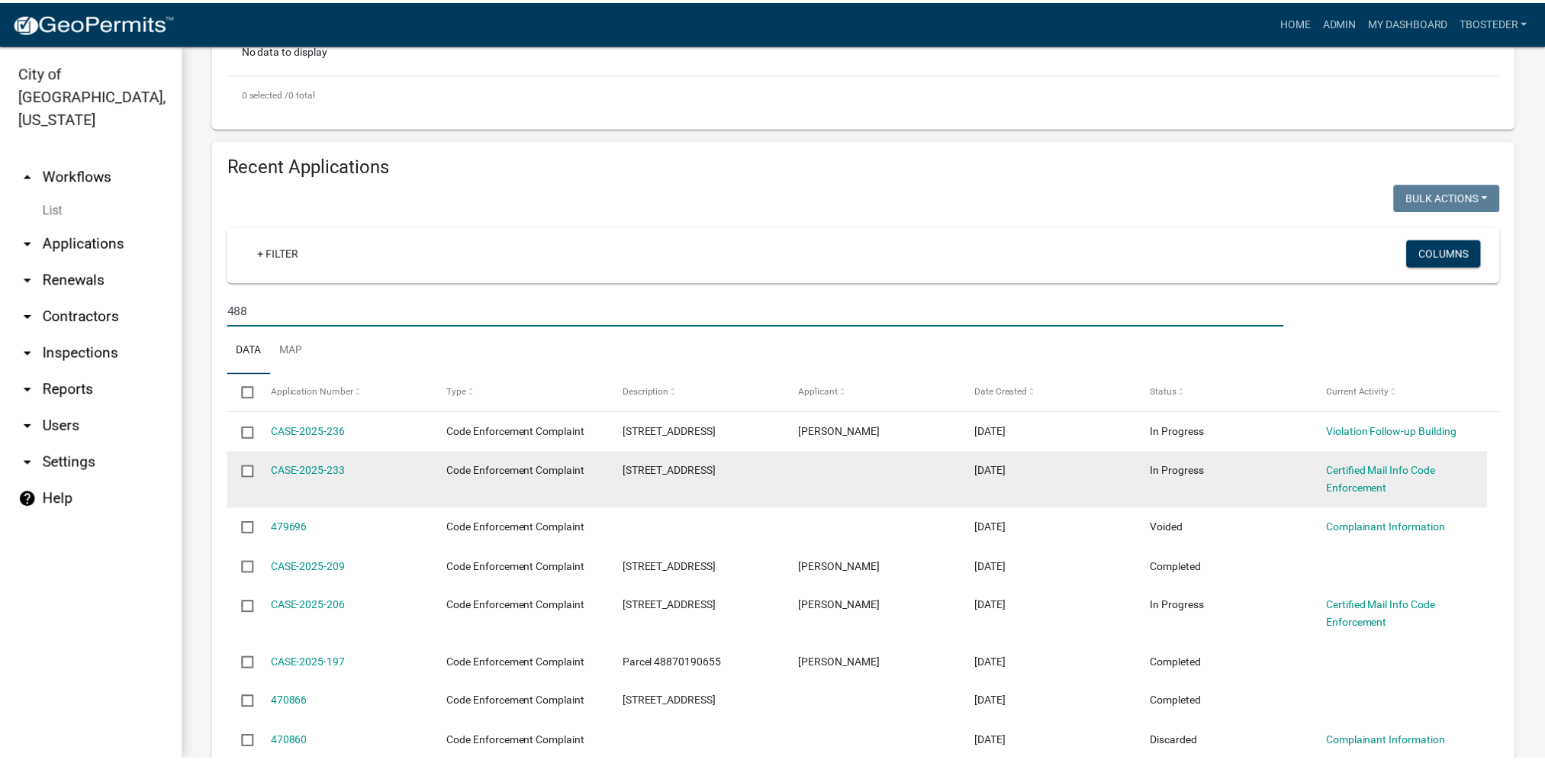
scroll to position [458, 0]
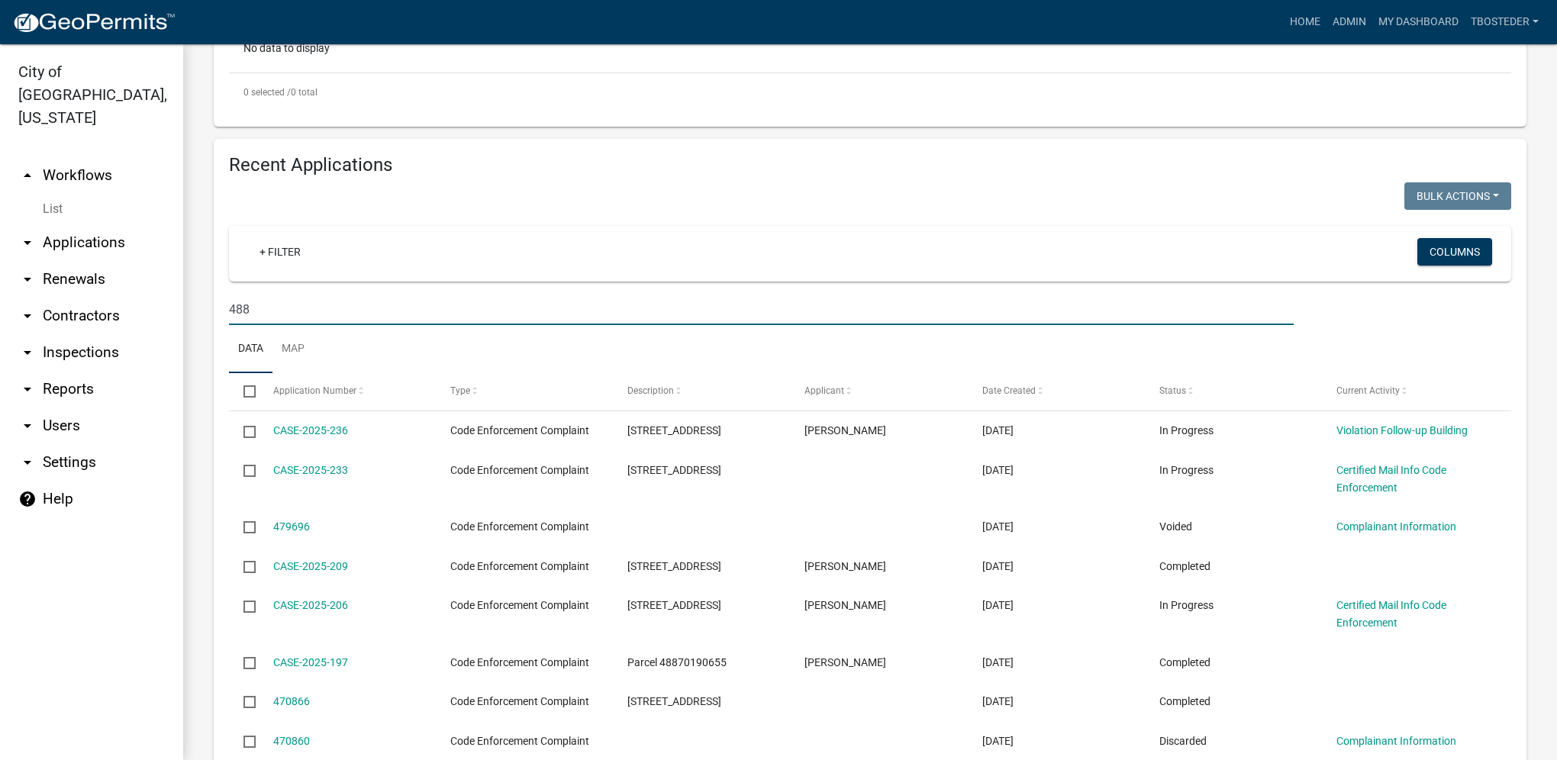
click at [278, 322] on input "488" at bounding box center [761, 309] width 1065 height 31
type input "48820000100"
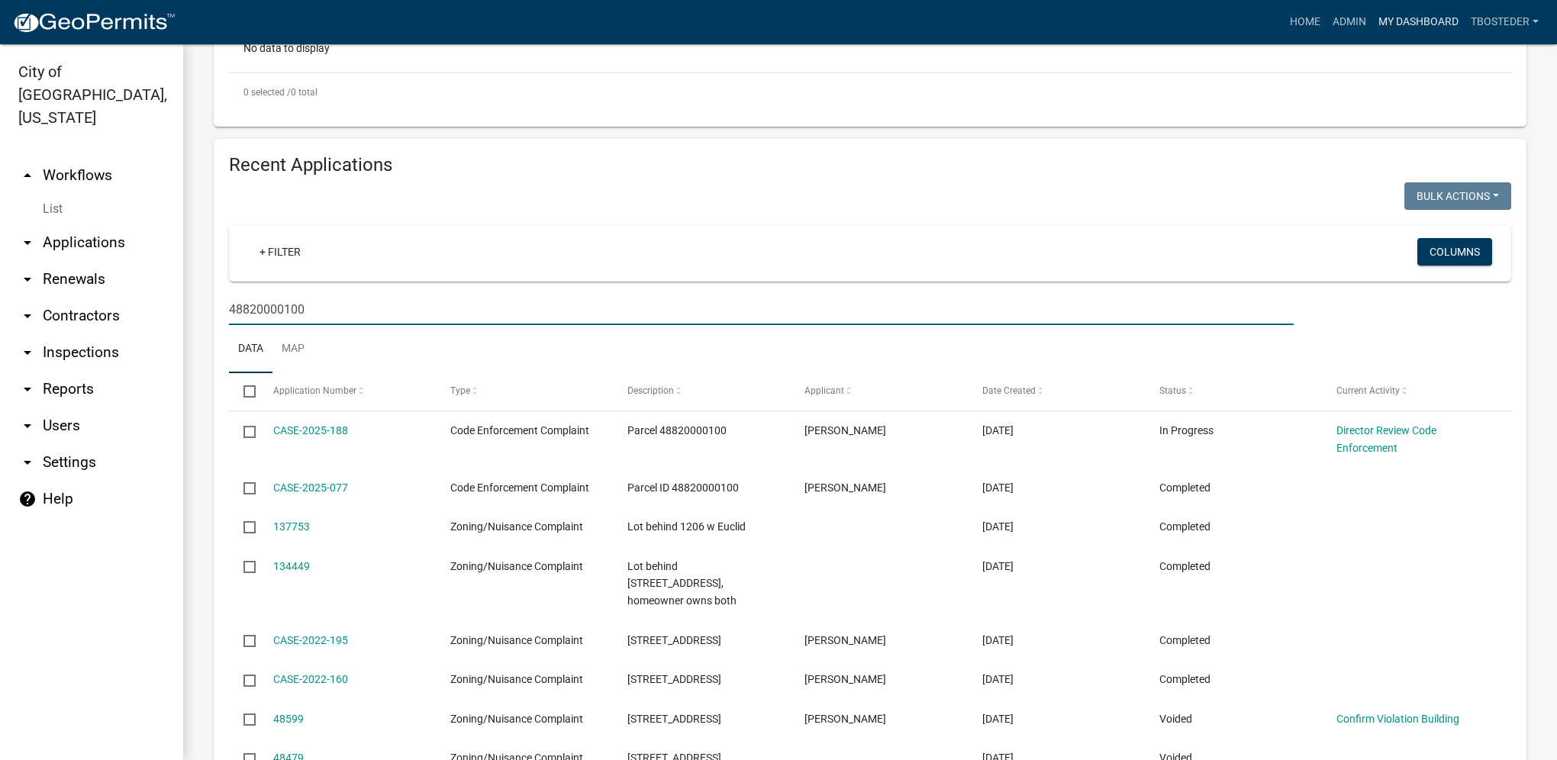
click at [1389, 23] on link "My Dashboard" at bounding box center [1418, 22] width 92 height 29
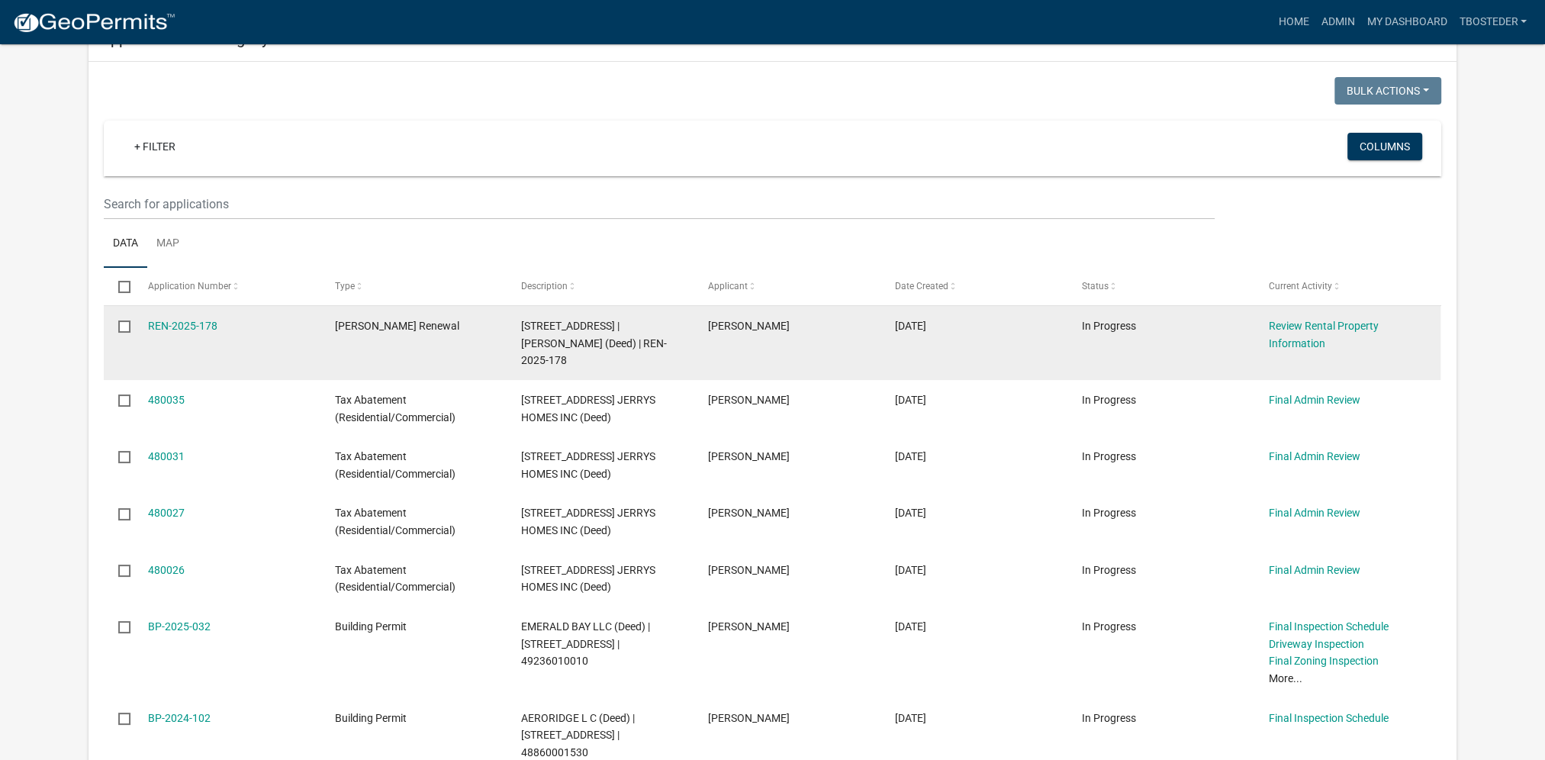
scroll to position [153, 0]
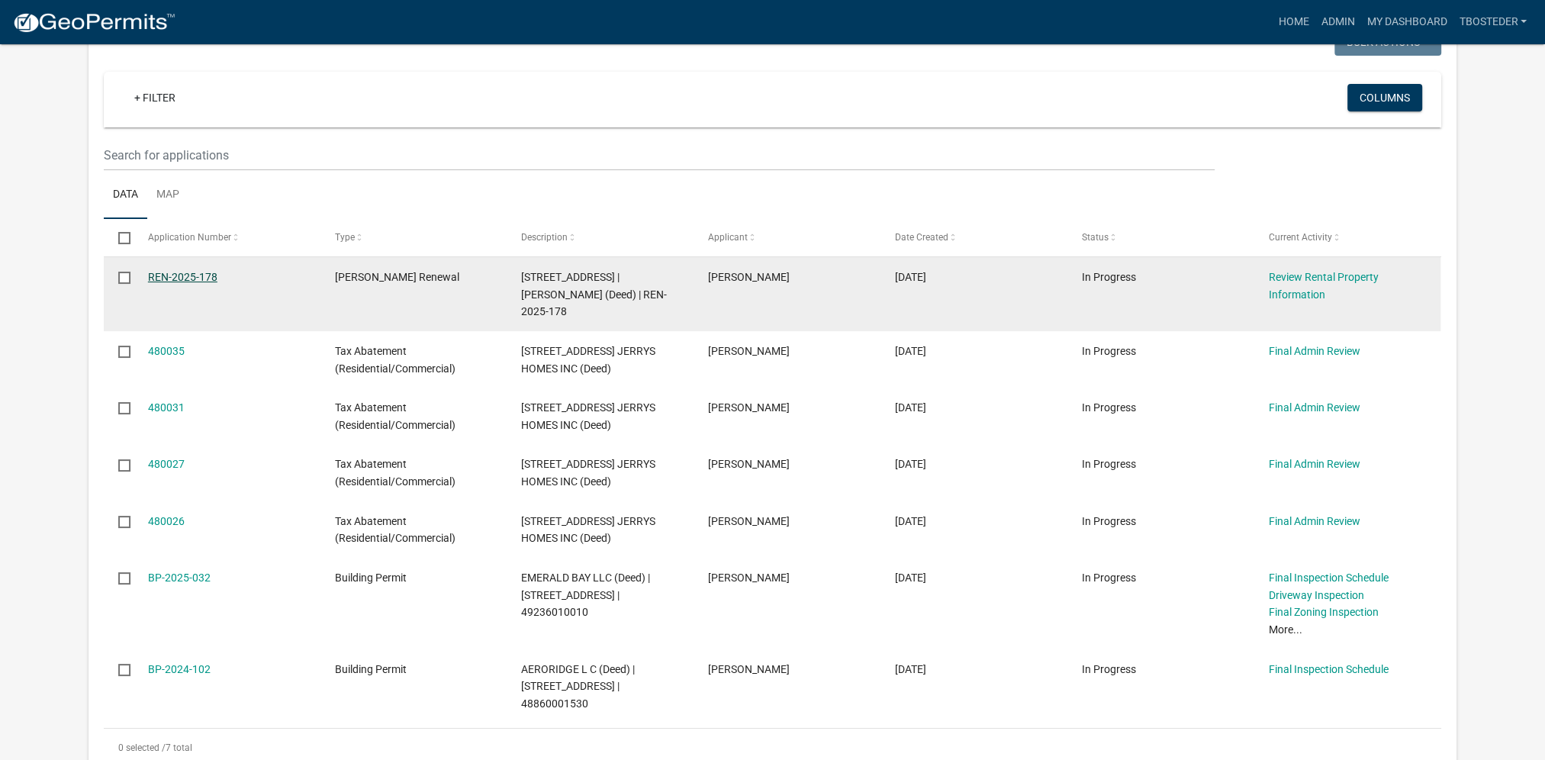
click at [201, 279] on link "REN-2025-178" at bounding box center [182, 277] width 69 height 12
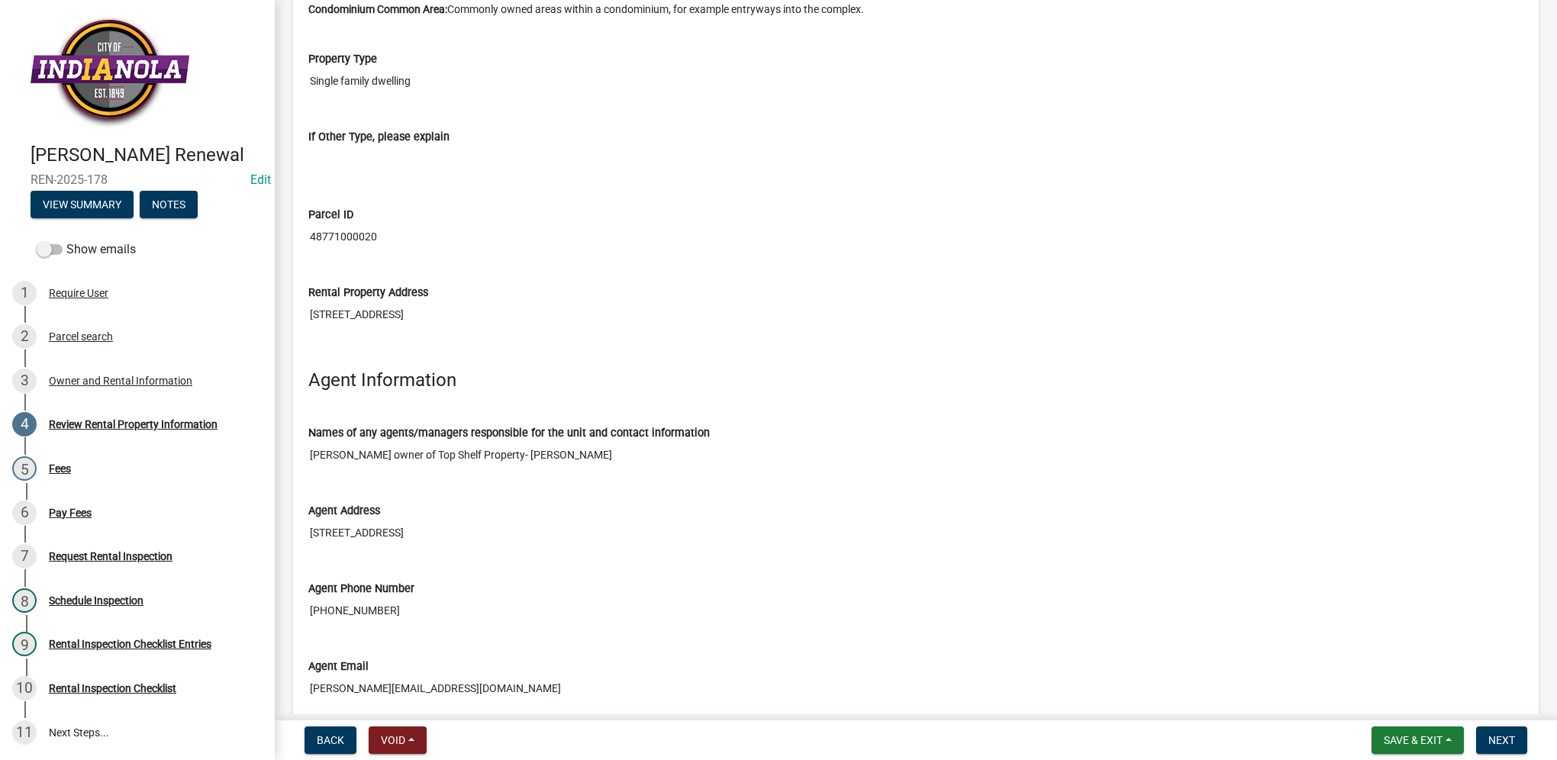
scroll to position [1819, 0]
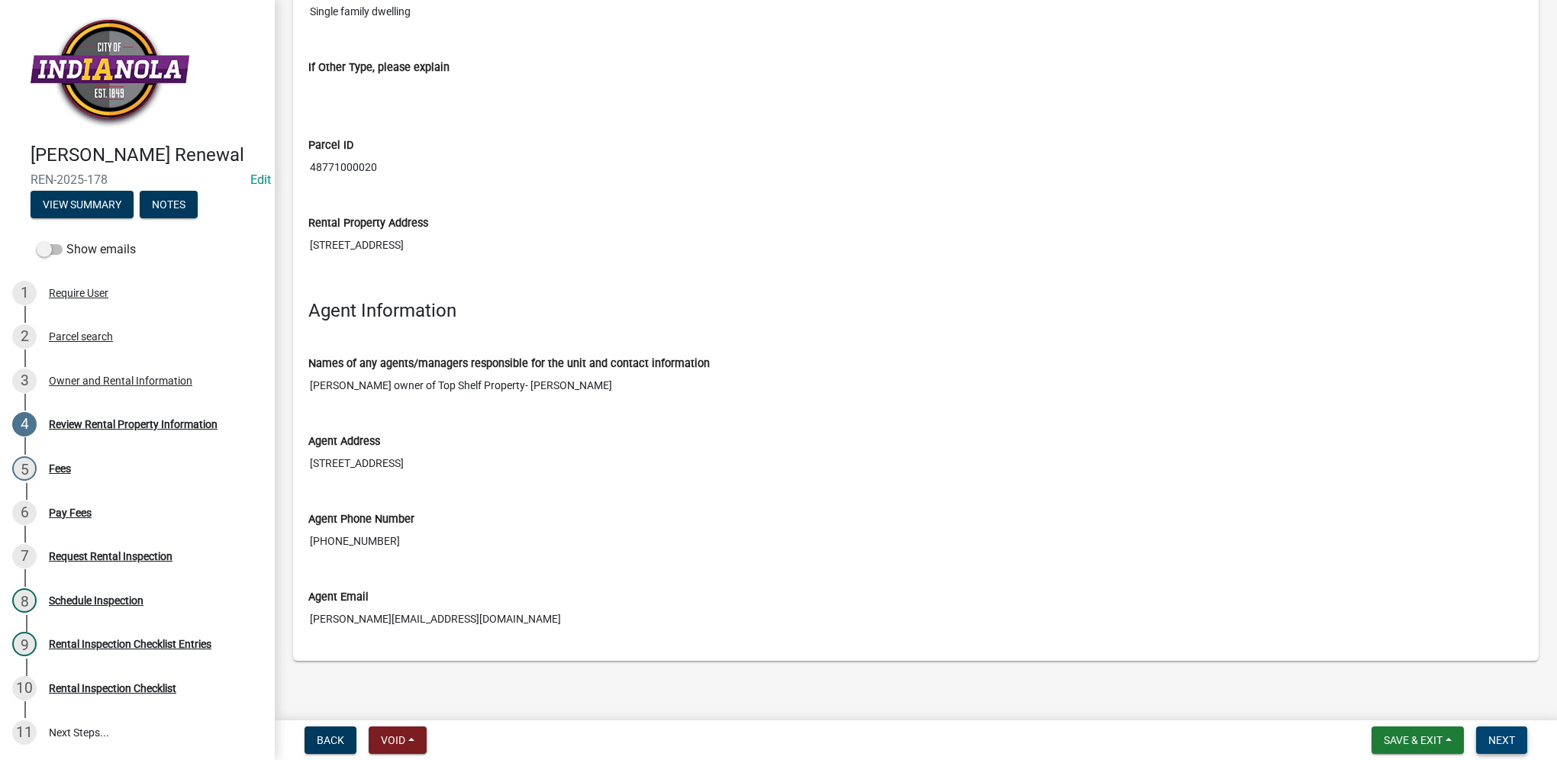
click at [1502, 728] on button "Next" at bounding box center [1501, 740] width 51 height 27
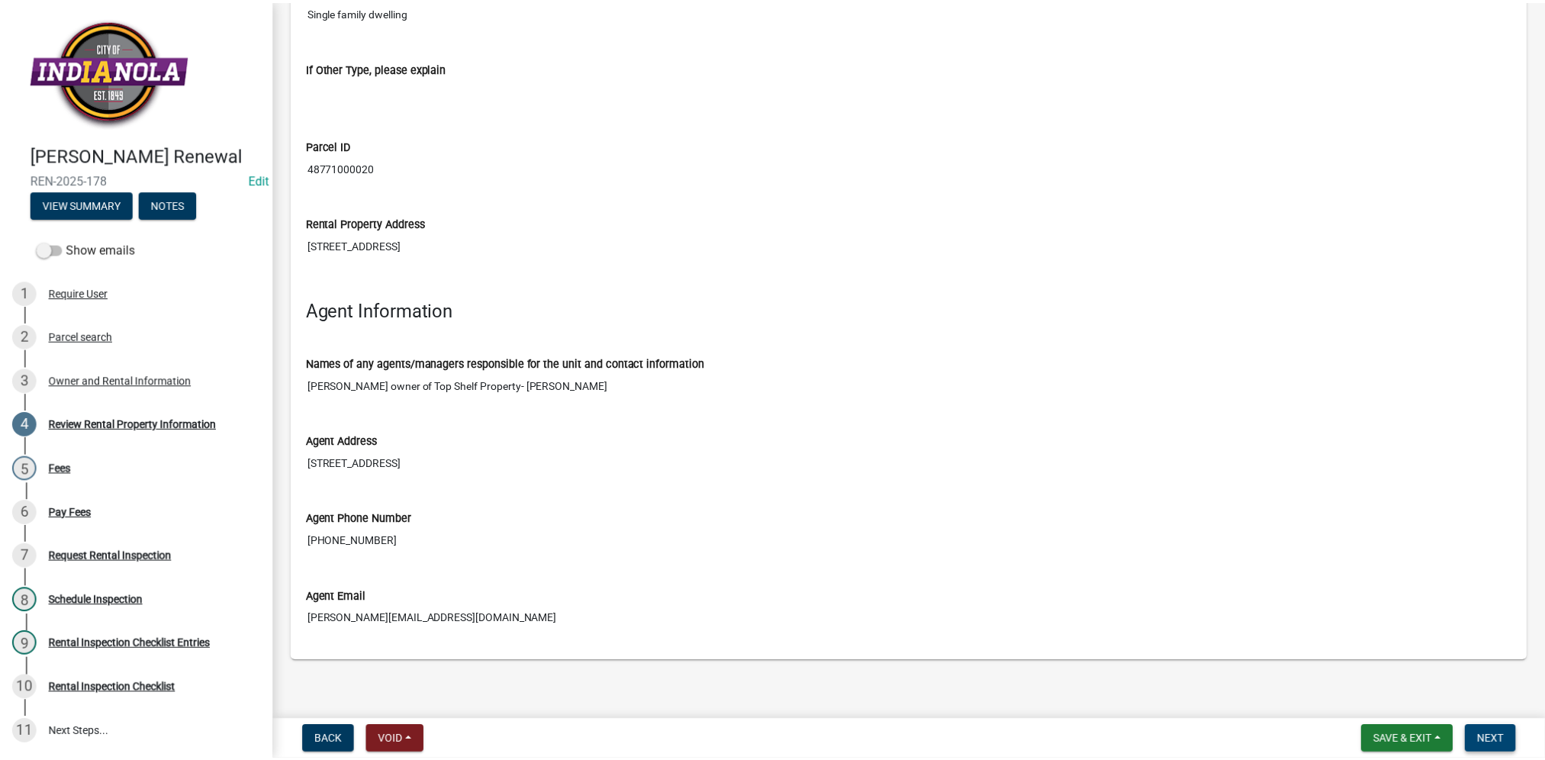
scroll to position [0, 0]
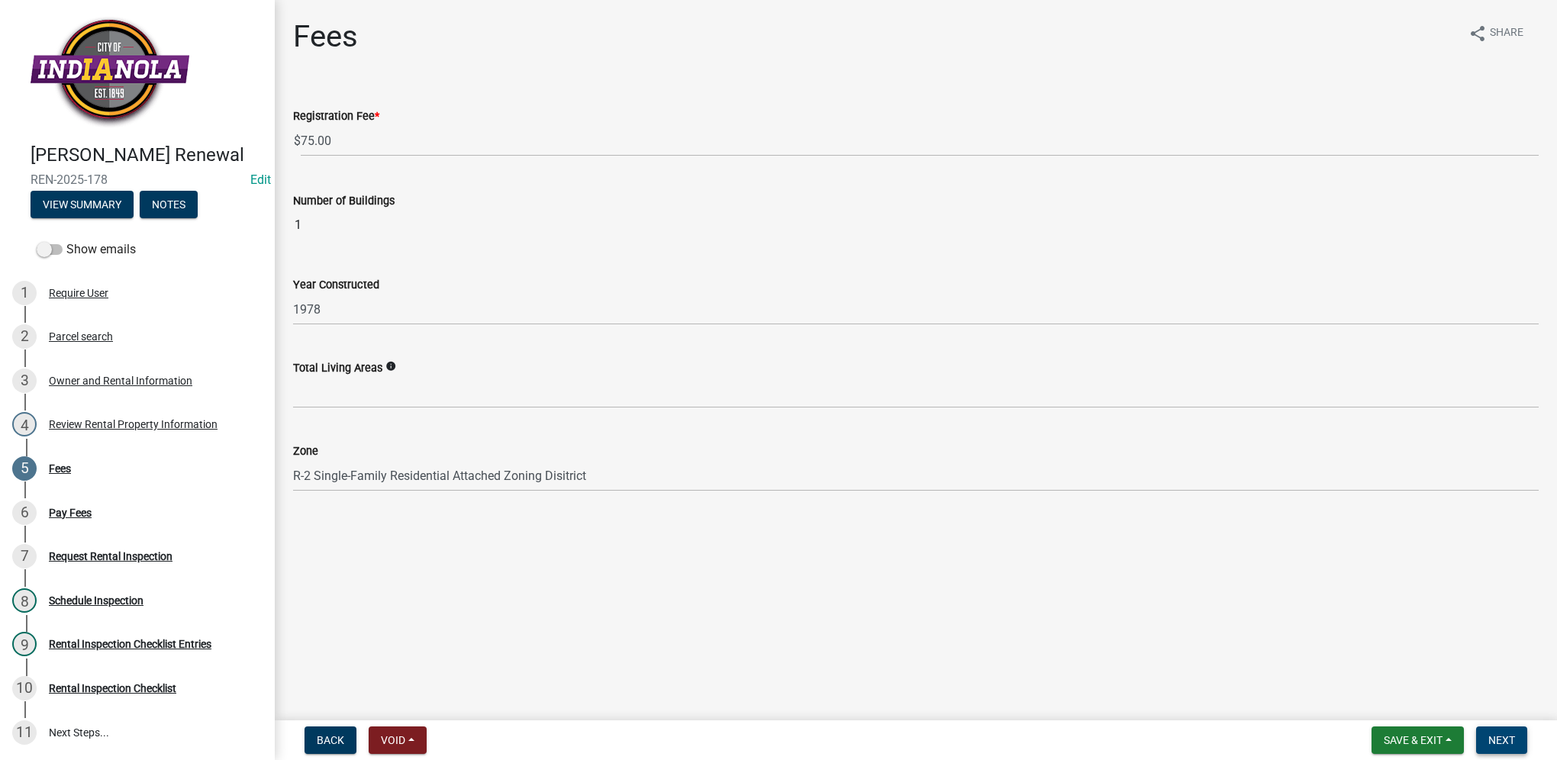
click at [1507, 746] on span "Next" at bounding box center [1501, 740] width 27 height 12
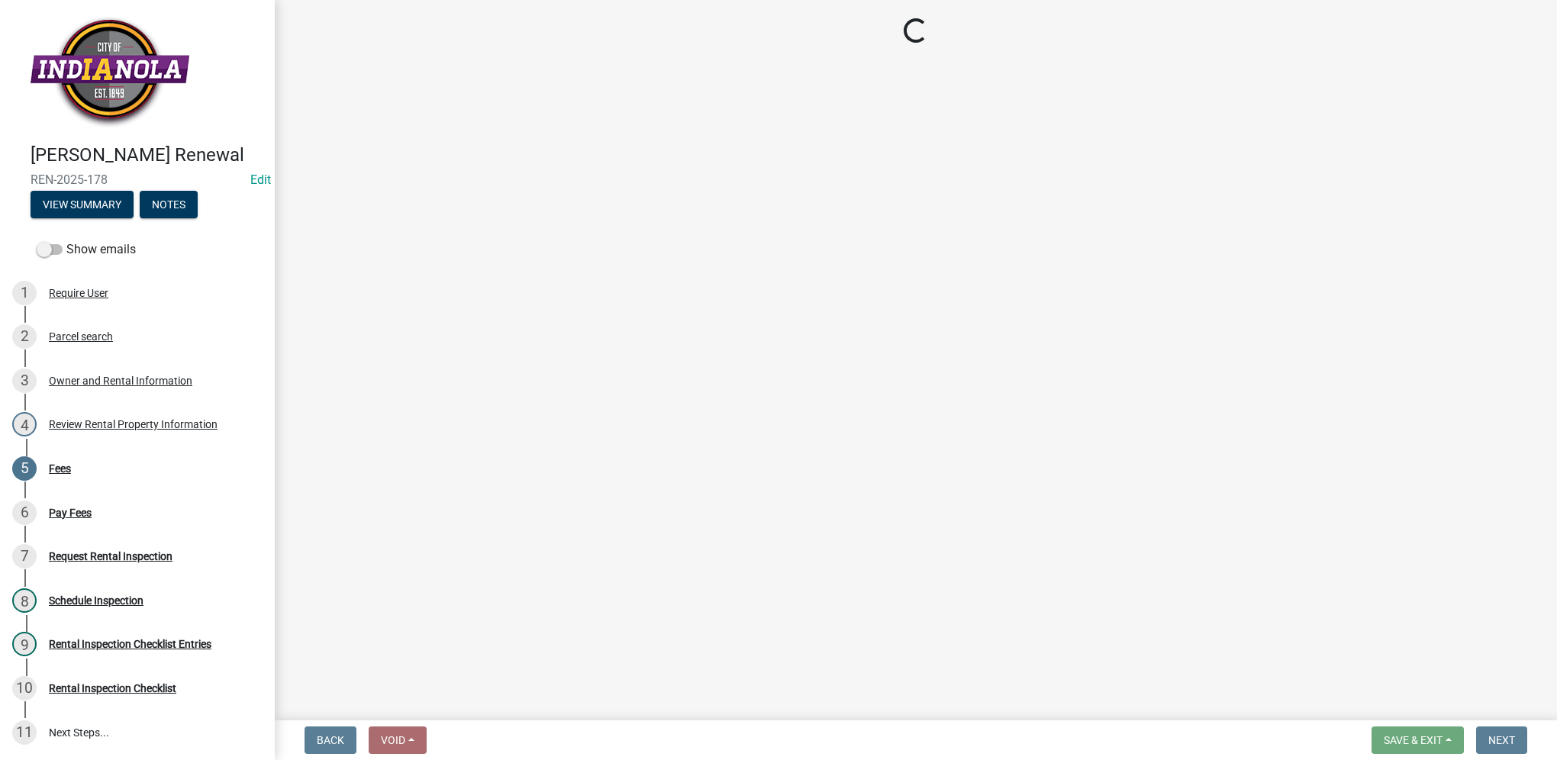
select select "3: 3"
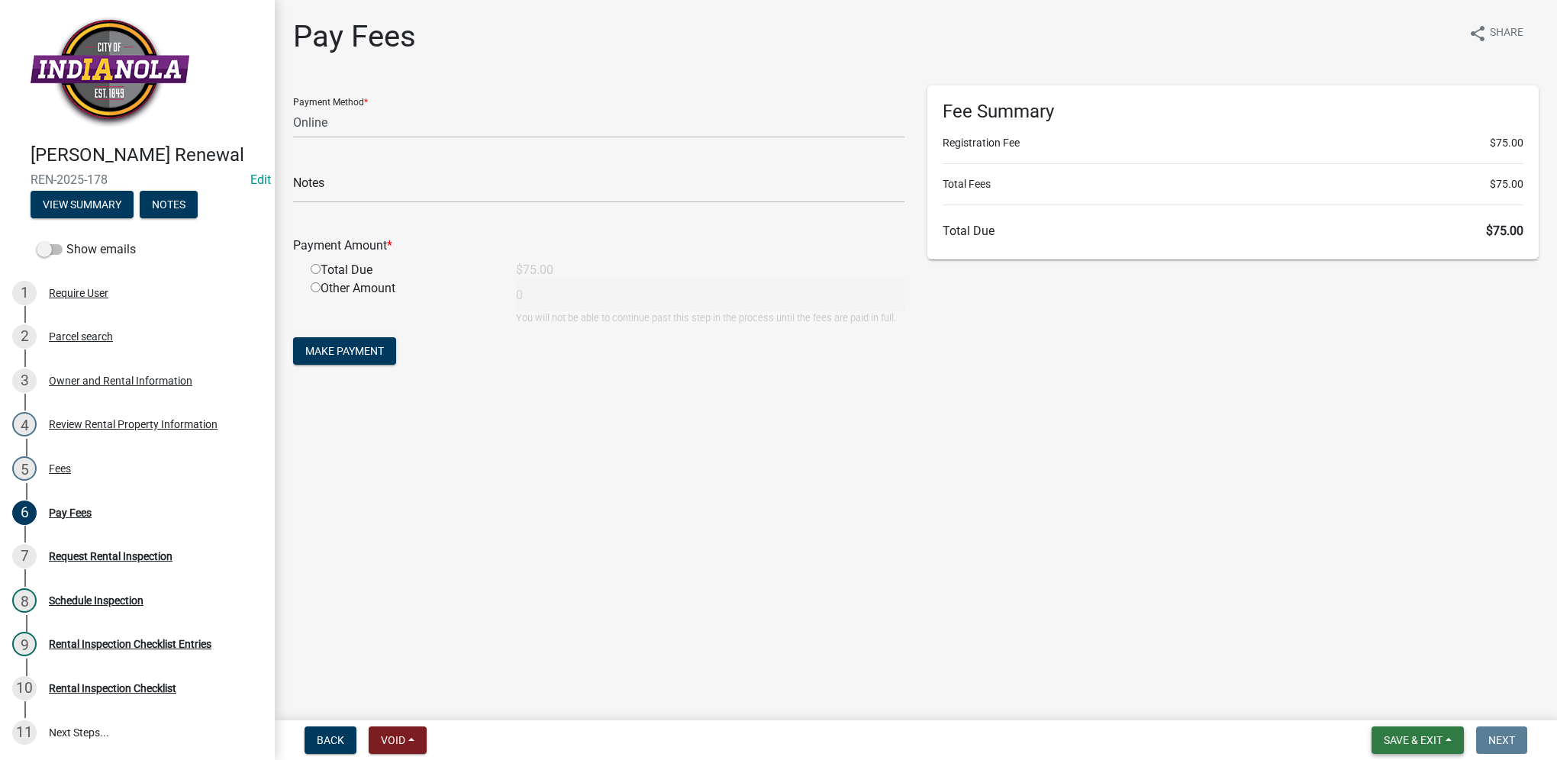
click at [1438, 748] on button "Save & Exit" at bounding box center [1417, 740] width 92 height 27
click at [1419, 703] on button "Save & Exit" at bounding box center [1403, 700] width 122 height 37
